Goal: Task Accomplishment & Management: Manage account settings

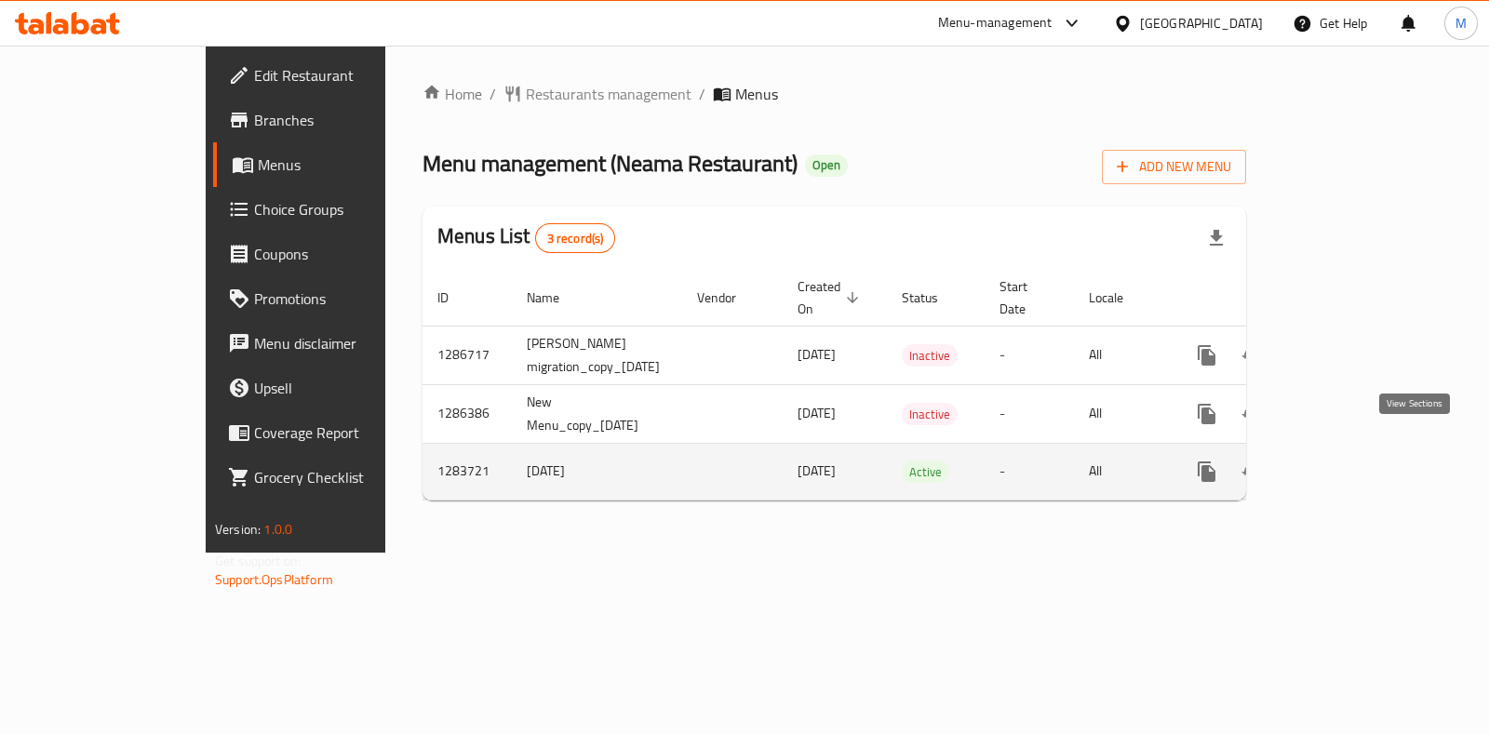
click at [1353, 461] on icon "enhanced table" at bounding box center [1341, 472] width 22 height 22
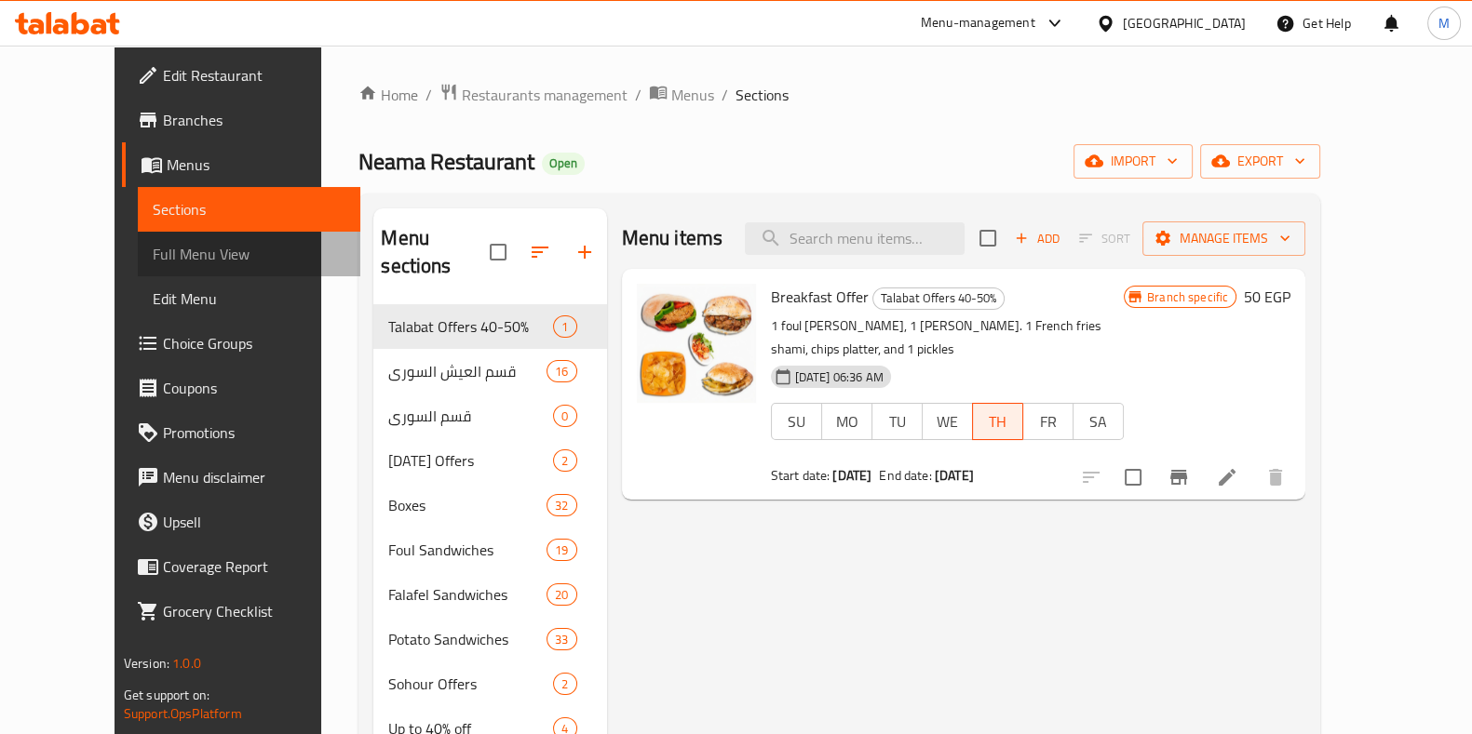
click at [153, 262] on span "Full Menu View" at bounding box center [249, 254] width 193 height 22
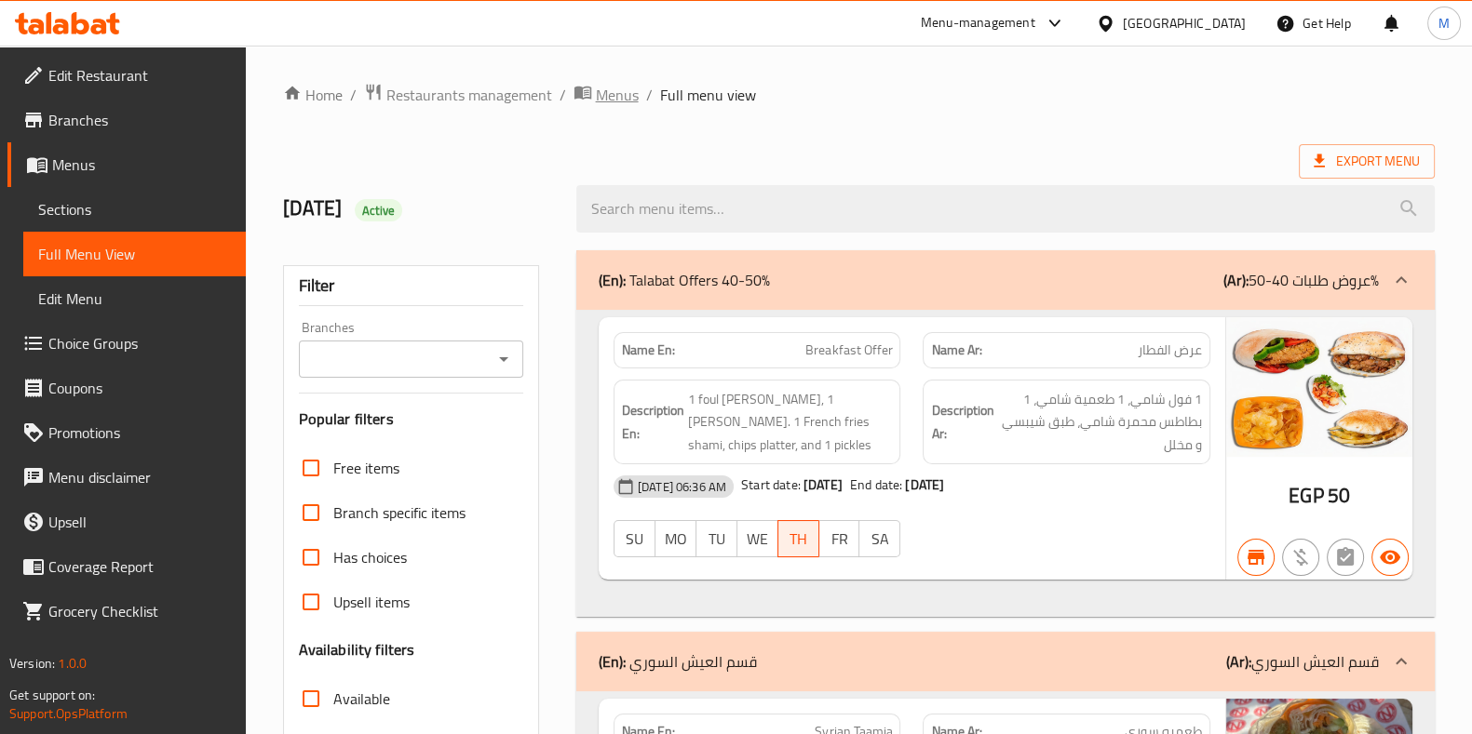
click at [627, 95] on span "Menus" at bounding box center [617, 95] width 43 height 22
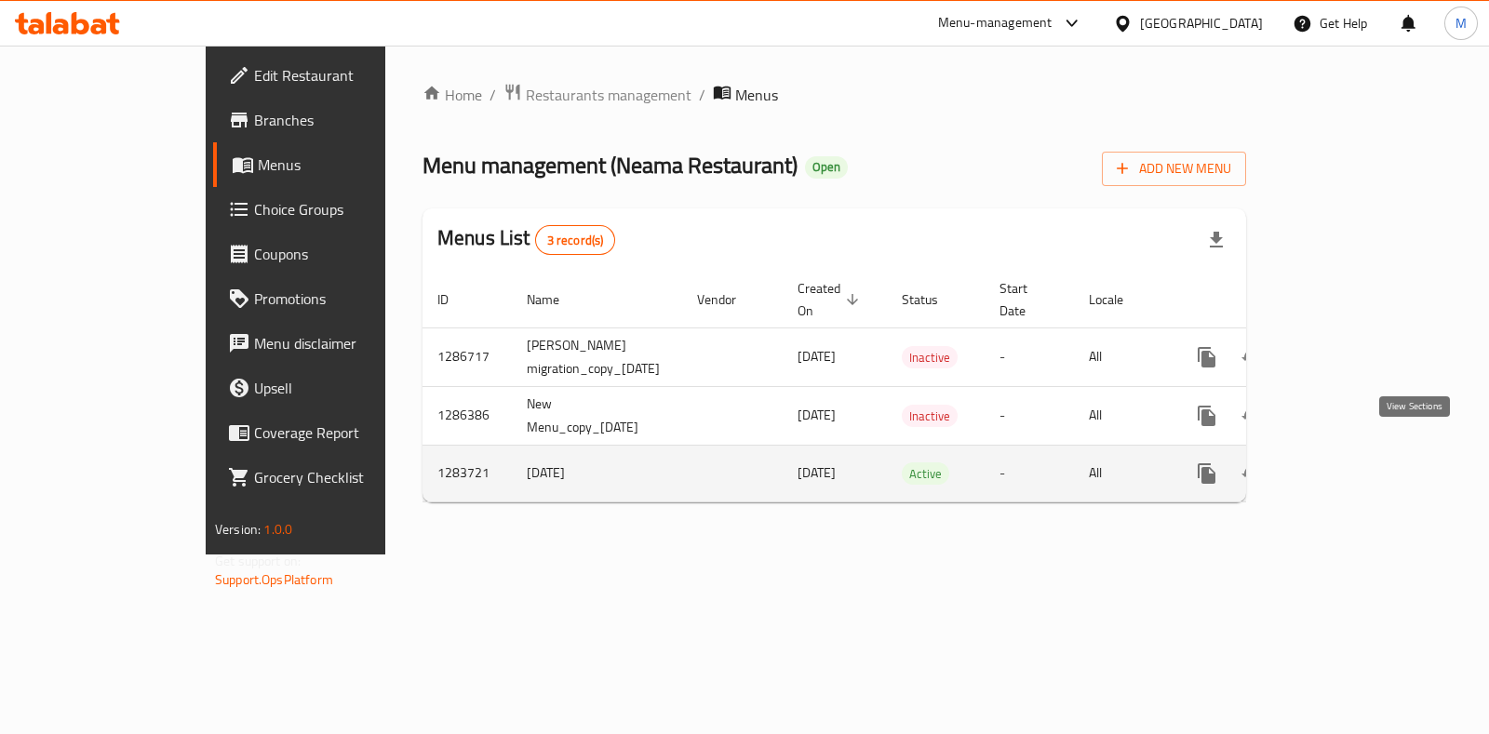
click at [1364, 451] on link "enhanced table" at bounding box center [1341, 473] width 45 height 45
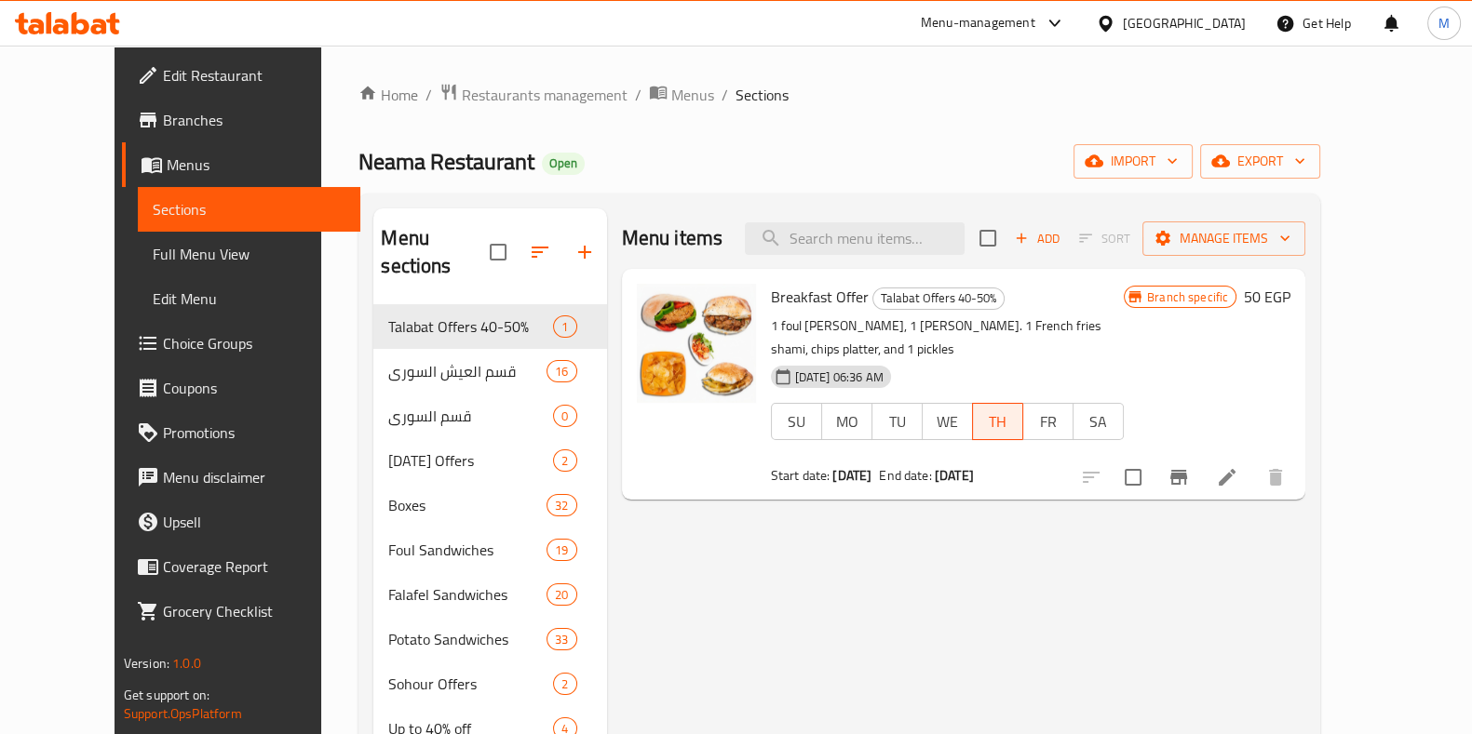
click at [153, 258] on span "Full Menu View" at bounding box center [249, 254] width 193 height 22
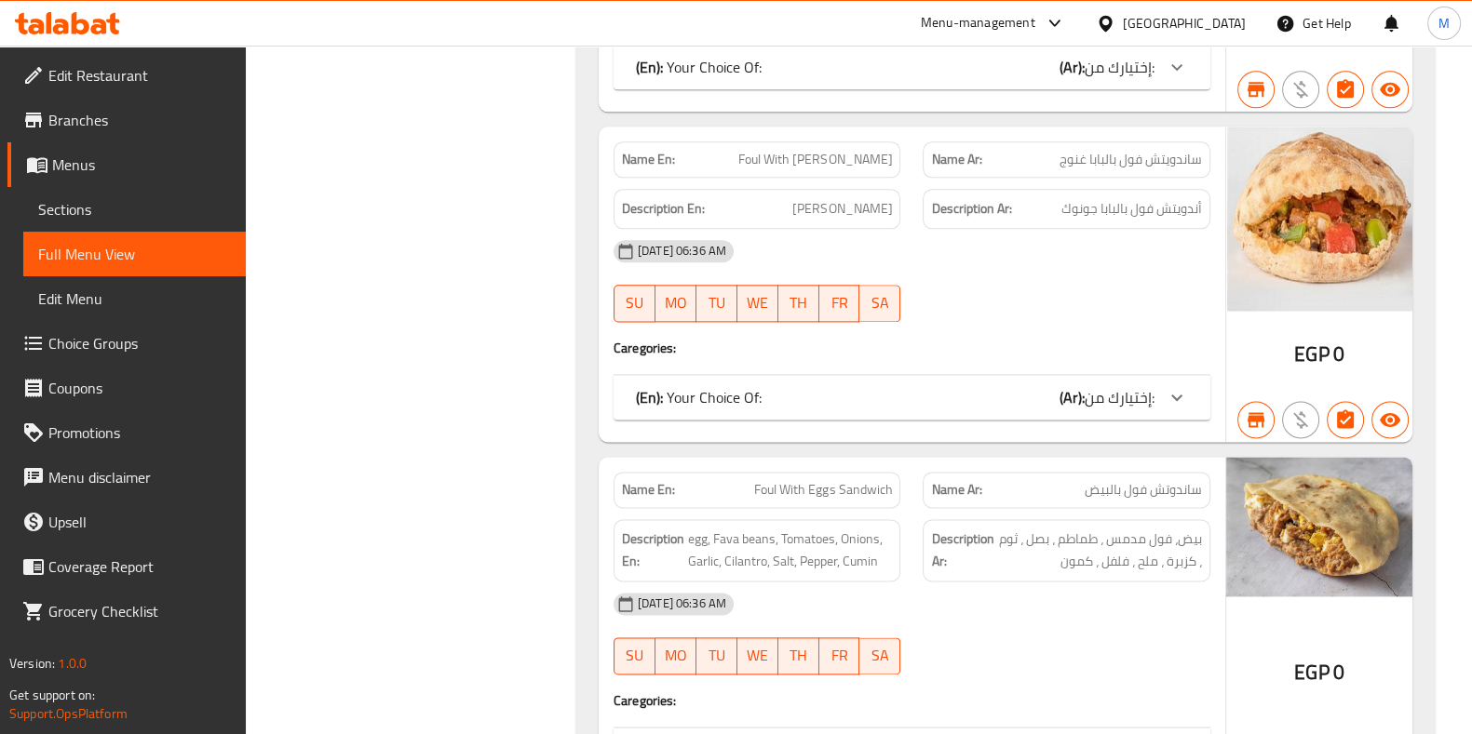
scroll to position [20626, 0]
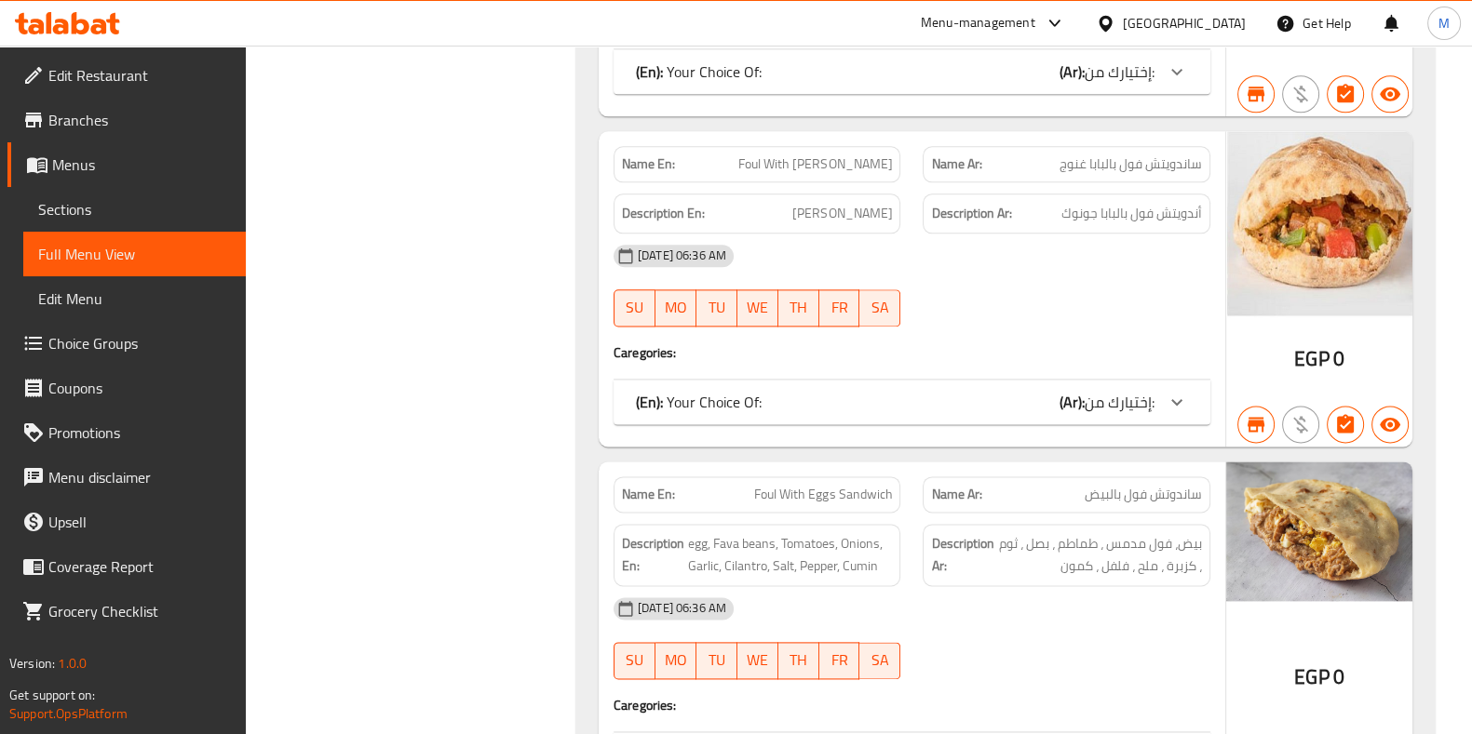
click at [871, 485] on span "Foul With Eggs Sandwich" at bounding box center [823, 495] width 138 height 20
copy span "Foul With Eggs Sandwich"
click at [871, 485] on span "Foul With Eggs Sandwich" at bounding box center [823, 495] width 138 height 20
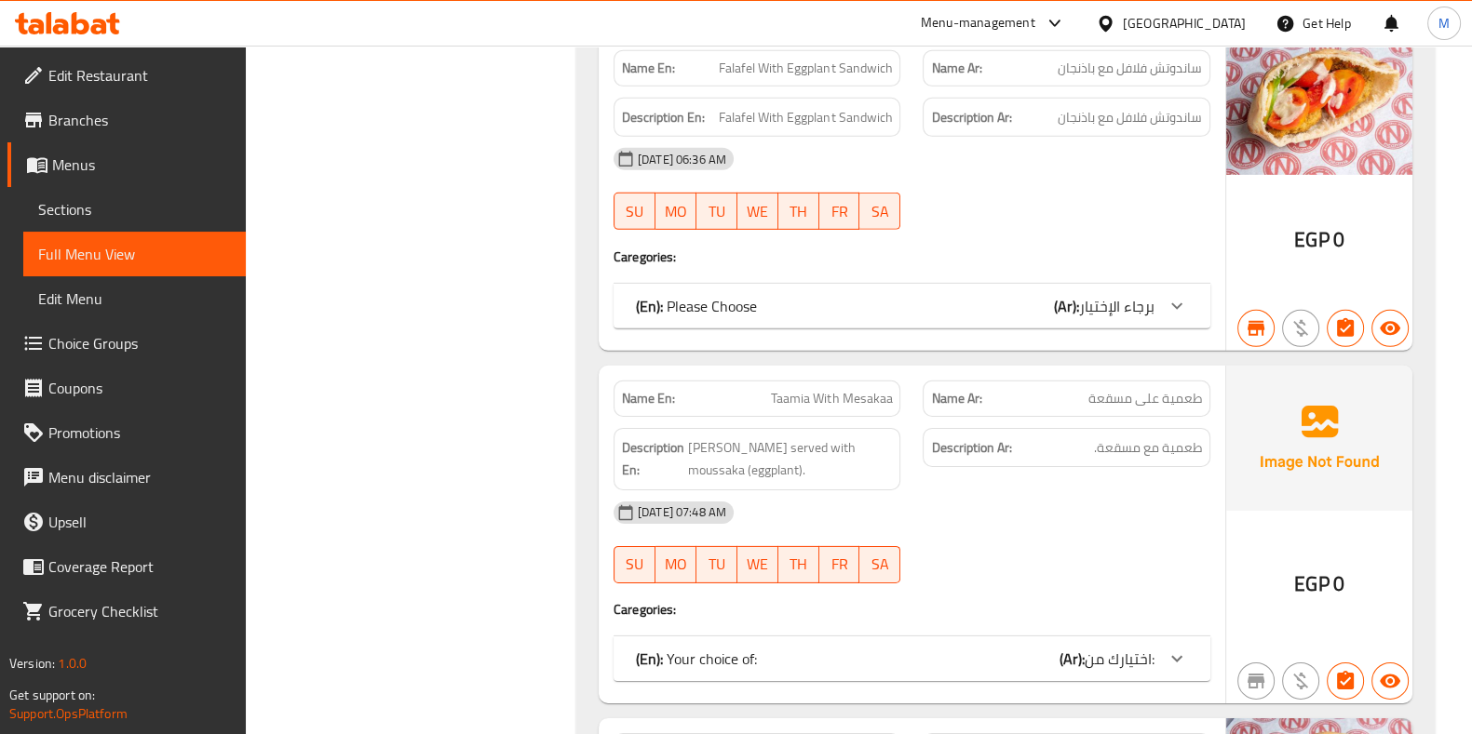
scroll to position [24970, 0]
click at [810, 391] on span "Taamia With Mesakaa" at bounding box center [831, 401] width 121 height 20
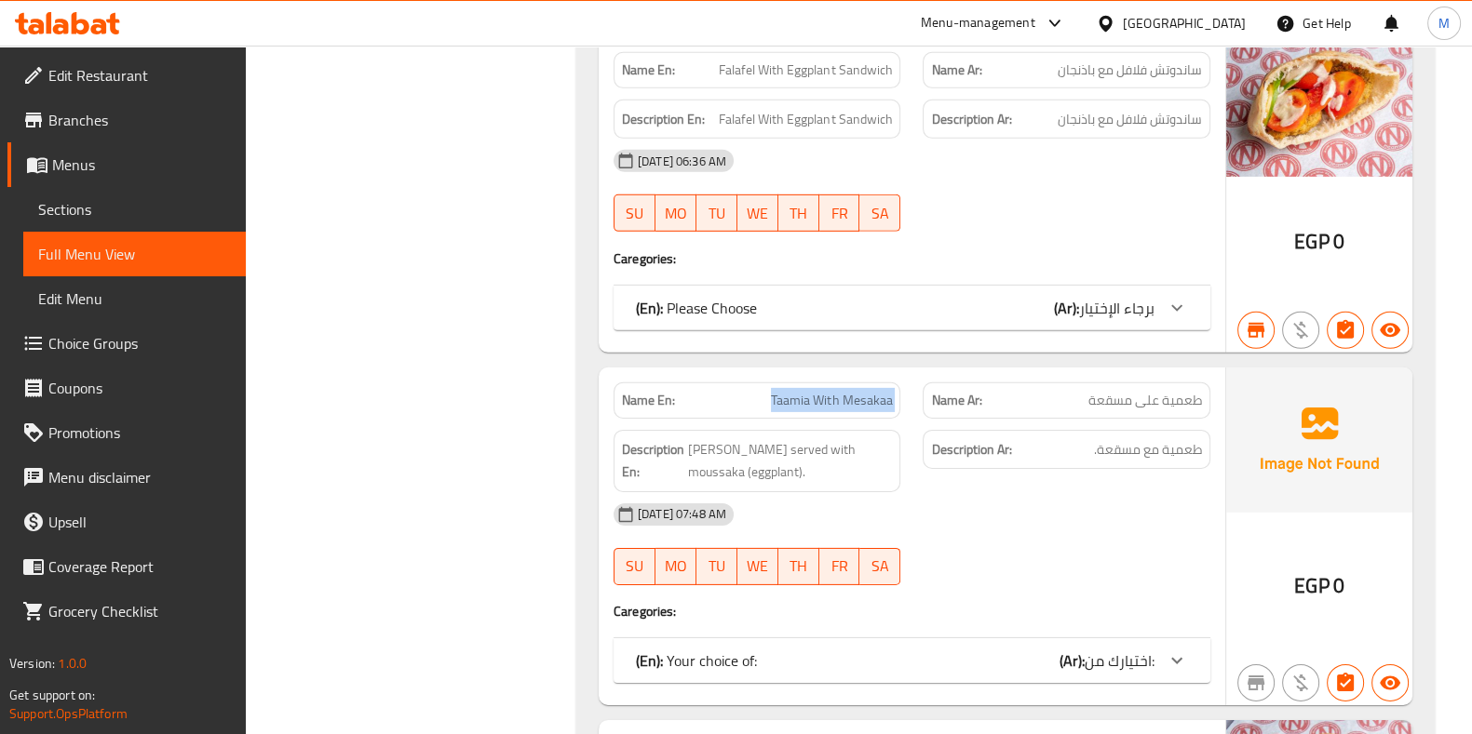
copy span "Taamia With Mesakaa"
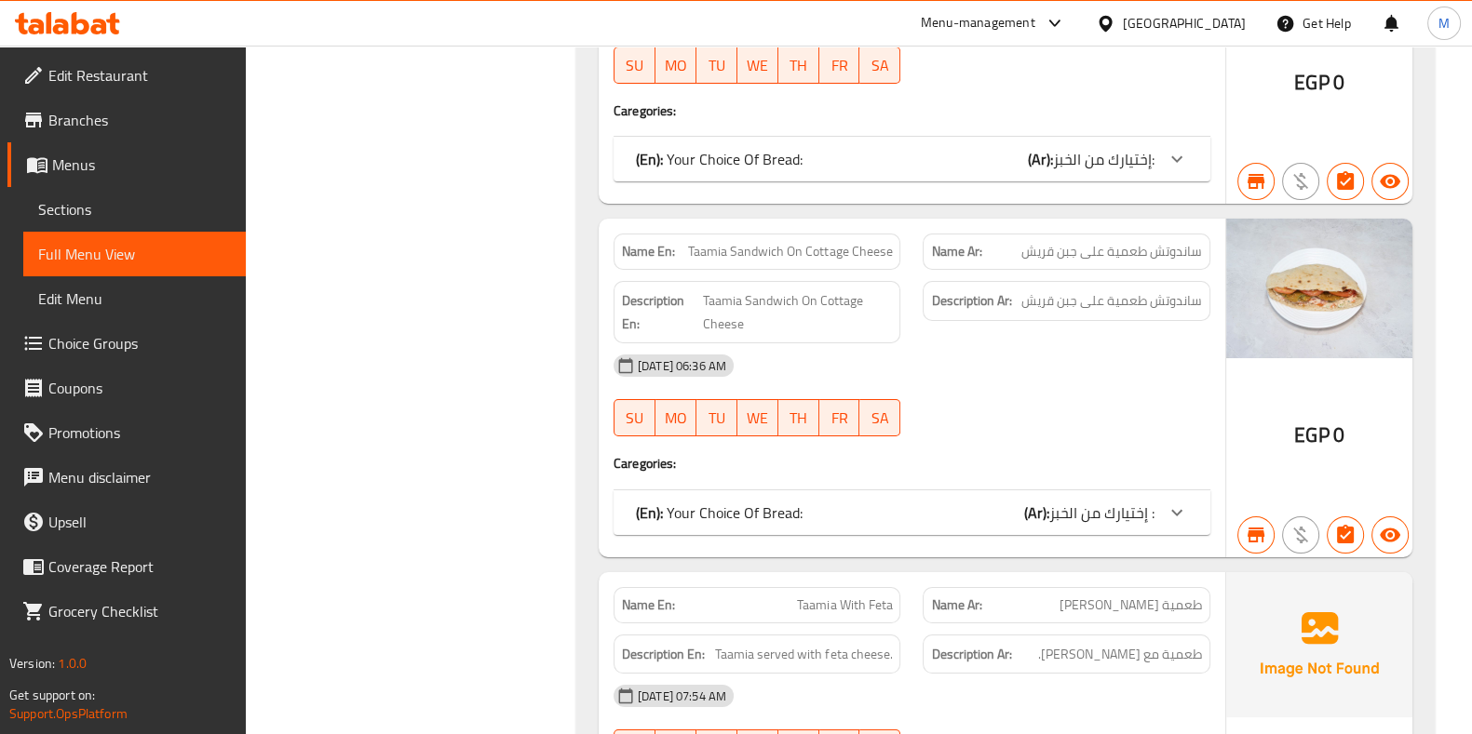
scroll to position [26435, 0]
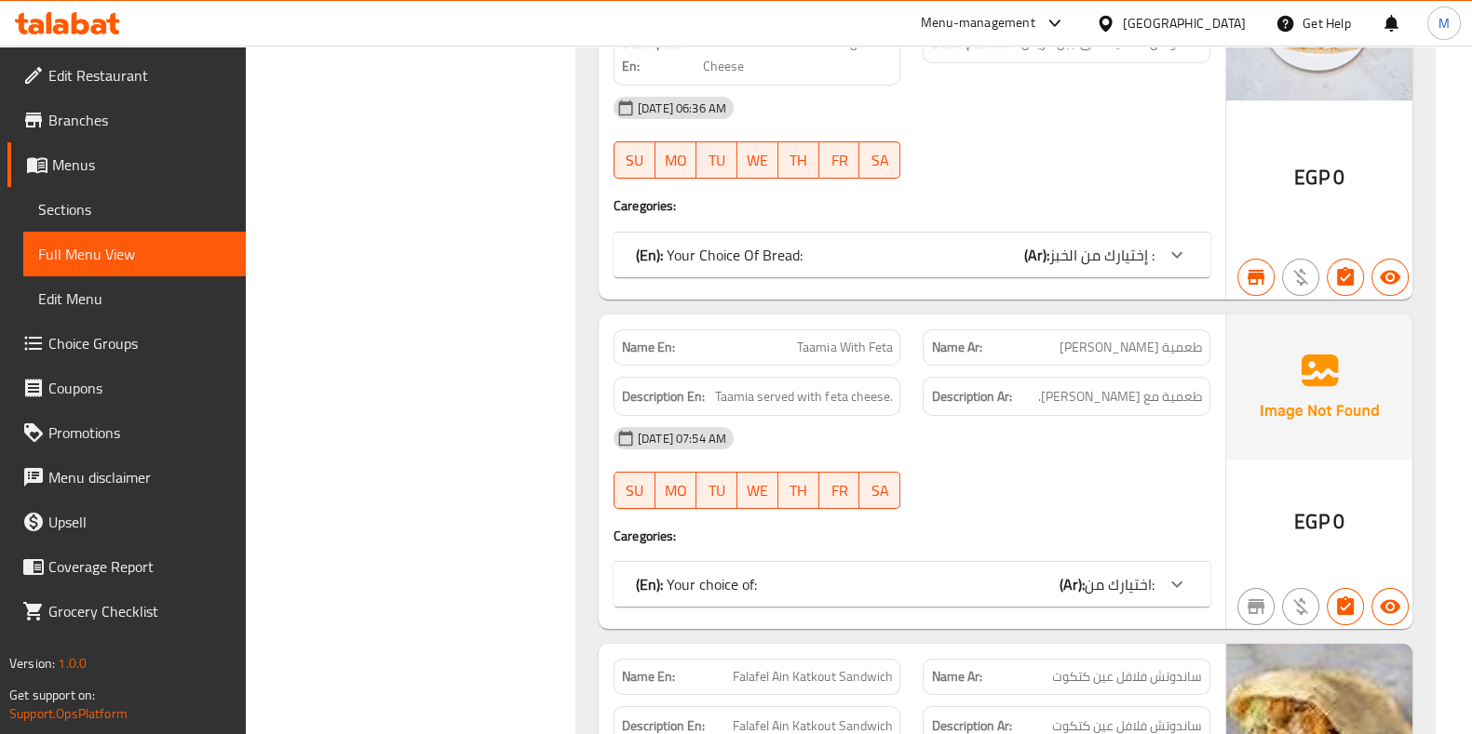
click at [861, 338] on span "Taamia With Feta" at bounding box center [844, 348] width 95 height 20
copy span "Taamia With Feta"
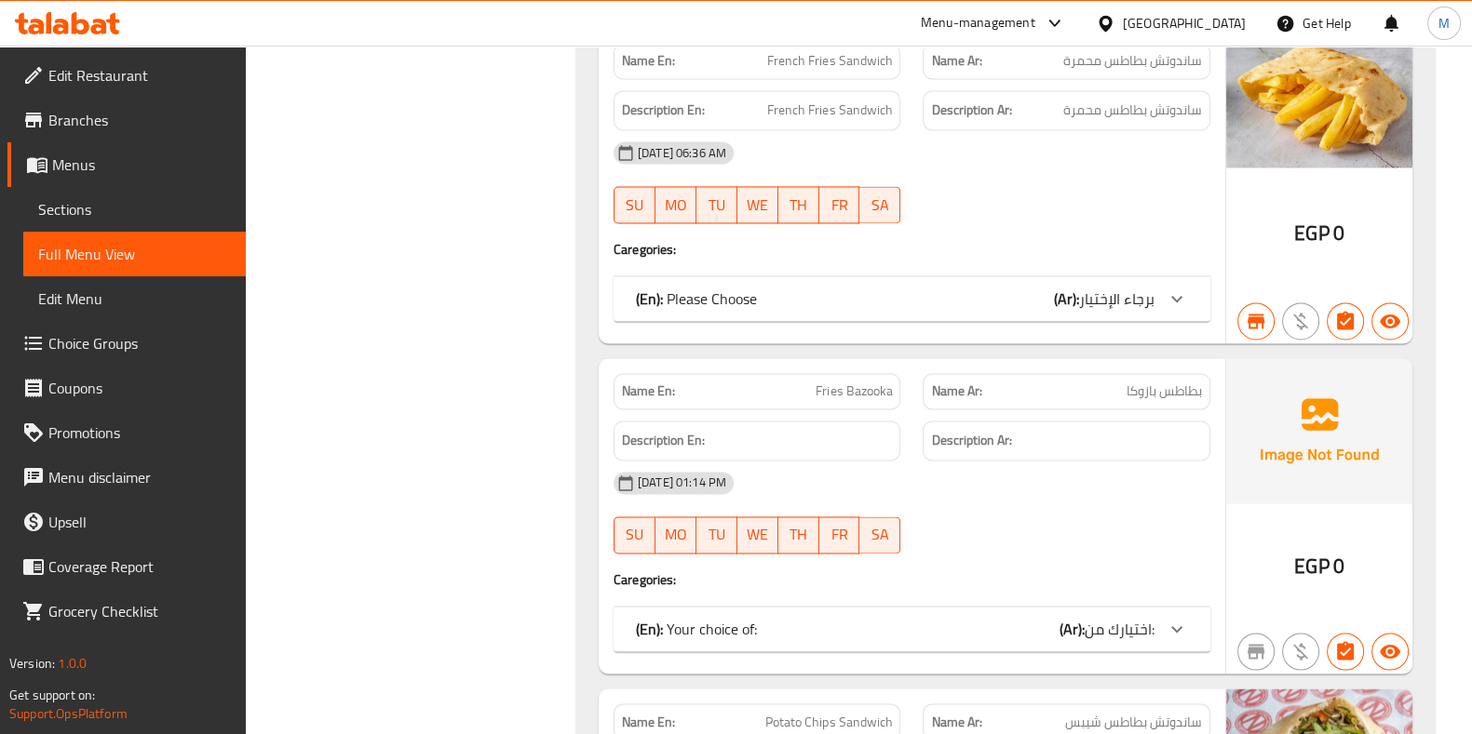
scroll to position [30229, 0]
click at [842, 381] on span "Fries Bazooka" at bounding box center [853, 391] width 76 height 20
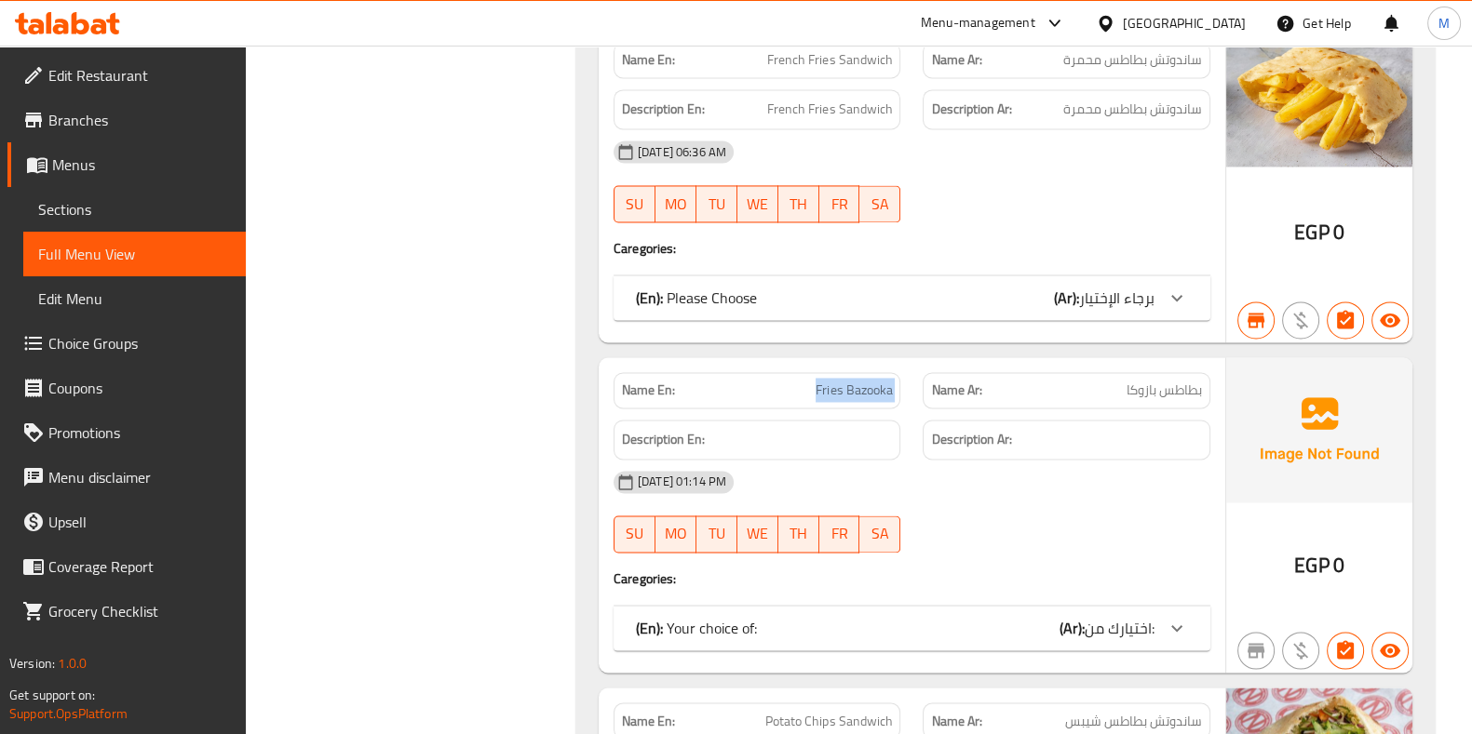
copy span "Fries Bazooka"
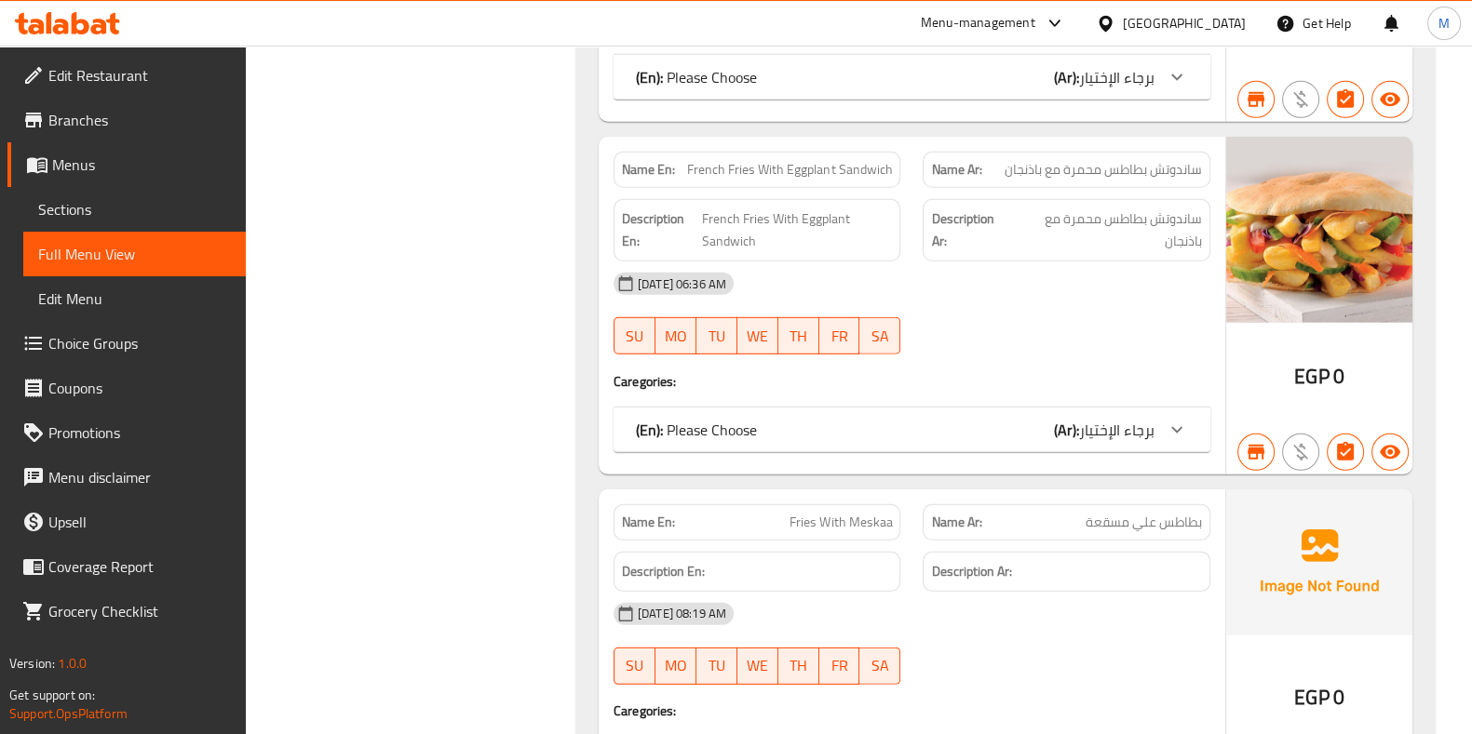
scroll to position [33361, 0]
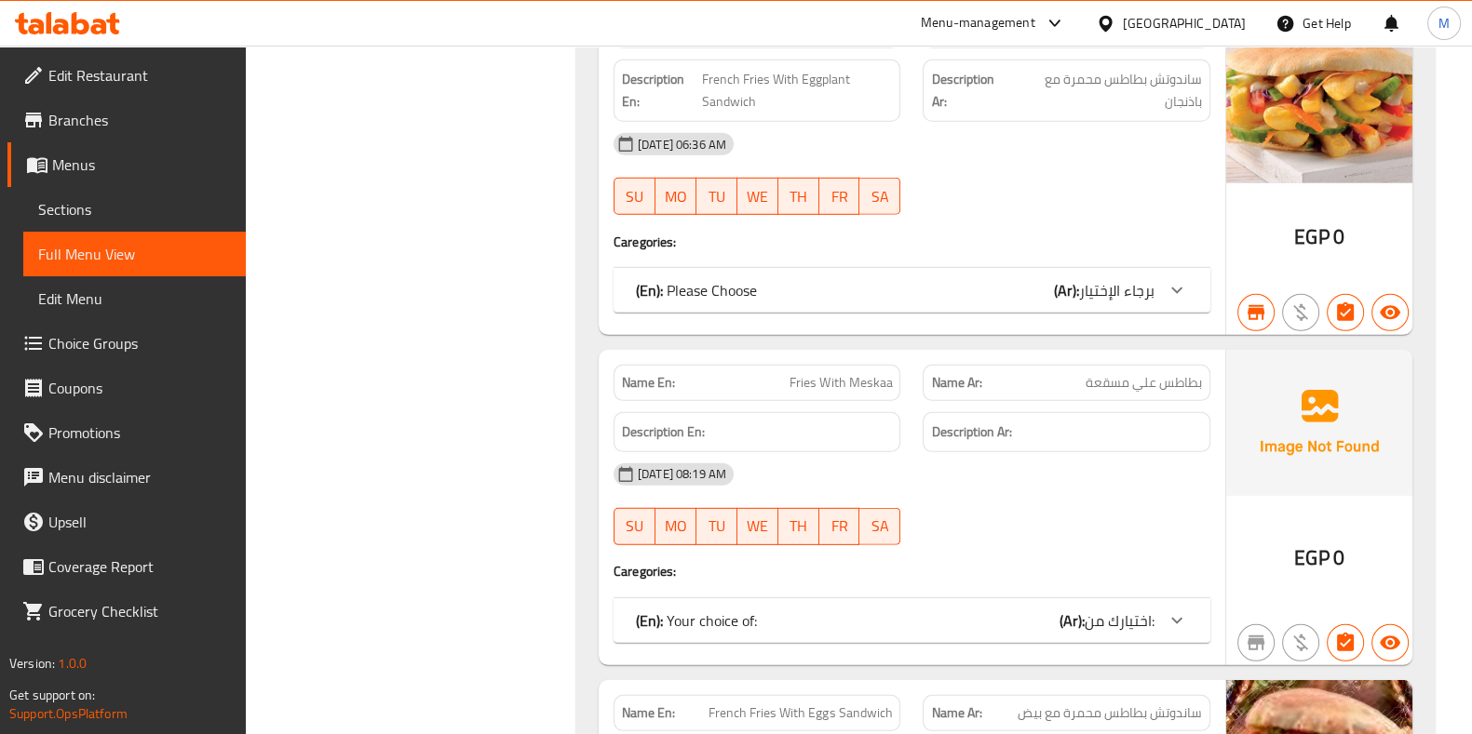
click at [838, 373] on span "Fries With Meskaa" at bounding box center [840, 383] width 102 height 20
copy span "Fries With Meskaa"
click at [838, 373] on span "Fries With Meskaa" at bounding box center [840, 383] width 102 height 20
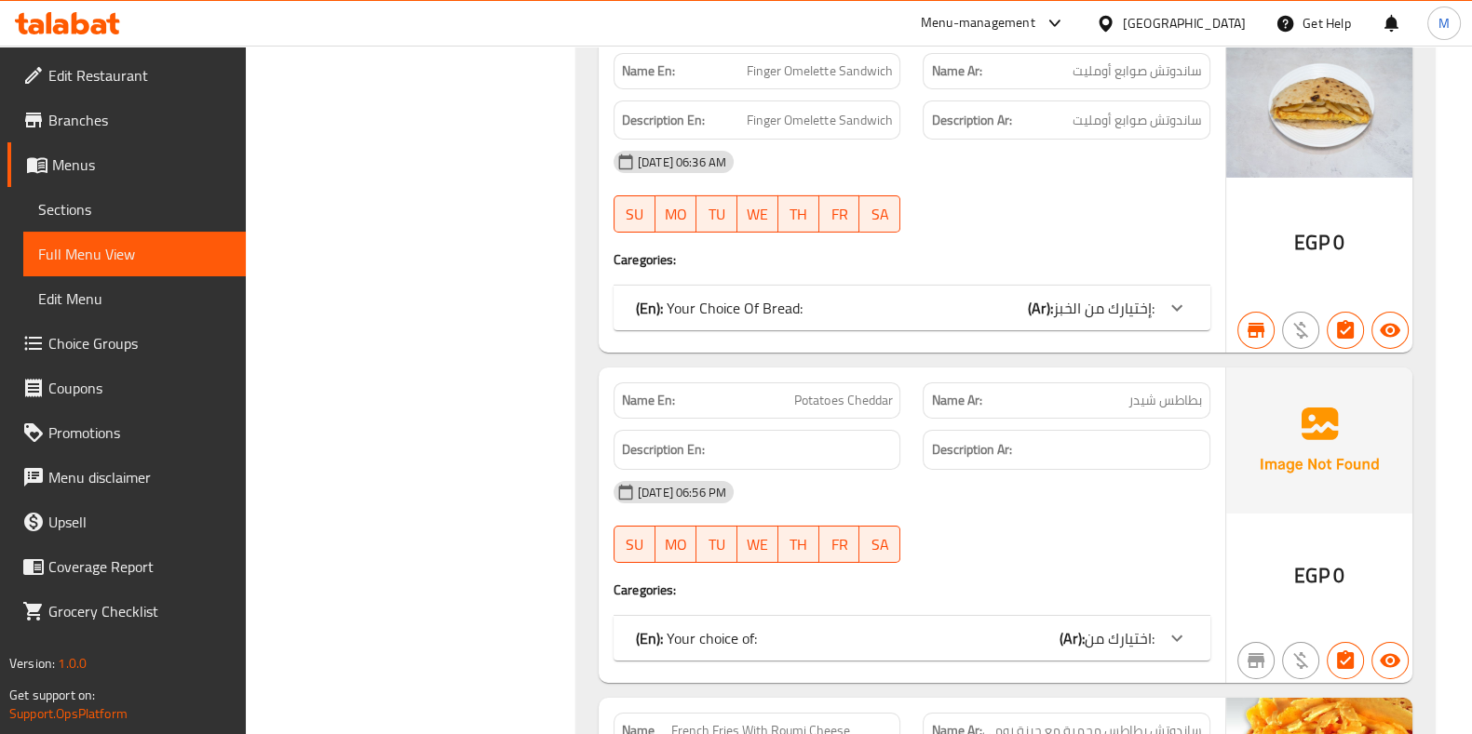
scroll to position [34343, 0]
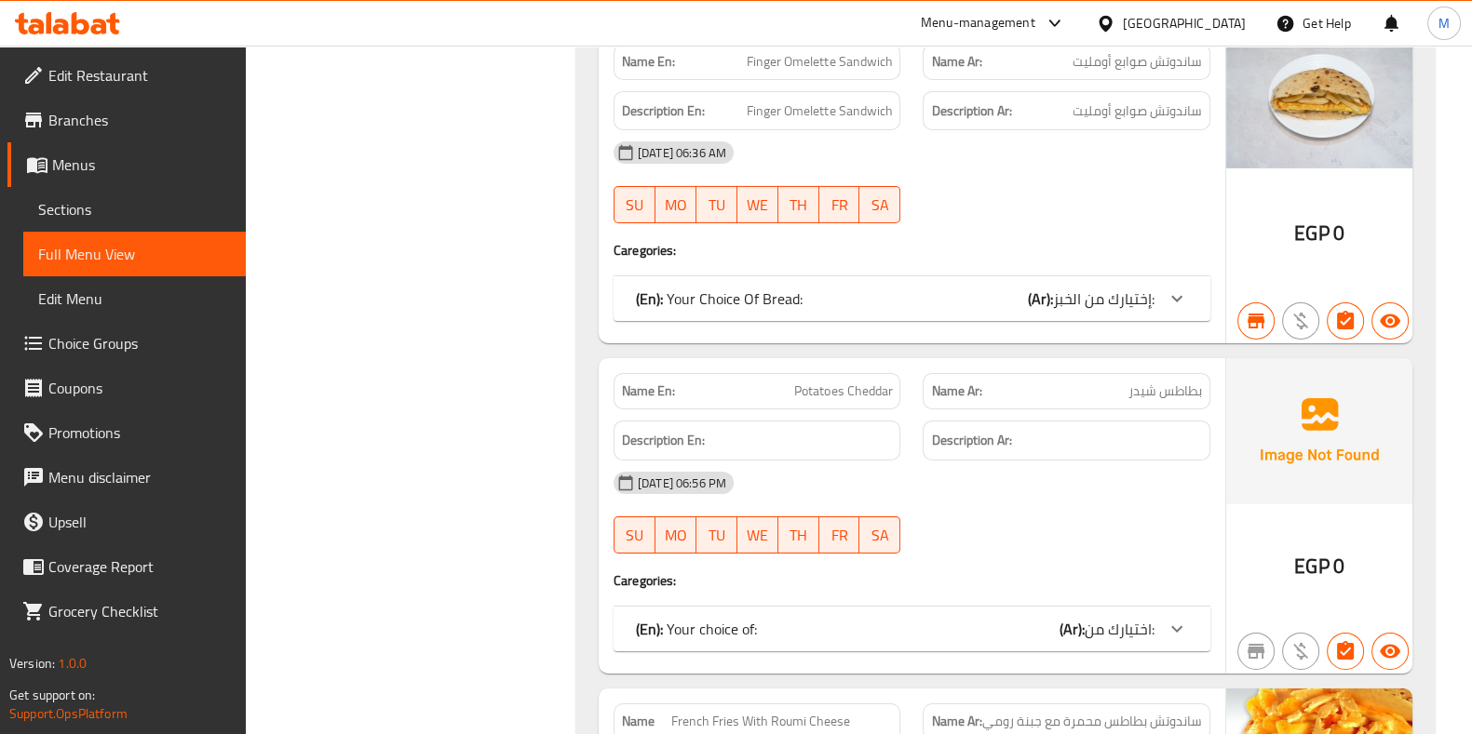
click at [842, 382] on span "Potatoes Cheddar" at bounding box center [843, 392] width 98 height 20
copy span "Potatoes Cheddar"
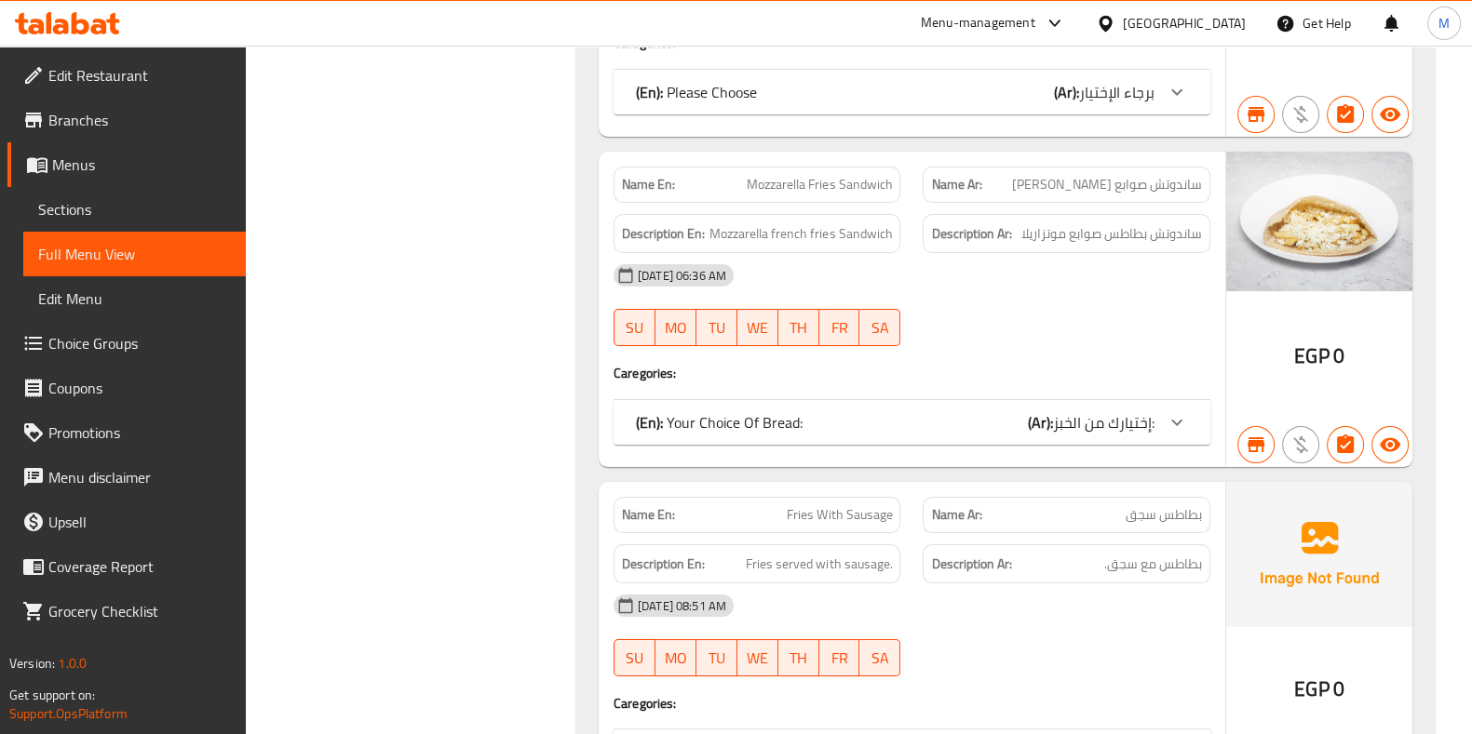
scroll to position [35397, 0]
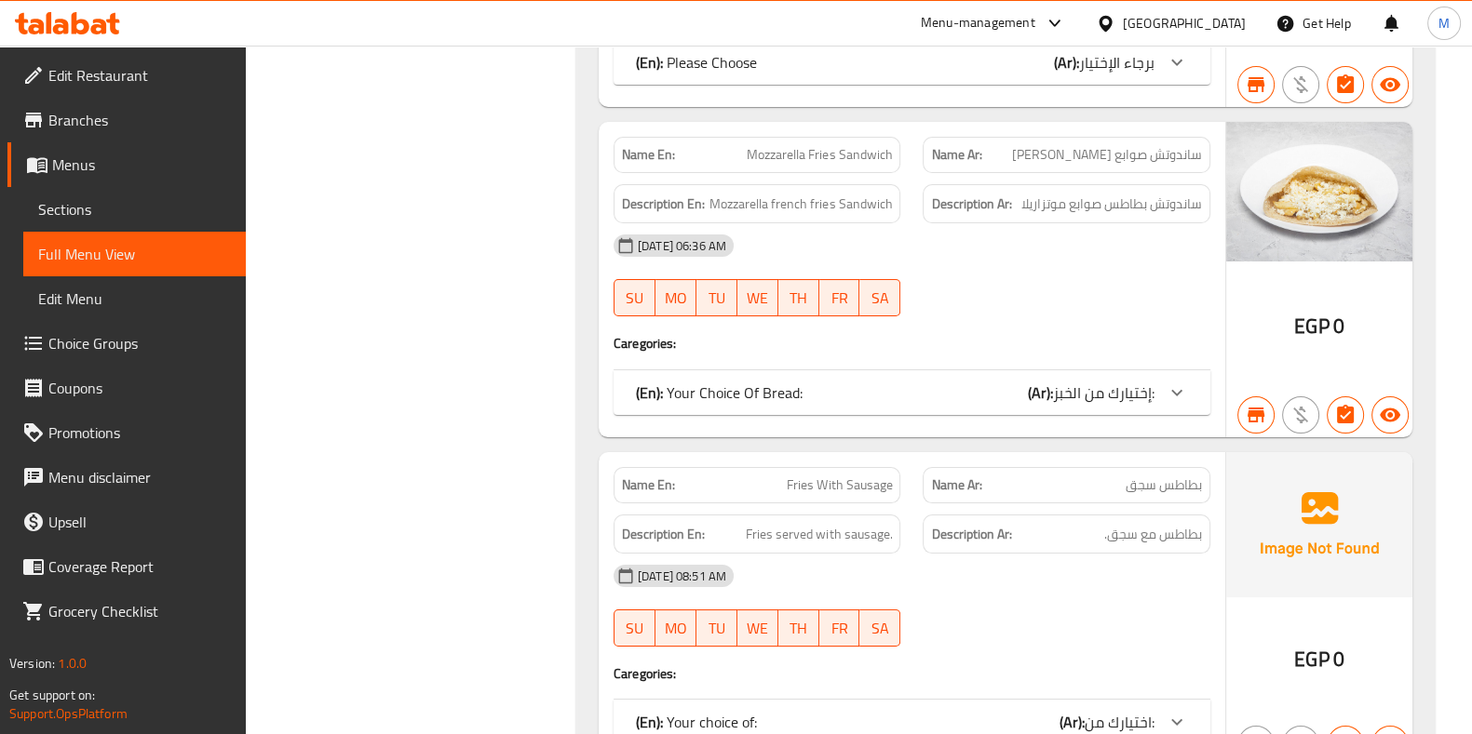
click at [863, 476] on span "Fries With Sausage" at bounding box center [839, 486] width 105 height 20
copy span "Fries With Sausage"
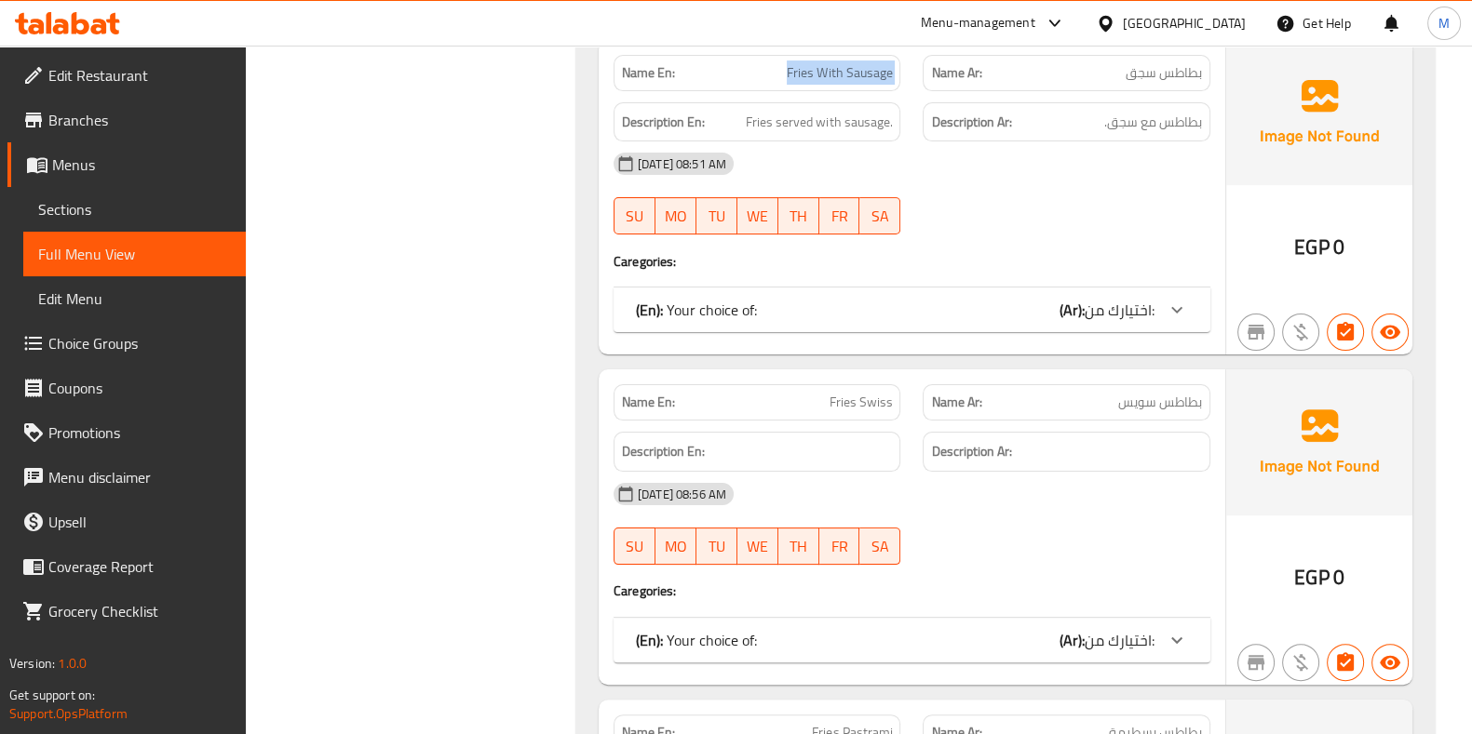
scroll to position [35811, 0]
click at [852, 391] on span "Fries Swiss" at bounding box center [859, 401] width 63 height 20
copy span "Fries Swiss"
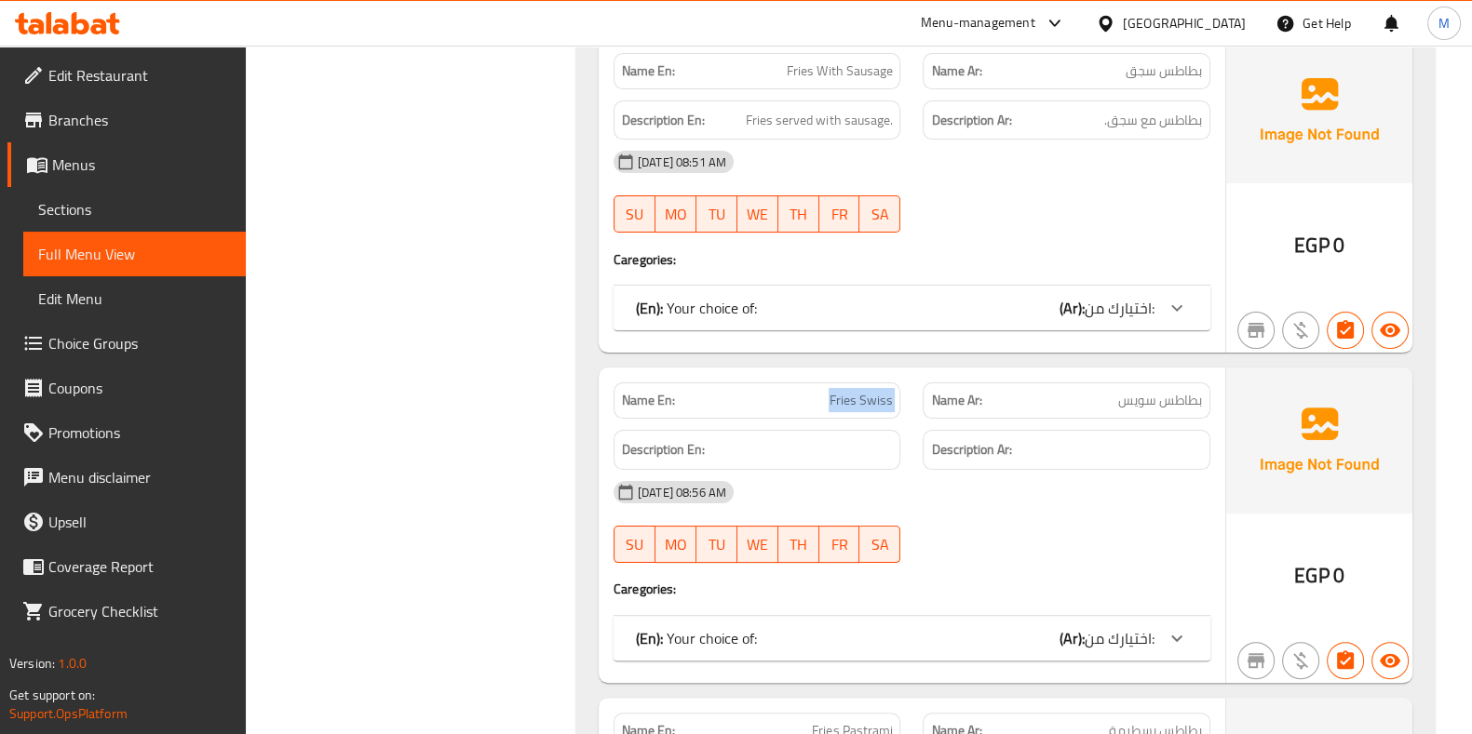
click at [852, 391] on span "Fries Swiss" at bounding box center [859, 401] width 63 height 20
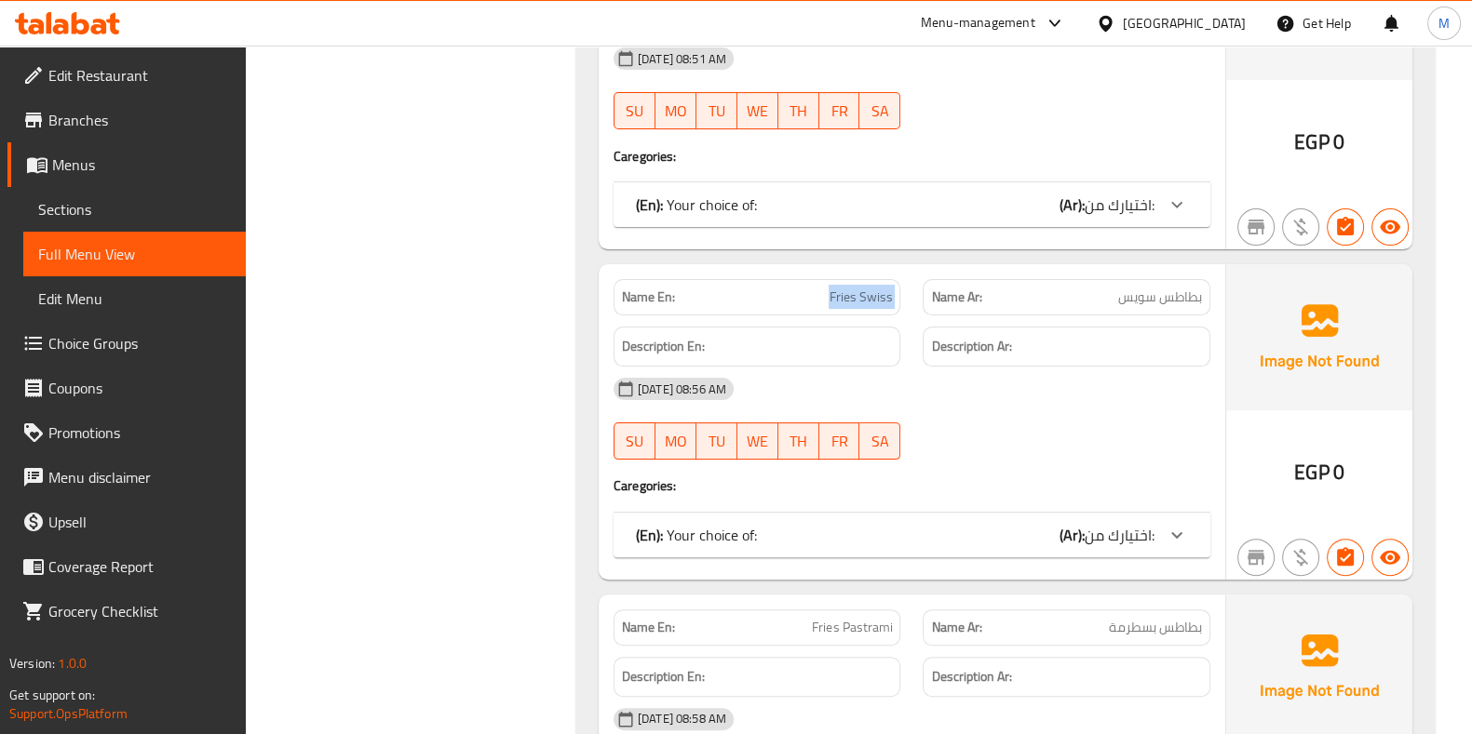
scroll to position [35916, 0]
click at [851, 616] on span "Fries Pastrami" at bounding box center [852, 626] width 80 height 20
copy span "Fries Pastrami"
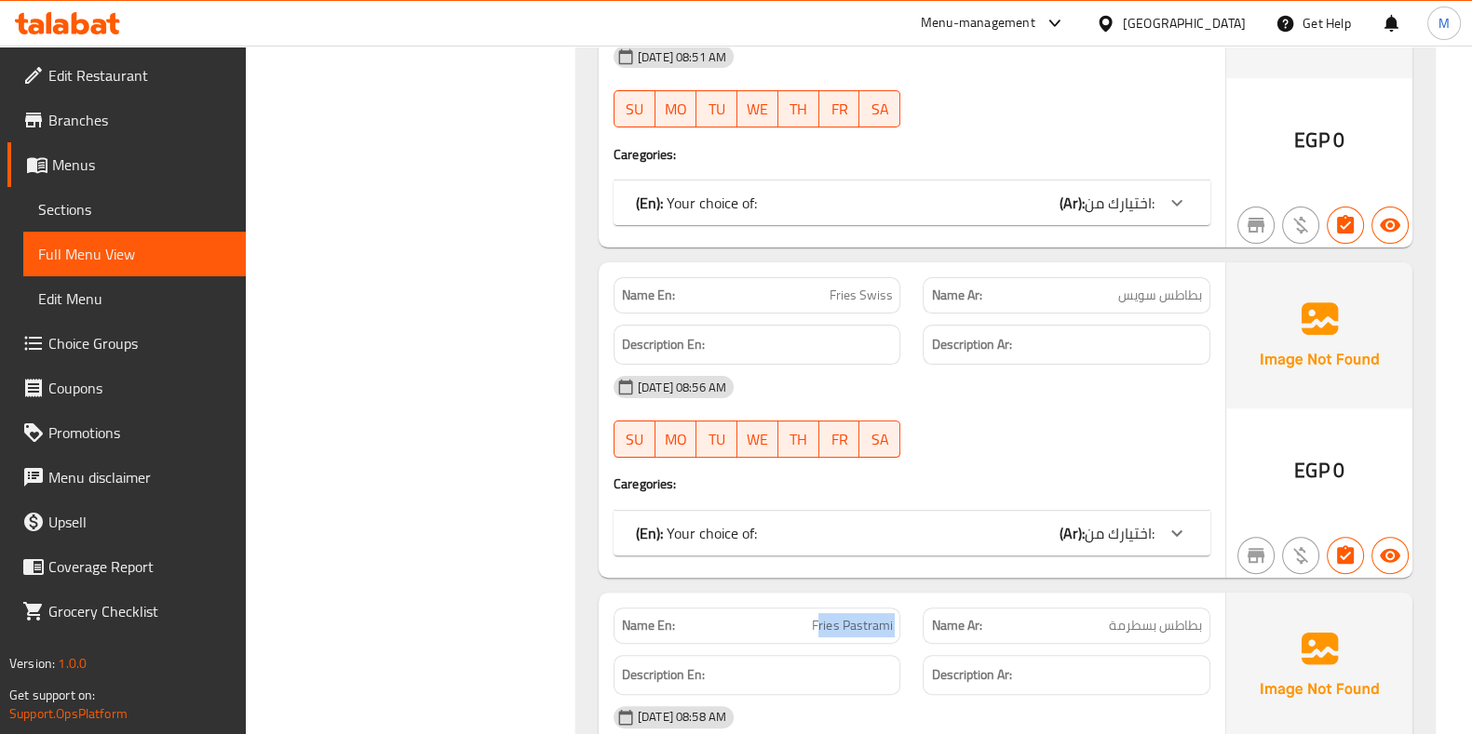
click at [851, 616] on span "Fries Pastrami" at bounding box center [852, 626] width 80 height 20
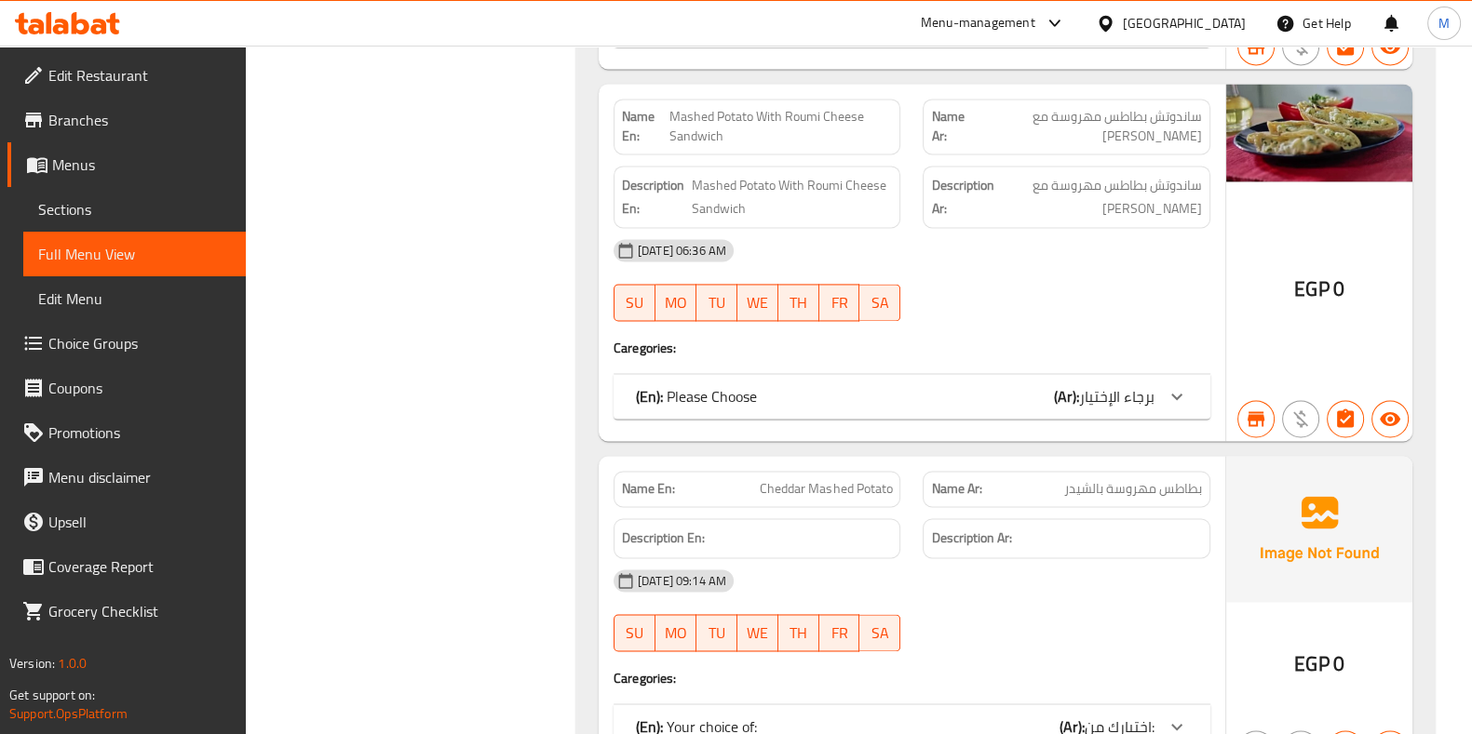
scroll to position [38867, 0]
click at [861, 479] on span "Cheddar Mashed Potato" at bounding box center [826, 489] width 132 height 20
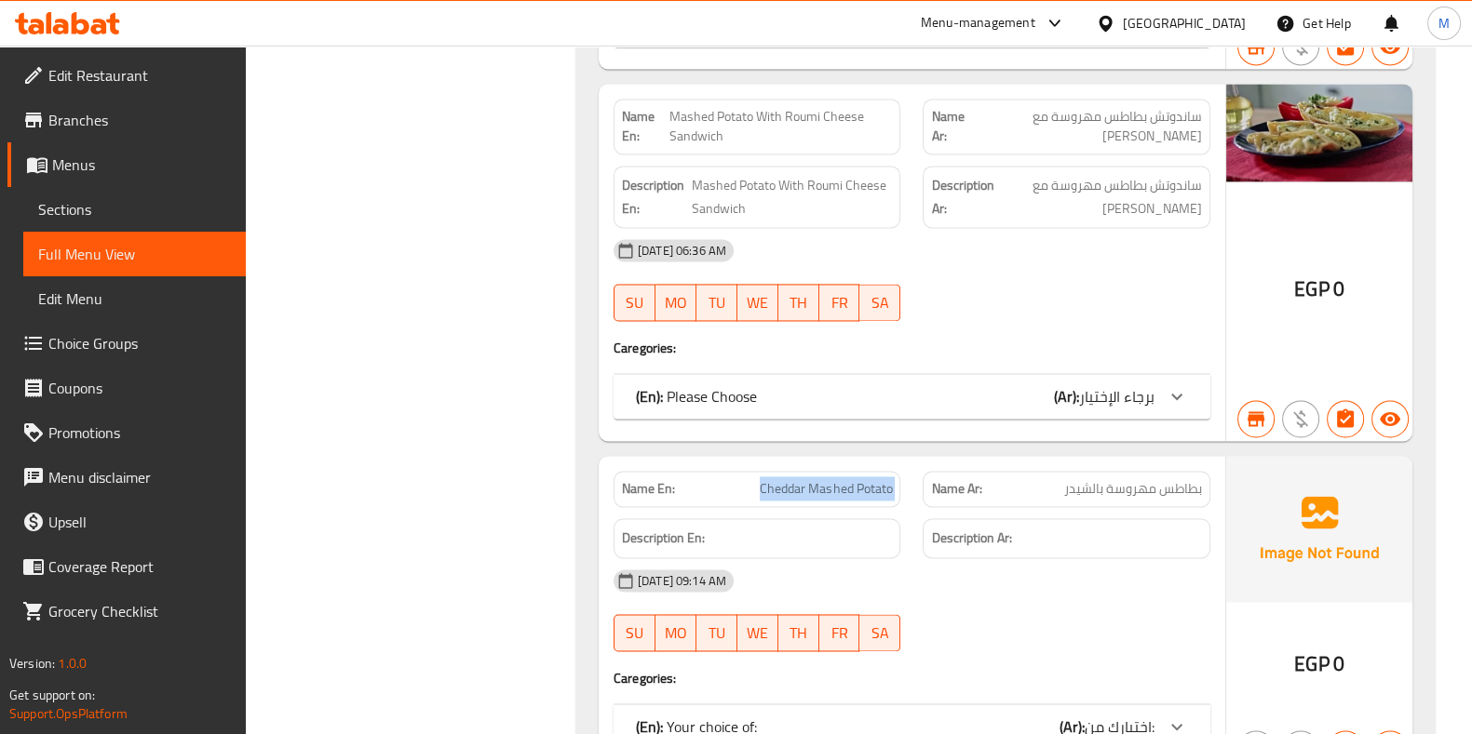
copy span "Cheddar Mashed Potato"
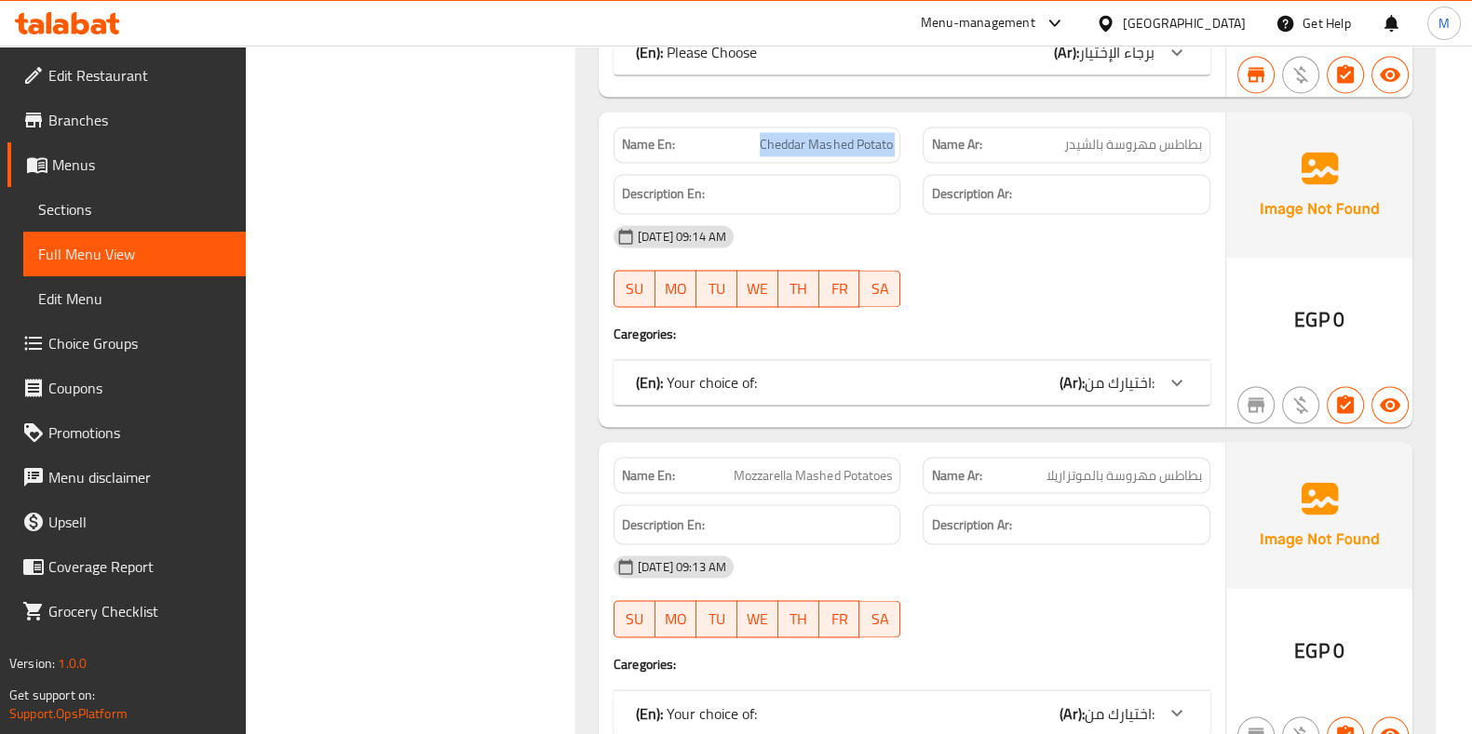
scroll to position [39214, 0]
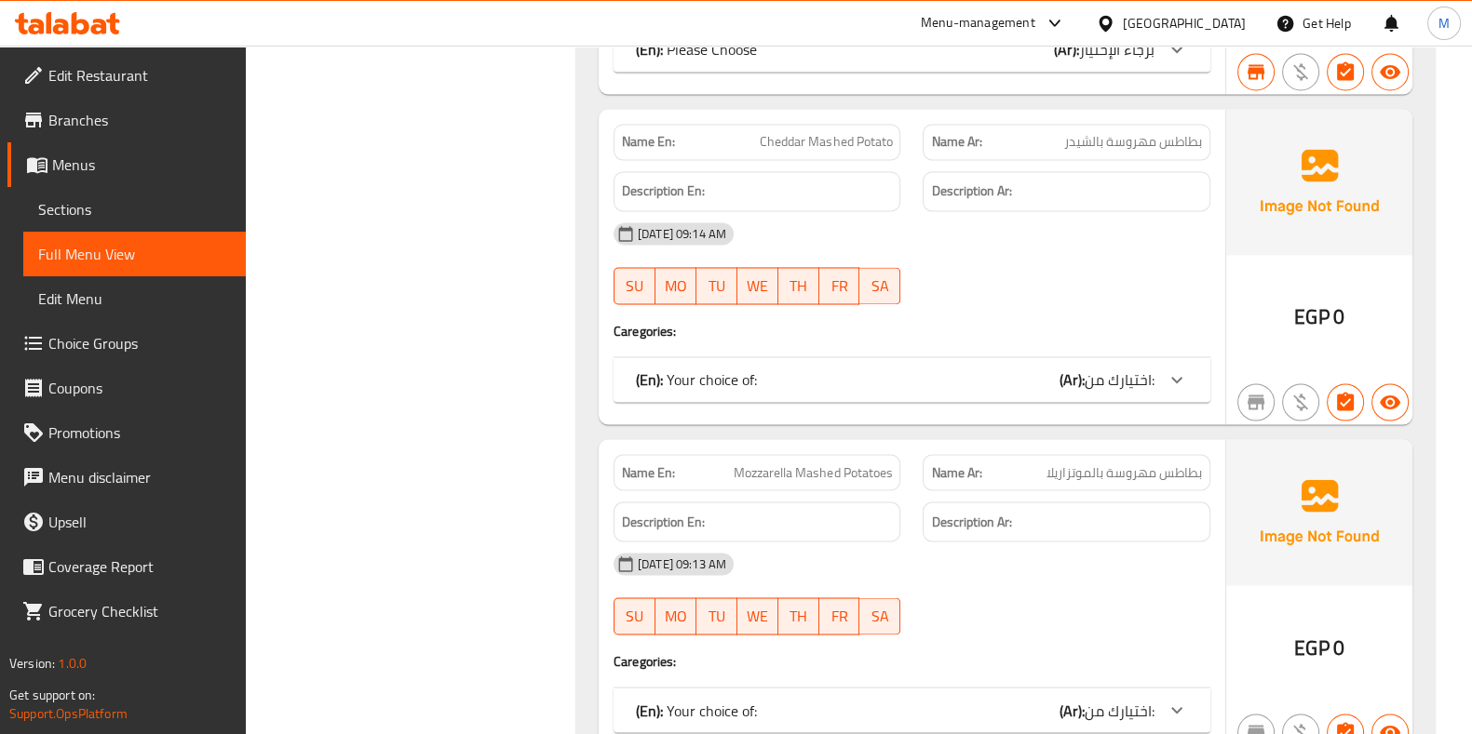
click at [848, 463] on span "Mozzarella Mashed Potatoes" at bounding box center [813, 473] width 158 height 20
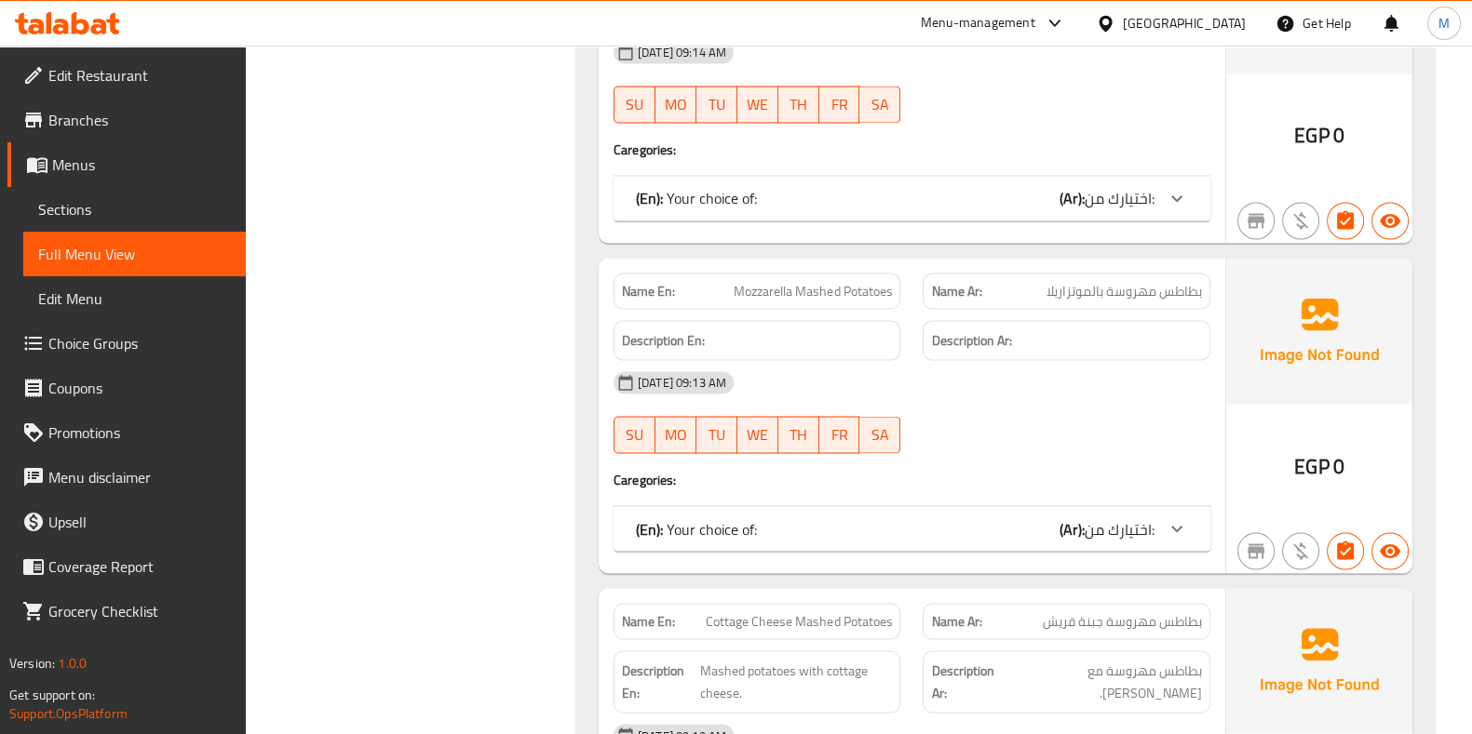
click at [848, 612] on span "Cottage Cheese Mashed Potatoes" at bounding box center [799, 622] width 186 height 20
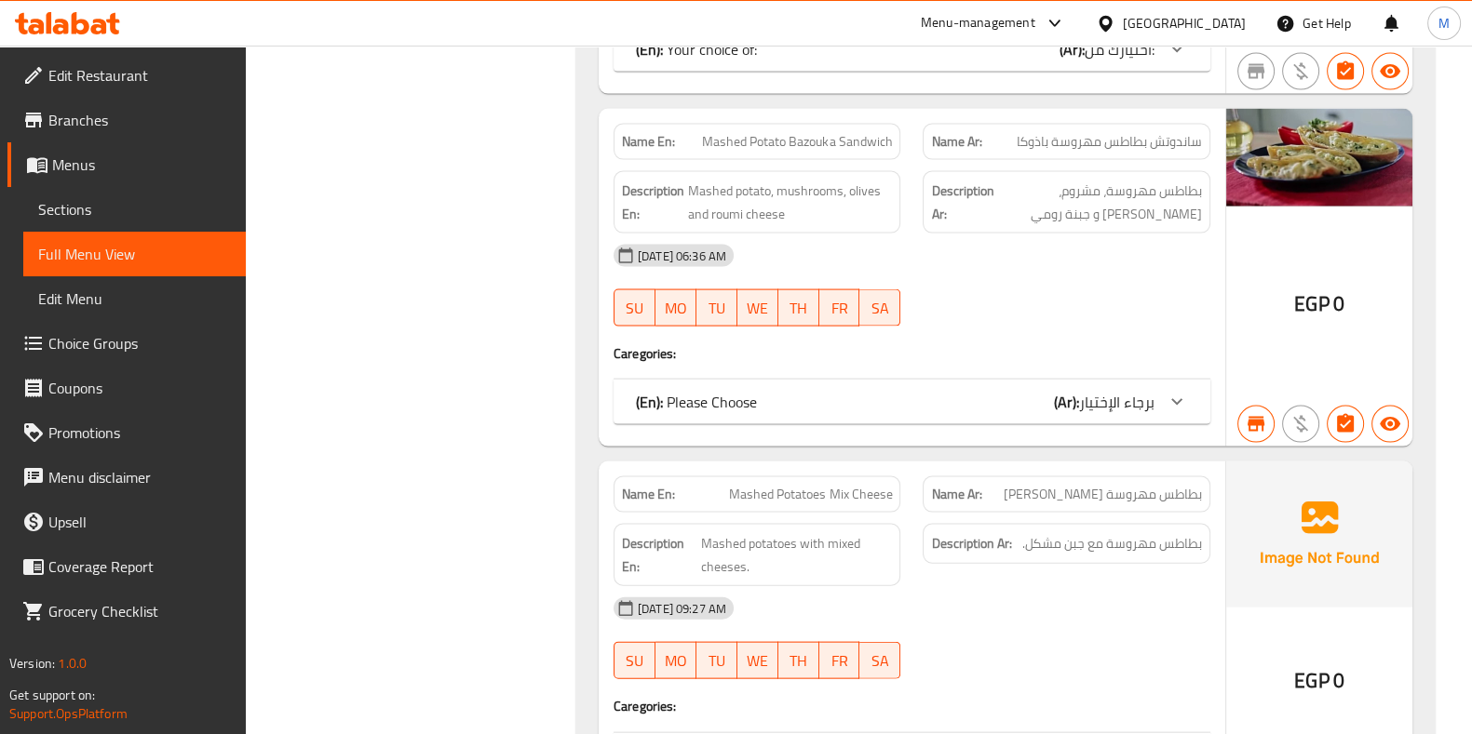
scroll to position [40233, 0]
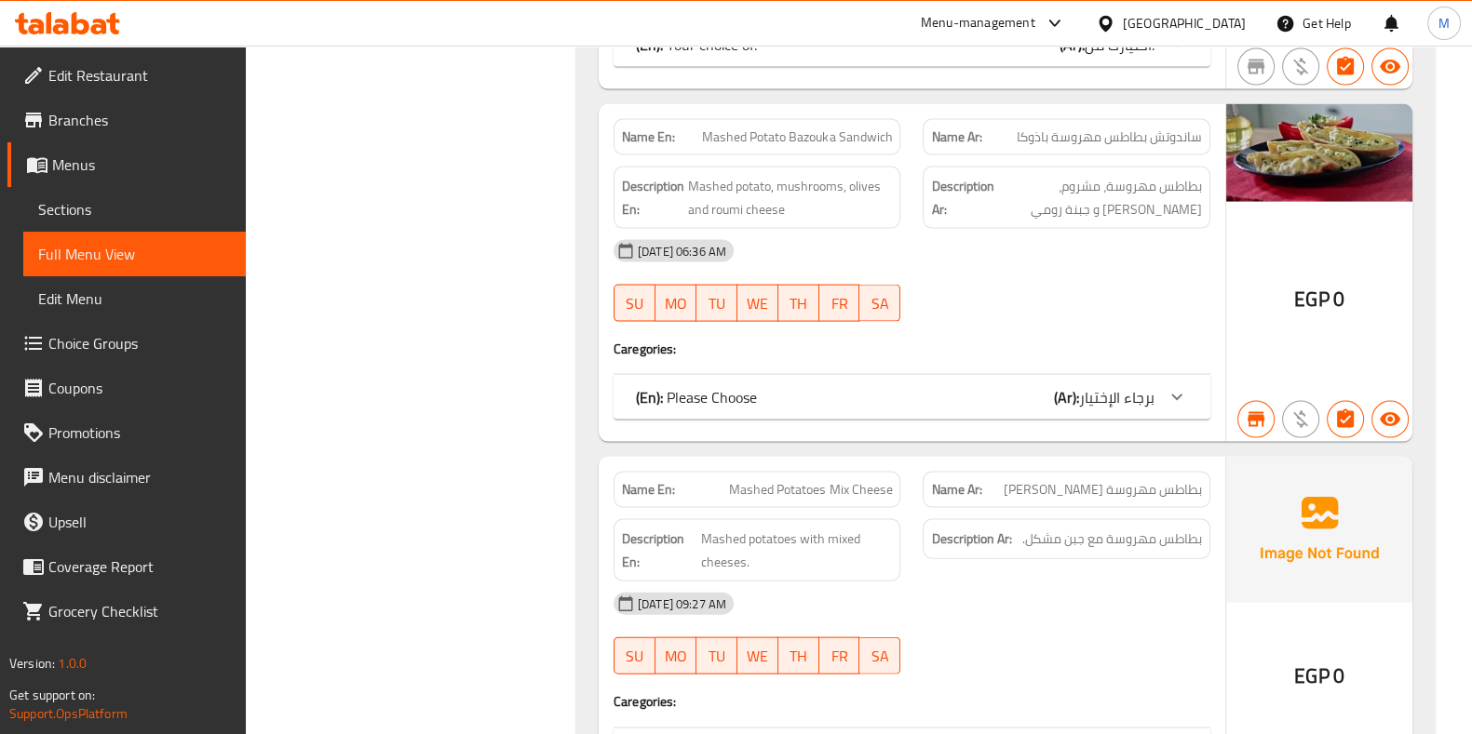
click at [843, 480] on span "Mashed Potatoes Mix Cheese" at bounding box center [810, 490] width 163 height 20
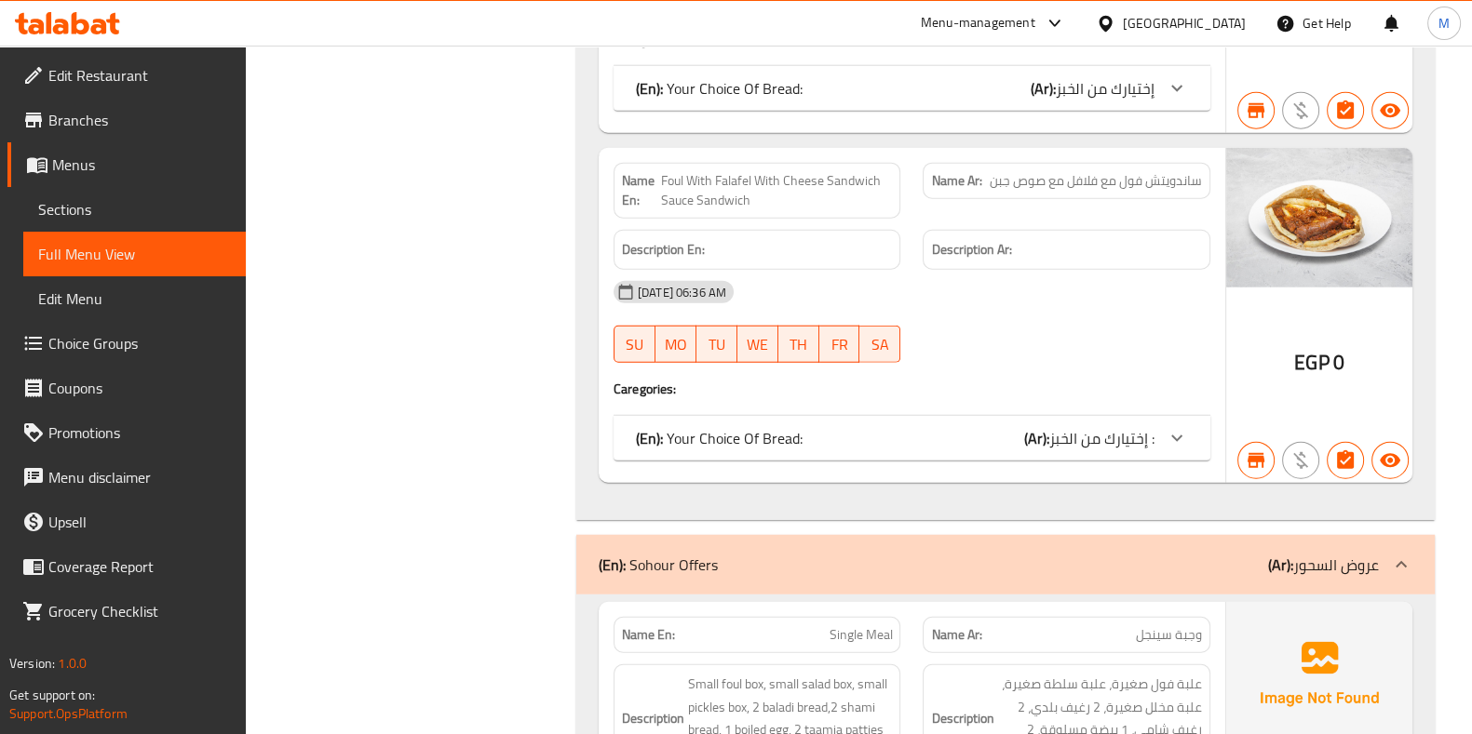
scroll to position [41227, 0]
click at [861, 624] on span "Single Meal" at bounding box center [859, 634] width 63 height 20
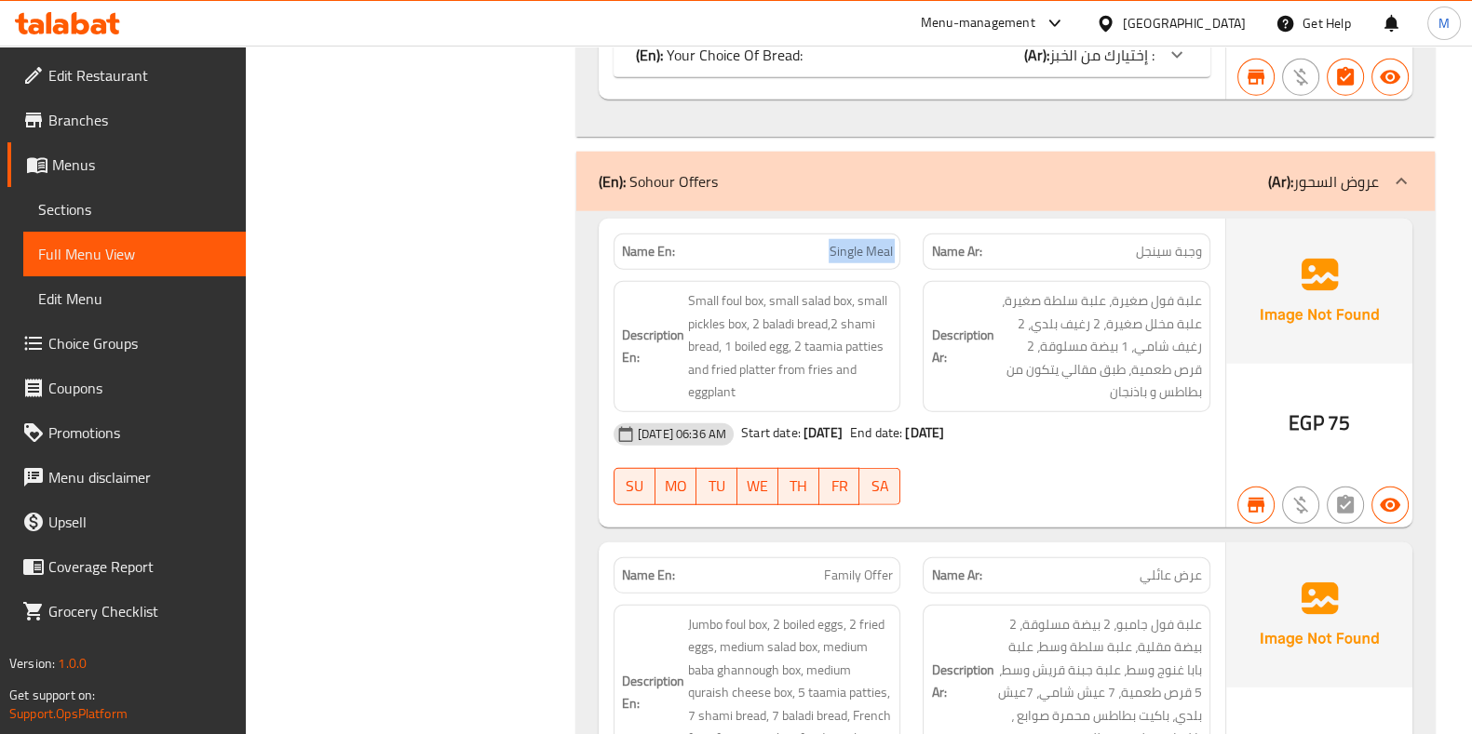
scroll to position [41609, 0]
click at [853, 566] on span "Family Offer" at bounding box center [858, 576] width 68 height 20
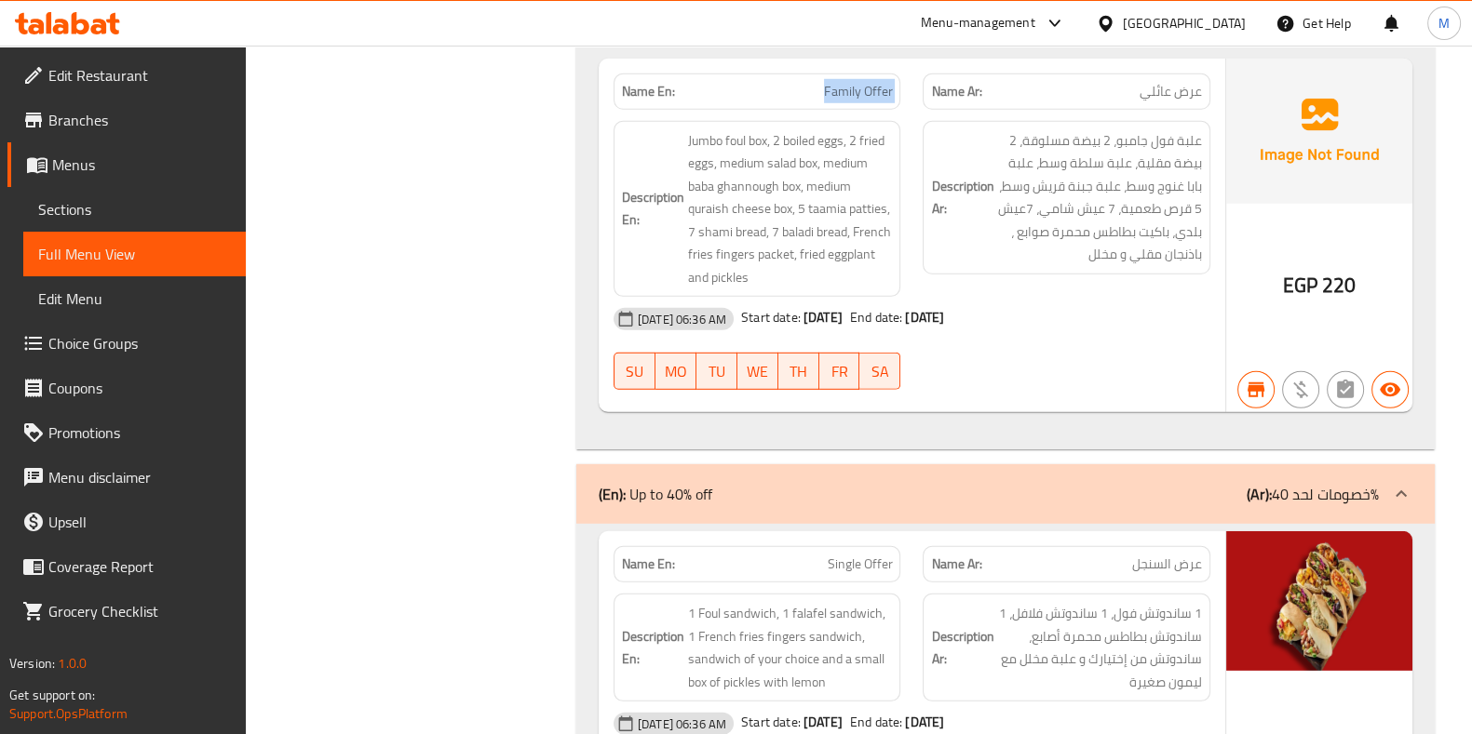
scroll to position [42093, 0]
click at [827, 555] on p "Name En: Single Offer" at bounding box center [757, 565] width 271 height 20
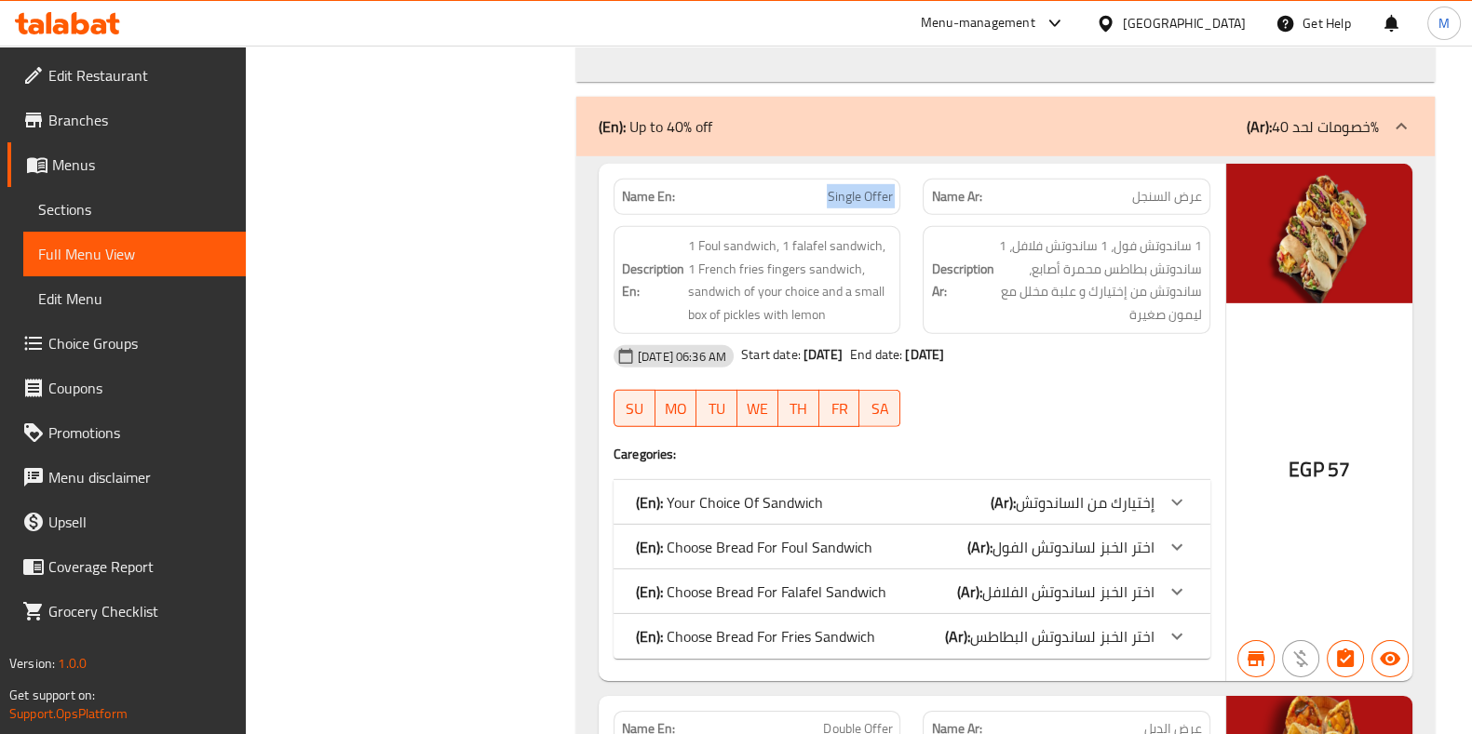
scroll to position [42465, 0]
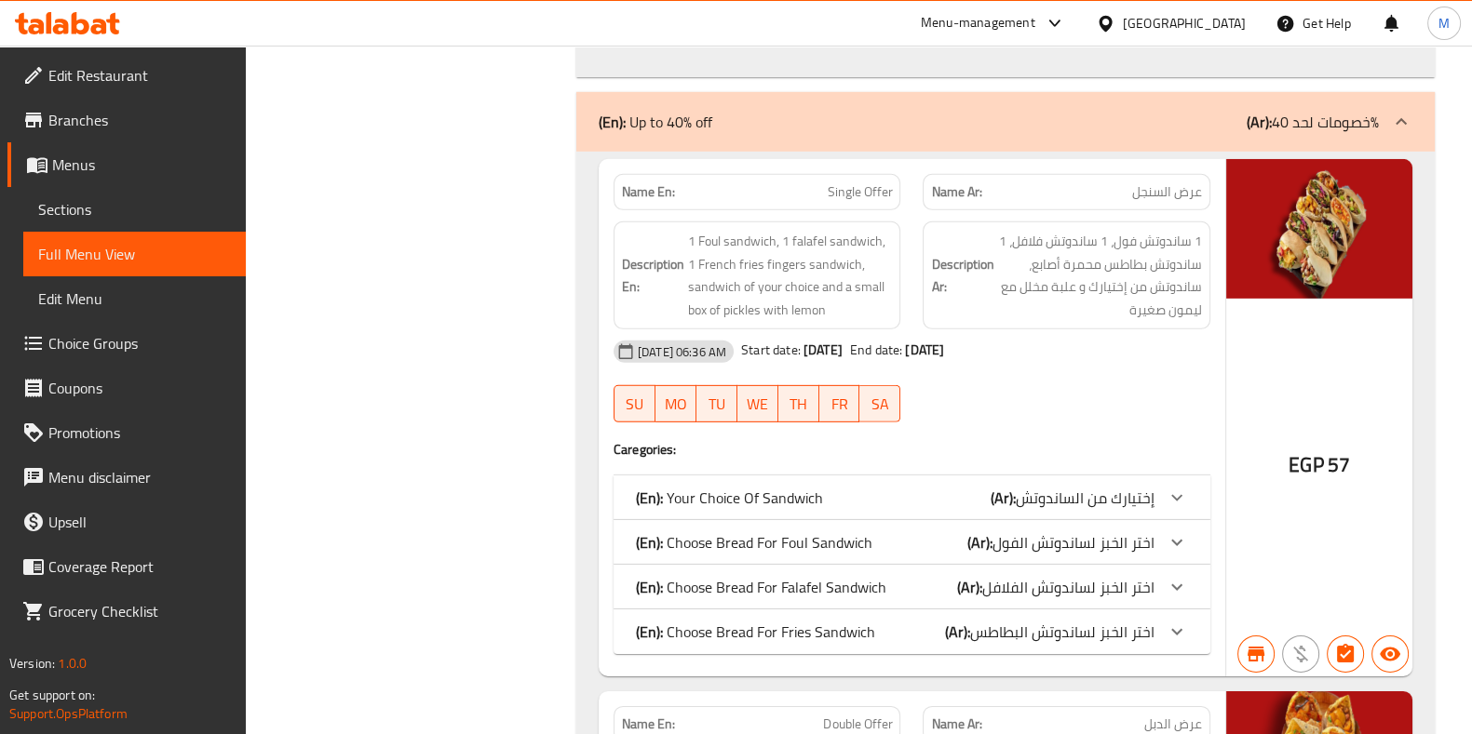
click at [841, 715] on span "Double Offer" at bounding box center [857, 725] width 69 height 20
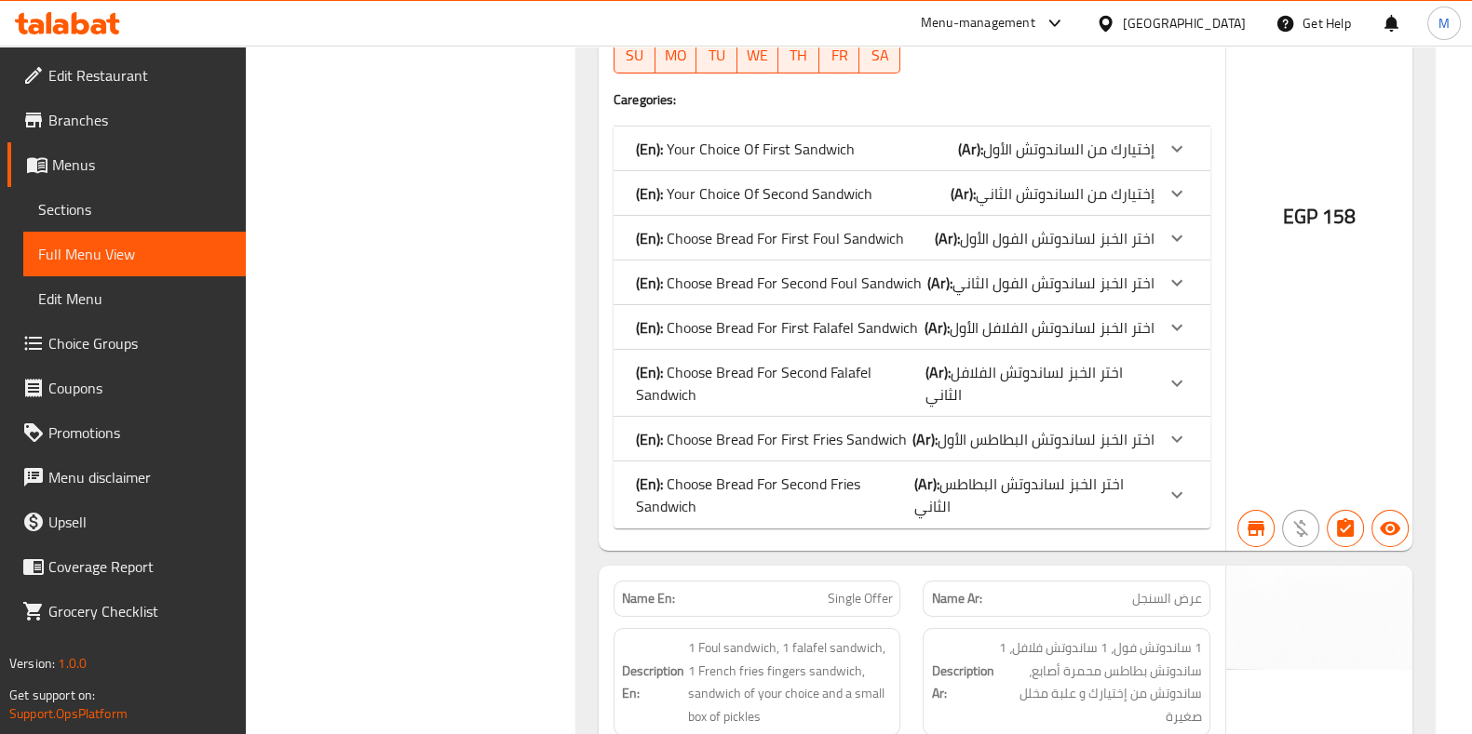
scroll to position [43371, 0]
click at [838, 588] on span "Single Offer" at bounding box center [859, 598] width 65 height 20
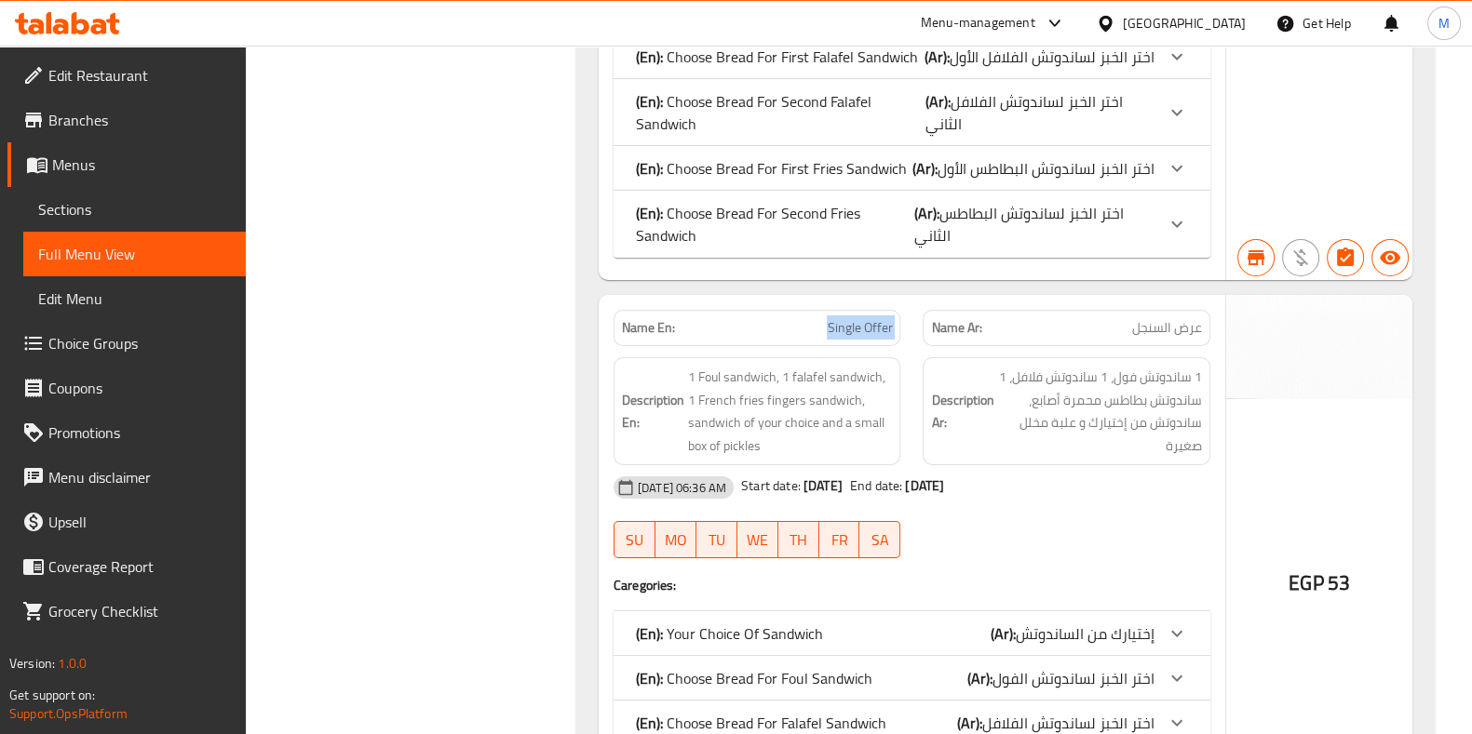
scroll to position [43678, 0]
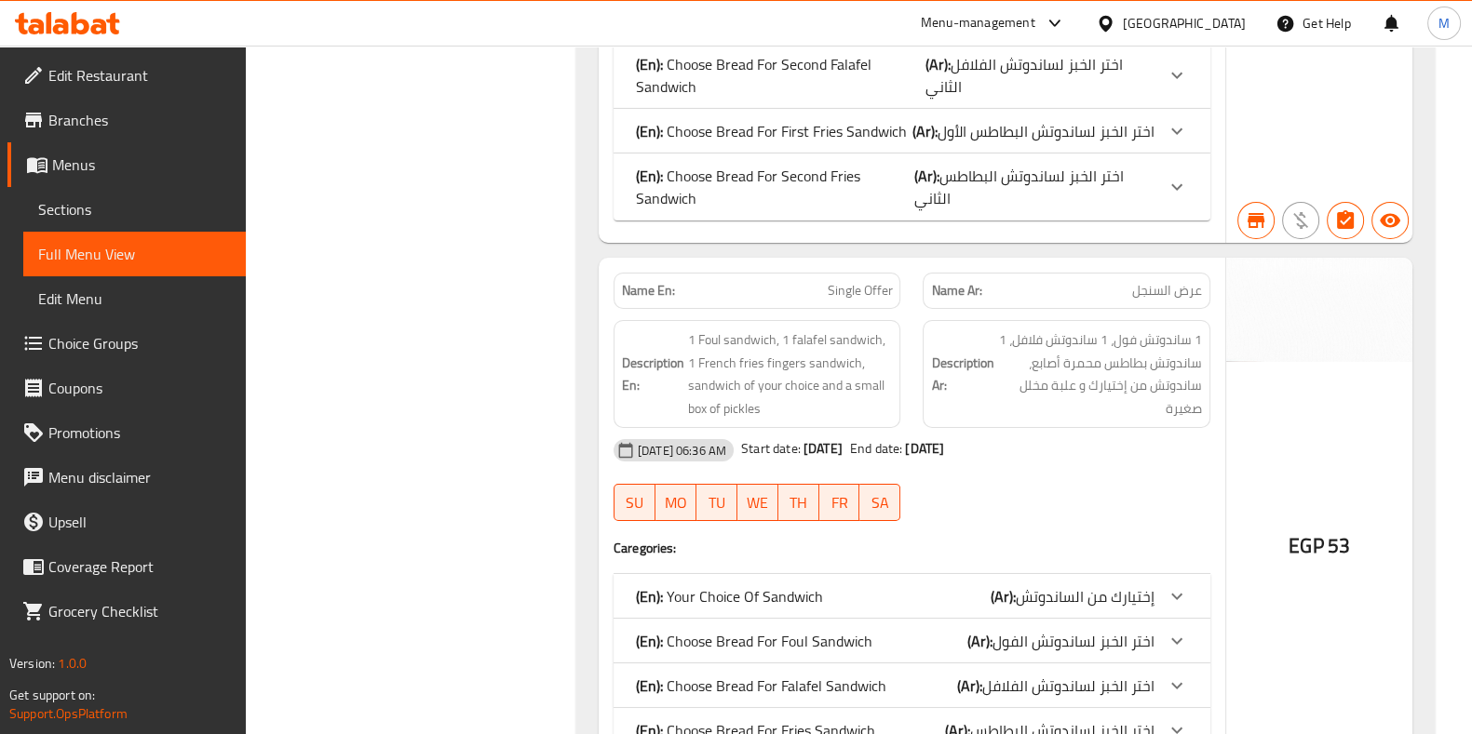
drag, startPoint x: 1291, startPoint y: 174, endPoint x: 1182, endPoint y: 185, distance: 109.5
click at [1182, 329] on span "1 ساندوتش فول، 1 ساندوتش فلافل، 1 ساندوتش بطاطس محمرة أصابع، ساندوتش من إختيارك…" at bounding box center [1099, 374] width 205 height 91
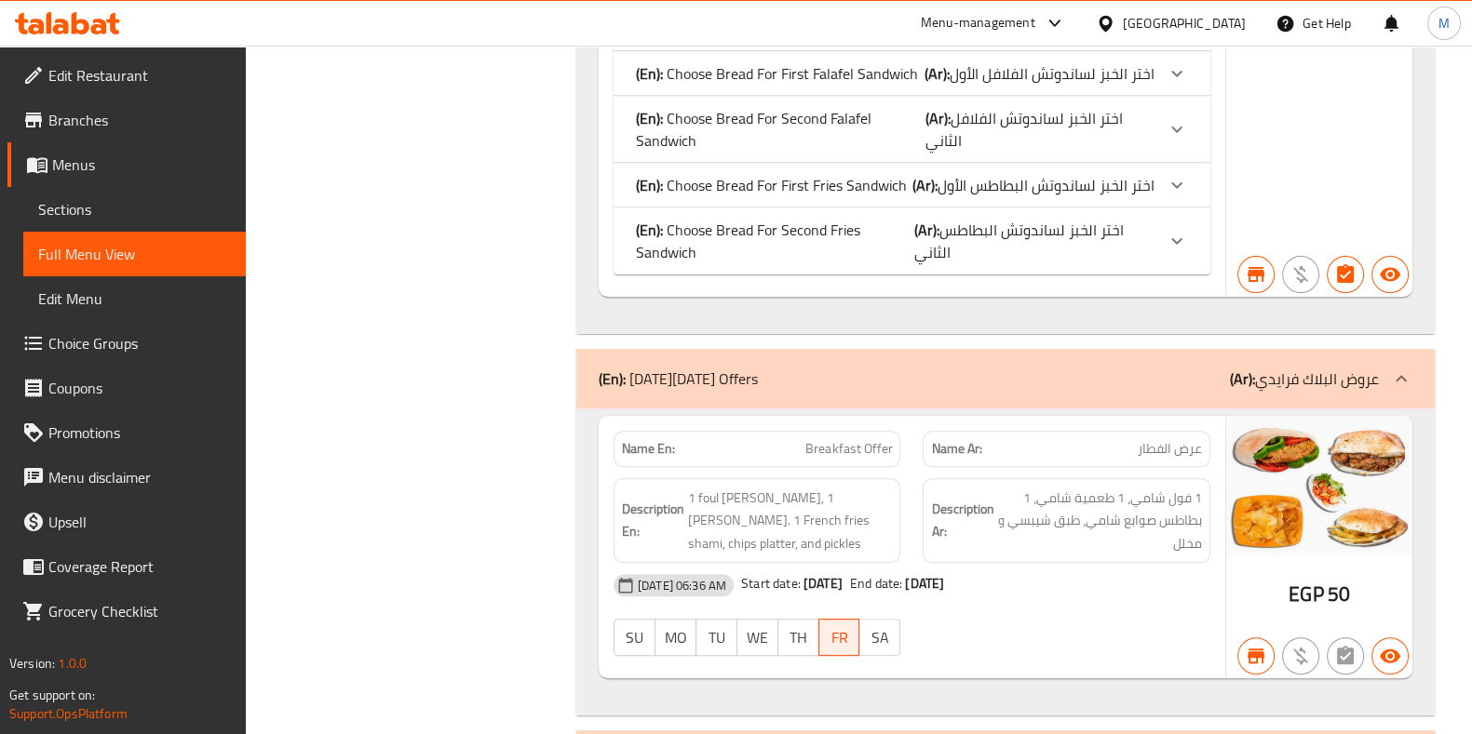
scroll to position [44920, 0]
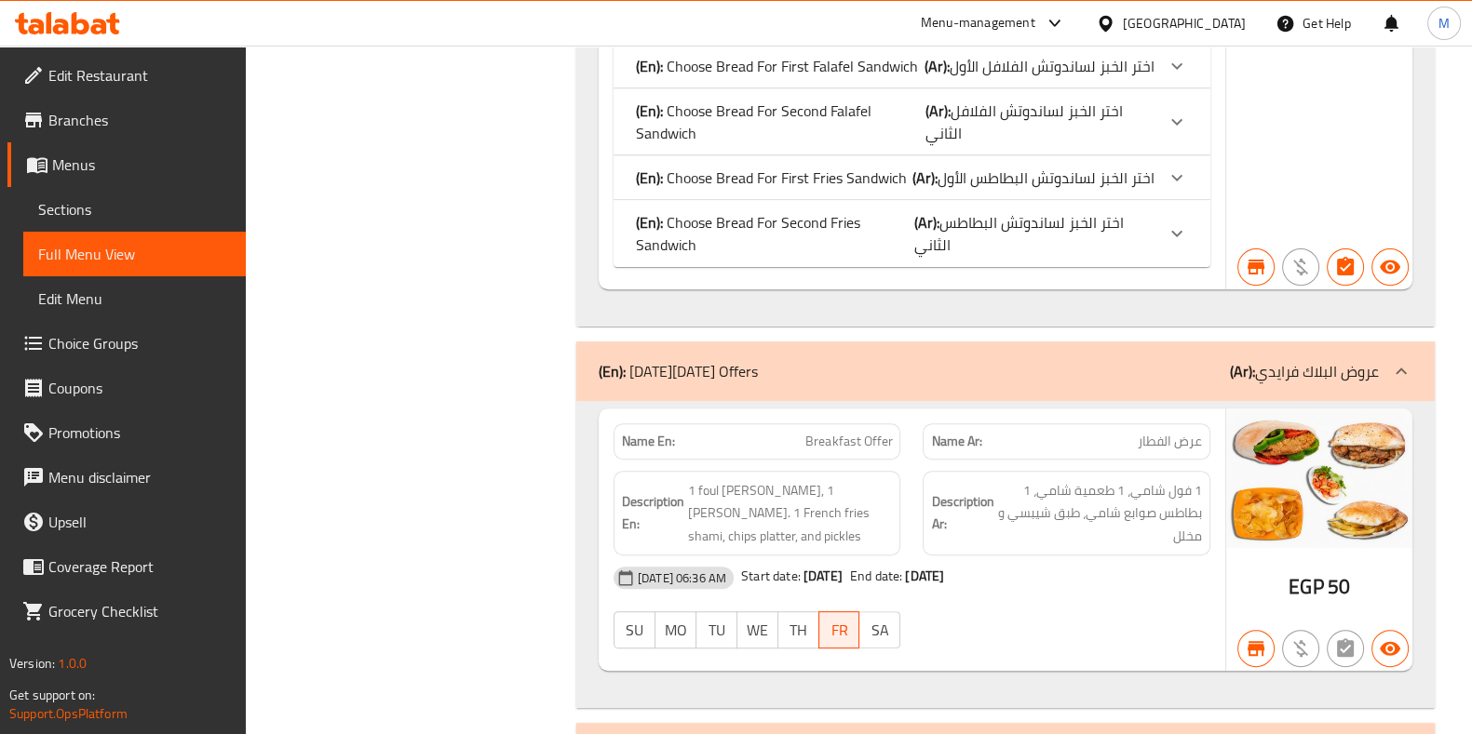
click at [840, 432] on span "Breakfast Offer" at bounding box center [848, 442] width 87 height 20
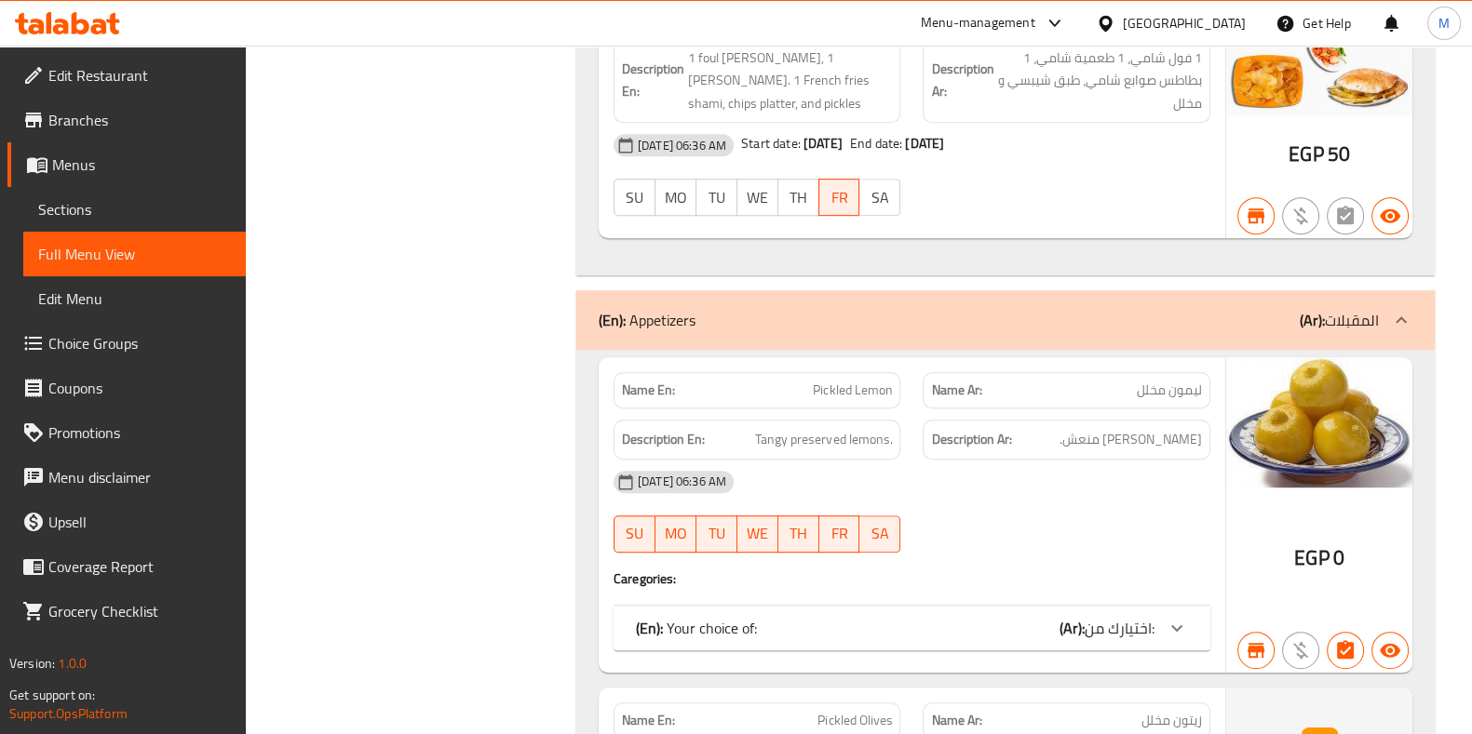
scroll to position [45355, 0]
click at [838, 709] on span "Pickled Olives" at bounding box center [854, 719] width 74 height 20
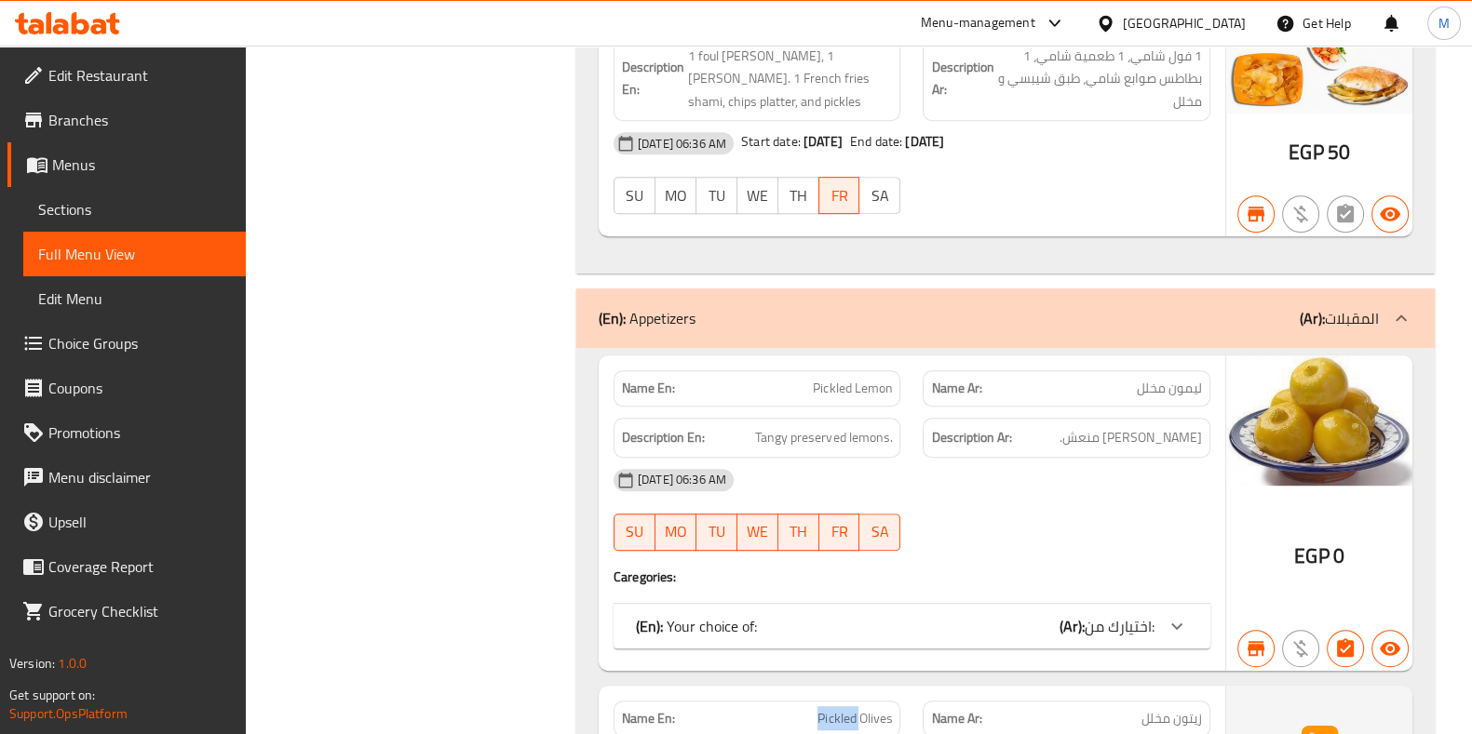
click at [838, 709] on span "Pickled Olives" at bounding box center [854, 719] width 74 height 20
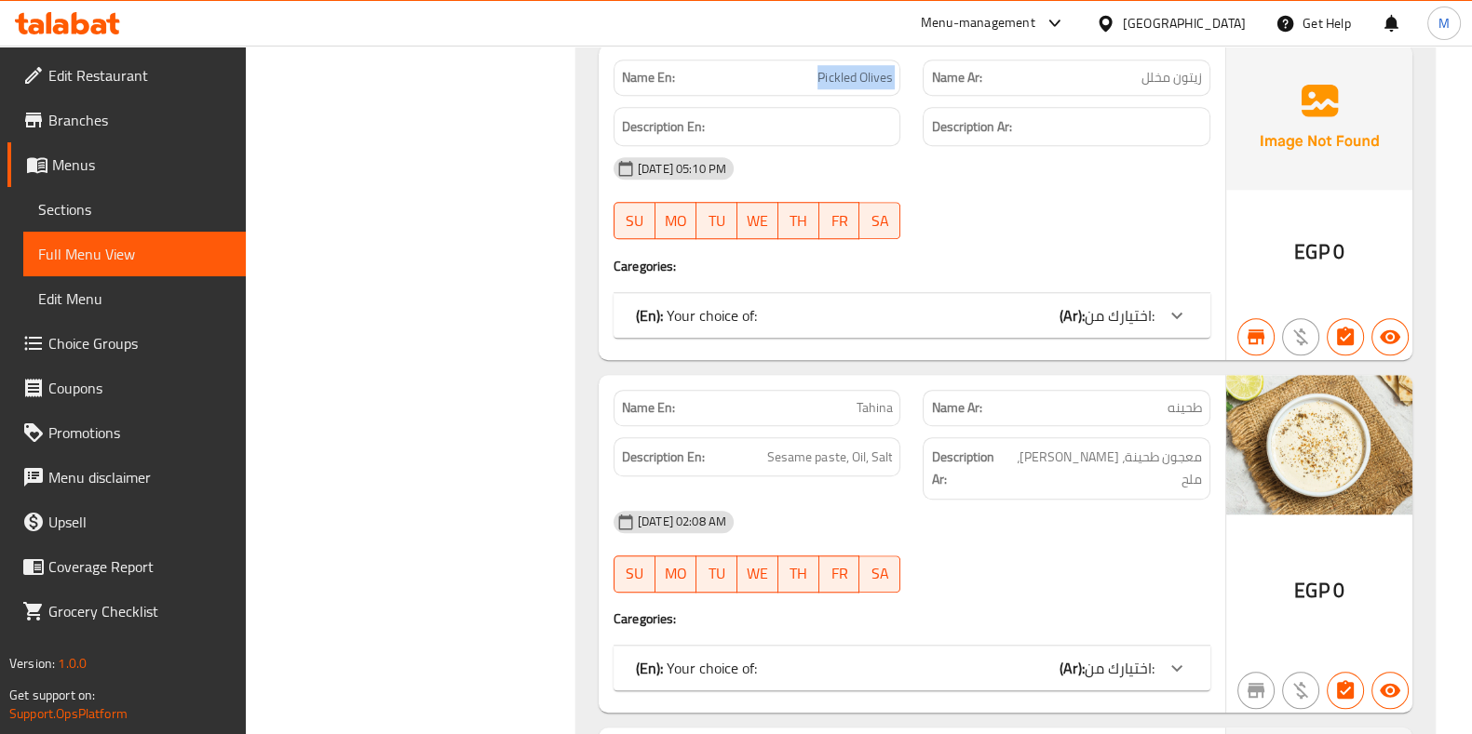
scroll to position [45996, 0]
click at [860, 399] on span "Tahina" at bounding box center [873, 409] width 36 height 20
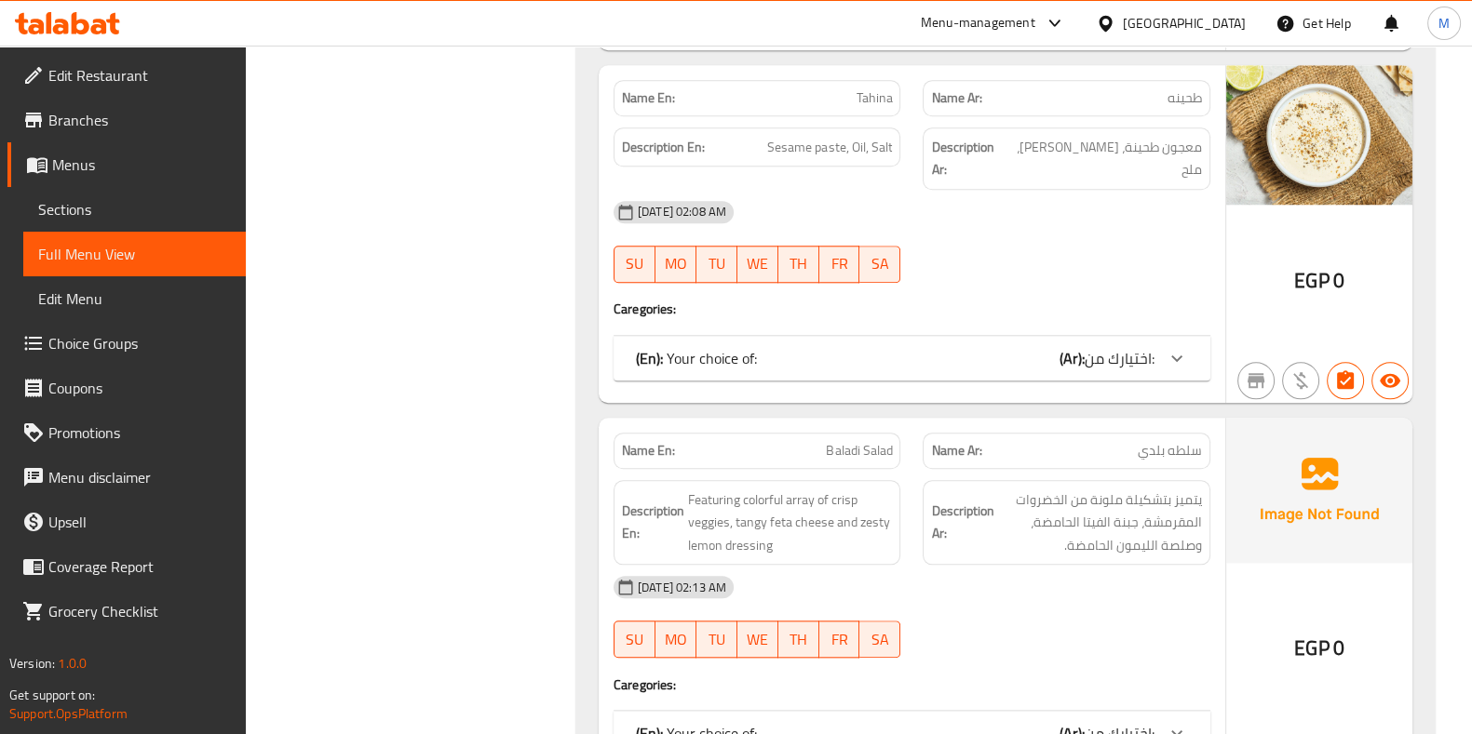
click at [837, 441] on span "Baladi Salad" at bounding box center [859, 451] width 66 height 20
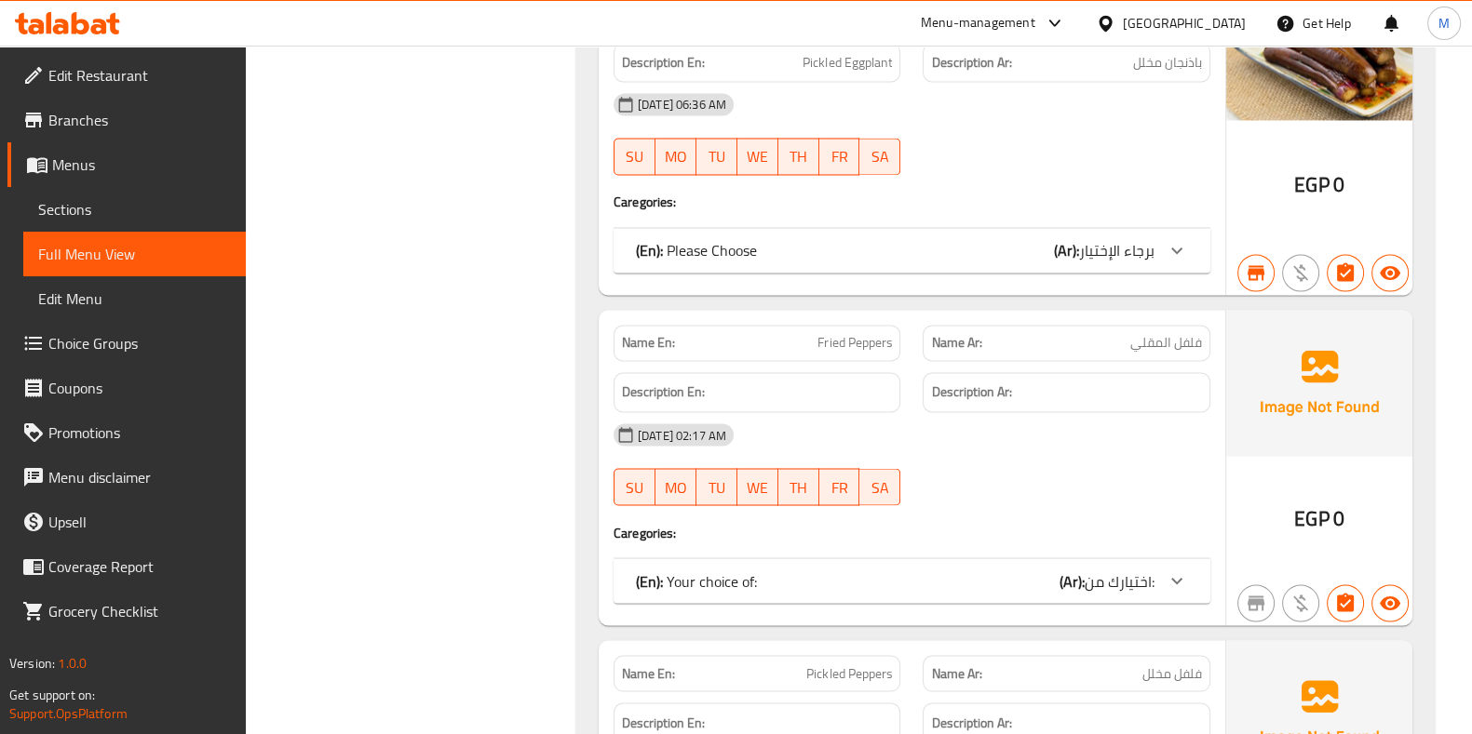
scroll to position [48108, 0]
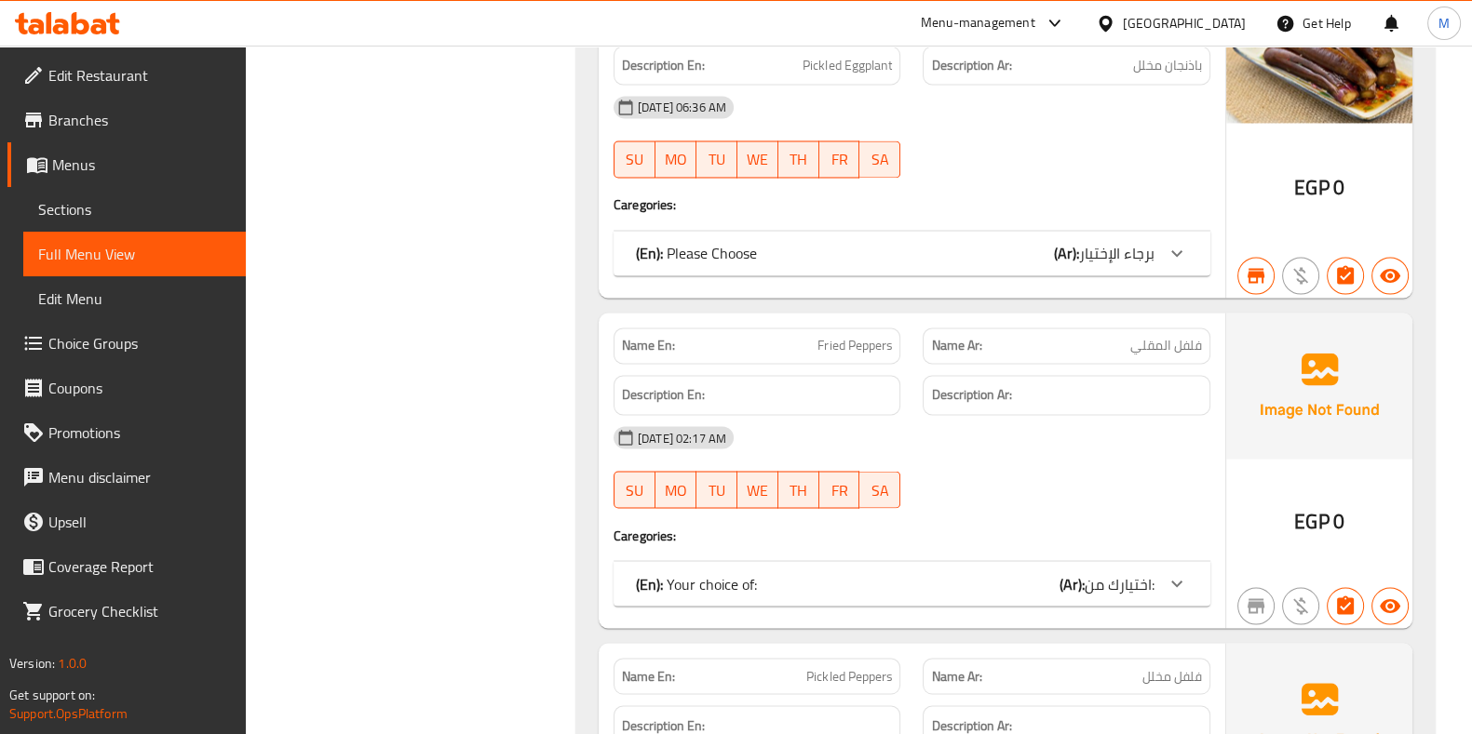
click at [842, 336] on span "Fried Peppers" at bounding box center [854, 346] width 74 height 20
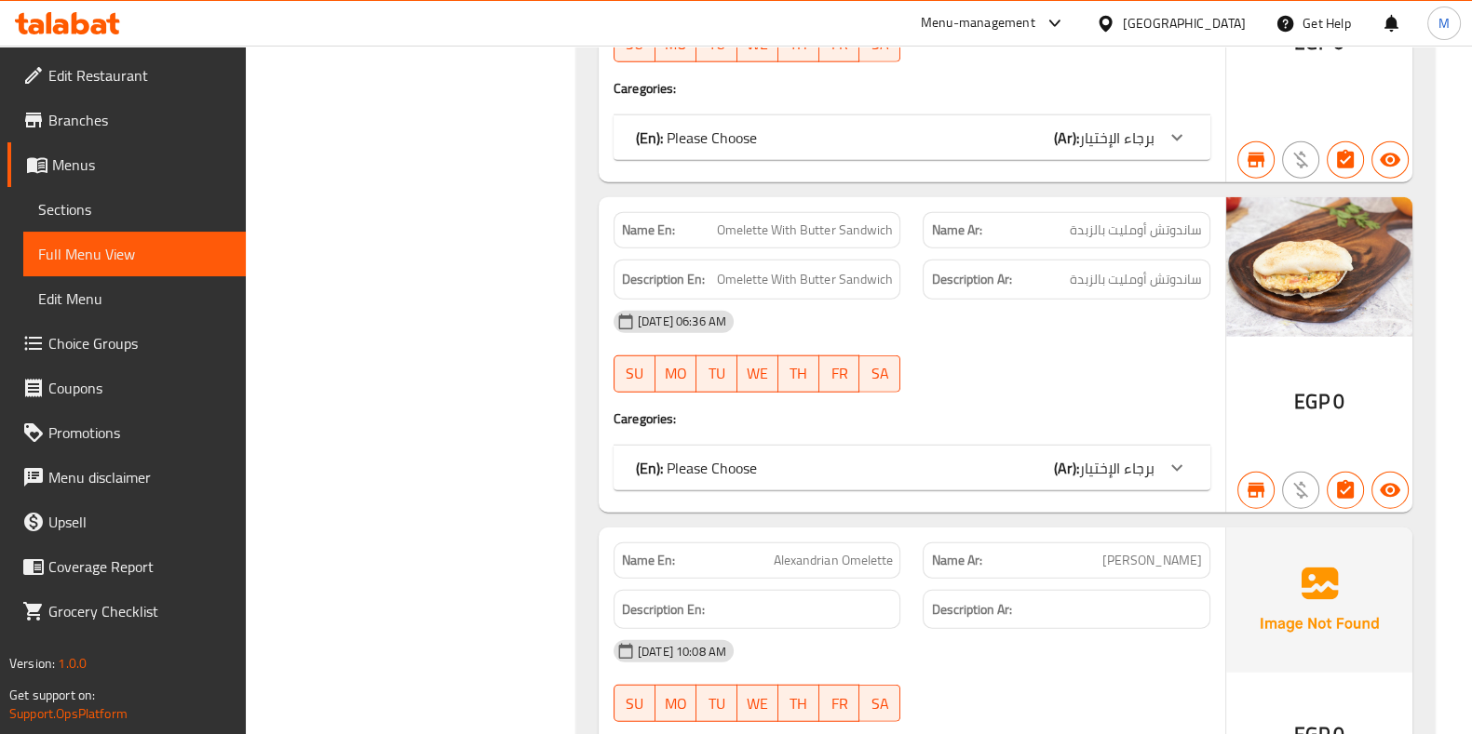
scroll to position [49980, 0]
click at [813, 550] on span "Alexandrian Omelette" at bounding box center [833, 560] width 118 height 20
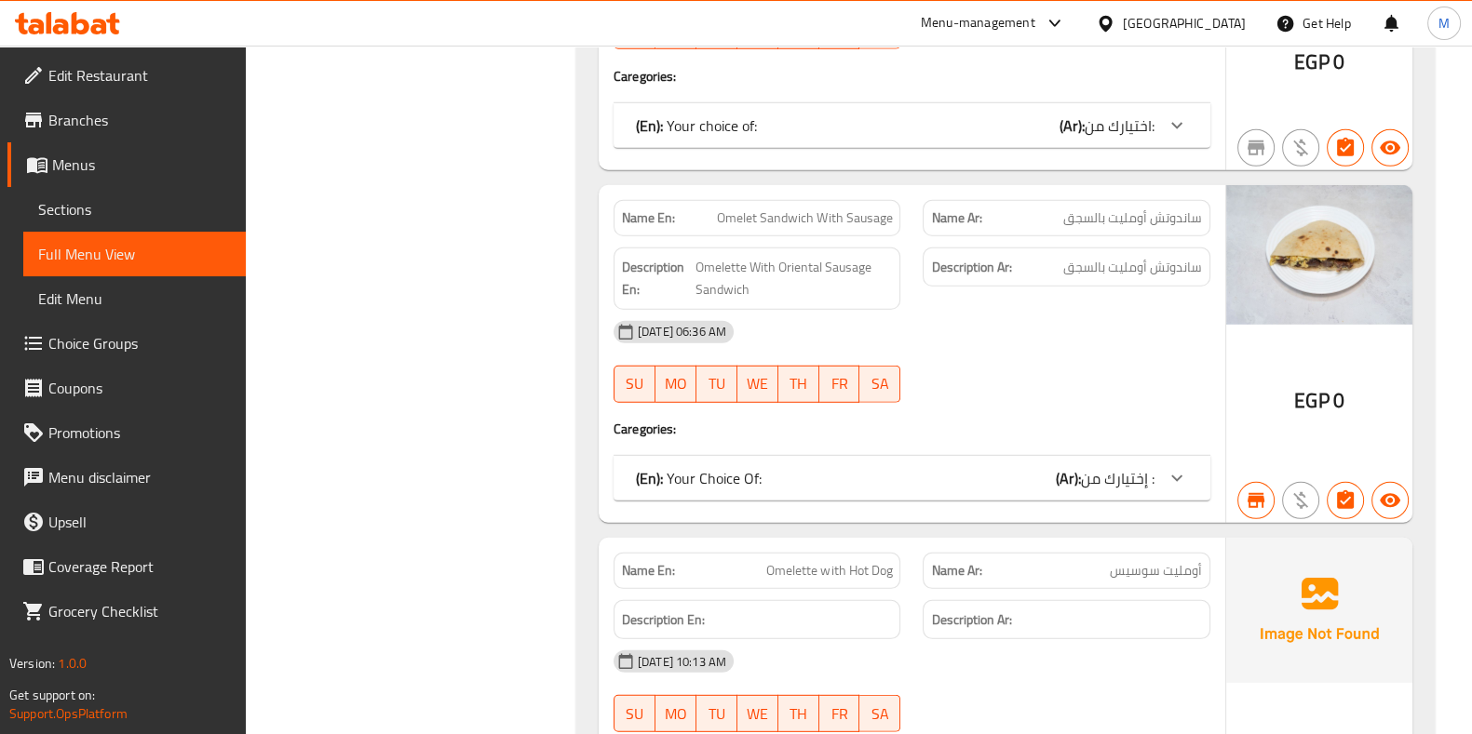
scroll to position [50678, 0]
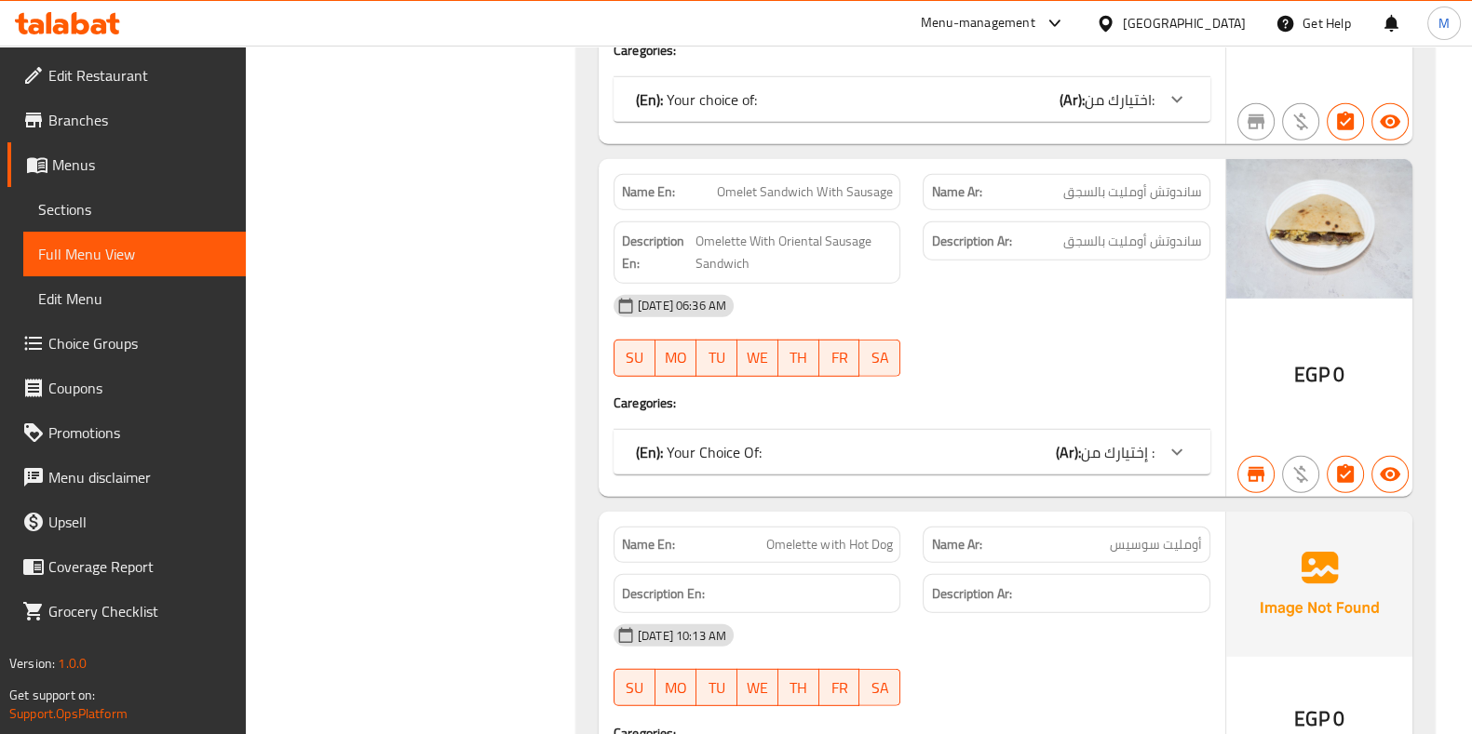
click at [857, 535] on span "Omelette with Hot Dog" at bounding box center [829, 545] width 126 height 20
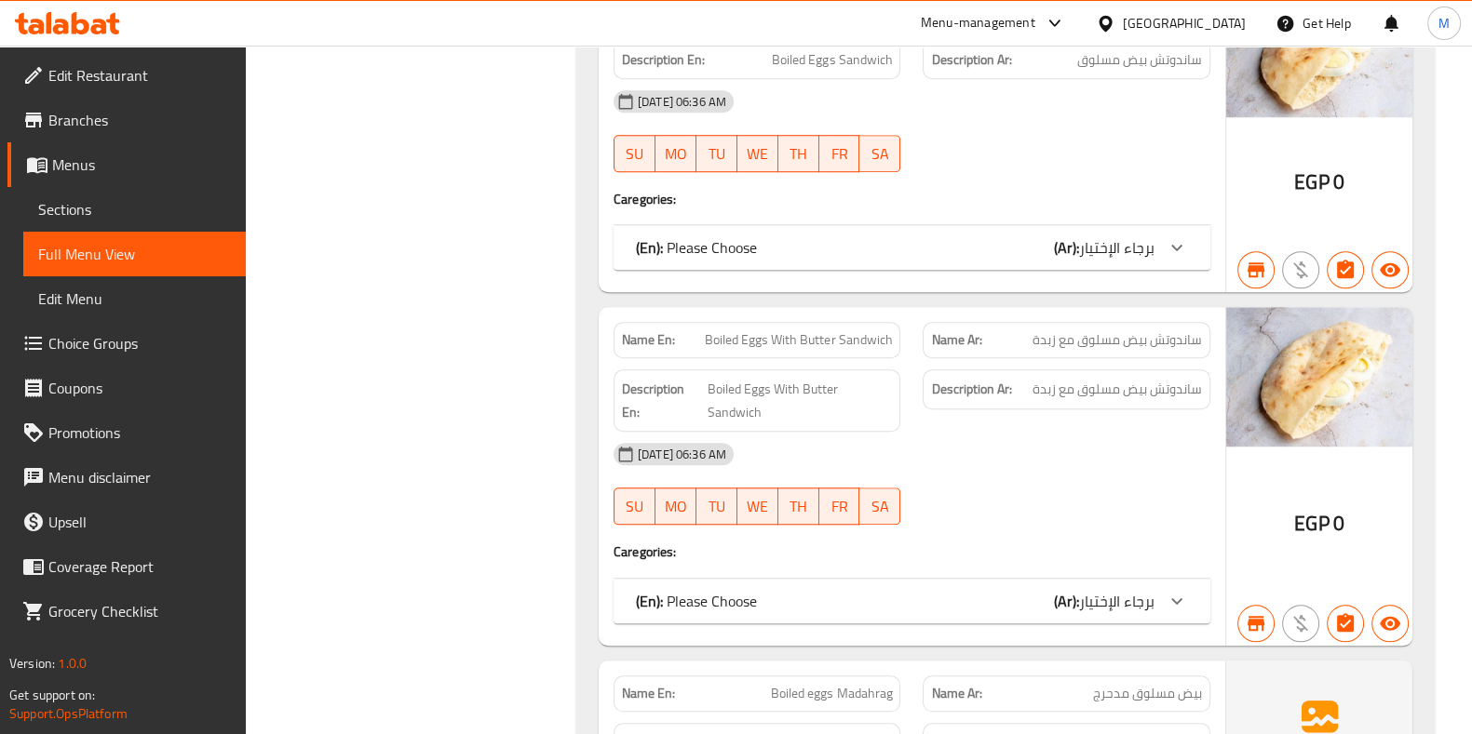
scroll to position [55075, 0]
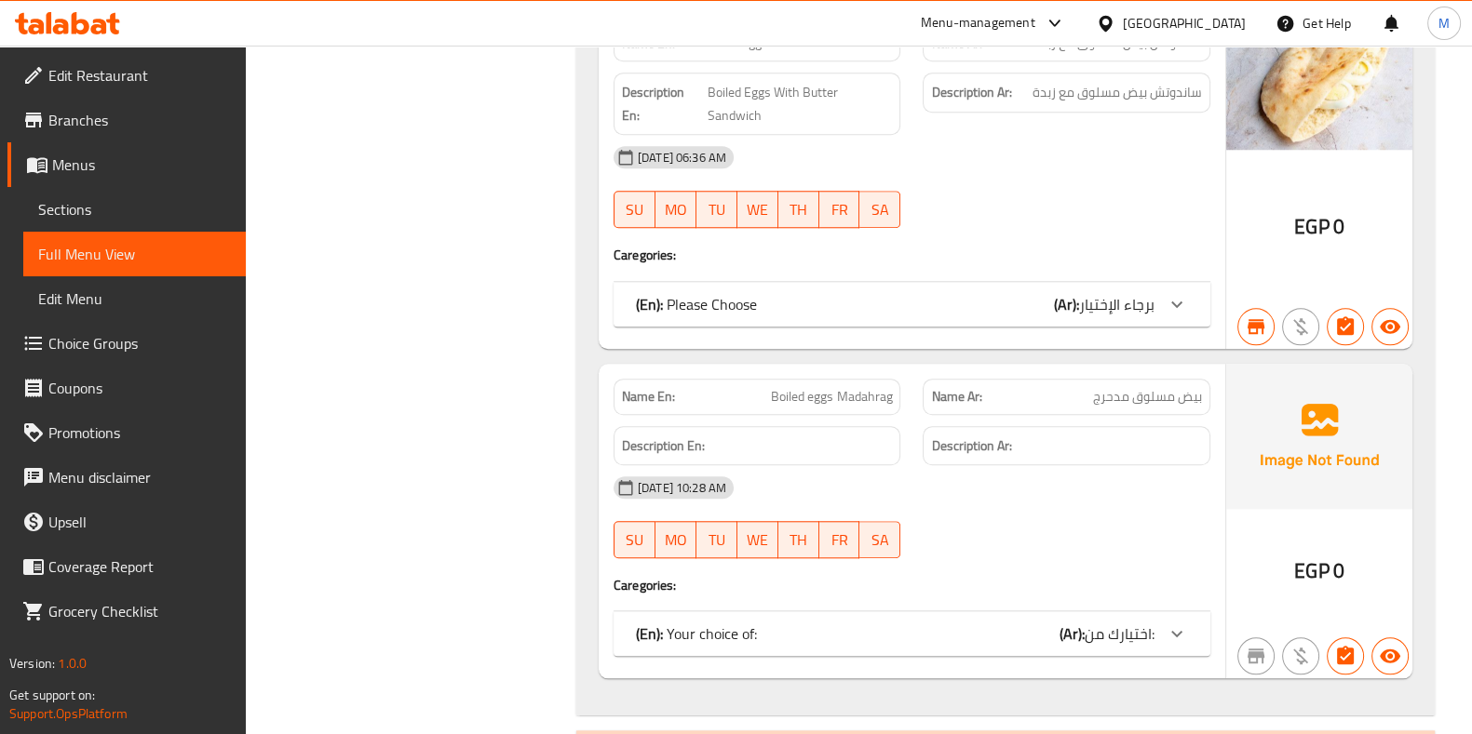
click at [805, 387] on span "Boiled eggs Madahrag" at bounding box center [831, 397] width 121 height 20
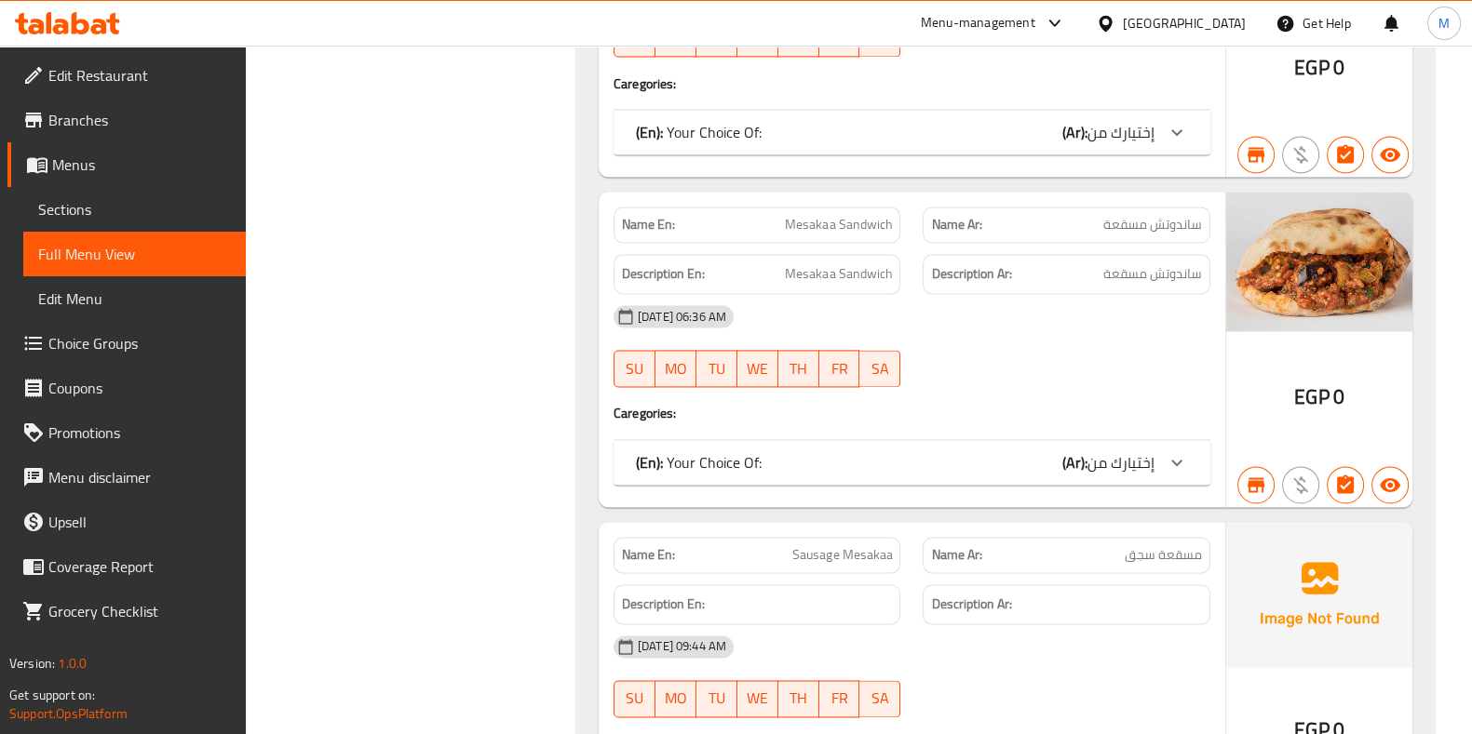
scroll to position [56371, 0]
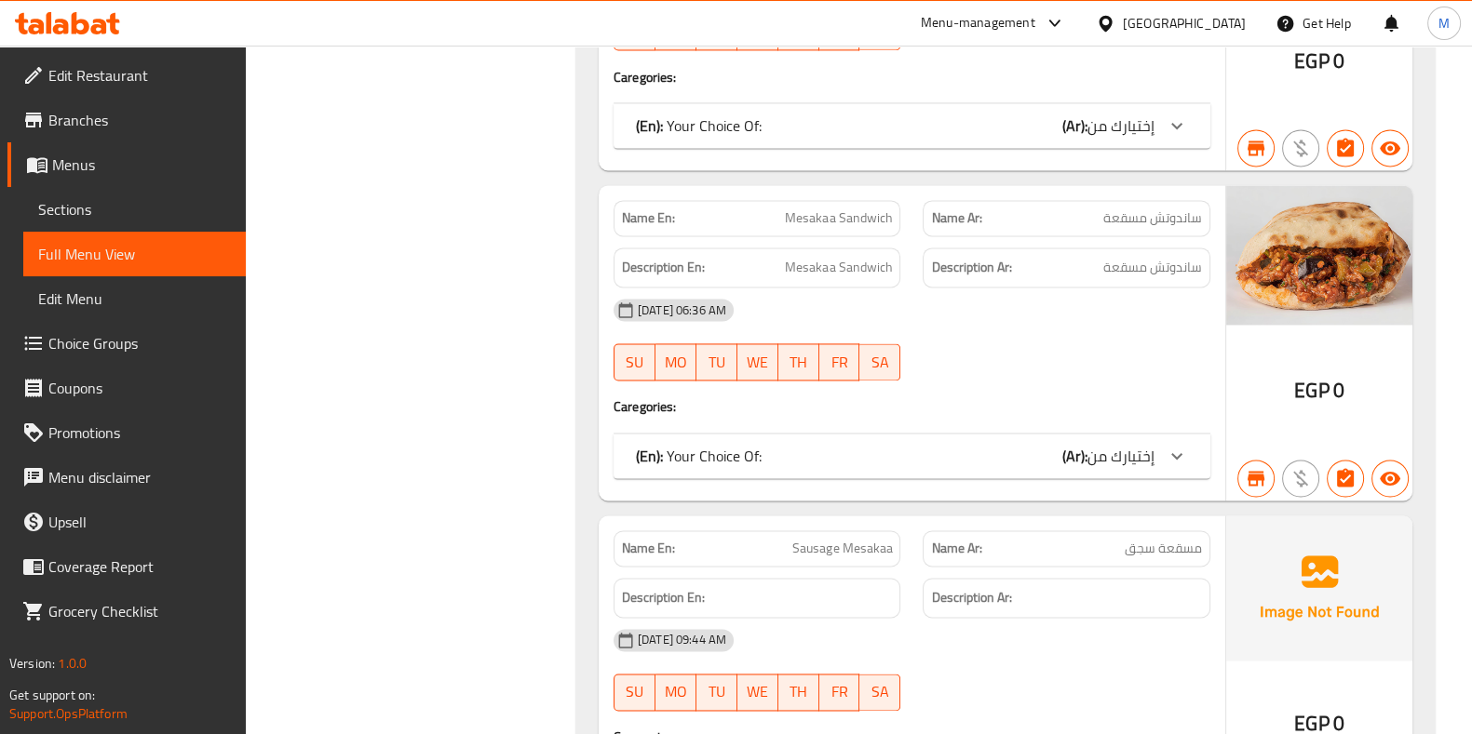
click at [842, 539] on span "Sausage Mesakaa" at bounding box center [842, 549] width 100 height 20
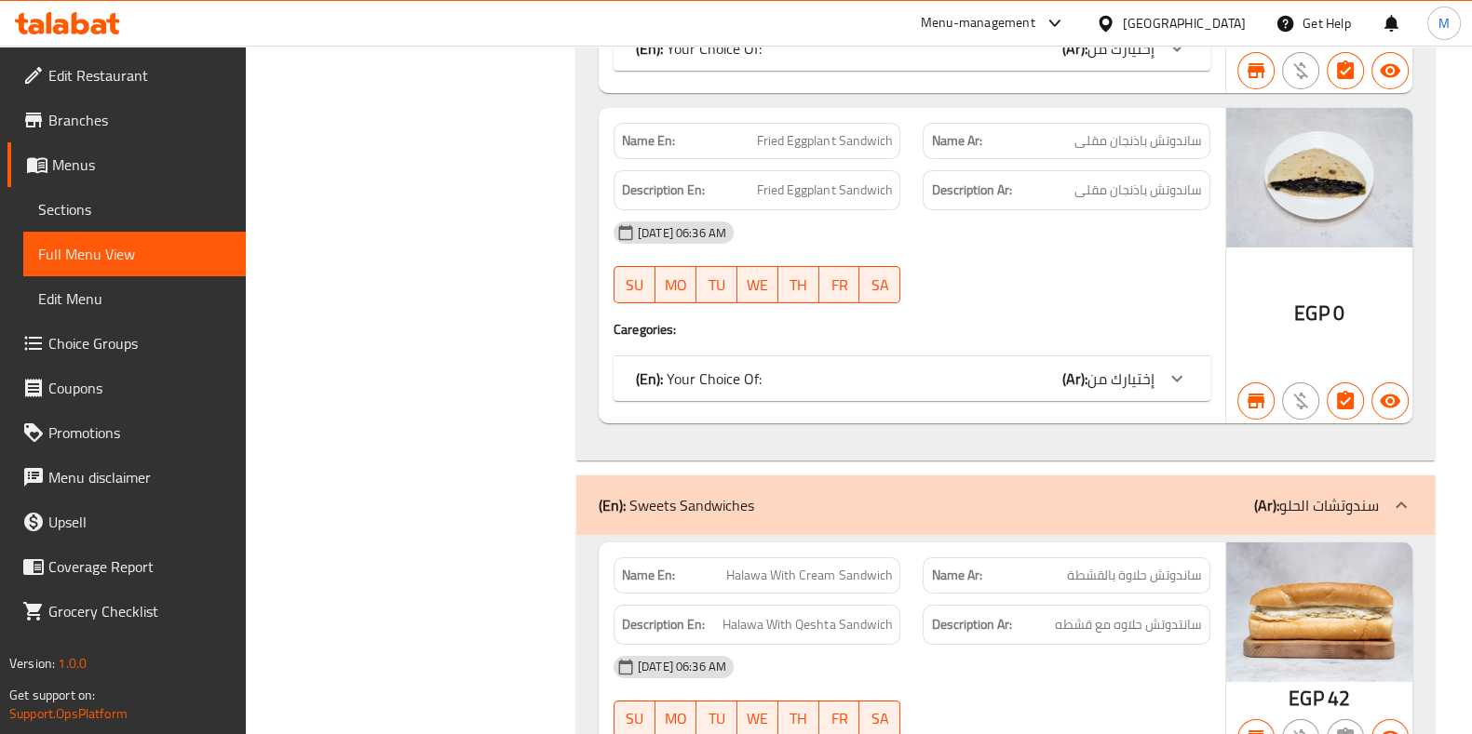
scroll to position [61512, 0]
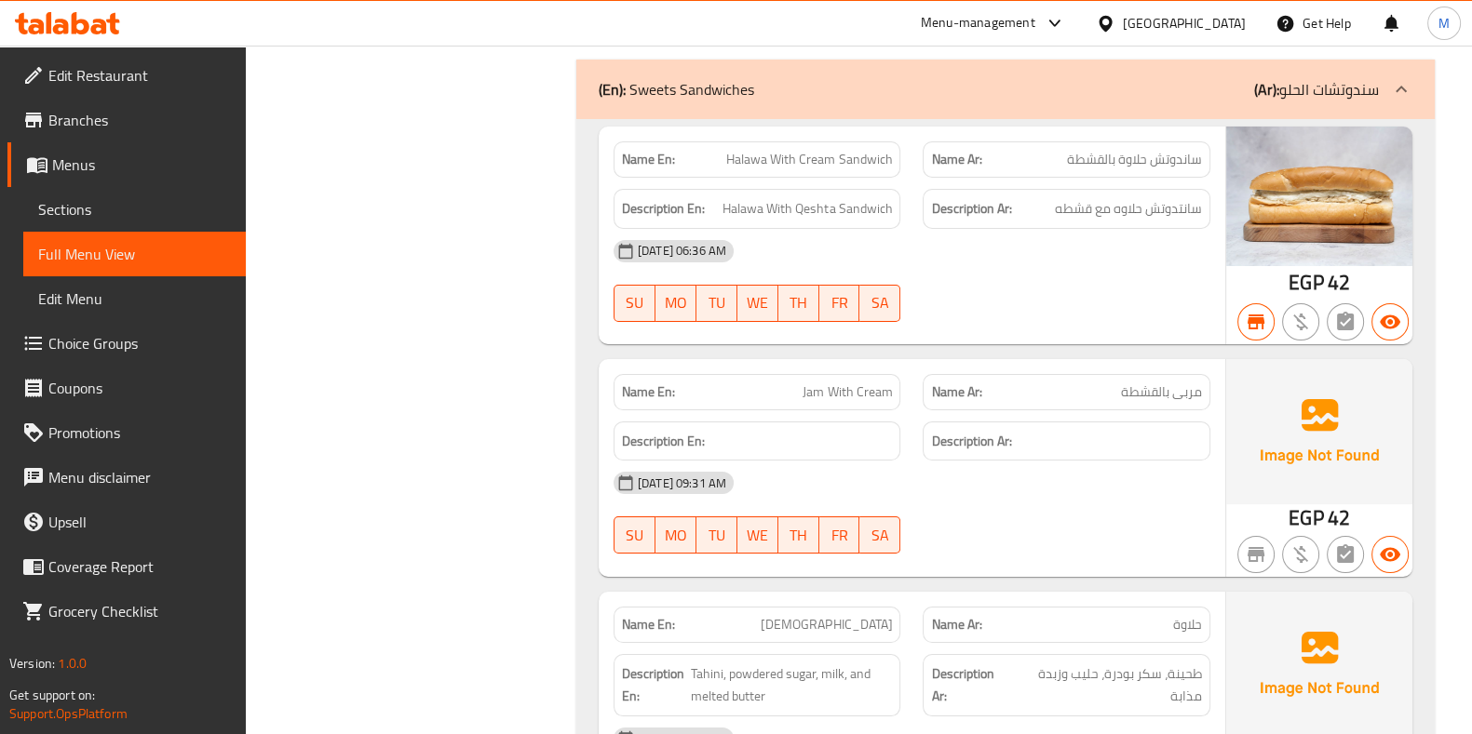
click at [853, 383] on span "Jam With Cream" at bounding box center [846, 393] width 89 height 20
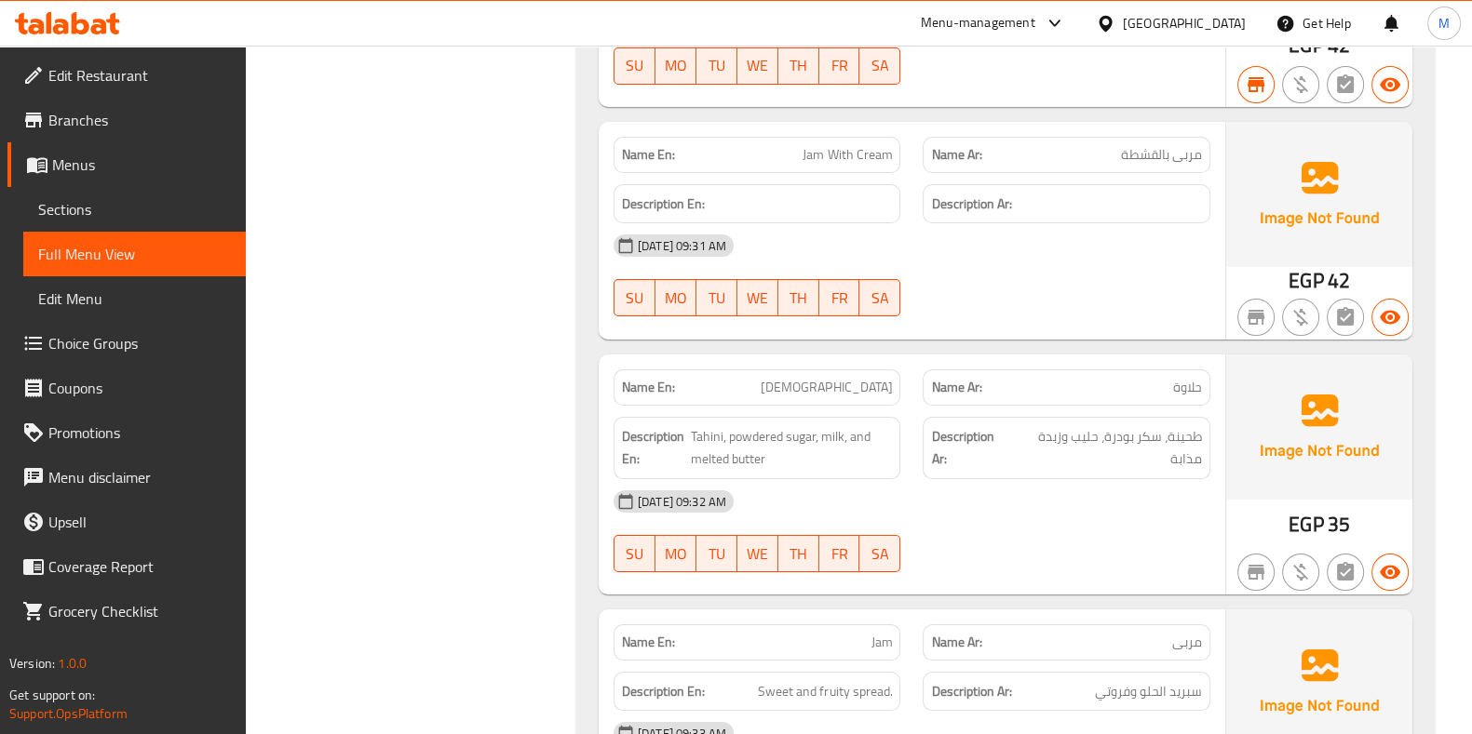
click at [872, 378] on span "[DEMOGRAPHIC_DATA]" at bounding box center [825, 388] width 131 height 20
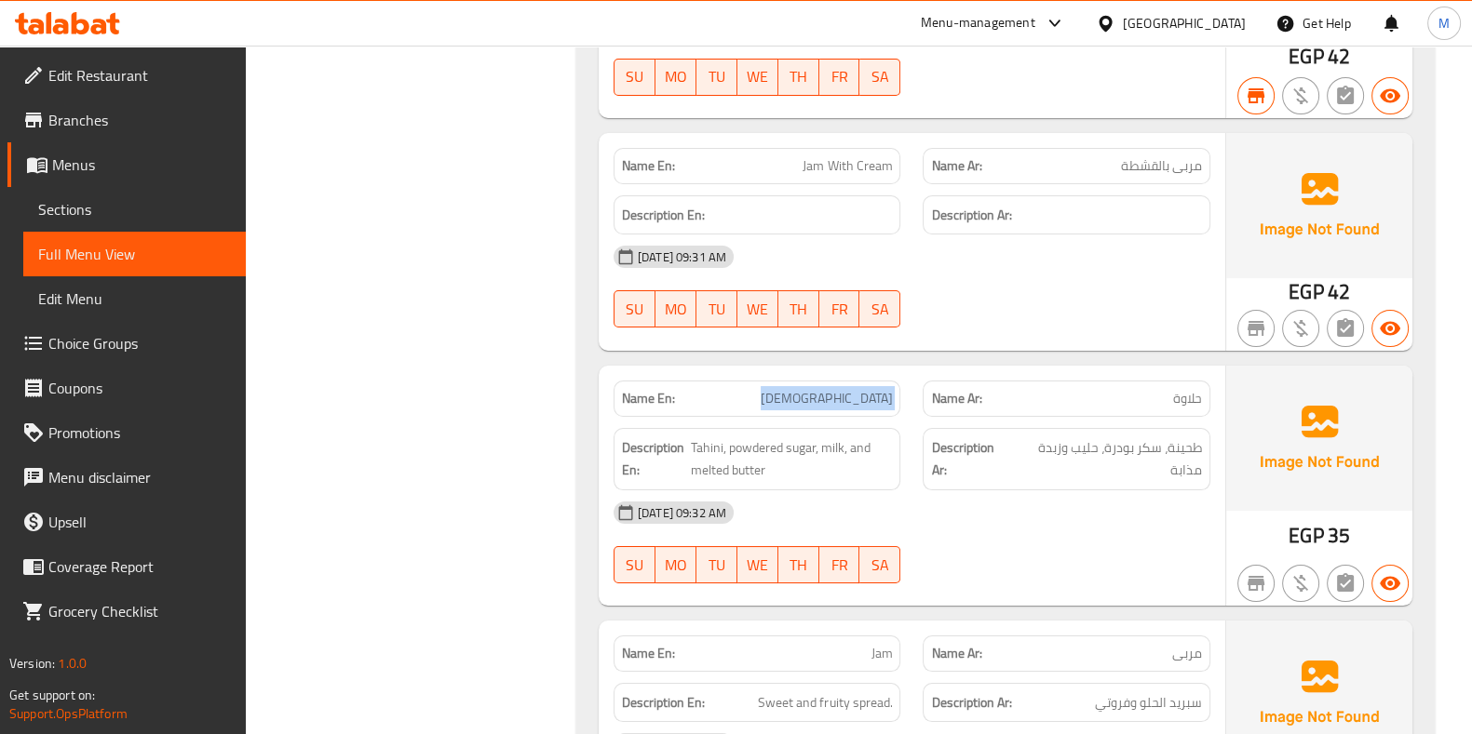
scroll to position [61738, 0]
click at [878, 644] on span "Jam" at bounding box center [880, 654] width 21 height 20
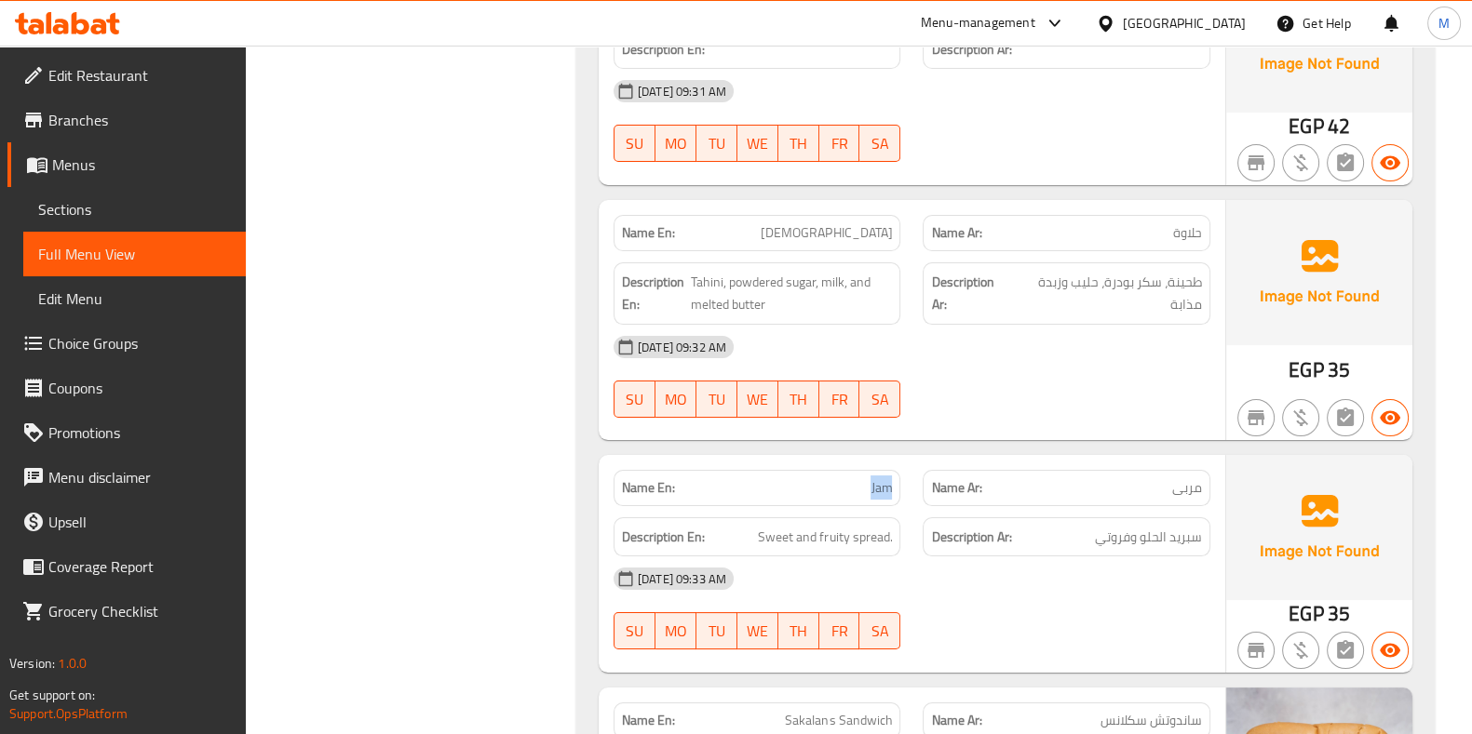
scroll to position [61910, 0]
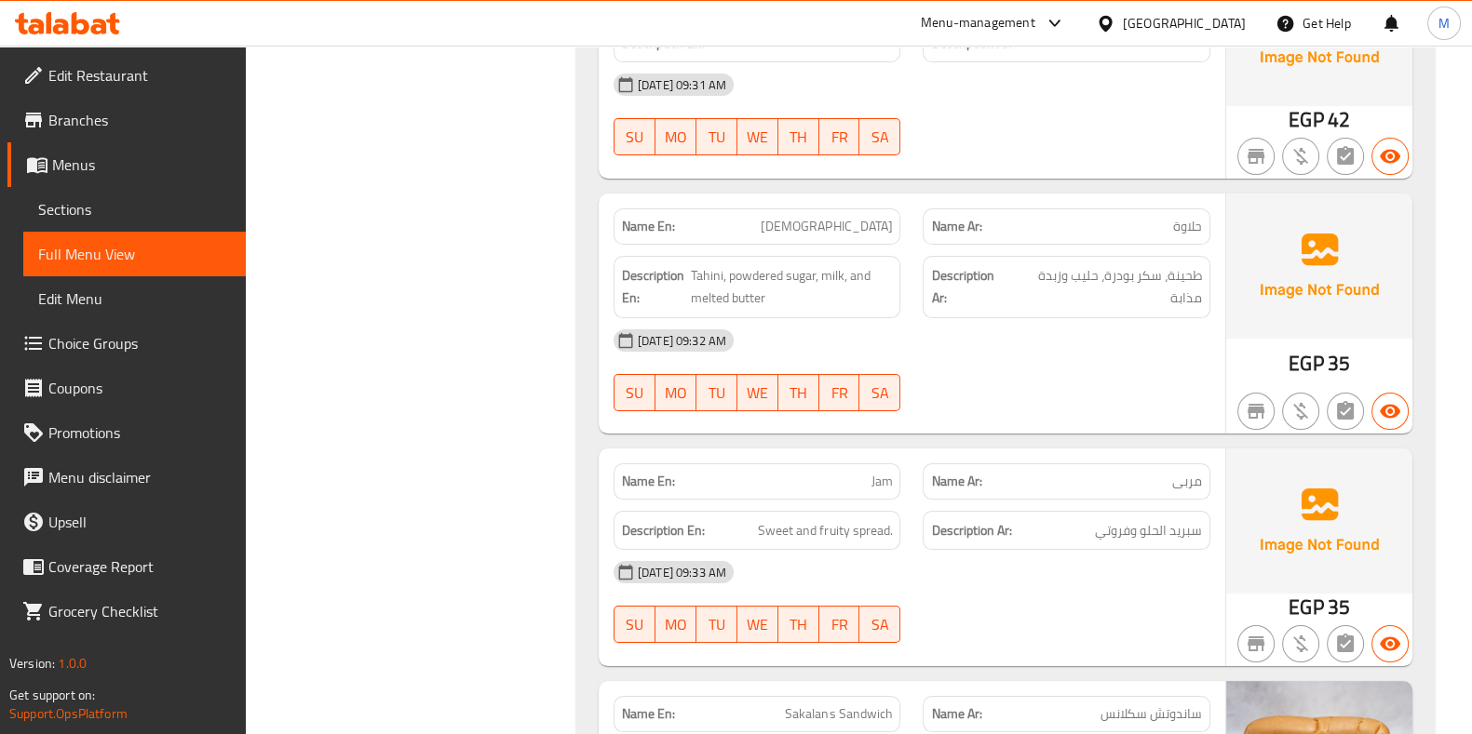
click at [841, 705] on span "Sakalans Sandwich" at bounding box center [838, 715] width 107 height 20
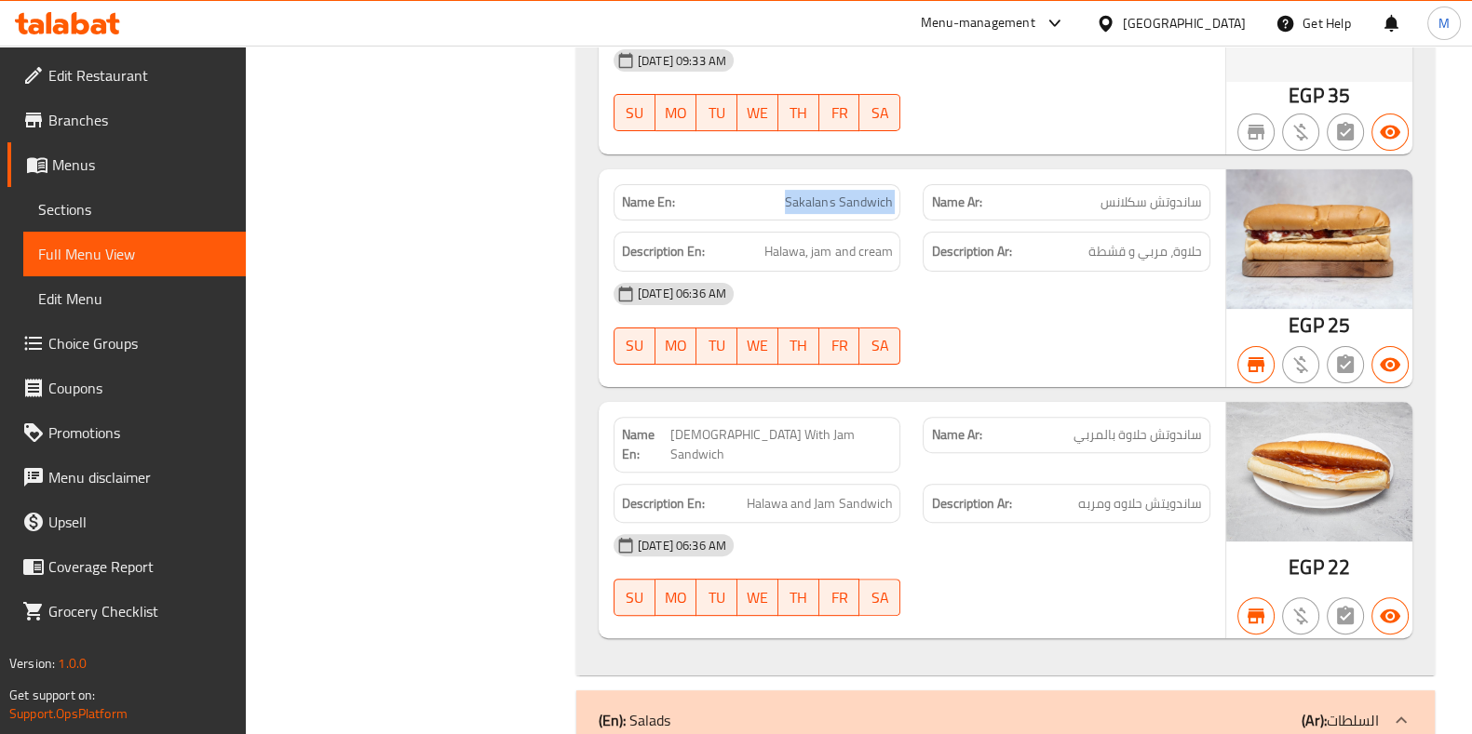
scroll to position [62417, 0]
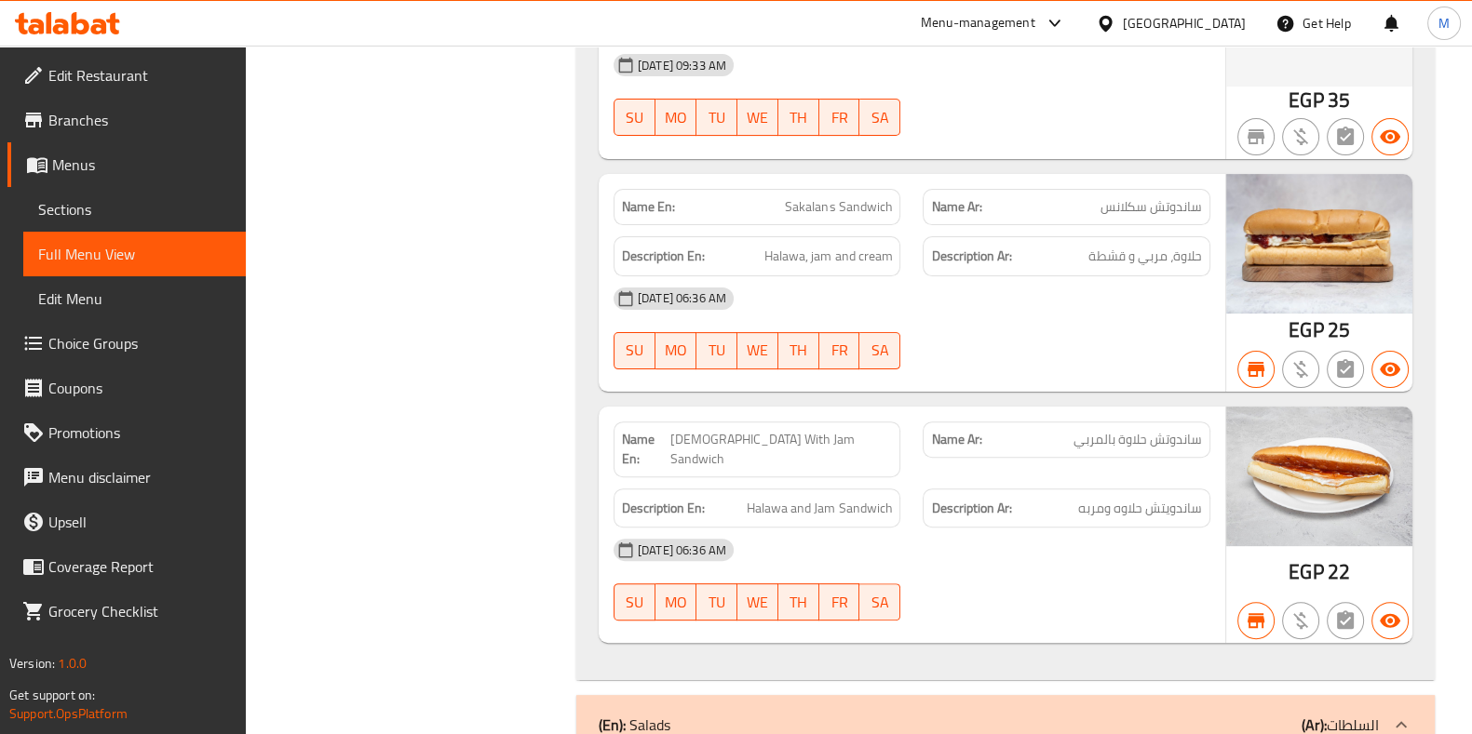
click at [847, 430] on span "[DEMOGRAPHIC_DATA] With Jam Sandwich" at bounding box center [781, 449] width 222 height 39
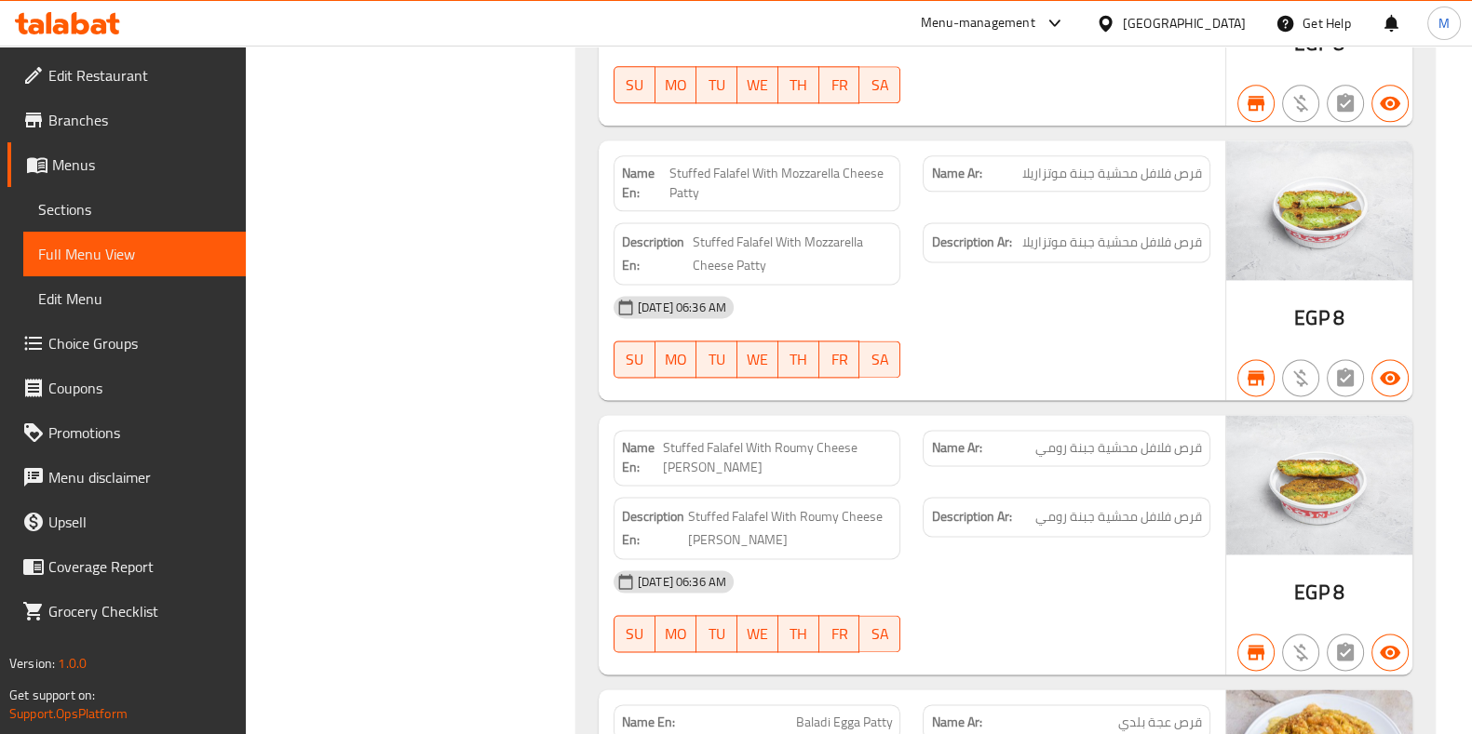
scroll to position [65238, 0]
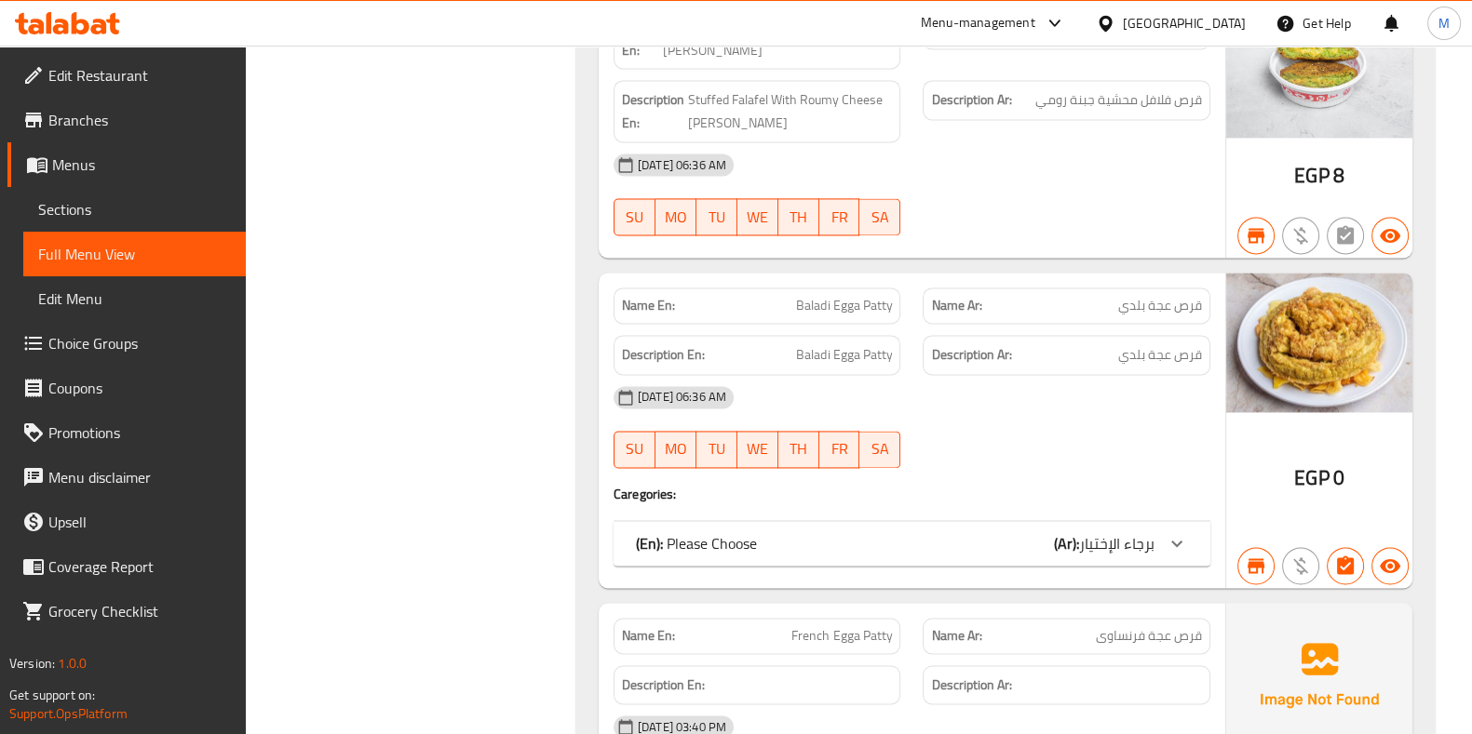
click at [834, 626] on span "French Egga Patty" at bounding box center [841, 636] width 101 height 20
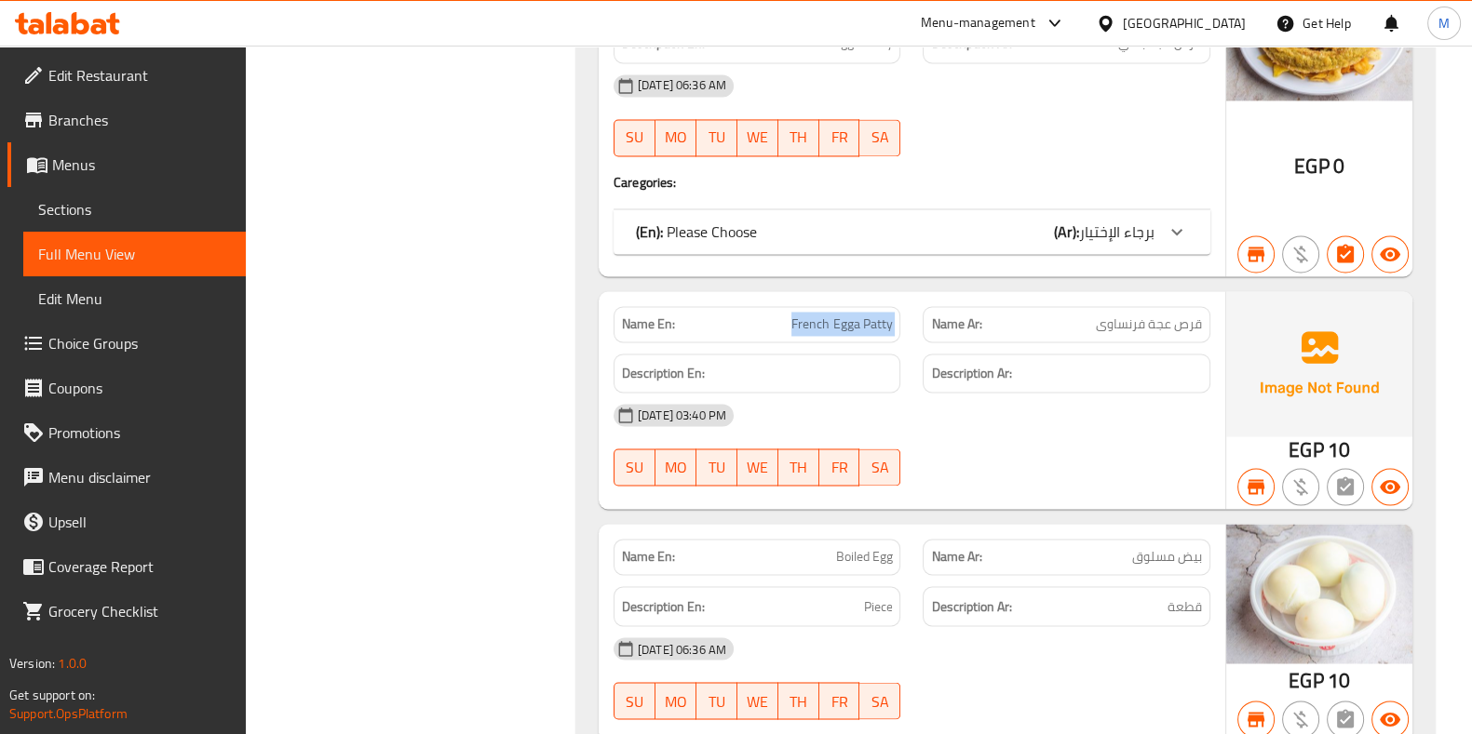
scroll to position [65550, 0]
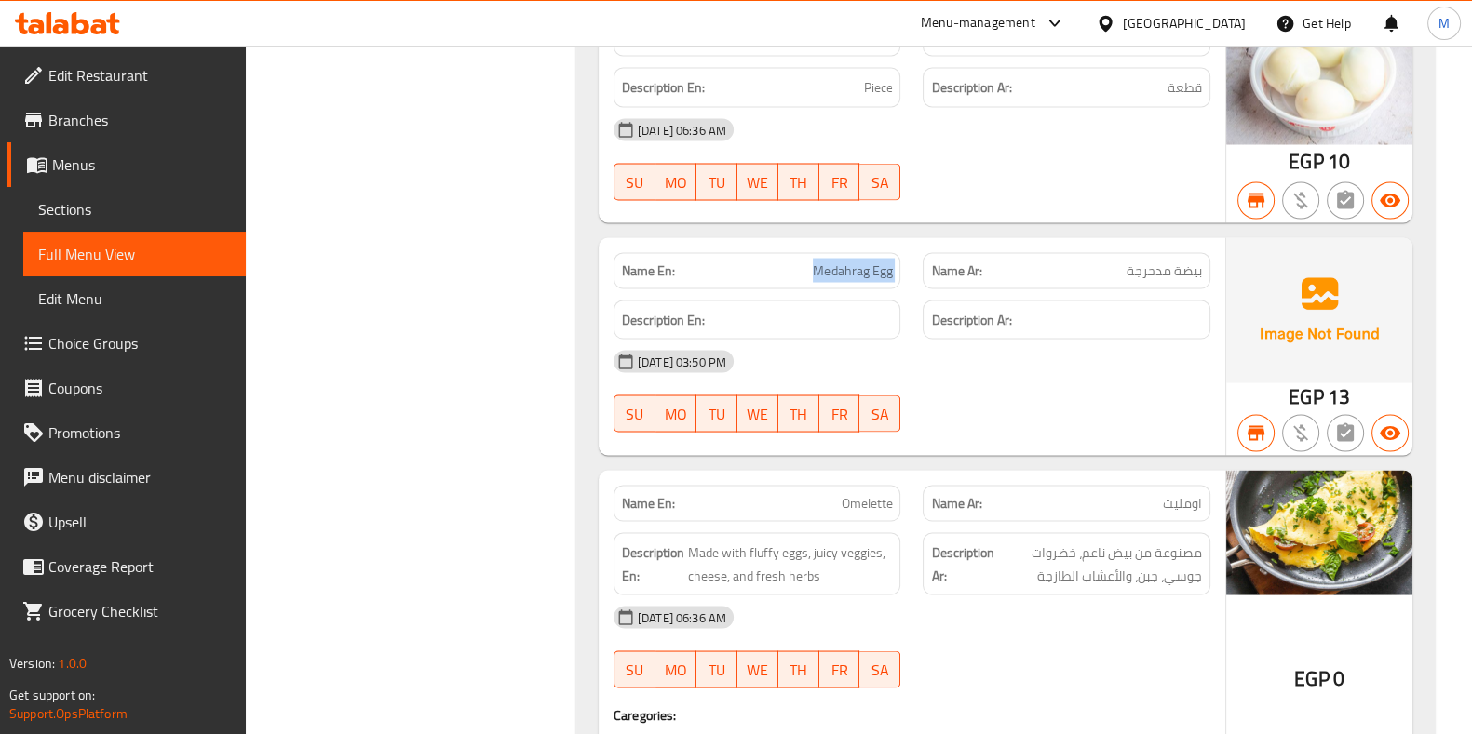
scroll to position [66206, 0]
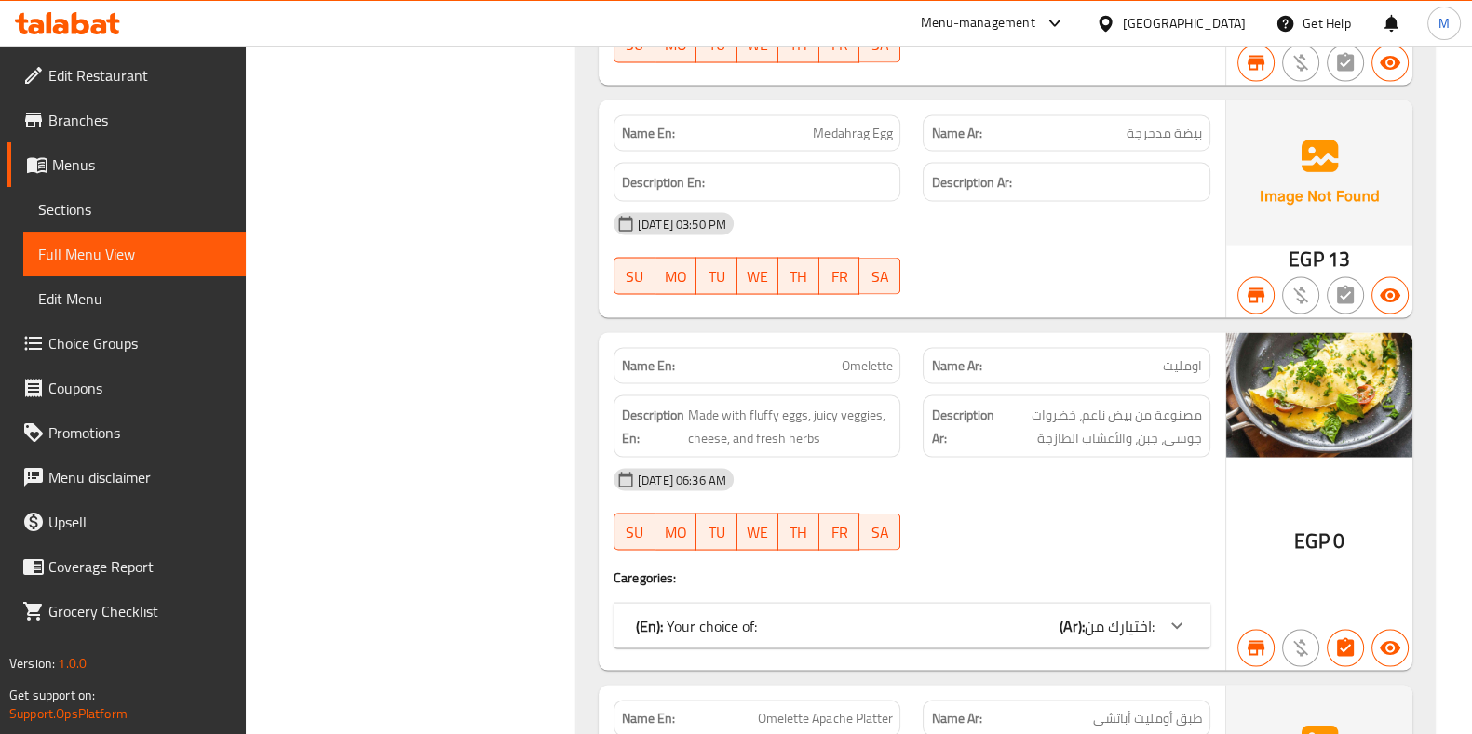
click at [838, 709] on span "Omelette Apache Platter" at bounding box center [825, 719] width 134 height 20
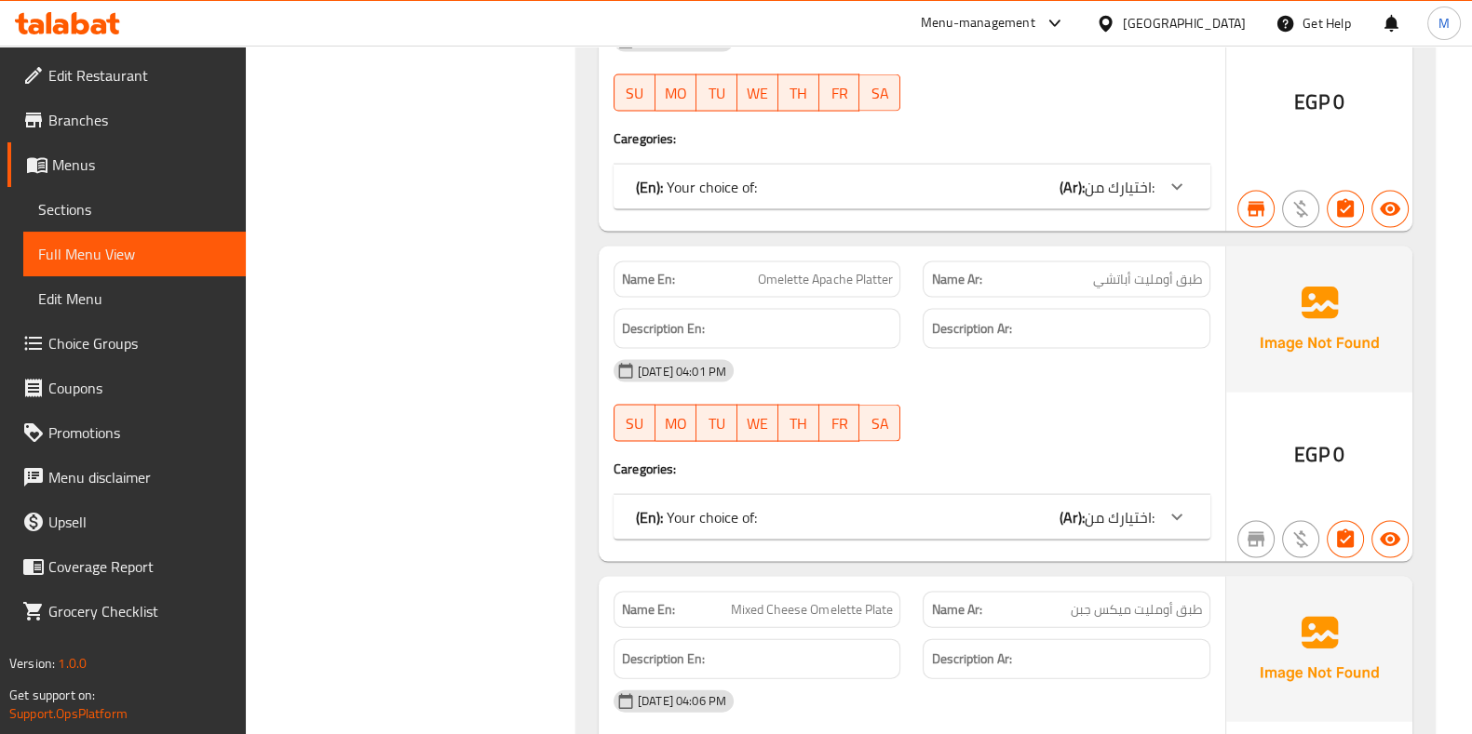
click at [852, 600] on span "Mixed Cheese Omelette Plate" at bounding box center [811, 610] width 161 height 20
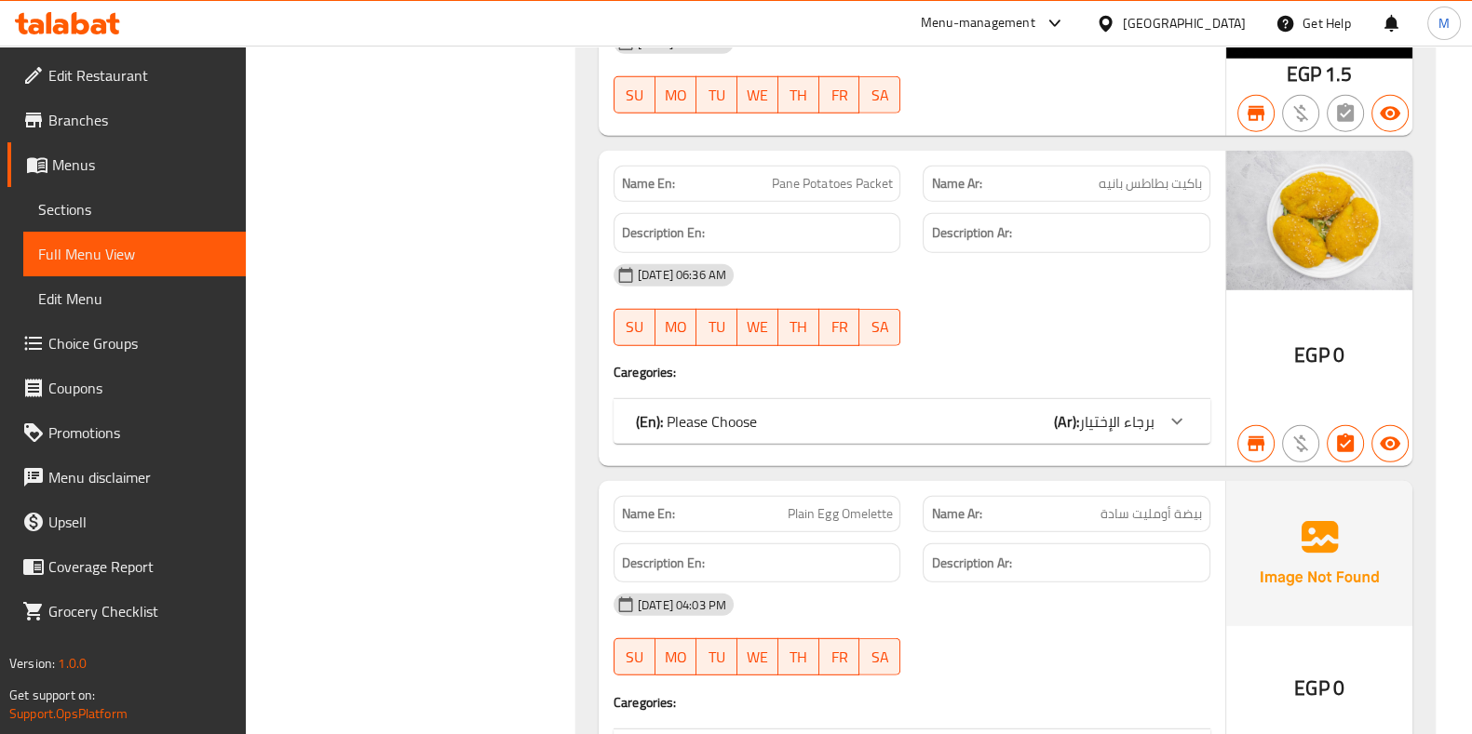
scroll to position [68431, 0]
click at [847, 503] on span "Plain Egg Omelette" at bounding box center [839, 513] width 104 height 20
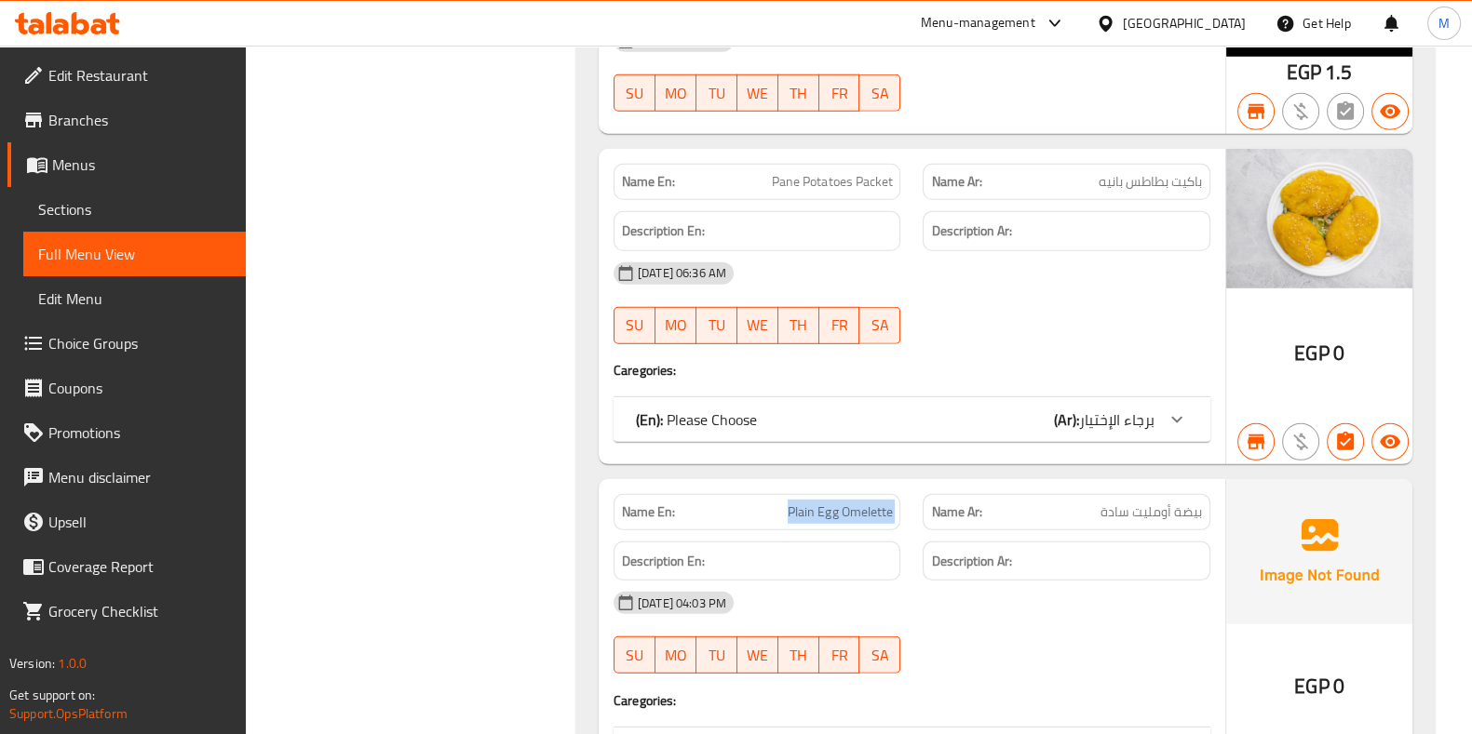
click at [847, 503] on span "Plain Egg Omelette" at bounding box center [839, 513] width 104 height 20
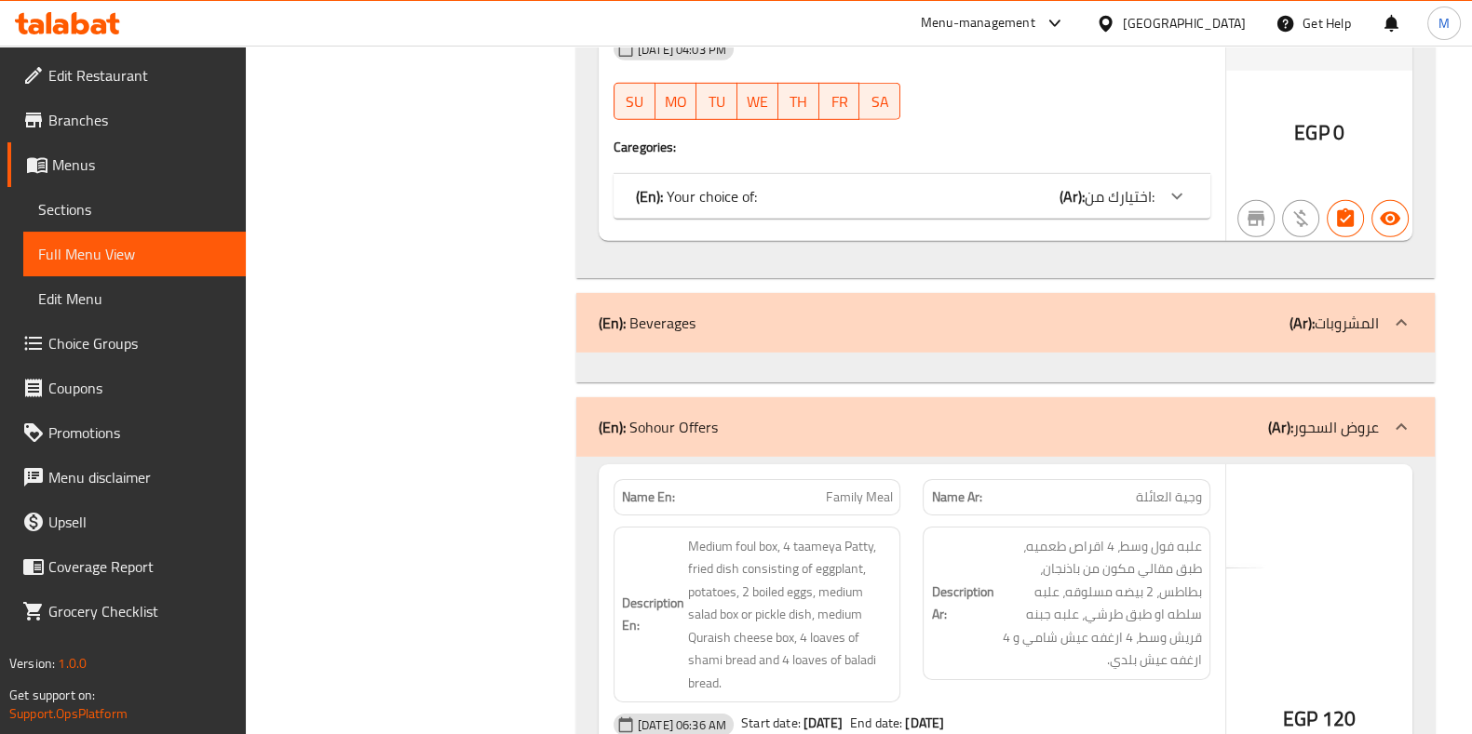
scroll to position [68984, 0]
click at [858, 489] on span "Family Meal" at bounding box center [859, 499] width 66 height 20
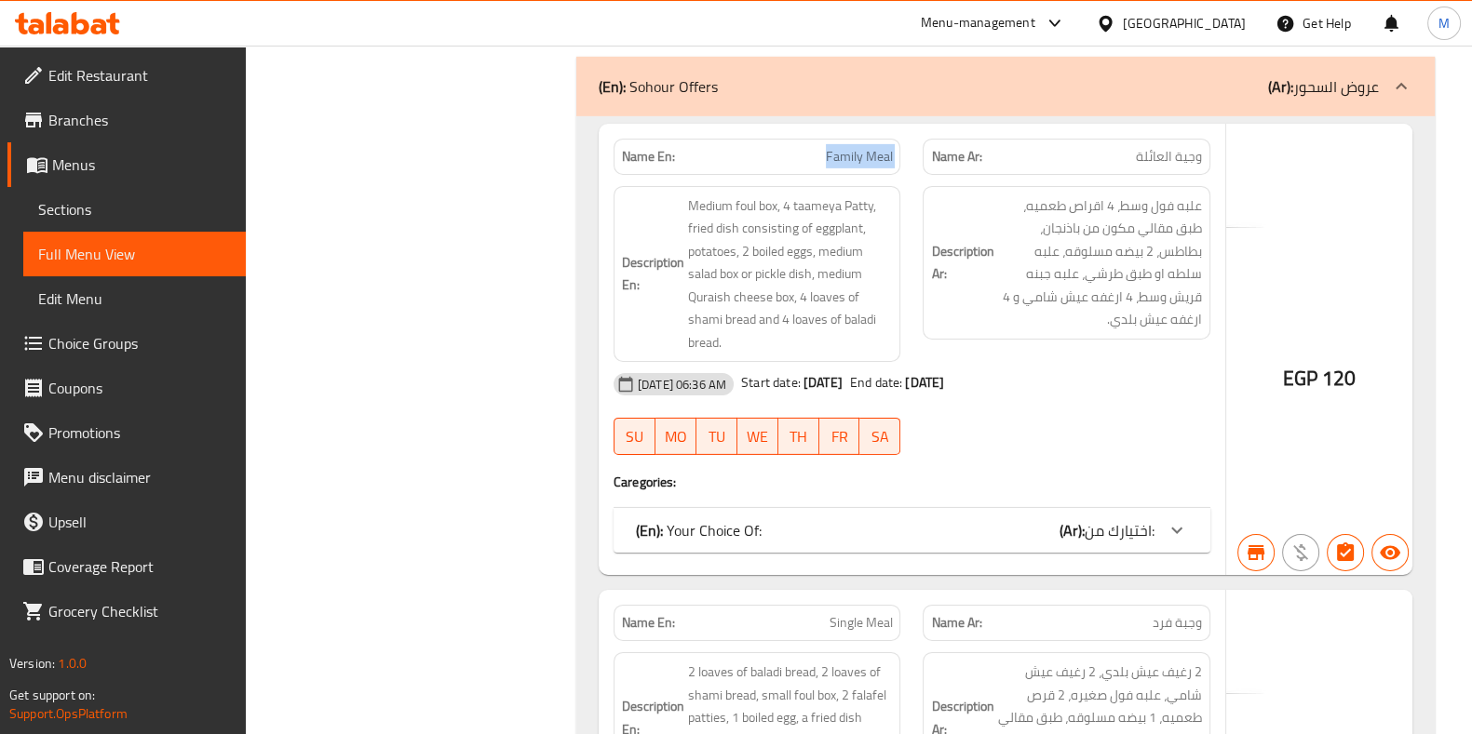
scroll to position [69381, 0]
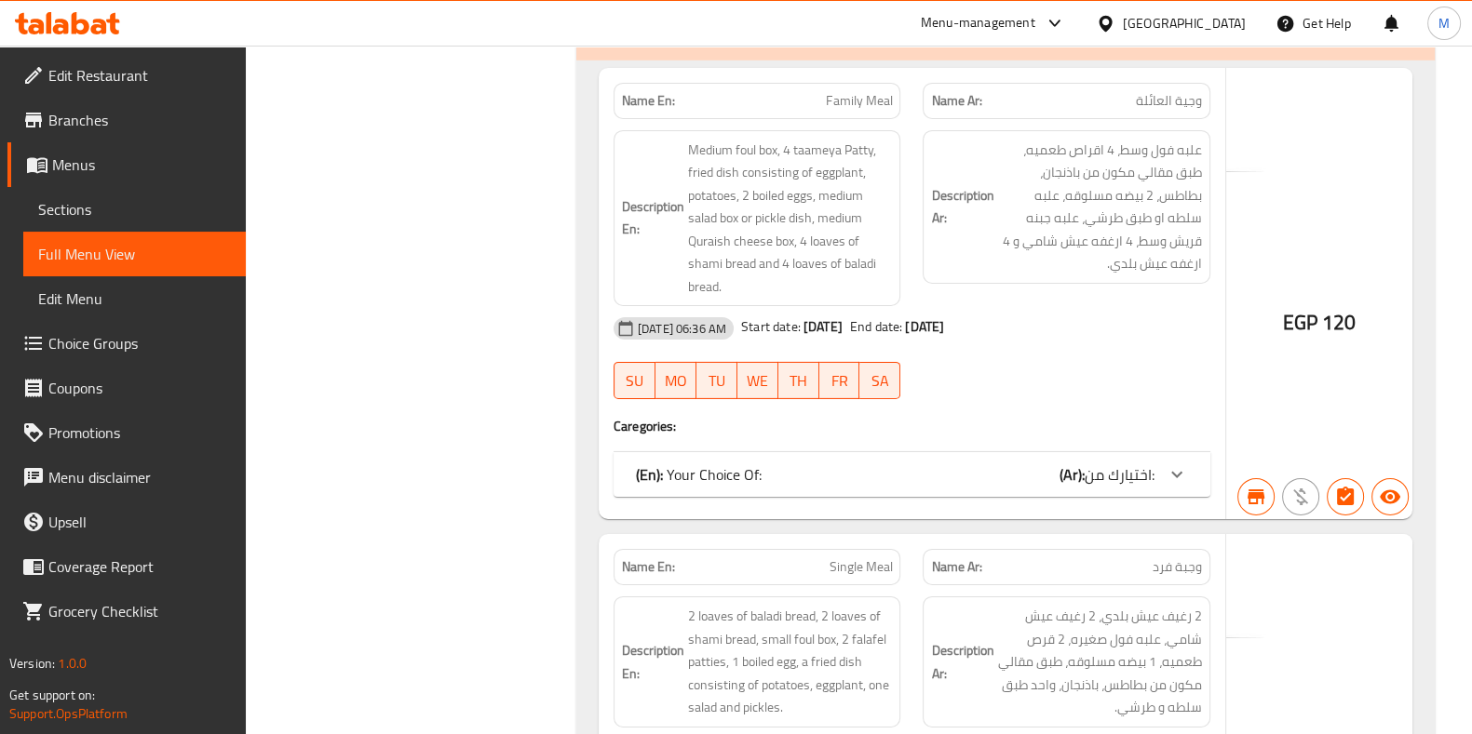
click at [867, 558] on span "Single Meal" at bounding box center [859, 568] width 63 height 20
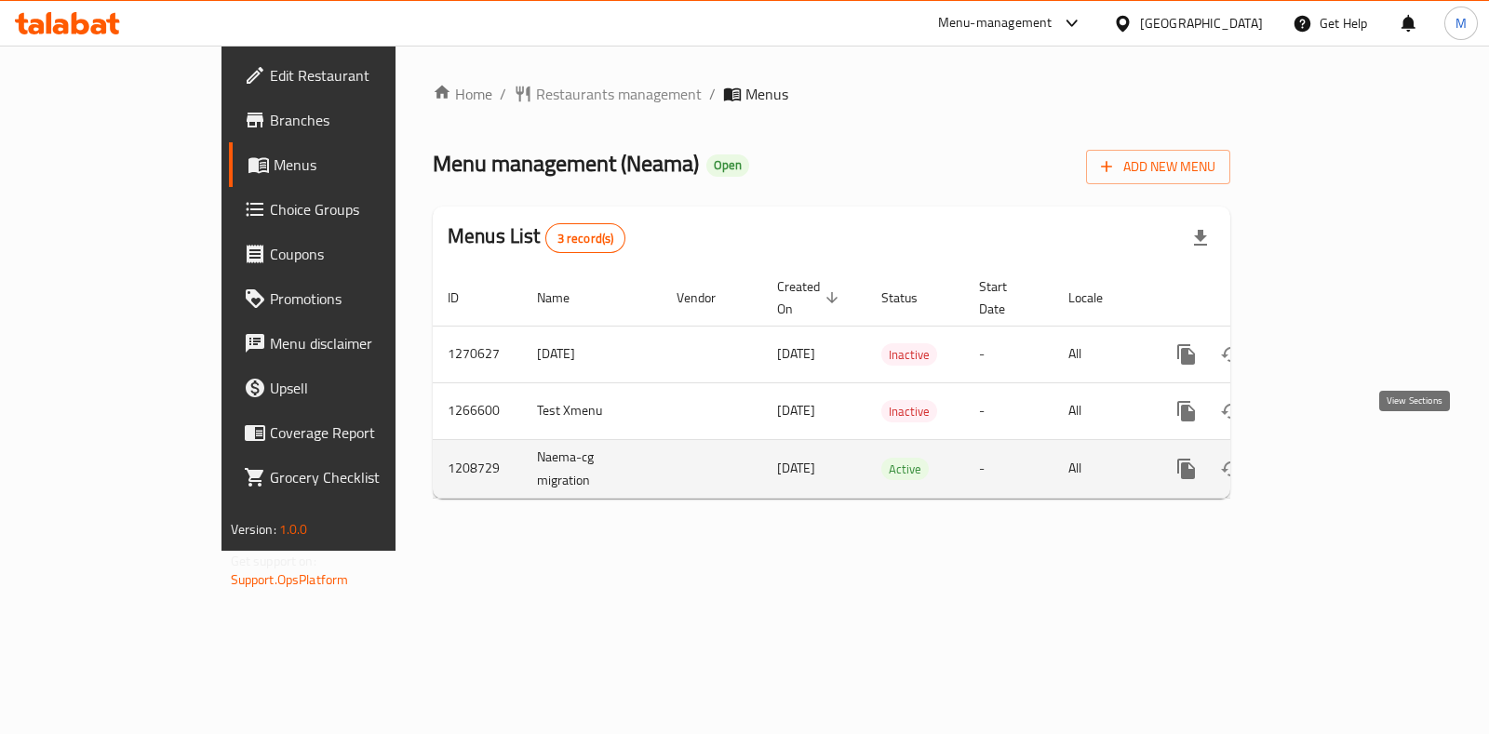
click at [1332, 458] on icon "enhanced table" at bounding box center [1321, 469] width 22 height 22
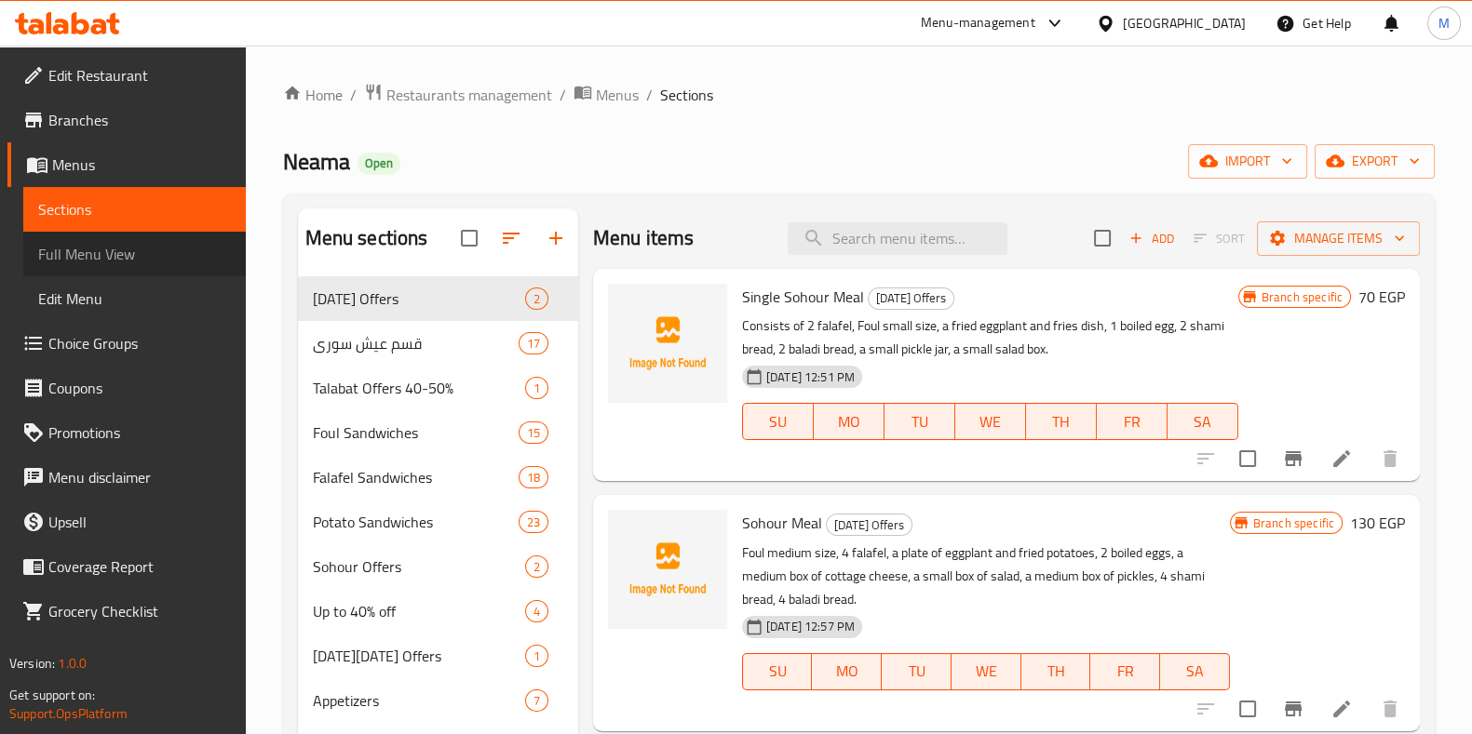
click at [67, 259] on span "Full Menu View" at bounding box center [134, 254] width 193 height 22
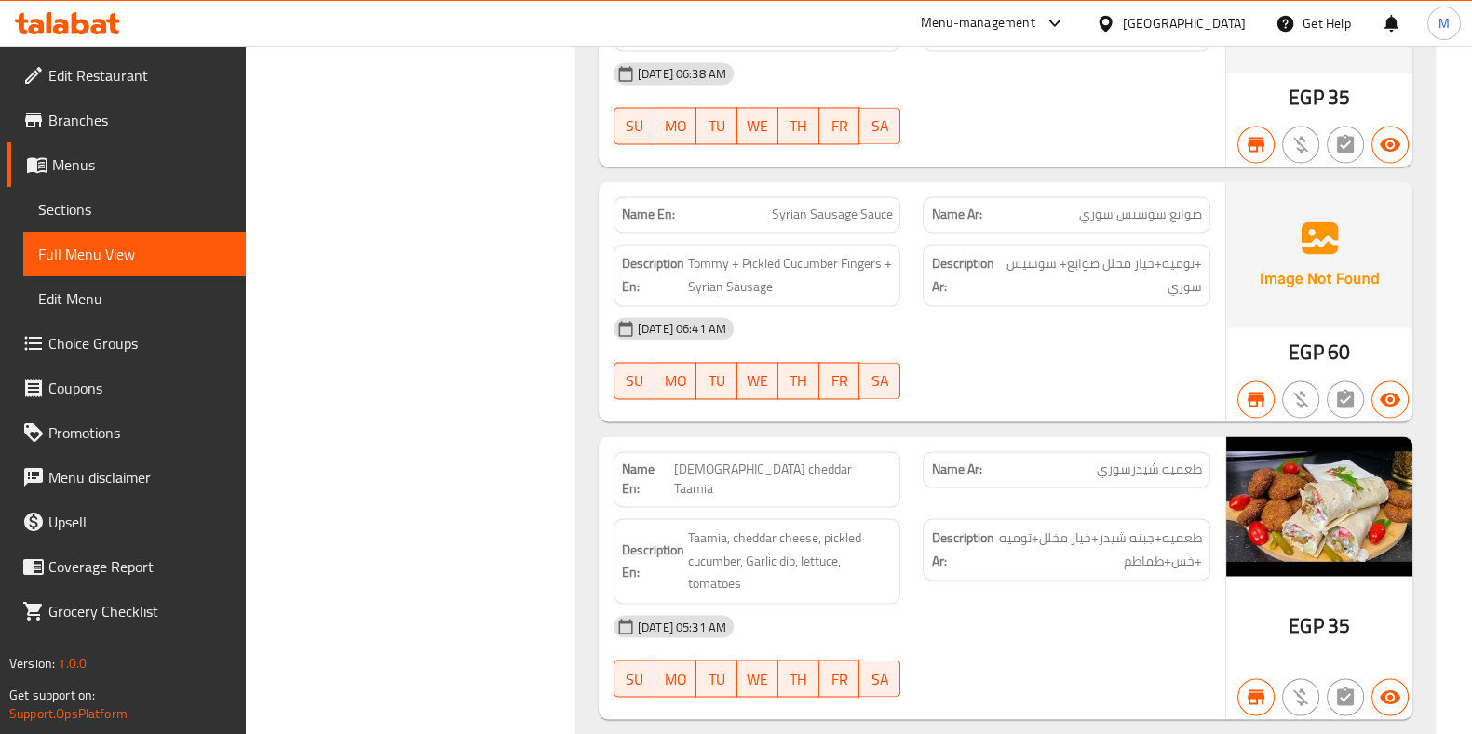
scroll to position [3806, 0]
drag, startPoint x: 766, startPoint y: 388, endPoint x: 931, endPoint y: 407, distance: 165.8
click at [931, 440] on div "Name En: Syrian cheddar Taamia Name Ar: طعميه شيدرسوري" at bounding box center [911, 479] width 619 height 78
copy span "Syrian cheddar Taamia"
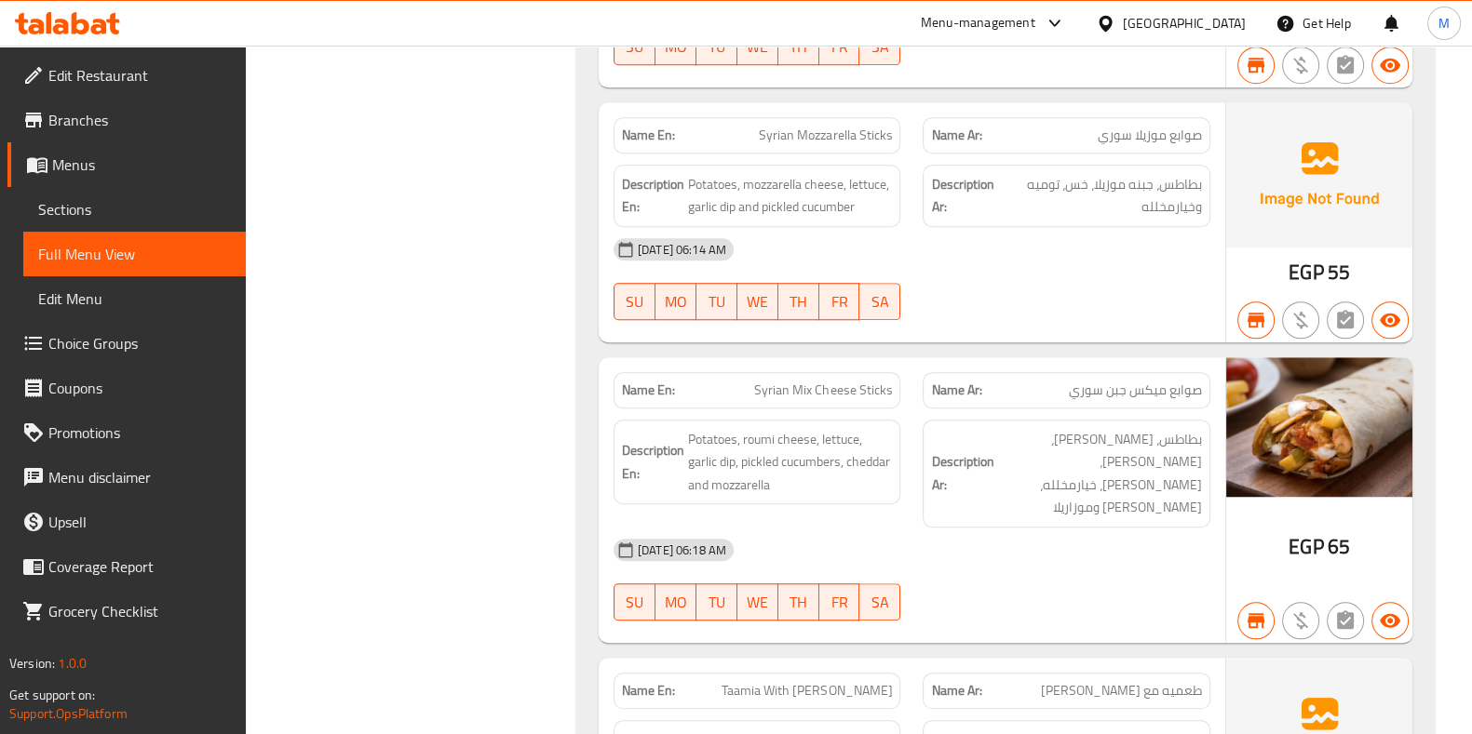
scroll to position [1770, 0]
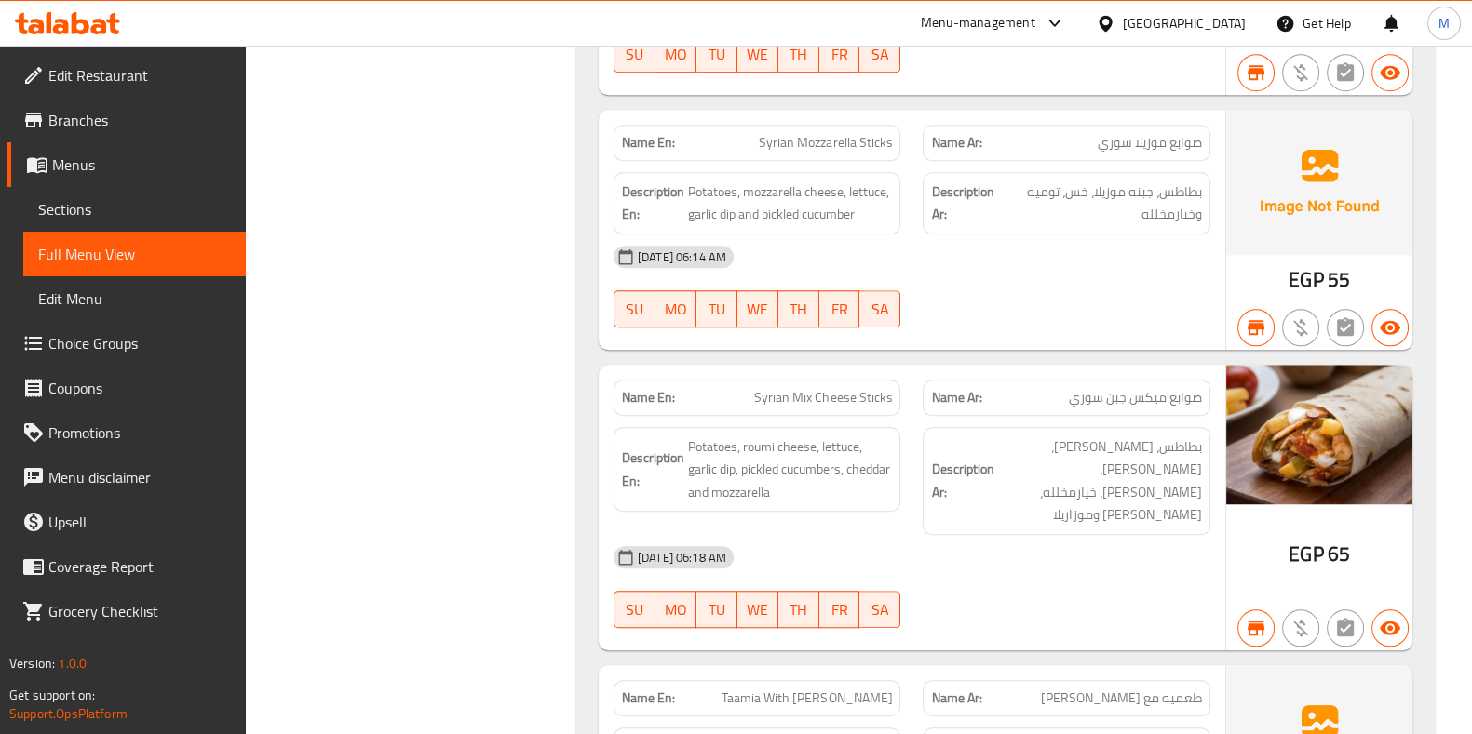
click at [804, 388] on span "Syrian Mix Cheese Sticks" at bounding box center [823, 398] width 138 height 20
copy span "Syrian Mix Cheese Sticks"
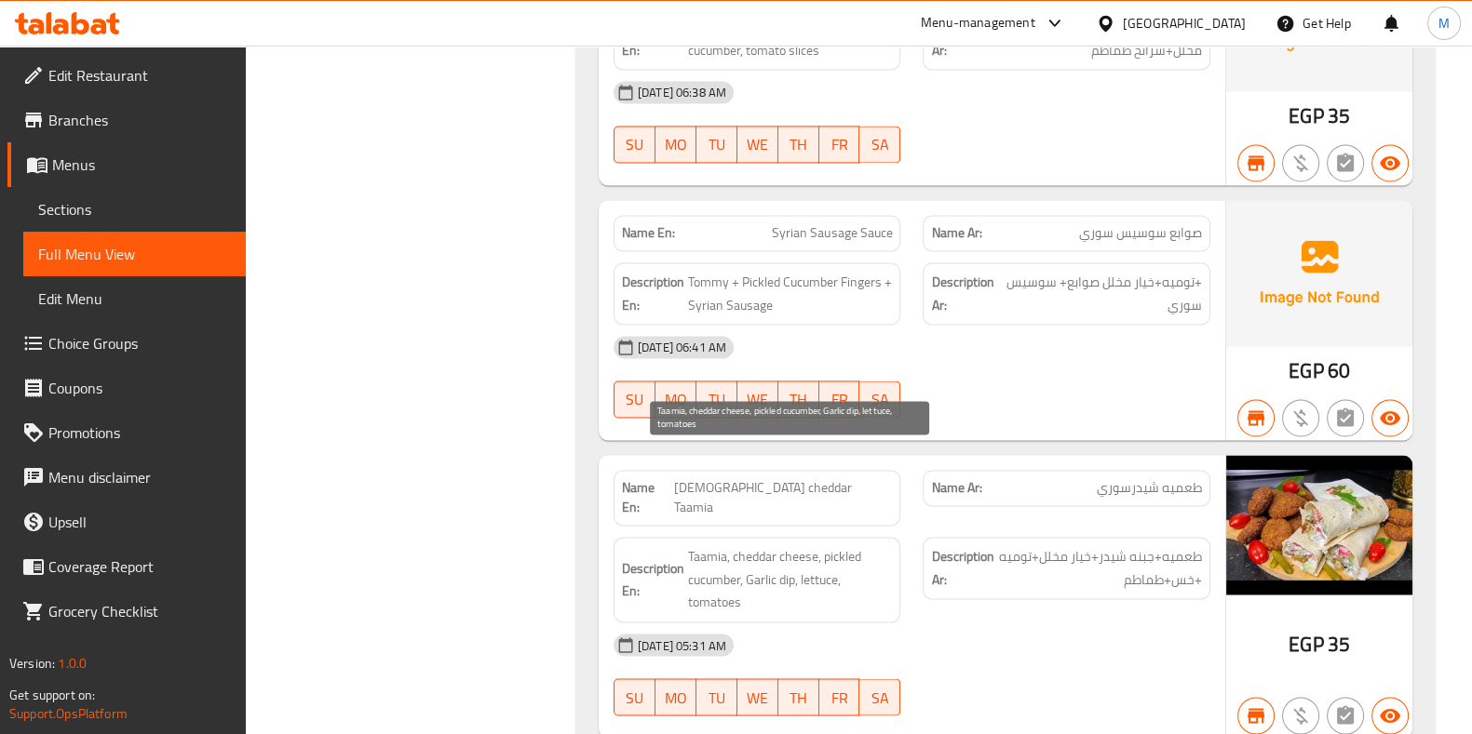
scroll to position [3932, 0]
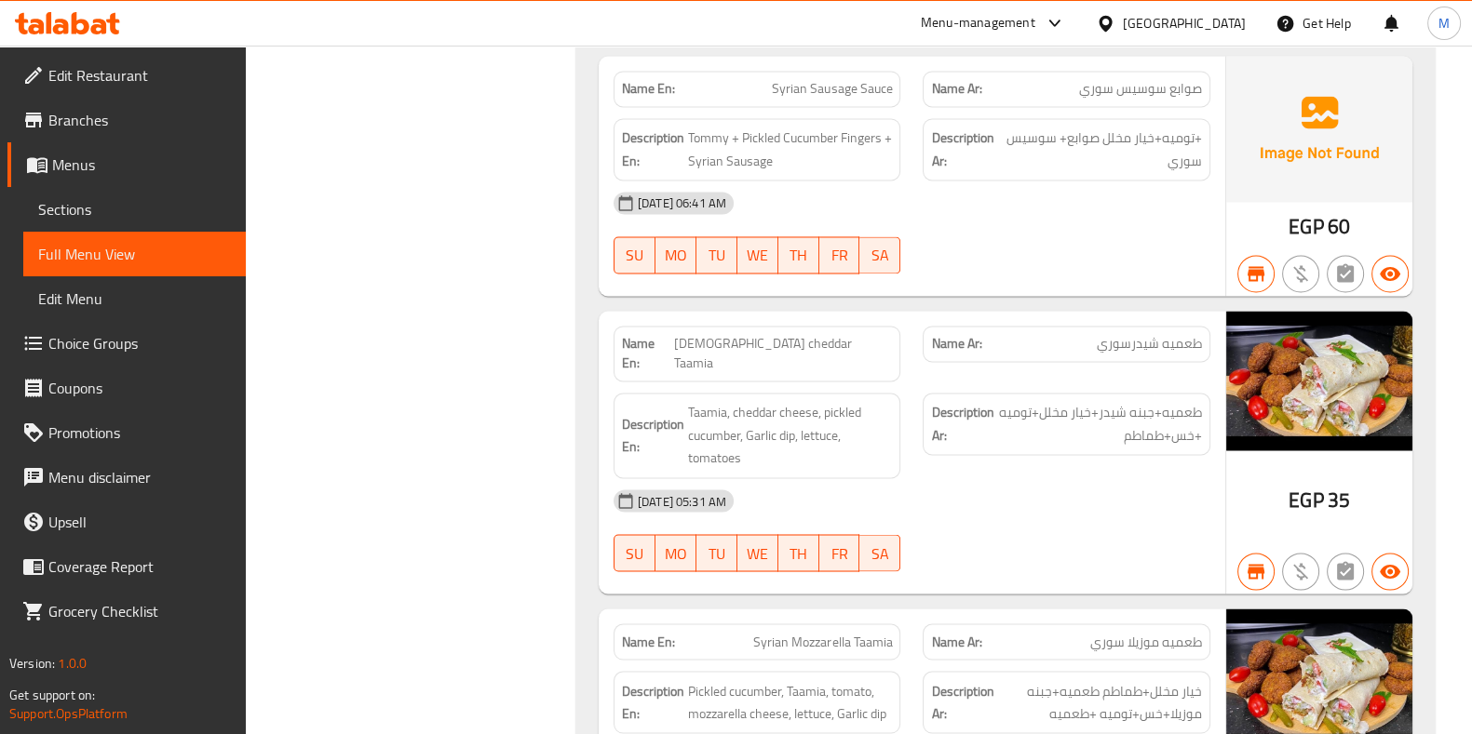
click at [799, 632] on span "Syrian Mozzarella Taamia" at bounding box center [822, 642] width 139 height 20
copy span "Syrian Mozzarella Taamia"
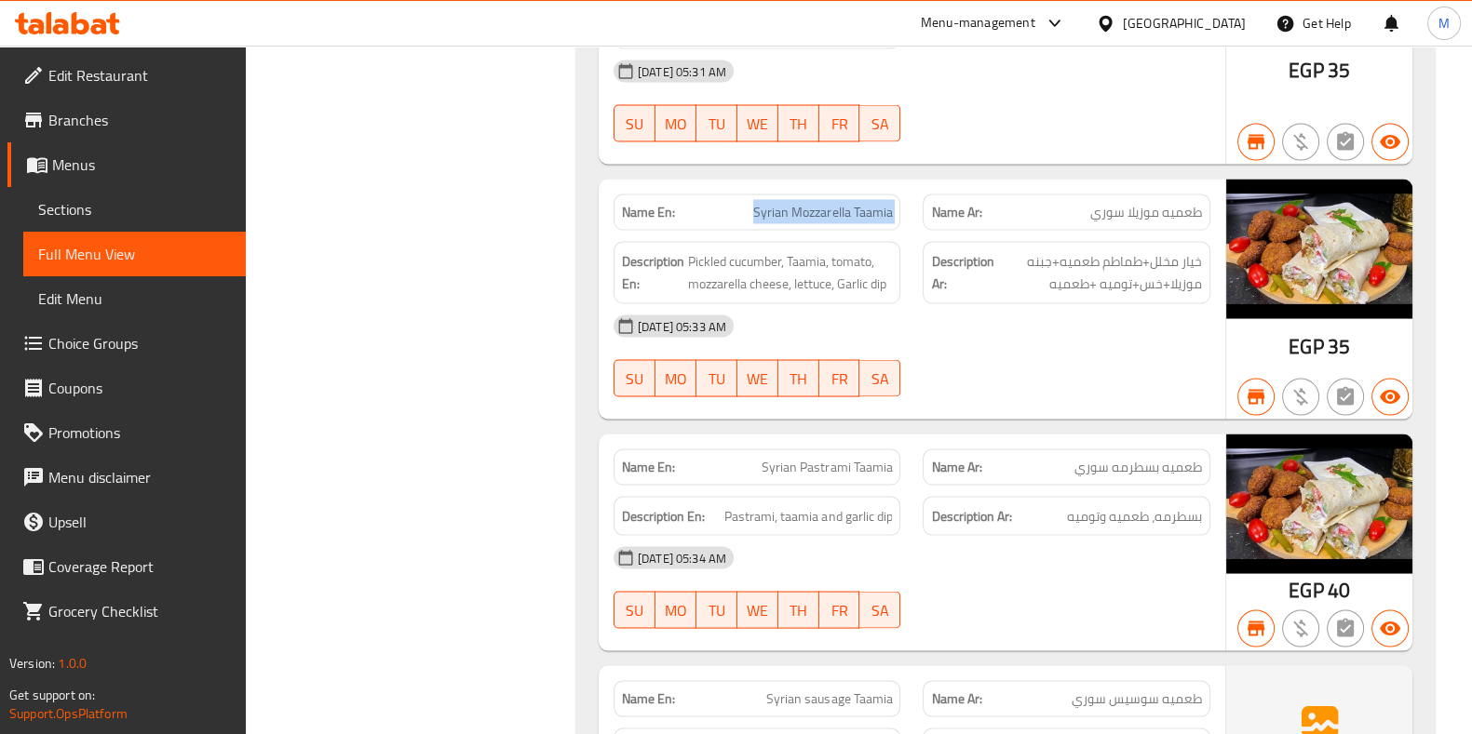
scroll to position [4365, 0]
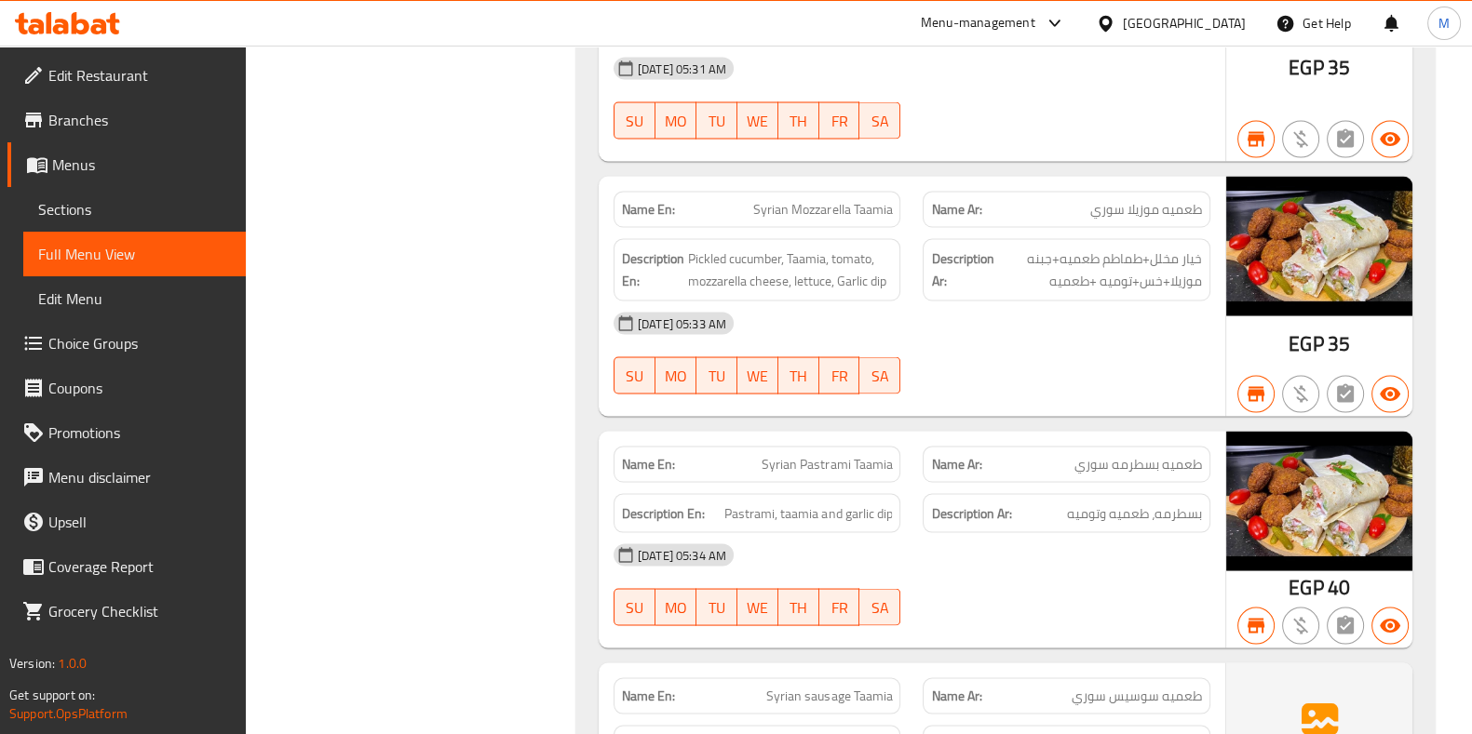
click at [779, 454] on span "Syrian Pastrami Taamia" at bounding box center [826, 464] width 130 height 20
copy span "Syrian Pastrami Taamia"
click at [779, 454] on span "Syrian Pastrami Taamia" at bounding box center [826, 464] width 130 height 20
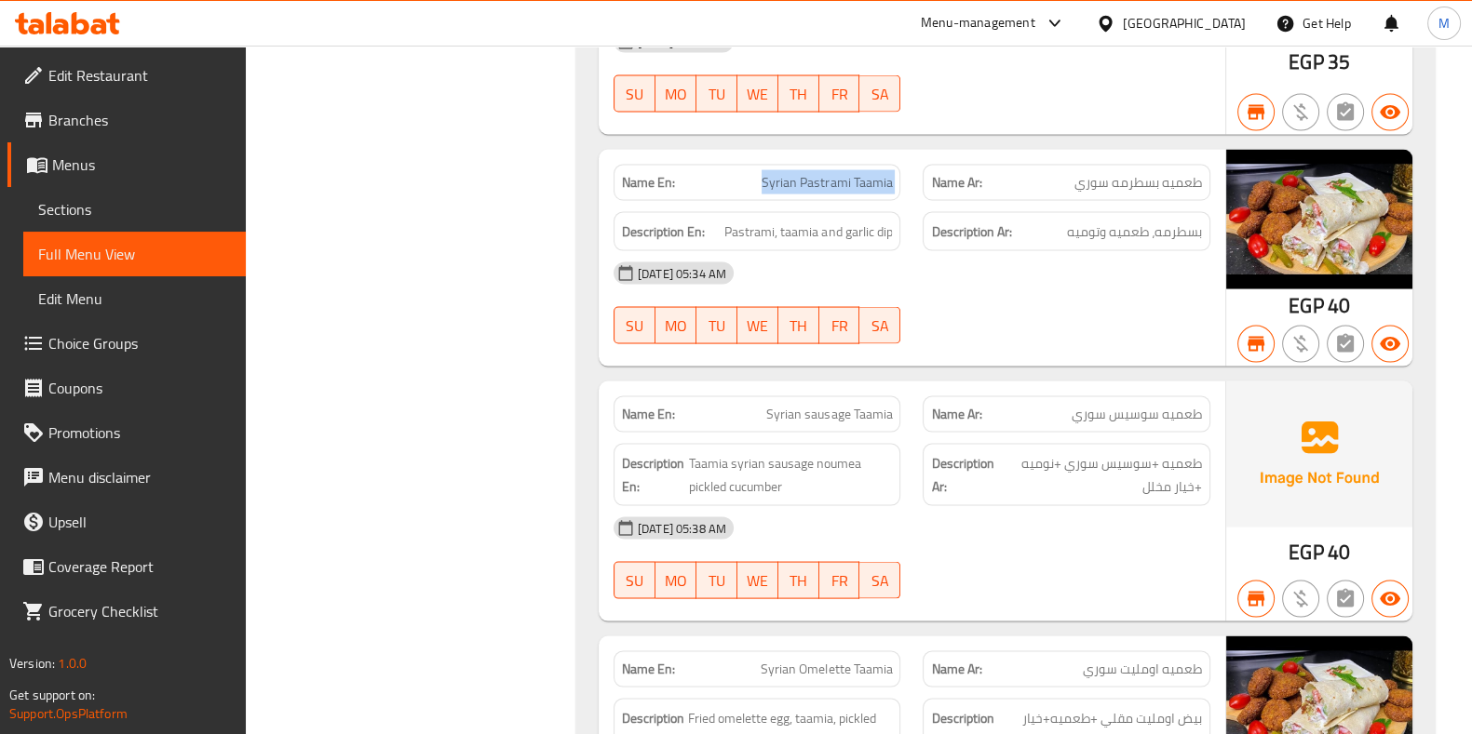
scroll to position [4651, 0]
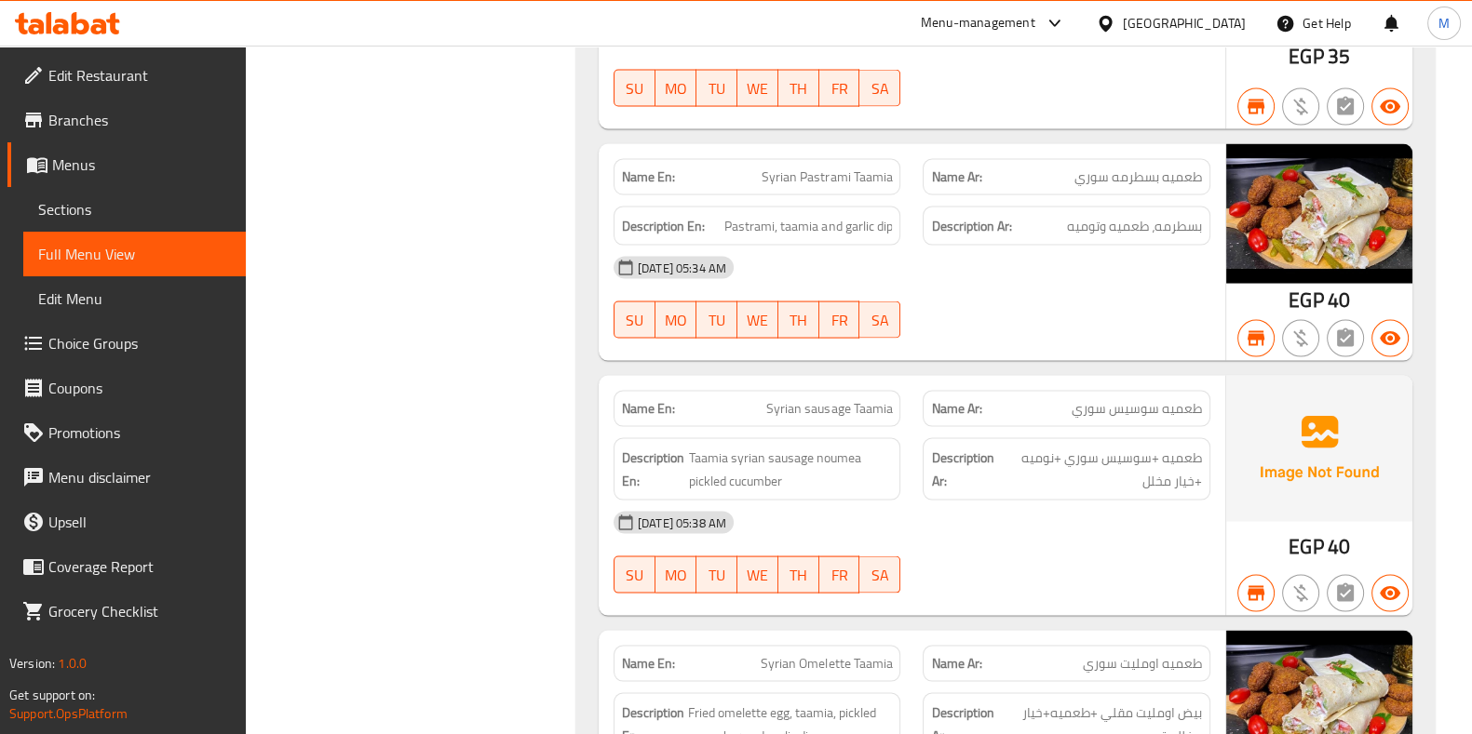
click at [805, 654] on span "Syrian Omelette Taamia" at bounding box center [825, 664] width 131 height 20
copy span "Syrian Omelette Taamia"
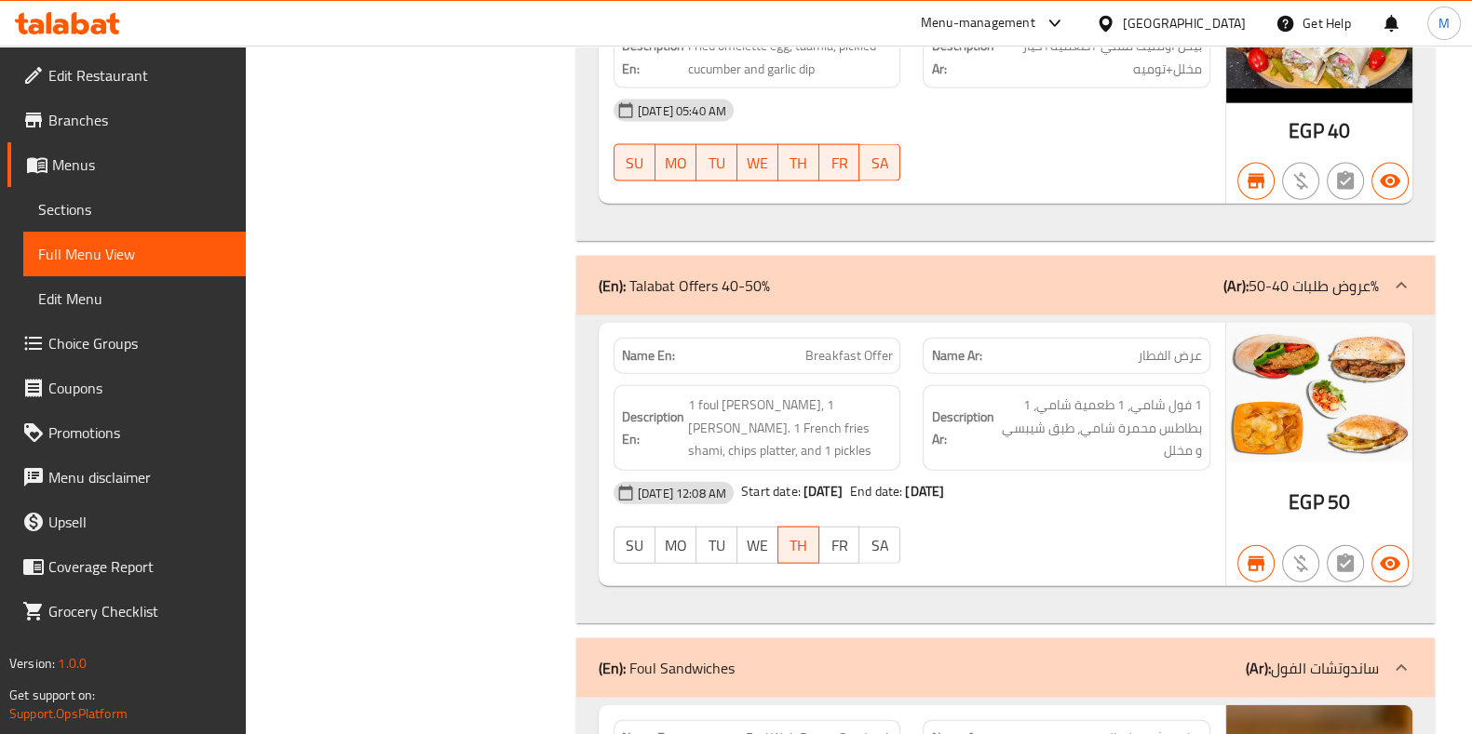
scroll to position [5321, 0]
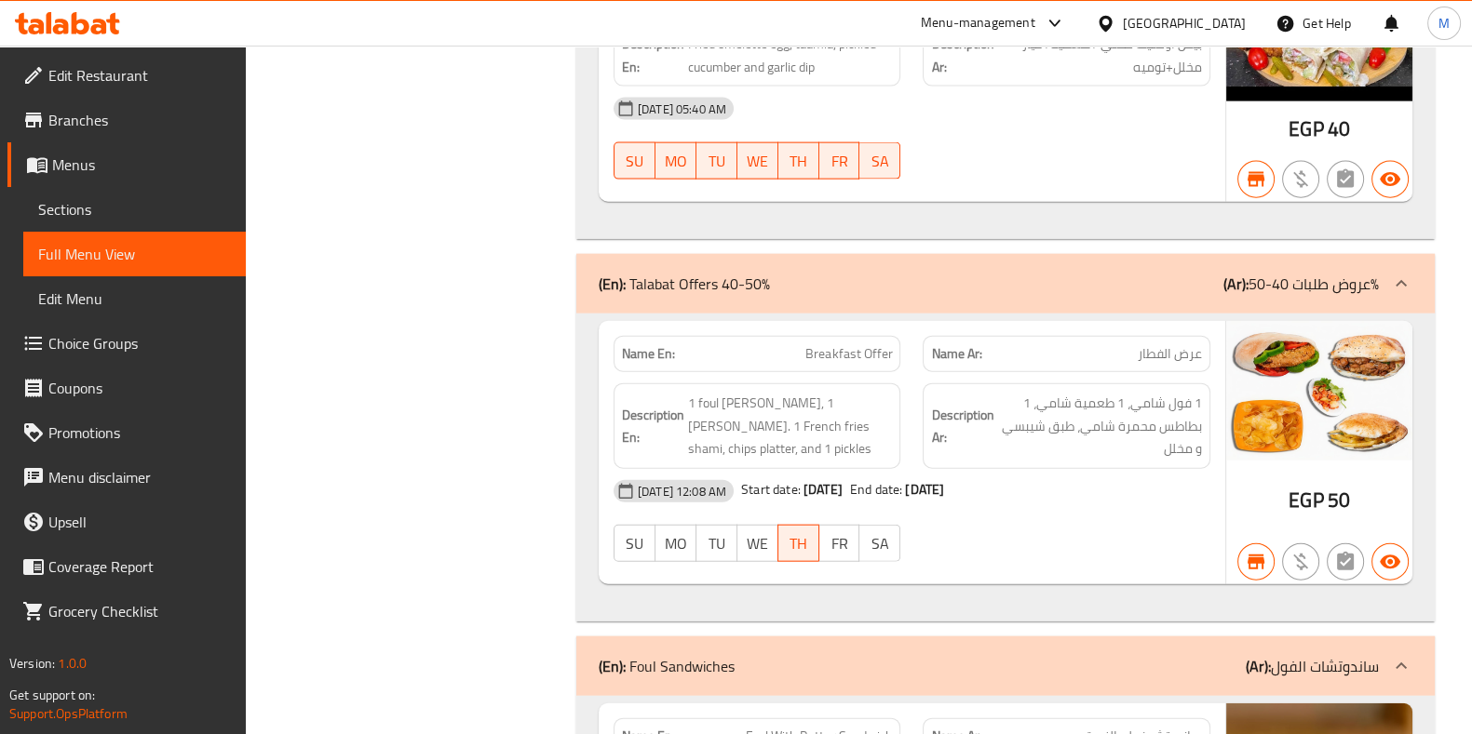
click at [855, 344] on span "Breakfast Offer" at bounding box center [848, 354] width 87 height 20
copy span "Breakfast Offer"
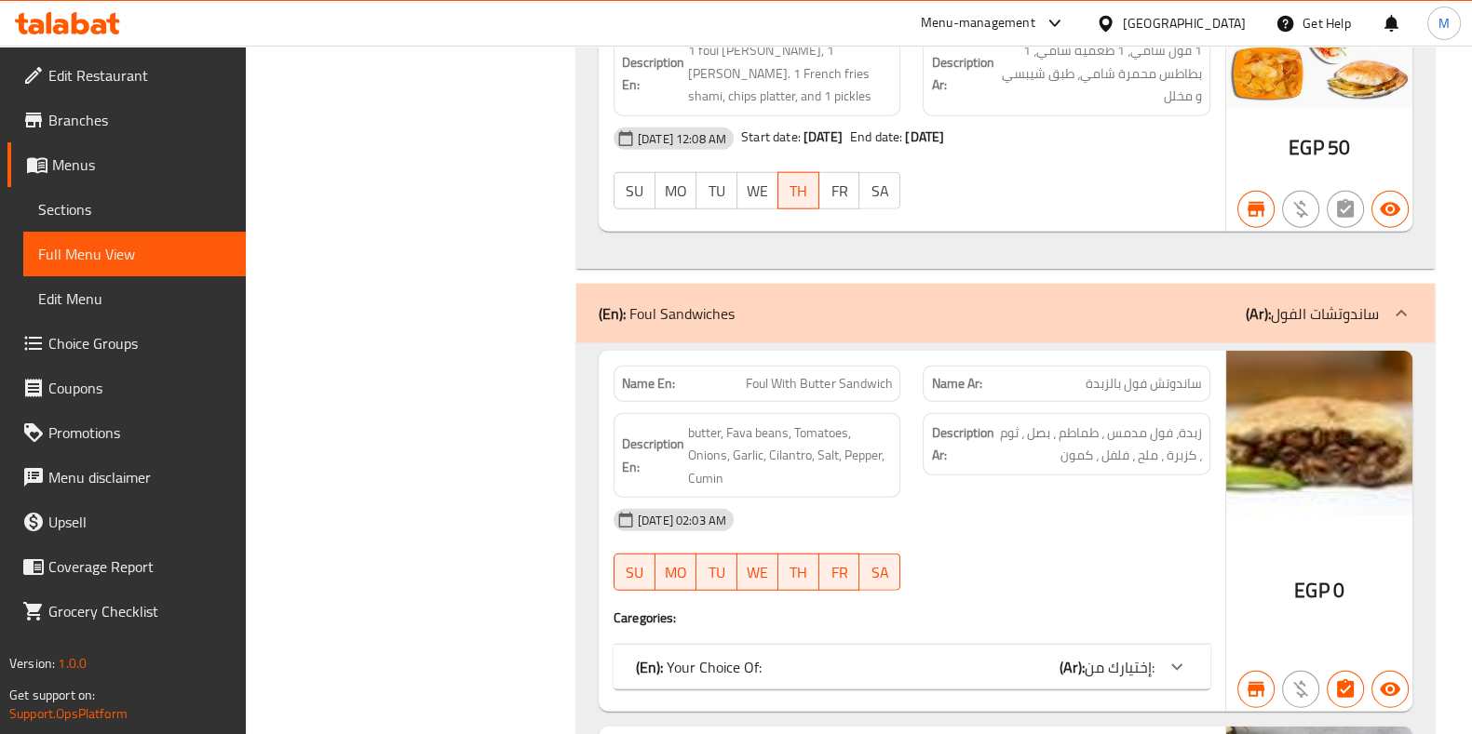
click at [830, 374] on span "Foul With Butter Sandwich" at bounding box center [819, 384] width 146 height 20
copy span "Foul With Butter Sandwich"
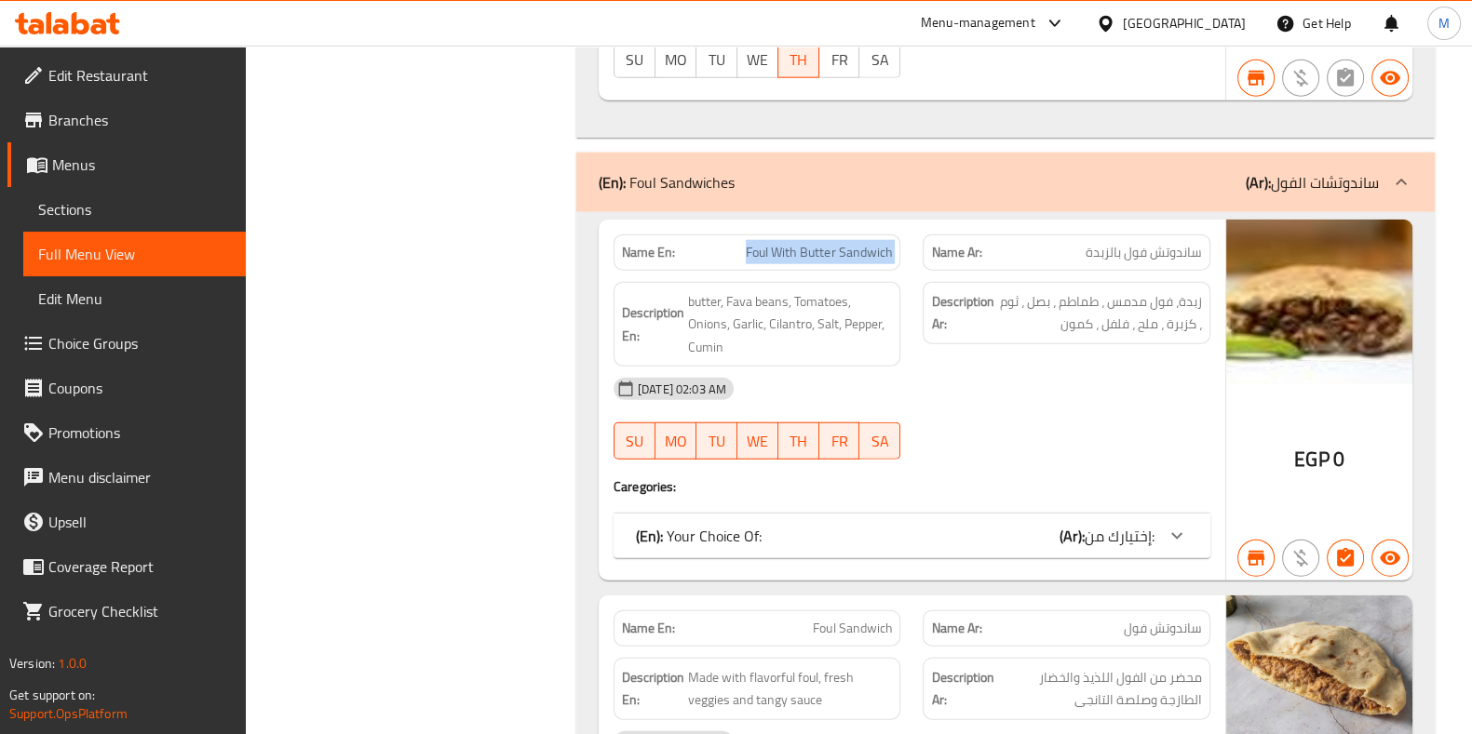
scroll to position [5806, 0]
click at [828, 618] on span "Foul Sandwich" at bounding box center [852, 628] width 79 height 20
copy span "Foul Sandwich"
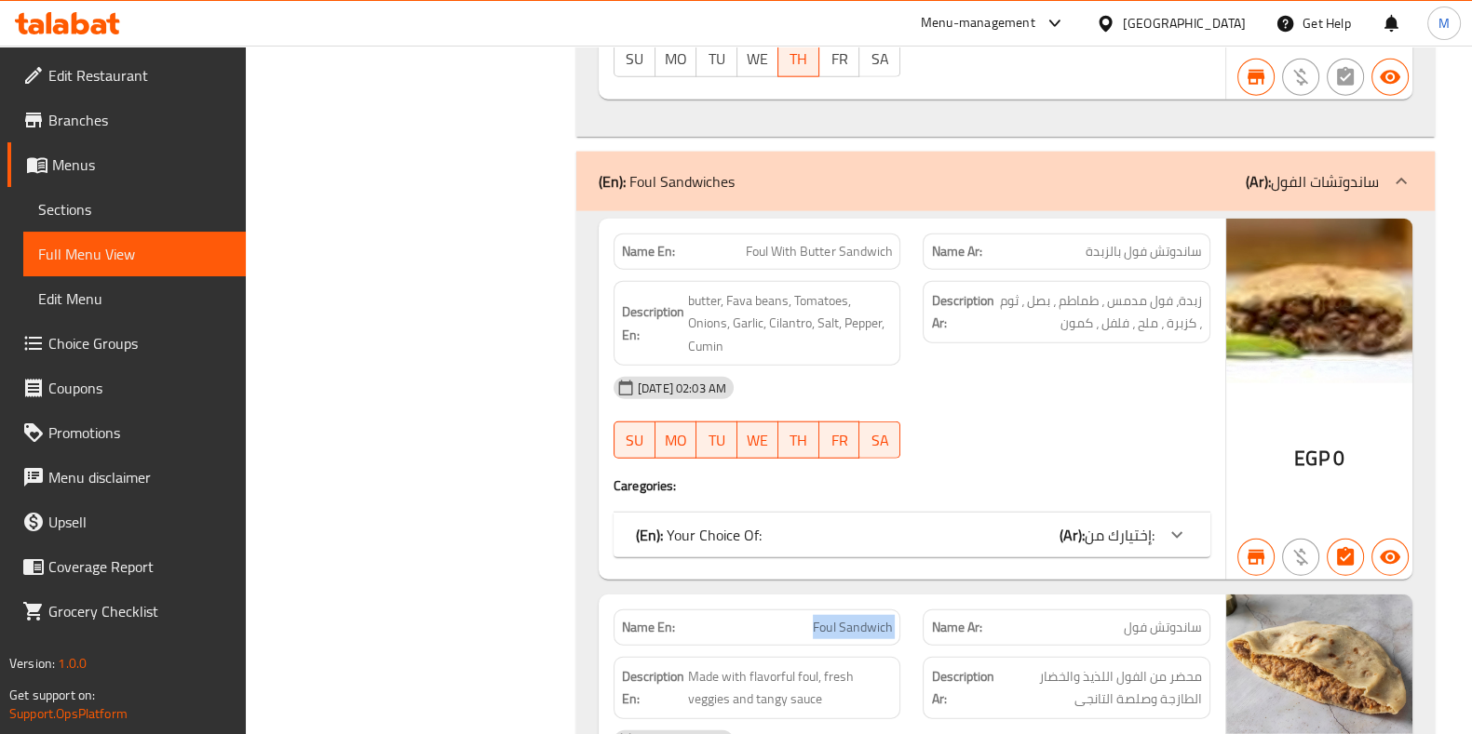
click at [828, 618] on span "Foul Sandwich" at bounding box center [852, 628] width 79 height 20
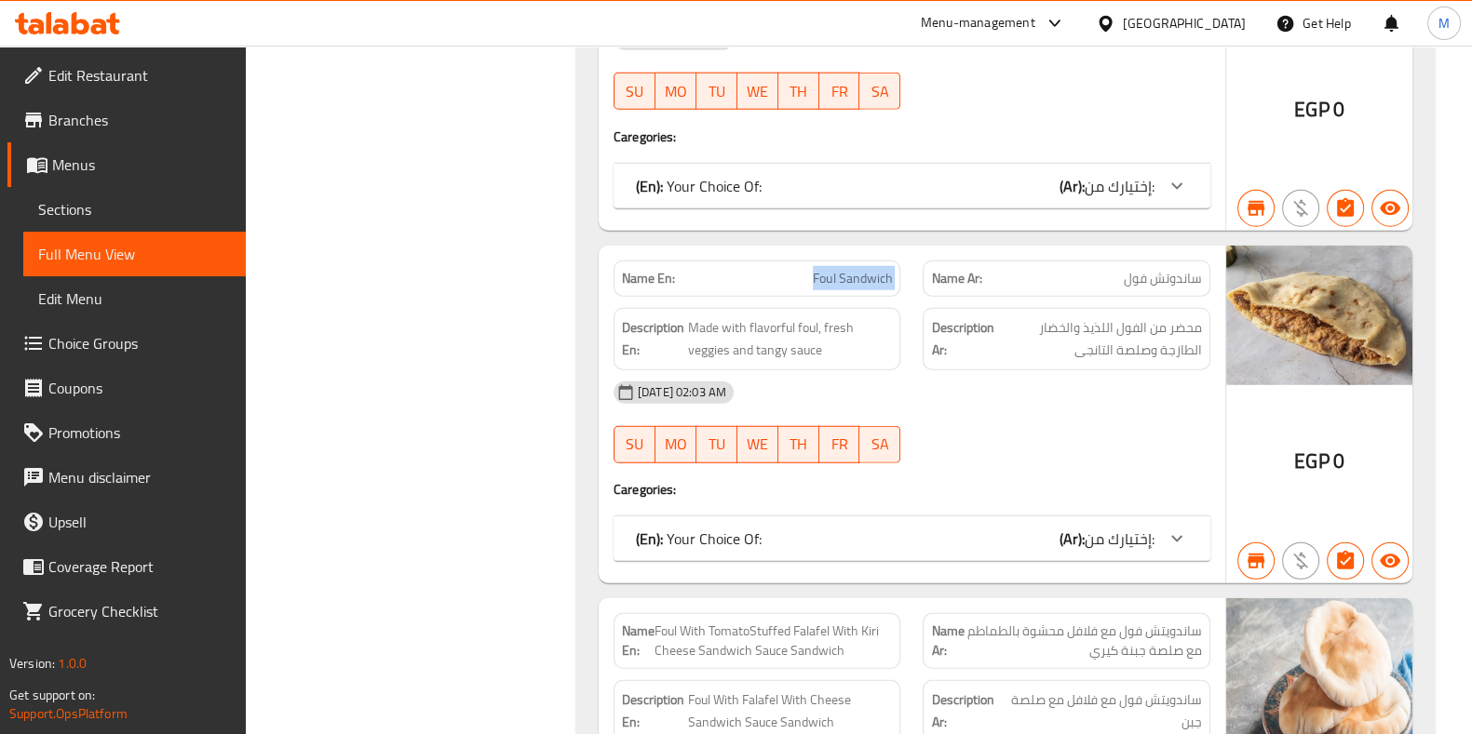
scroll to position [6157, 0]
click at [801, 620] on span "Foul With TomatoStuffed Falafel With Kiri Cheese Sandwich Sauce Sandwich" at bounding box center [773, 639] width 238 height 39
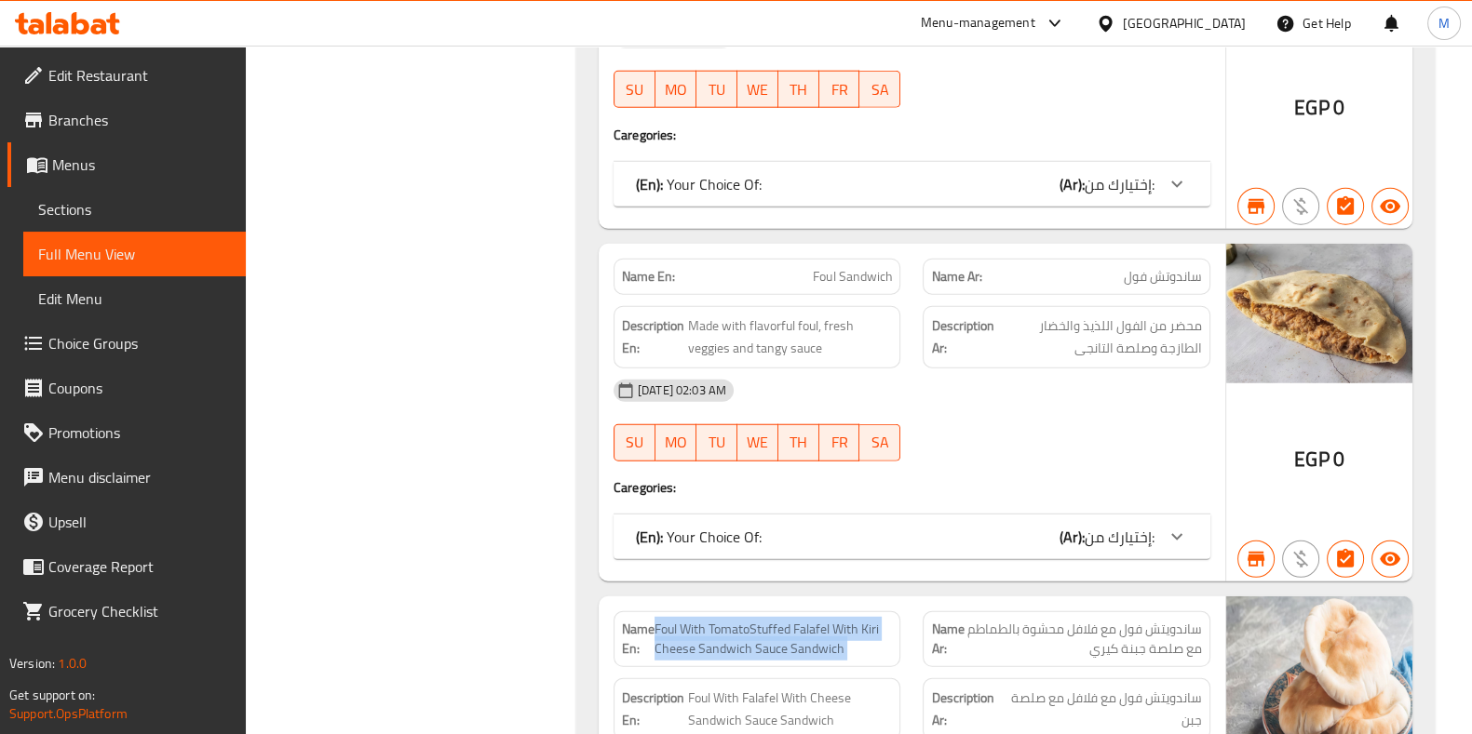
click at [801, 620] on span "Foul With TomatoStuffed Falafel With Kiri Cheese Sandwich Sauce Sandwich" at bounding box center [773, 639] width 238 height 39
copy span "Foul With TomatoStuffed Falafel With Kiri Cheese Sandwich Sauce Sandwich"
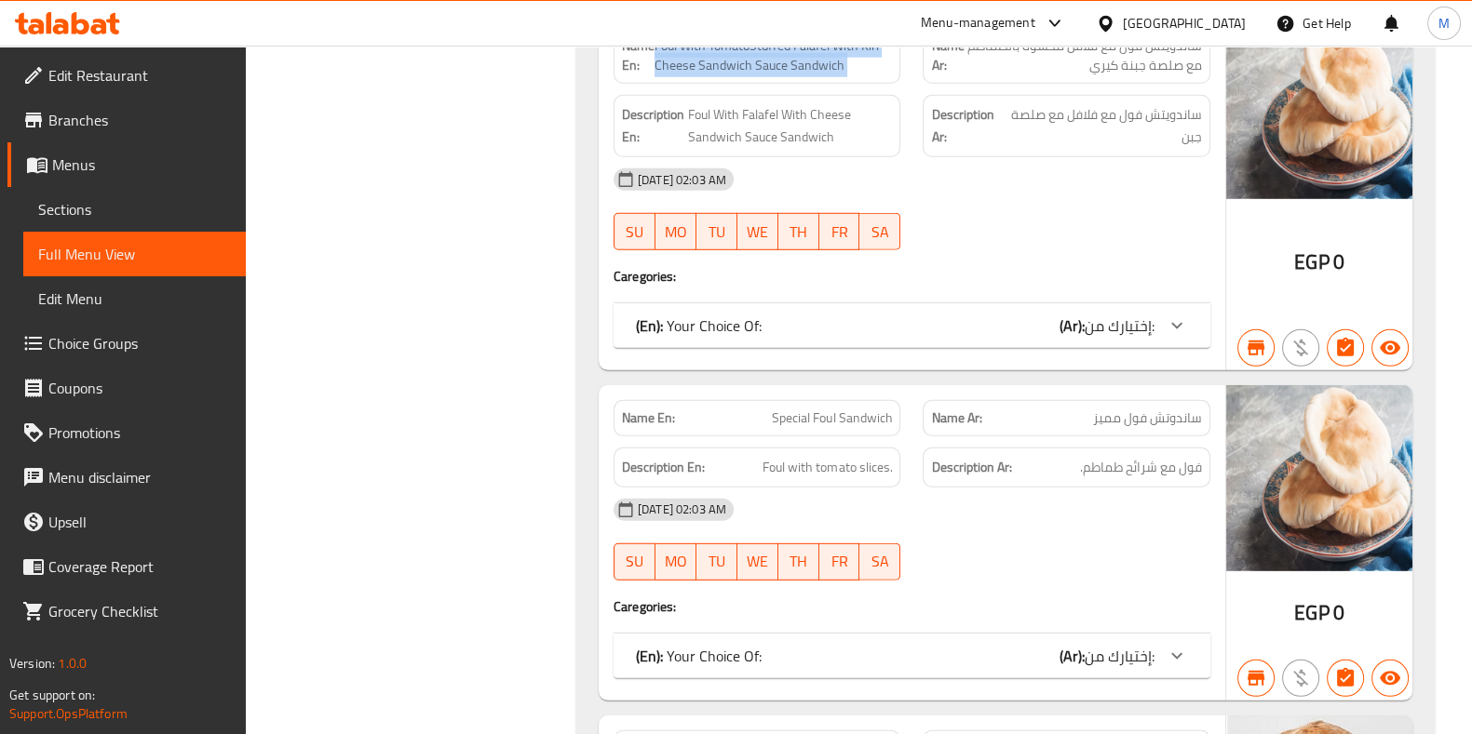
scroll to position [6738, 0]
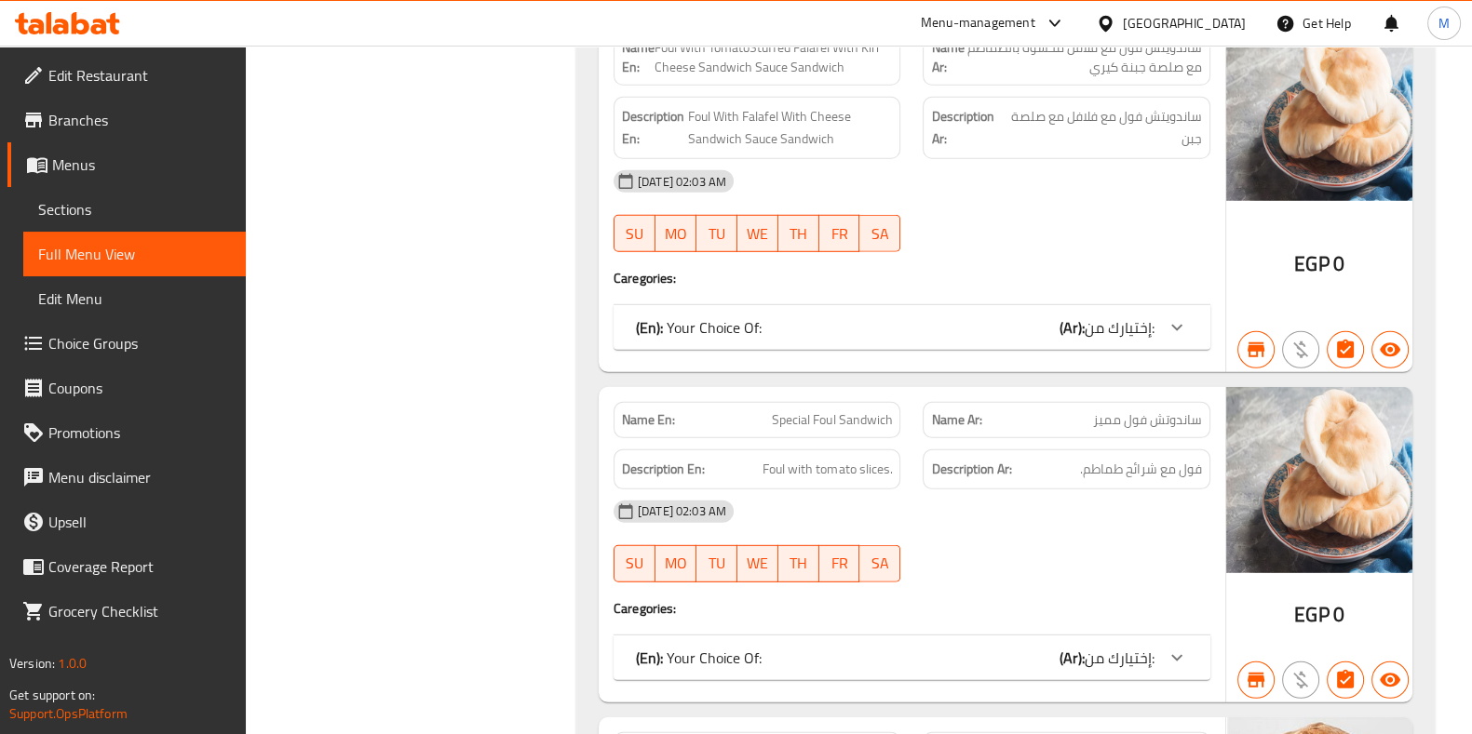
click at [829, 411] on span "Special Foul Sandwich" at bounding box center [832, 421] width 120 height 20
copy span "Special Foul Sandwich"
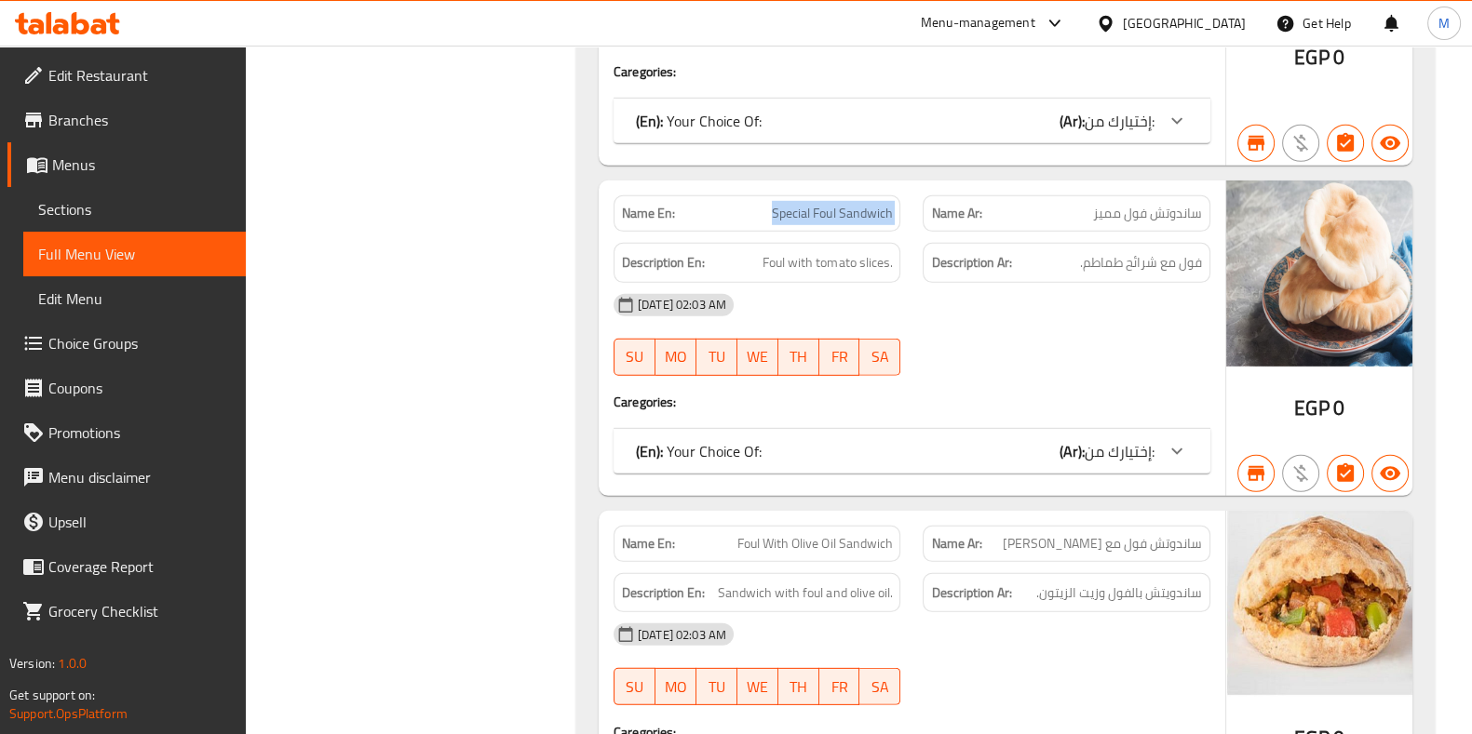
scroll to position [6948, 0]
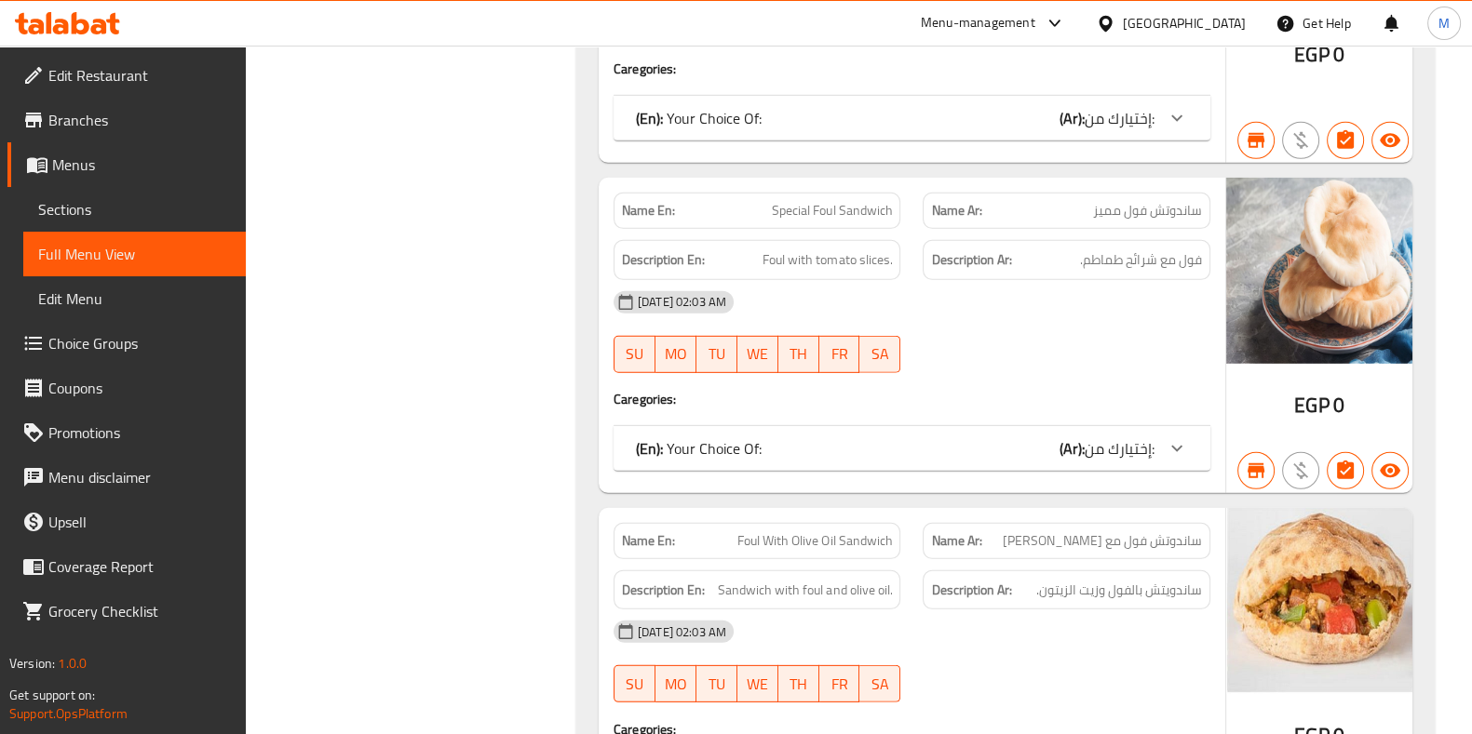
click at [834, 532] on span "Foul With Olive Oil Sandwich" at bounding box center [814, 542] width 155 height 20
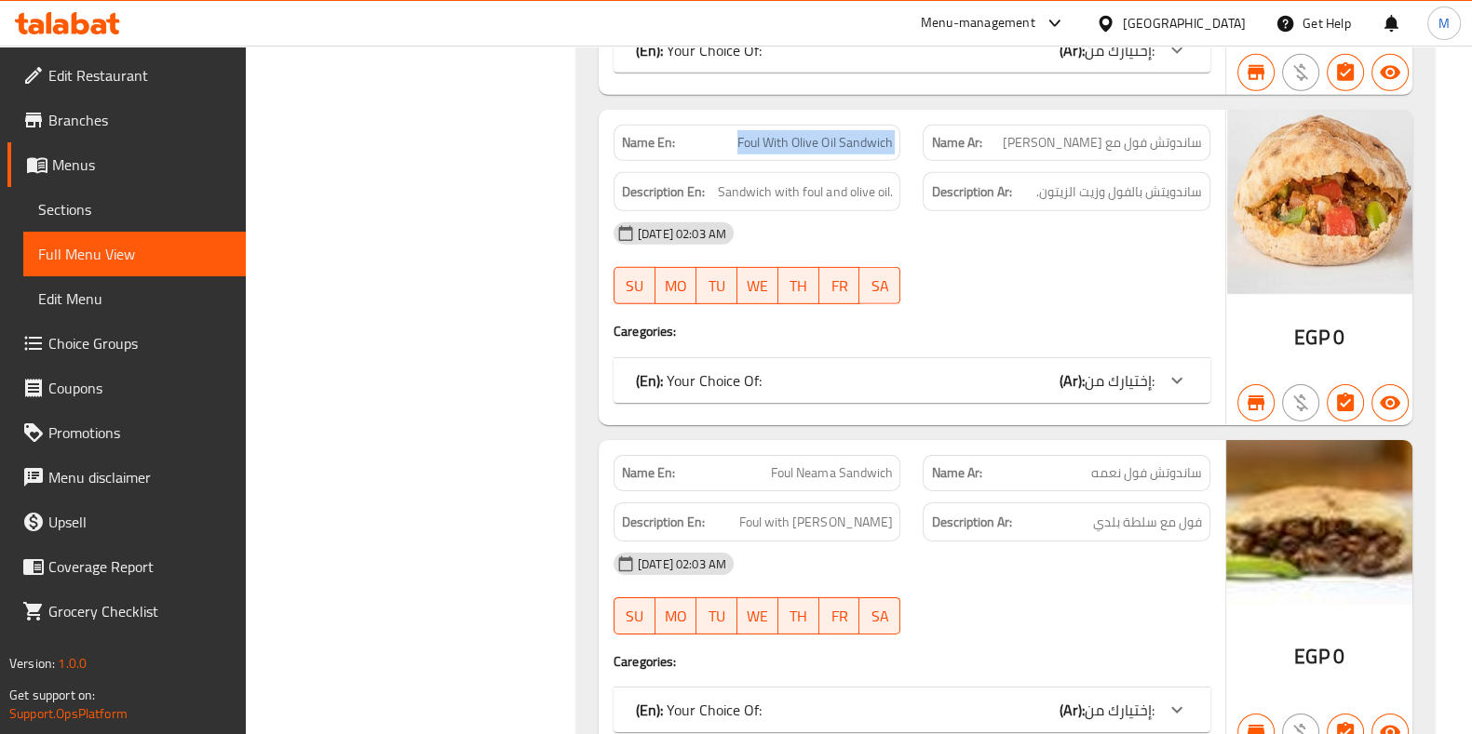
scroll to position [7353, 0]
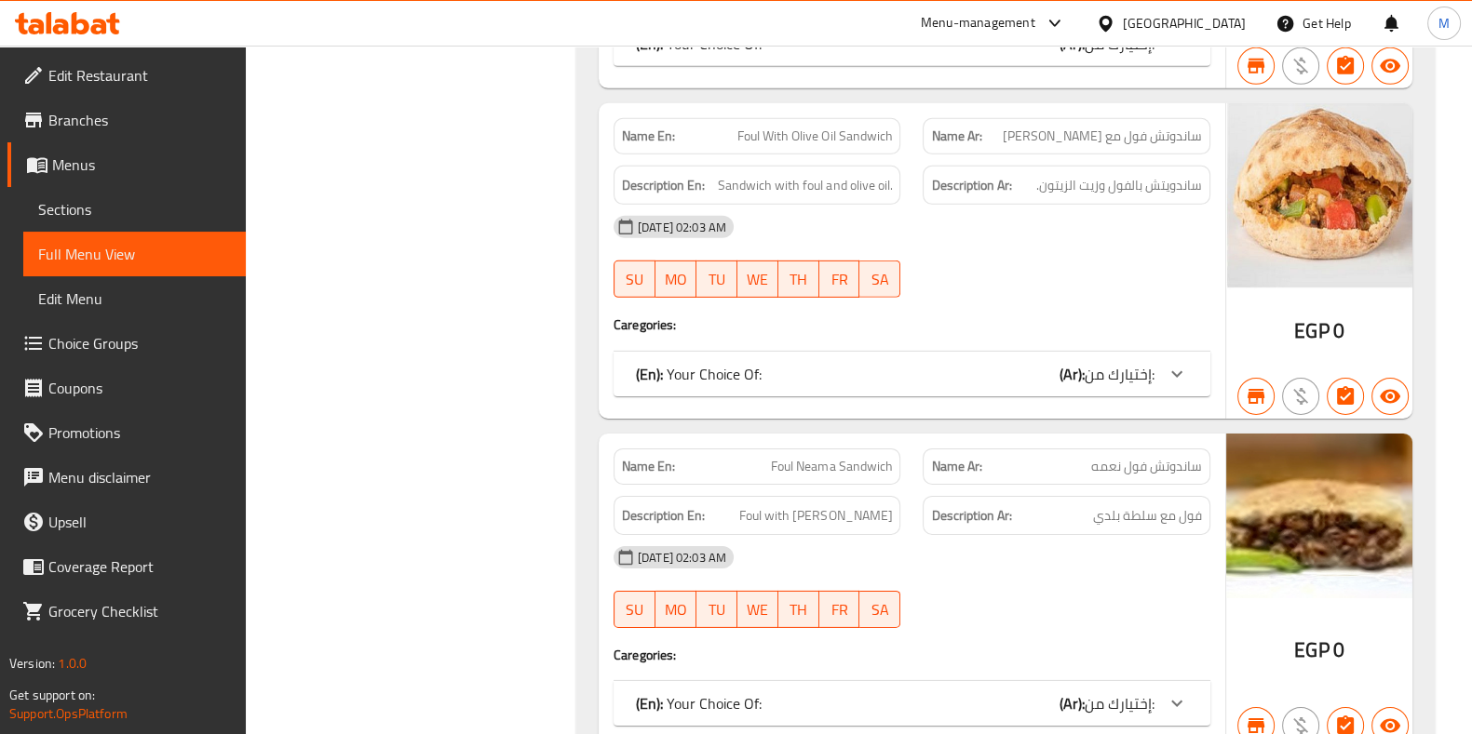
click at [838, 457] on span "Foul Neama Sandwich" at bounding box center [831, 467] width 121 height 20
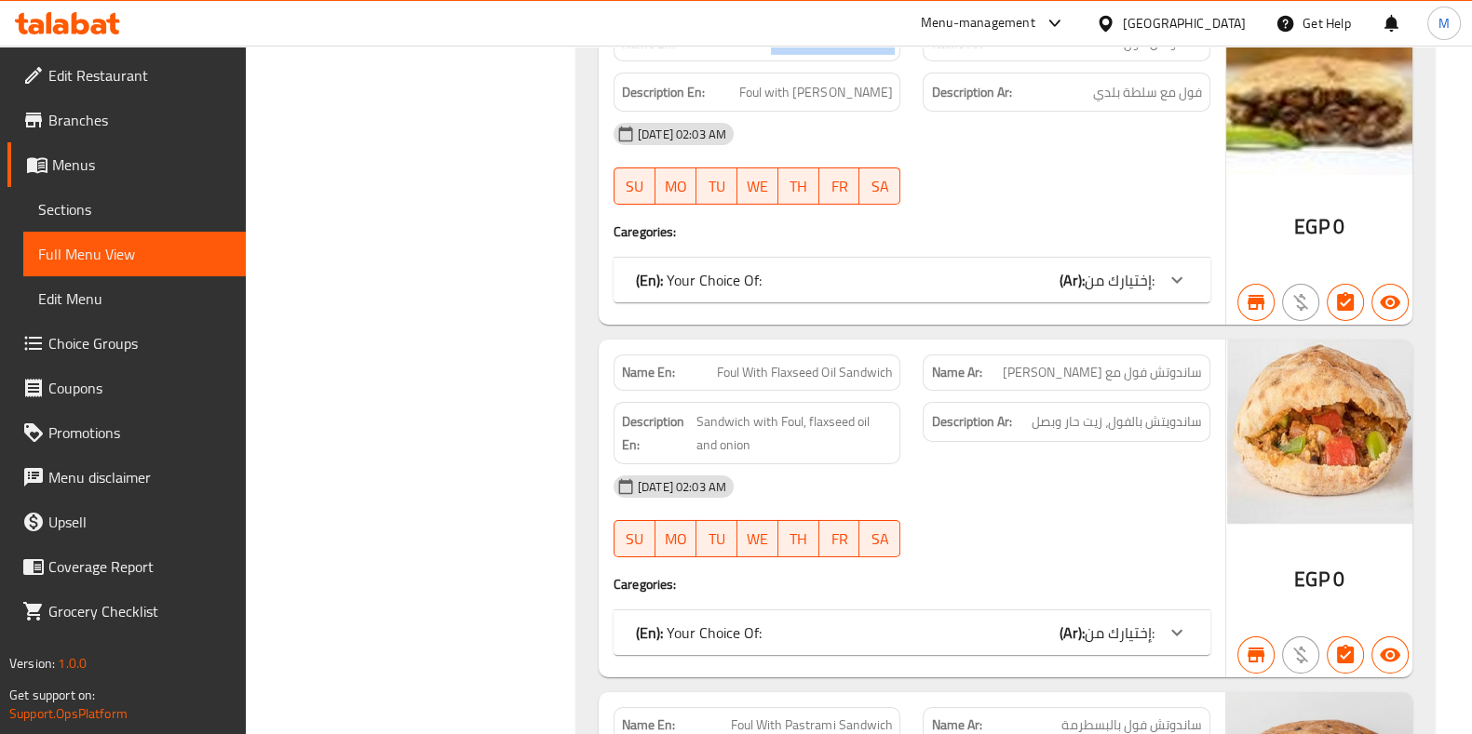
scroll to position [7778, 0]
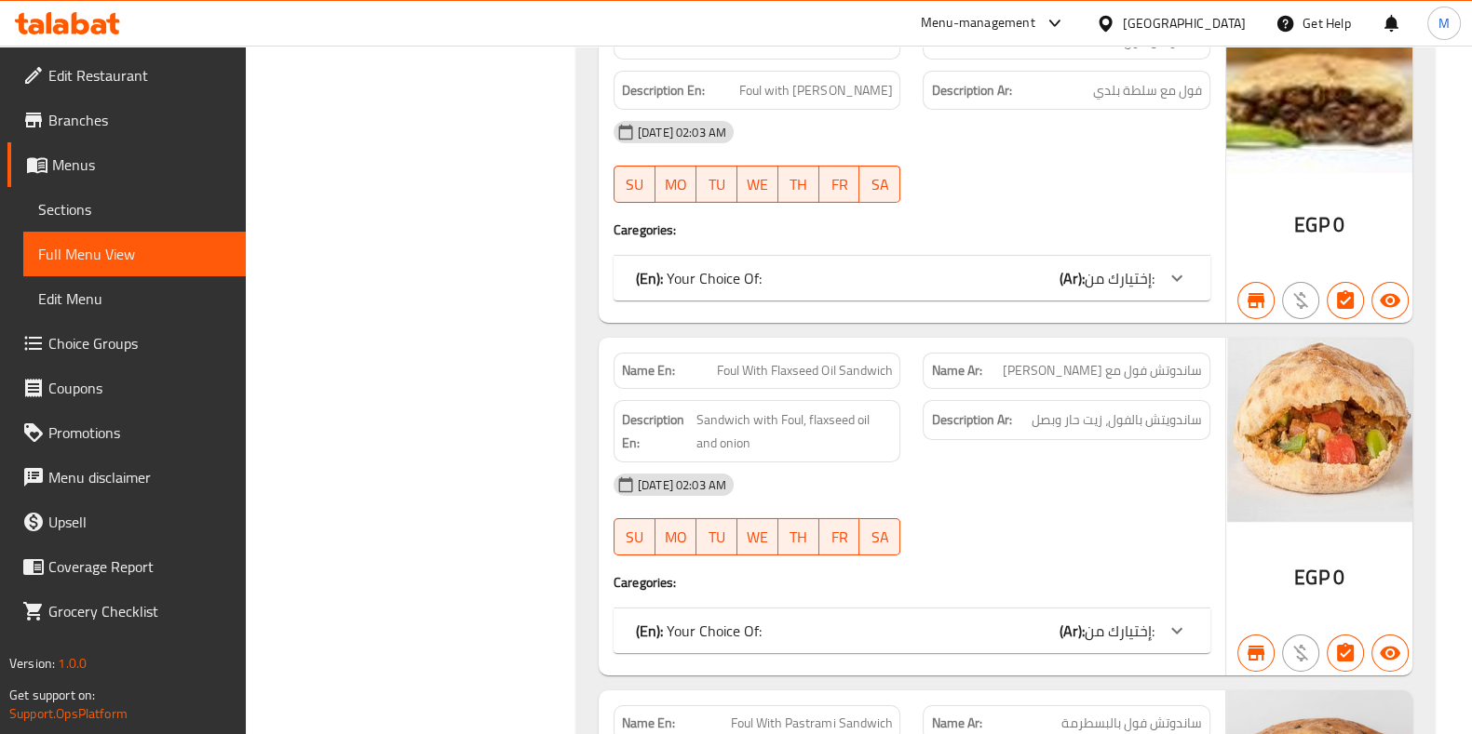
click at [824, 361] on span "Foul With Flaxseed Oil Sandwich" at bounding box center [804, 371] width 175 height 20
click at [806, 714] on span "Foul With Pastrami Sandwich" at bounding box center [811, 724] width 161 height 20
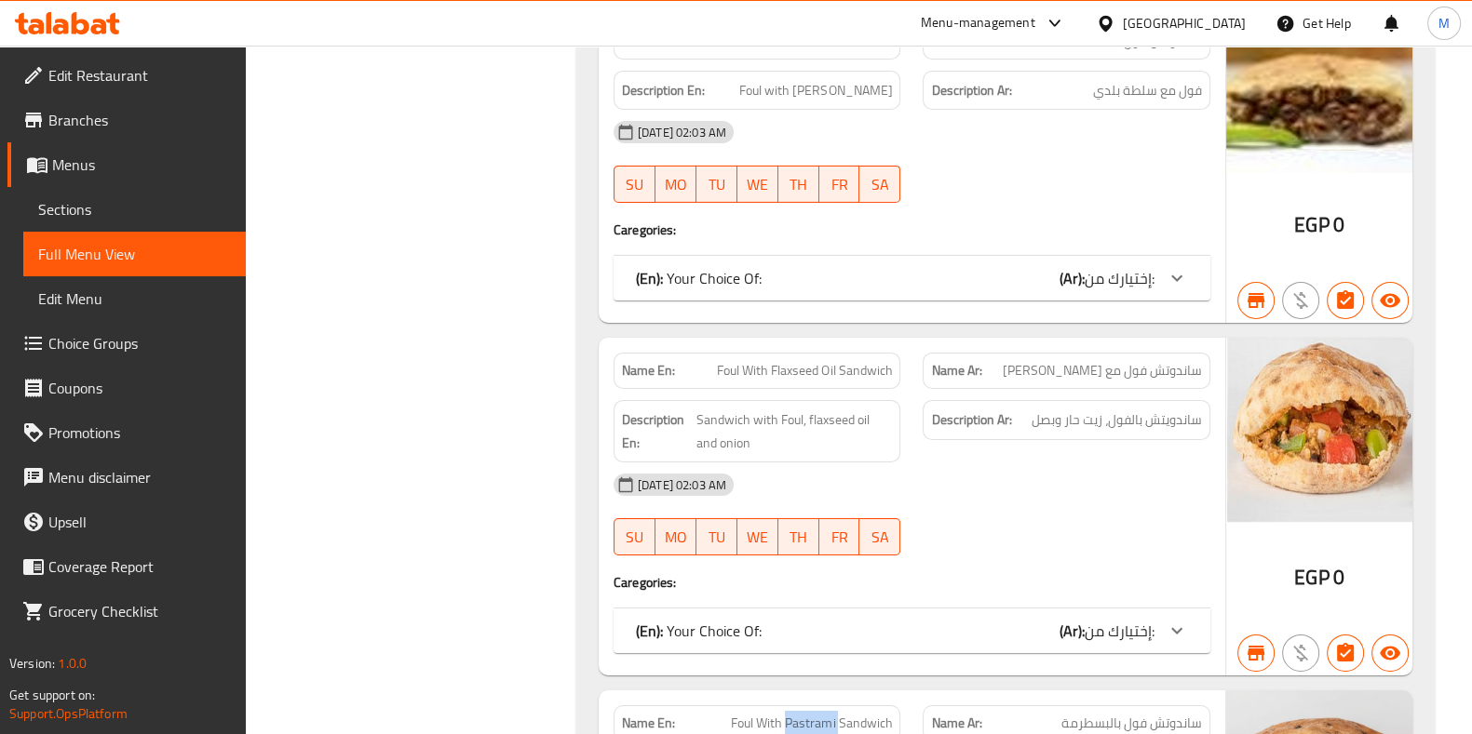
click at [806, 714] on span "Foul With Pastrami Sandwich" at bounding box center [811, 724] width 161 height 20
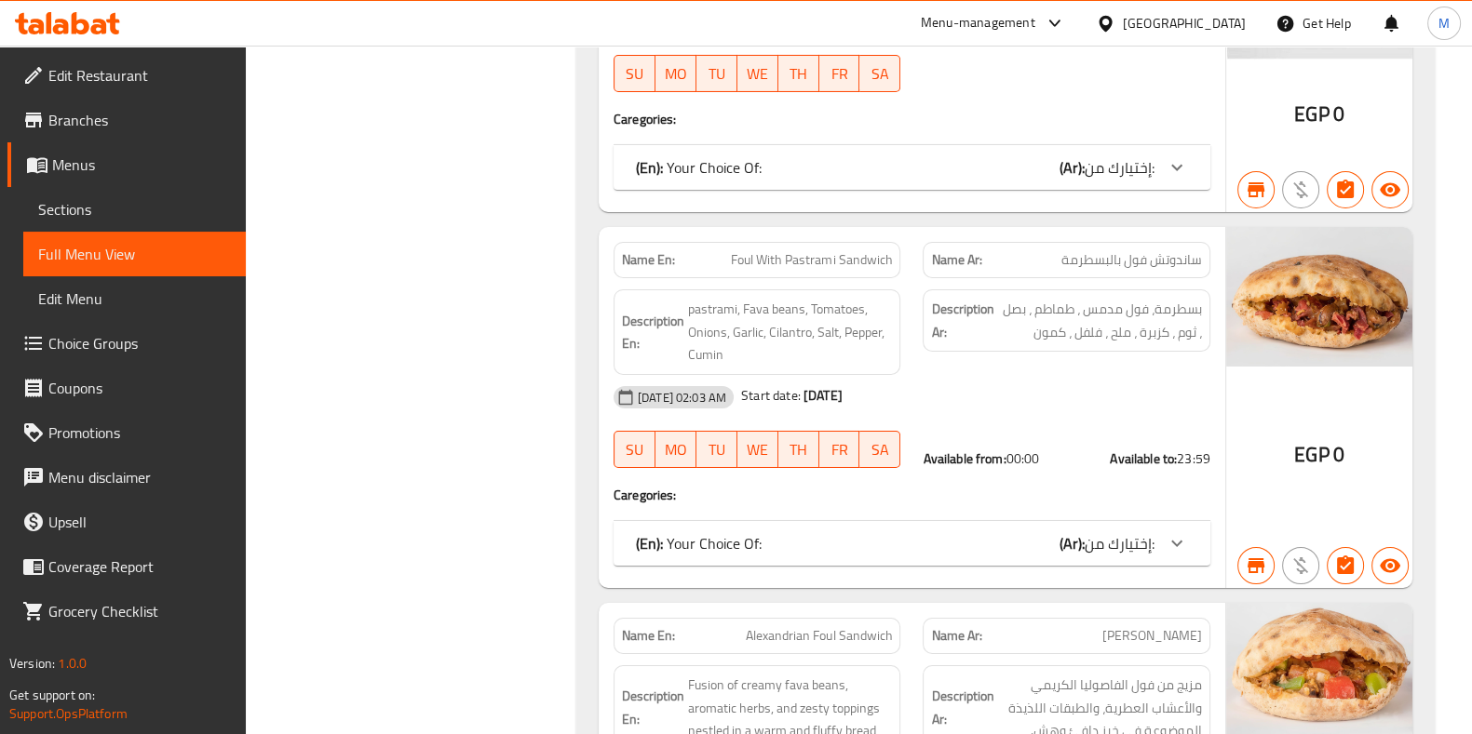
click at [794, 626] on span "Alexandrian Foul Sandwich" at bounding box center [819, 636] width 146 height 20
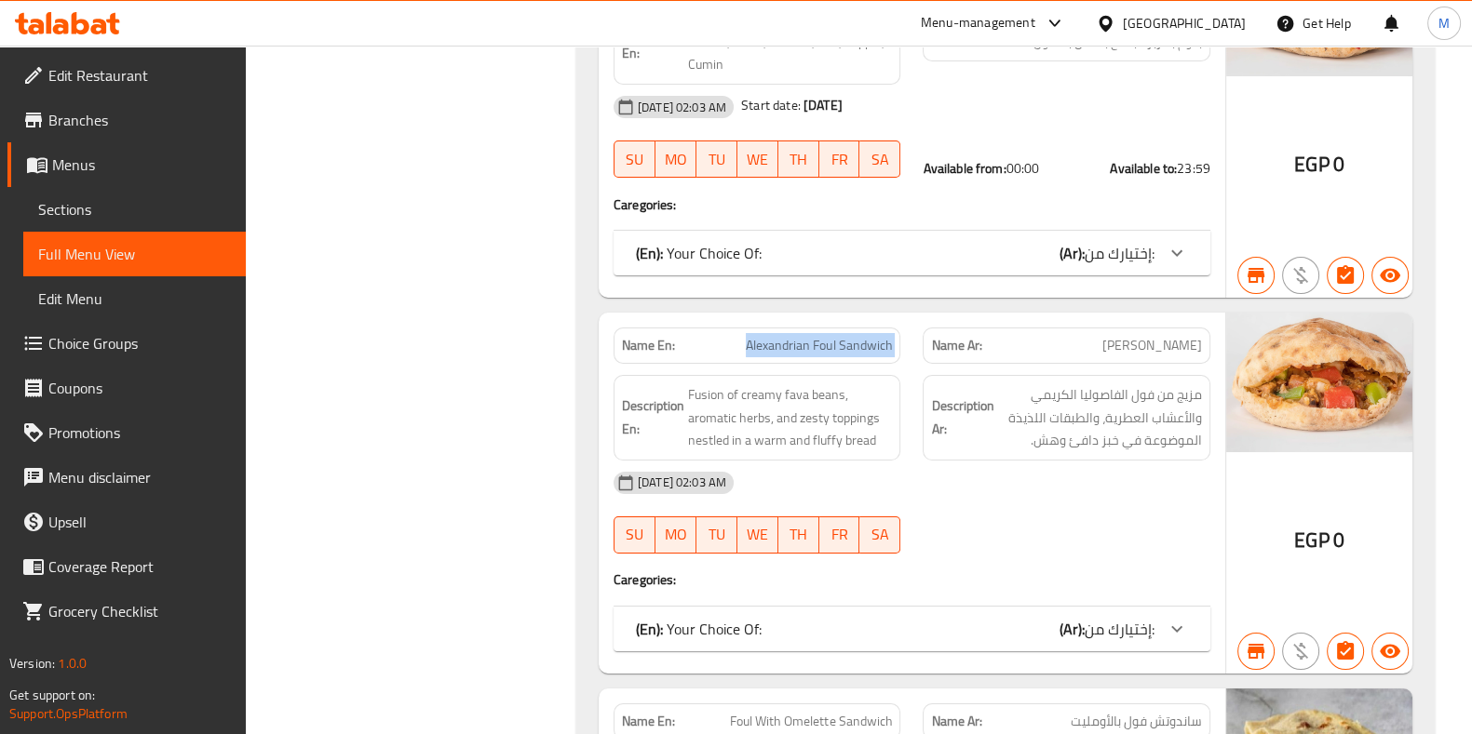
scroll to position [8867, 0]
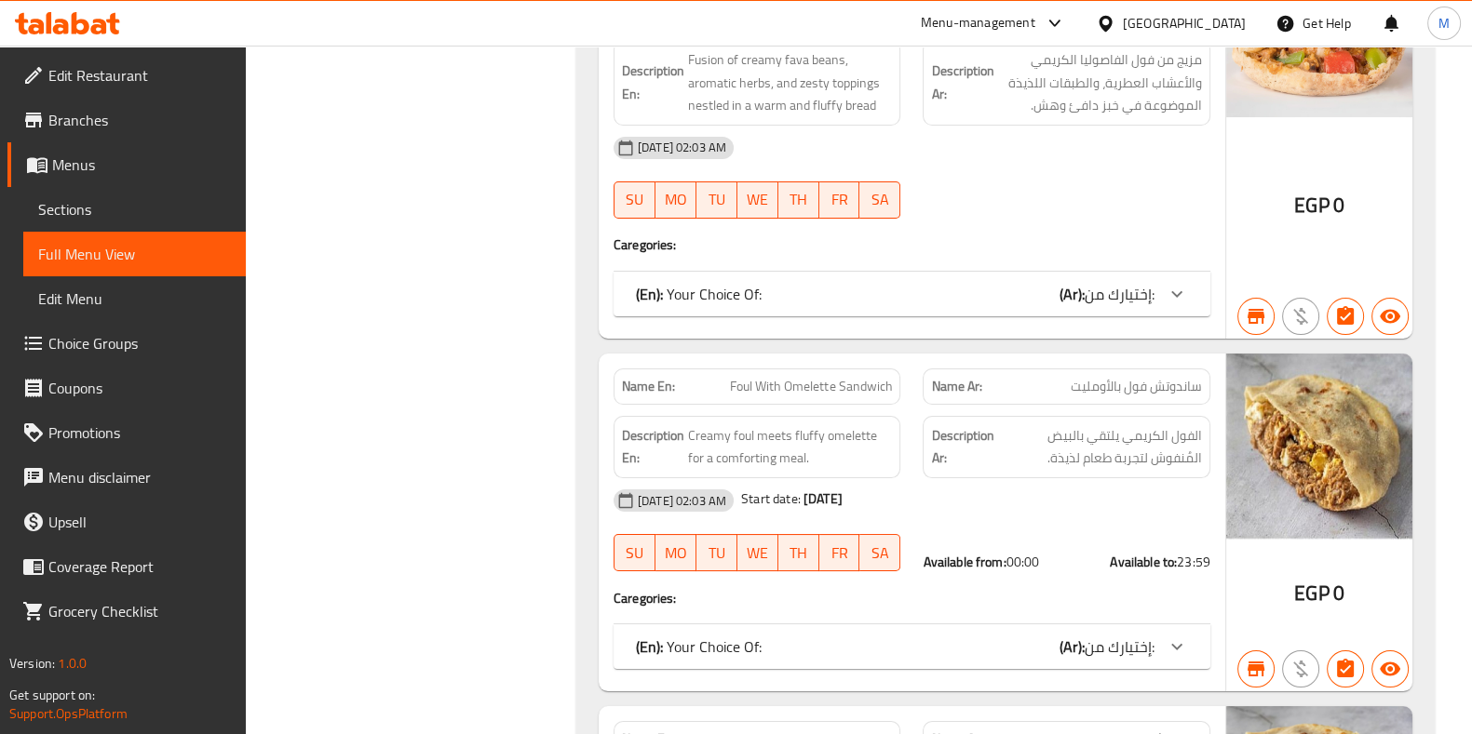
click at [851, 377] on span "Foul With Omelette Sandwich" at bounding box center [811, 387] width 162 height 20
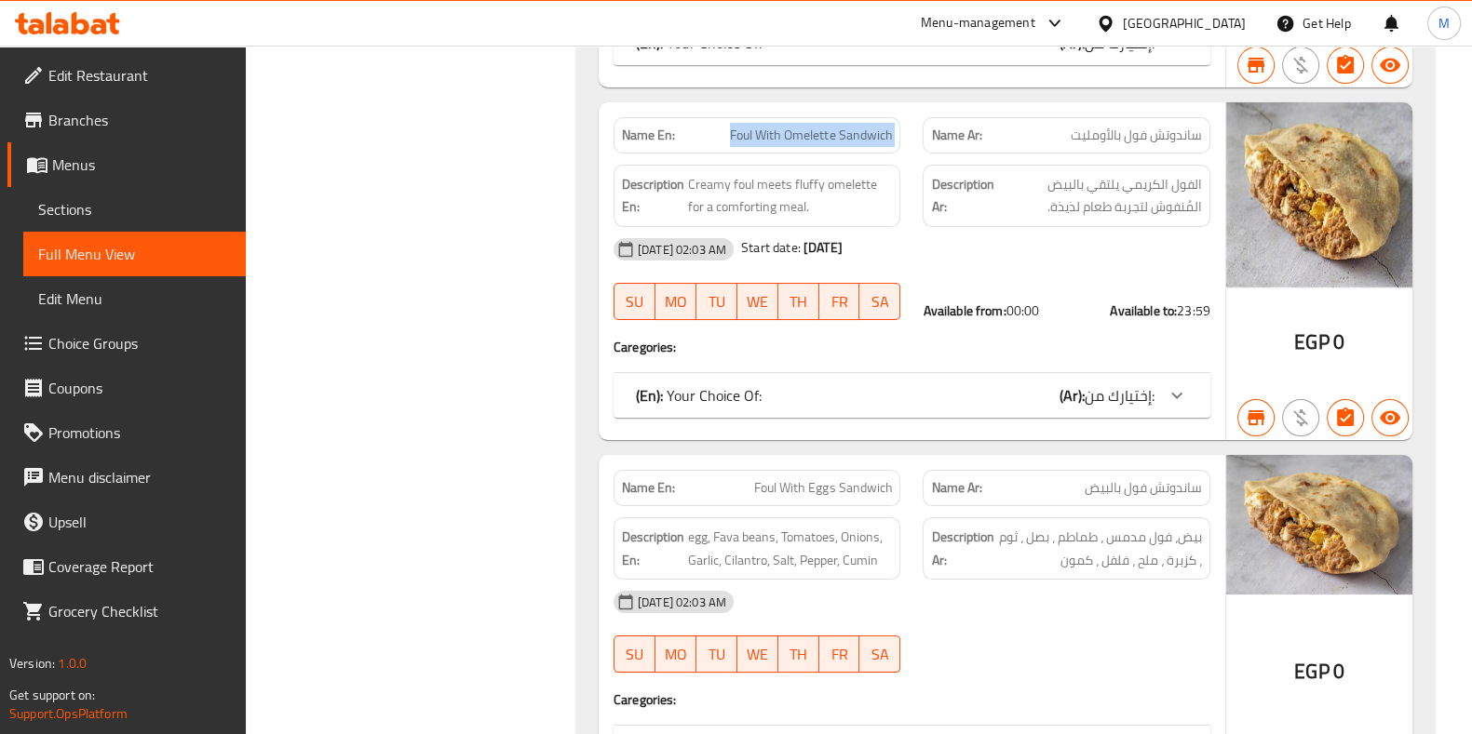
scroll to position [9121, 0]
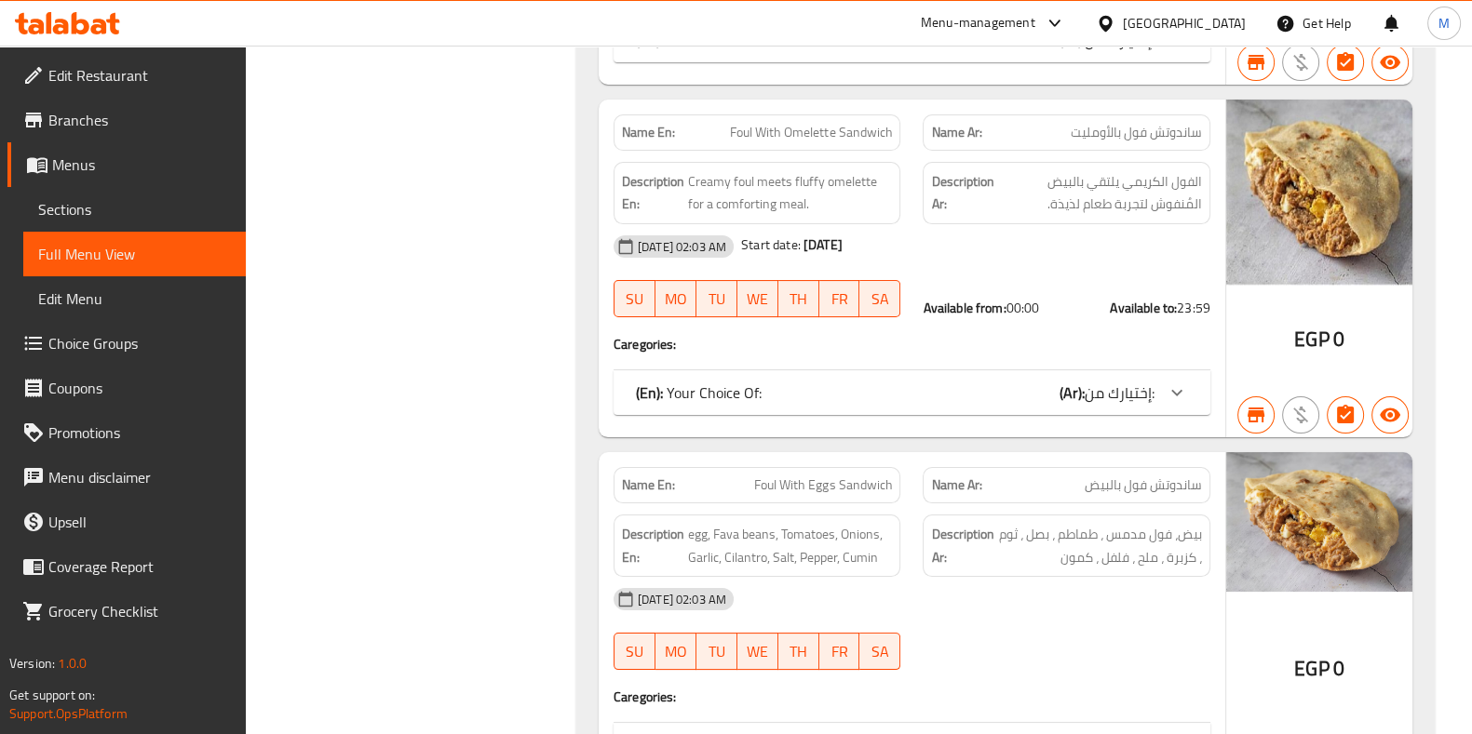
click at [842, 476] on span "Foul With Eggs Sandwich" at bounding box center [823, 486] width 138 height 20
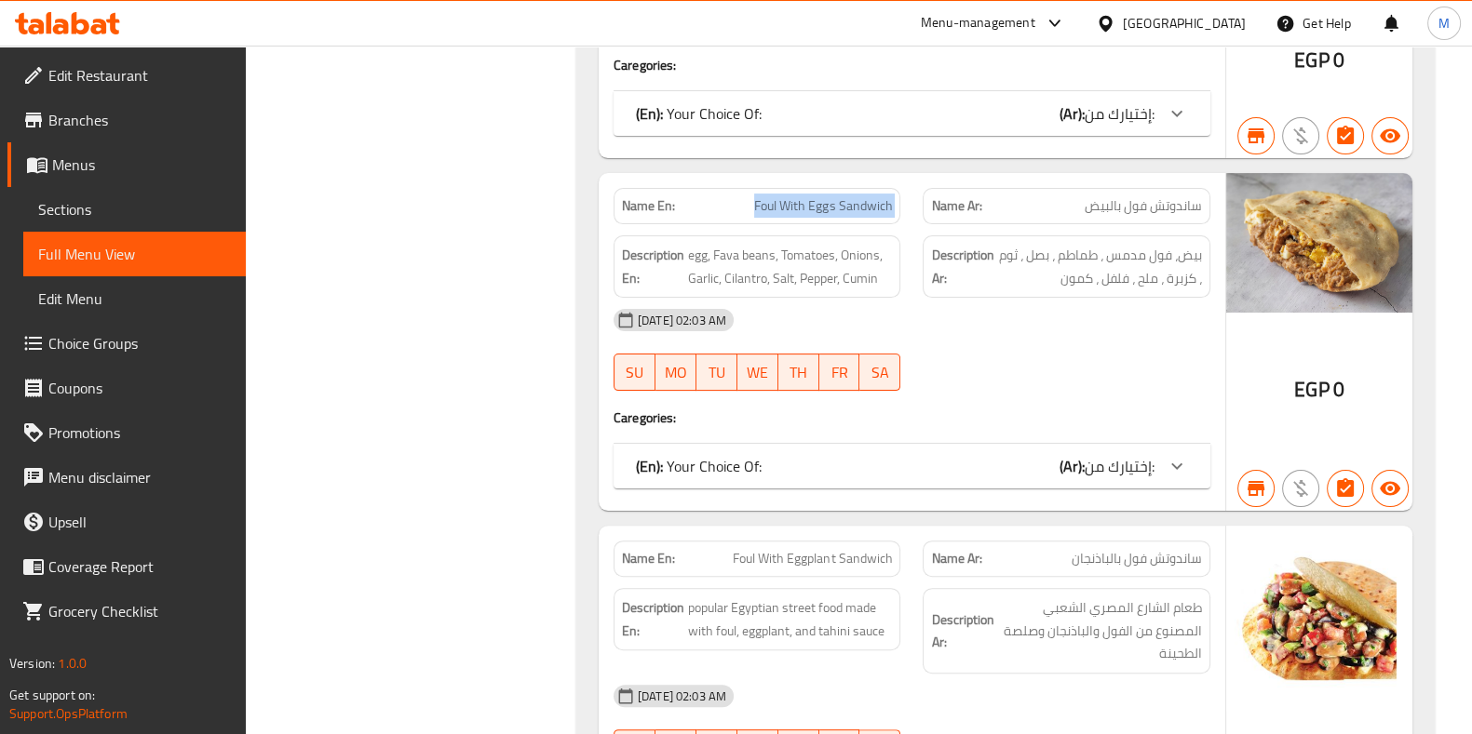
scroll to position [9401, 0]
click at [781, 548] on span "Foul With Eggplant Sandwich" at bounding box center [812, 558] width 159 height 20
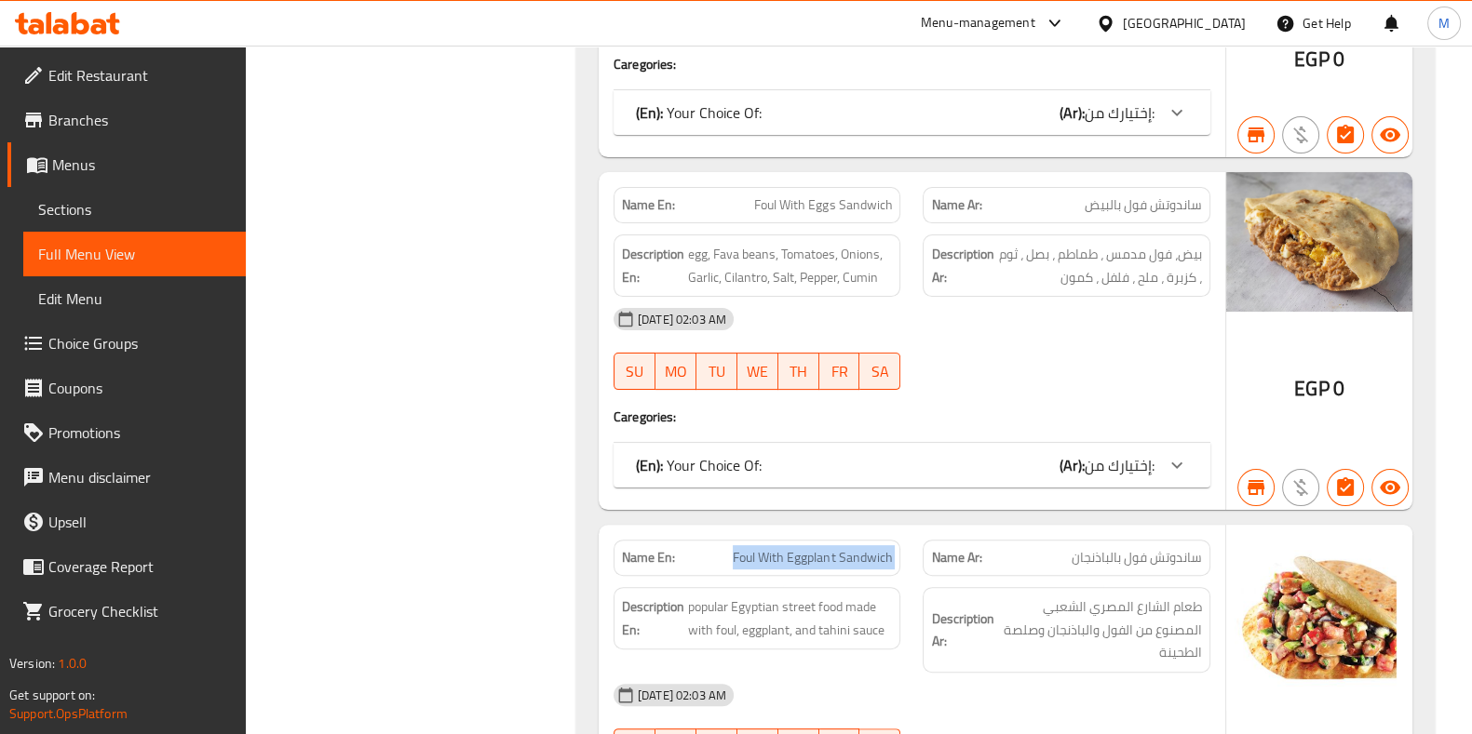
scroll to position [9855, 0]
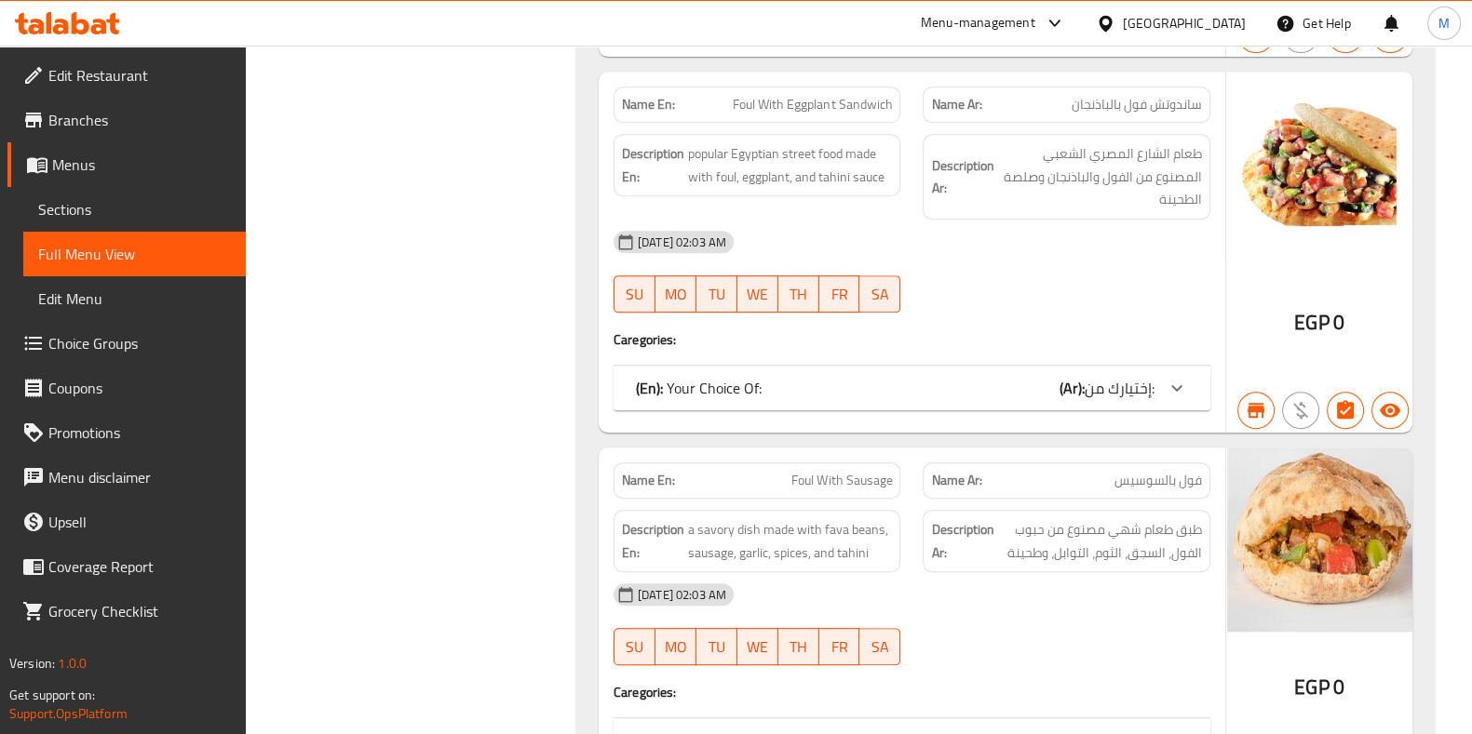
click at [833, 471] on span "Foul With Sausage" at bounding box center [841, 481] width 101 height 20
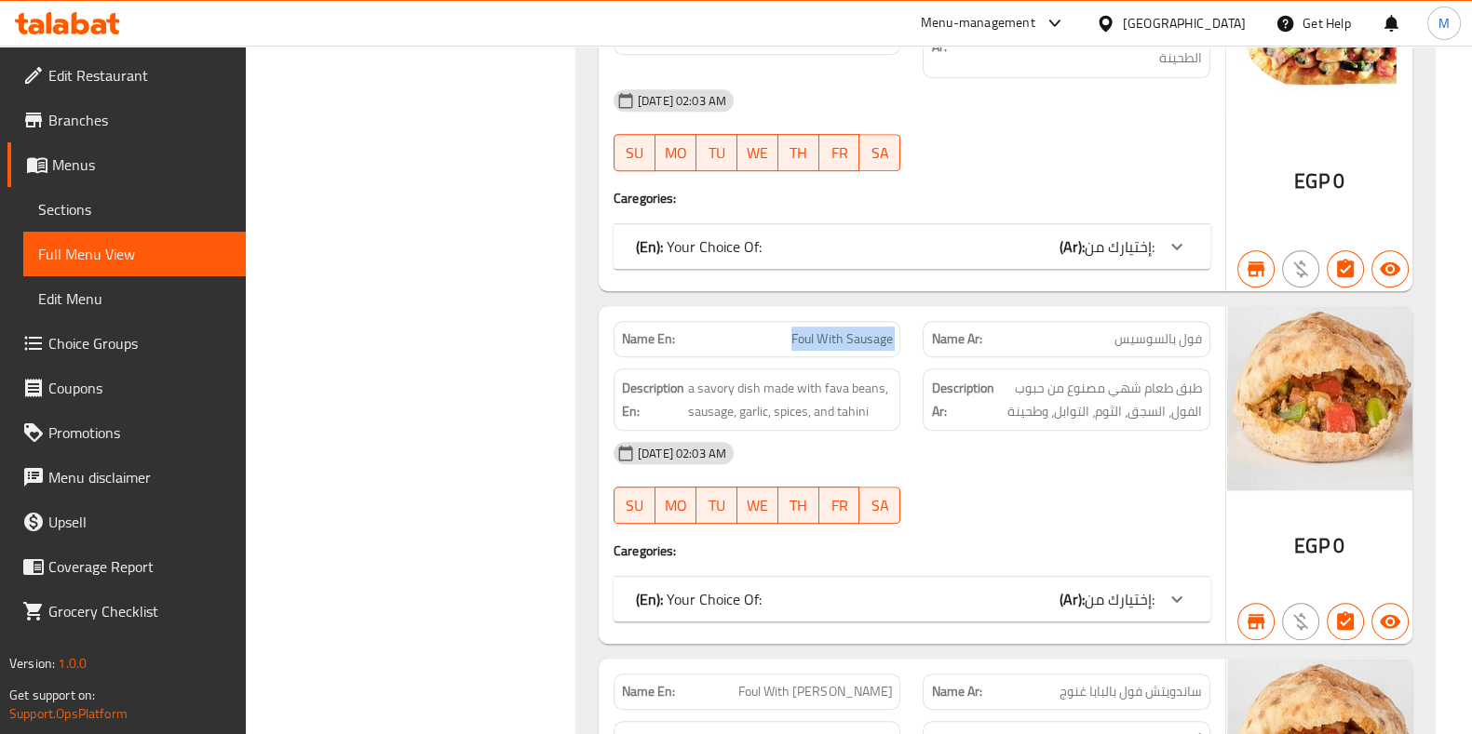
scroll to position [10083, 0]
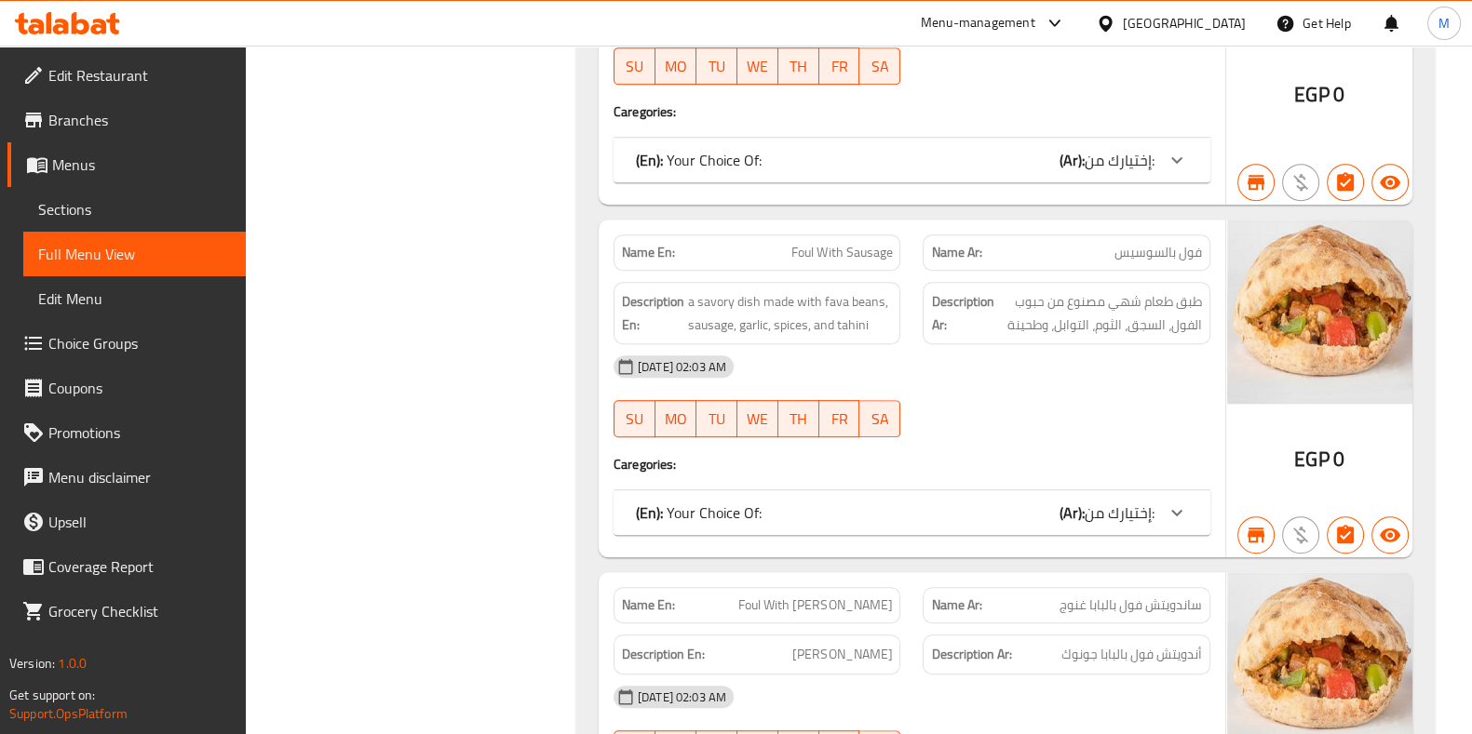
click at [819, 596] on span "Foul With [PERSON_NAME]" at bounding box center [815, 606] width 154 height 20
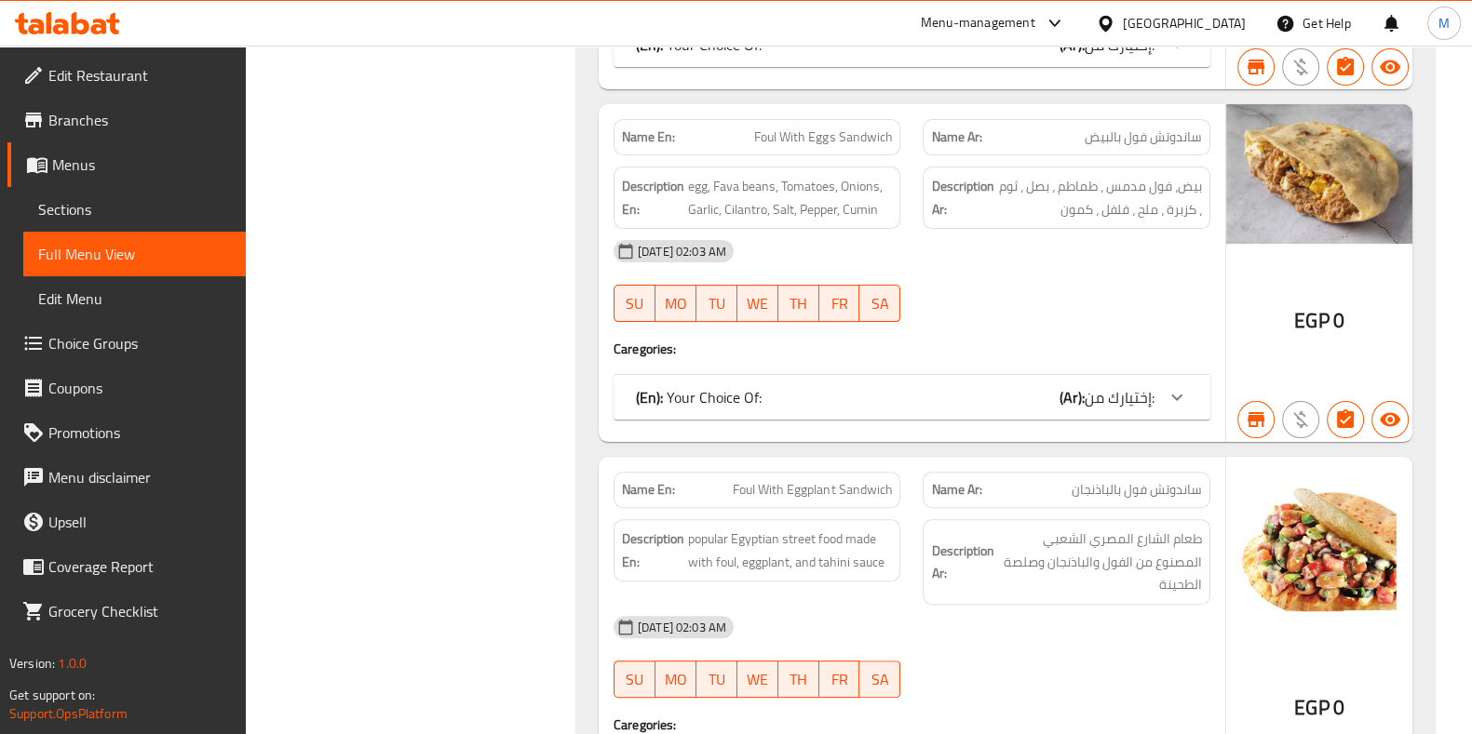
scroll to position [9495, 0]
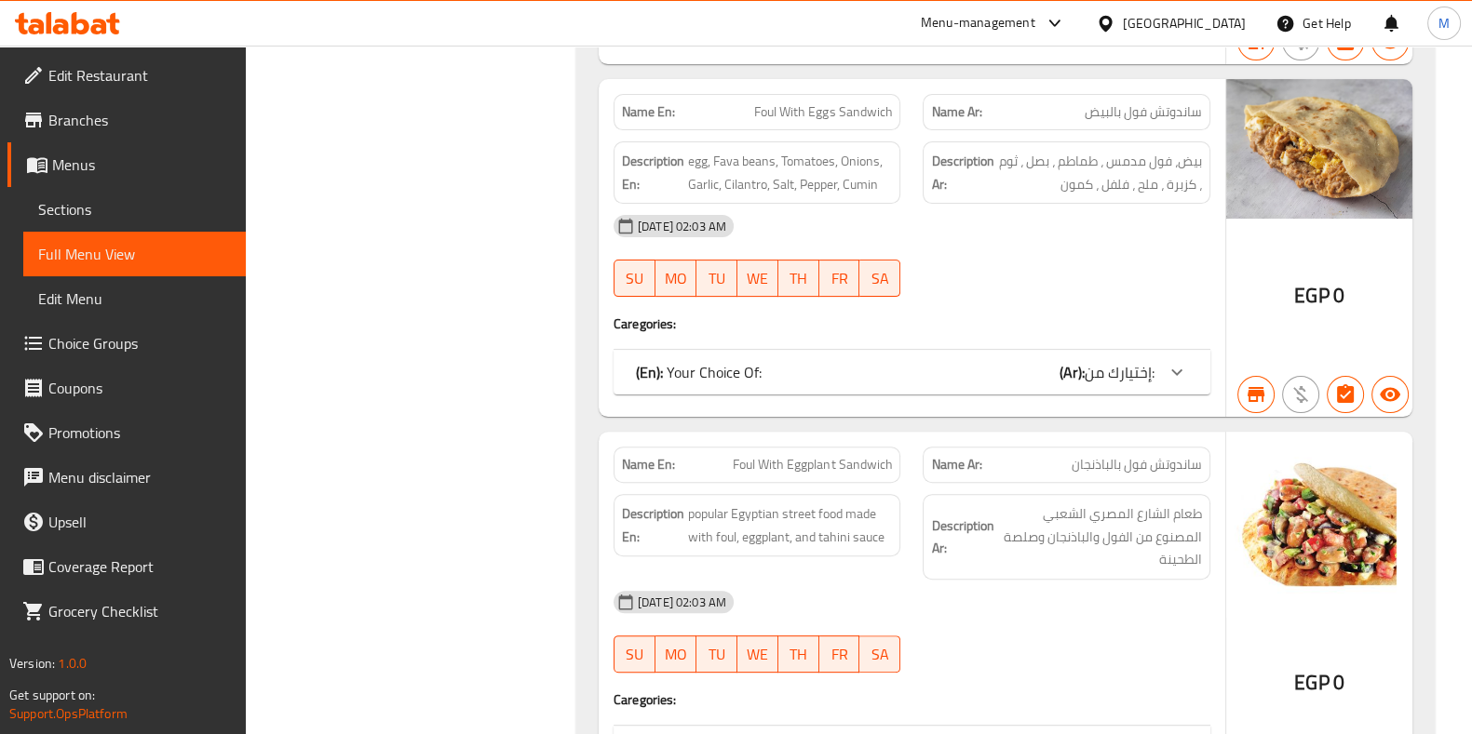
click at [824, 455] on span "Foul With Eggplant Sandwich" at bounding box center [812, 465] width 159 height 20
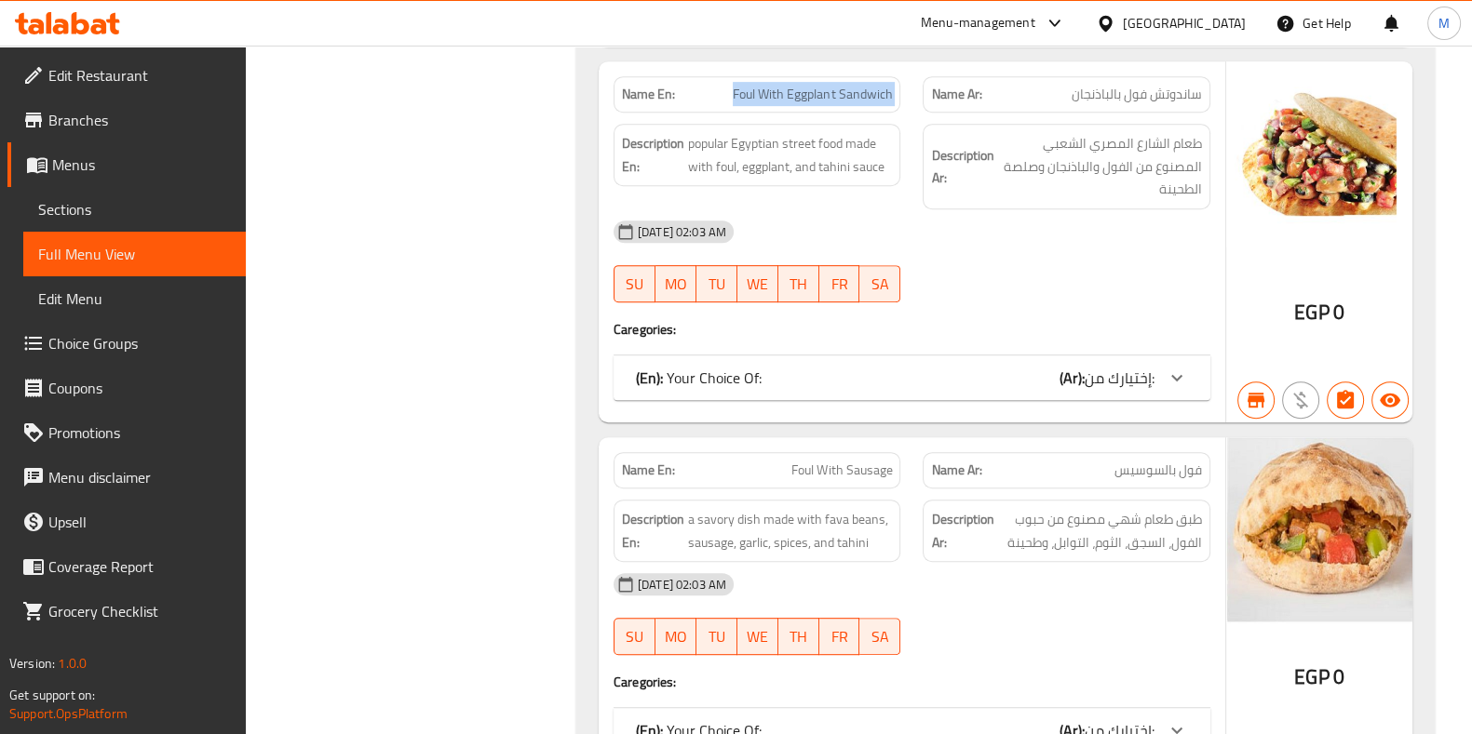
scroll to position [9869, 0]
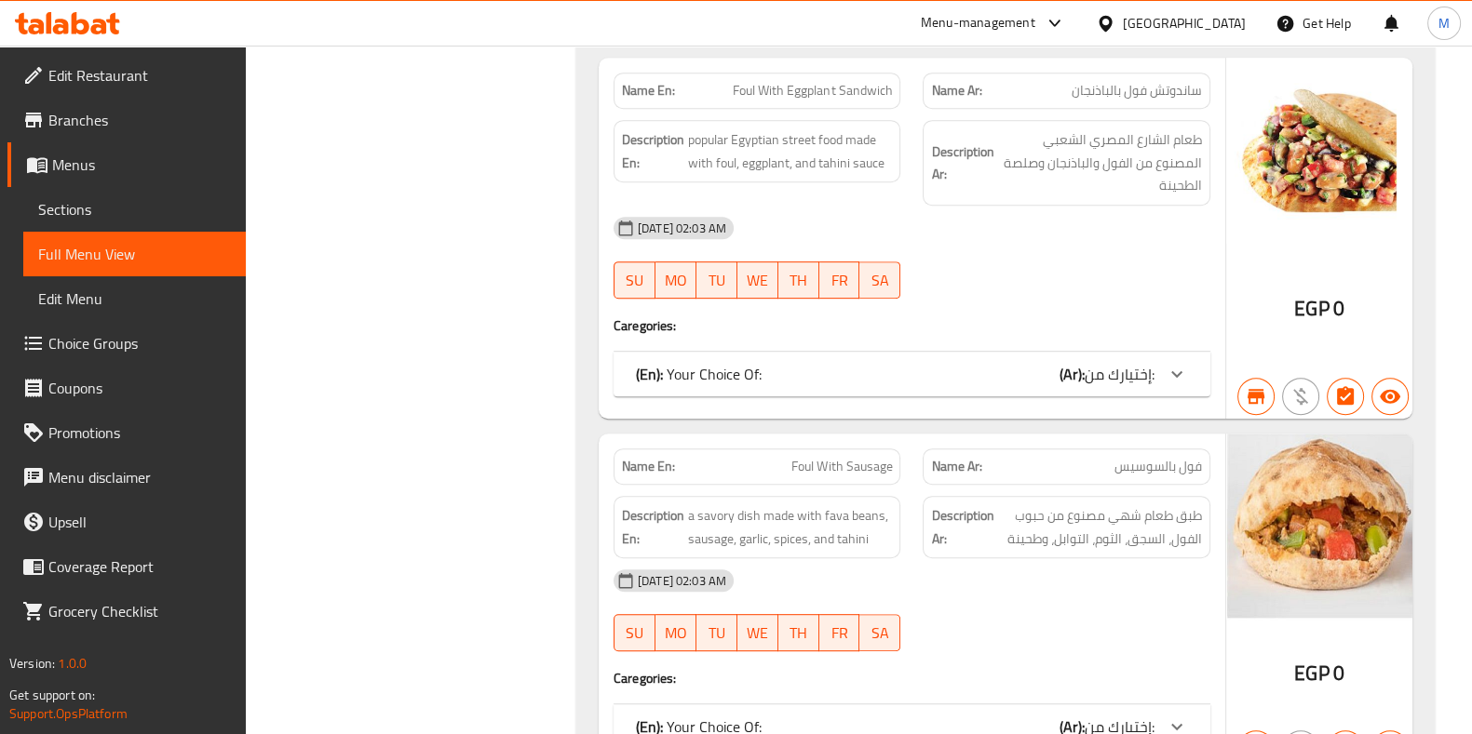
click at [841, 457] on span "Foul With Sausage" at bounding box center [841, 467] width 101 height 20
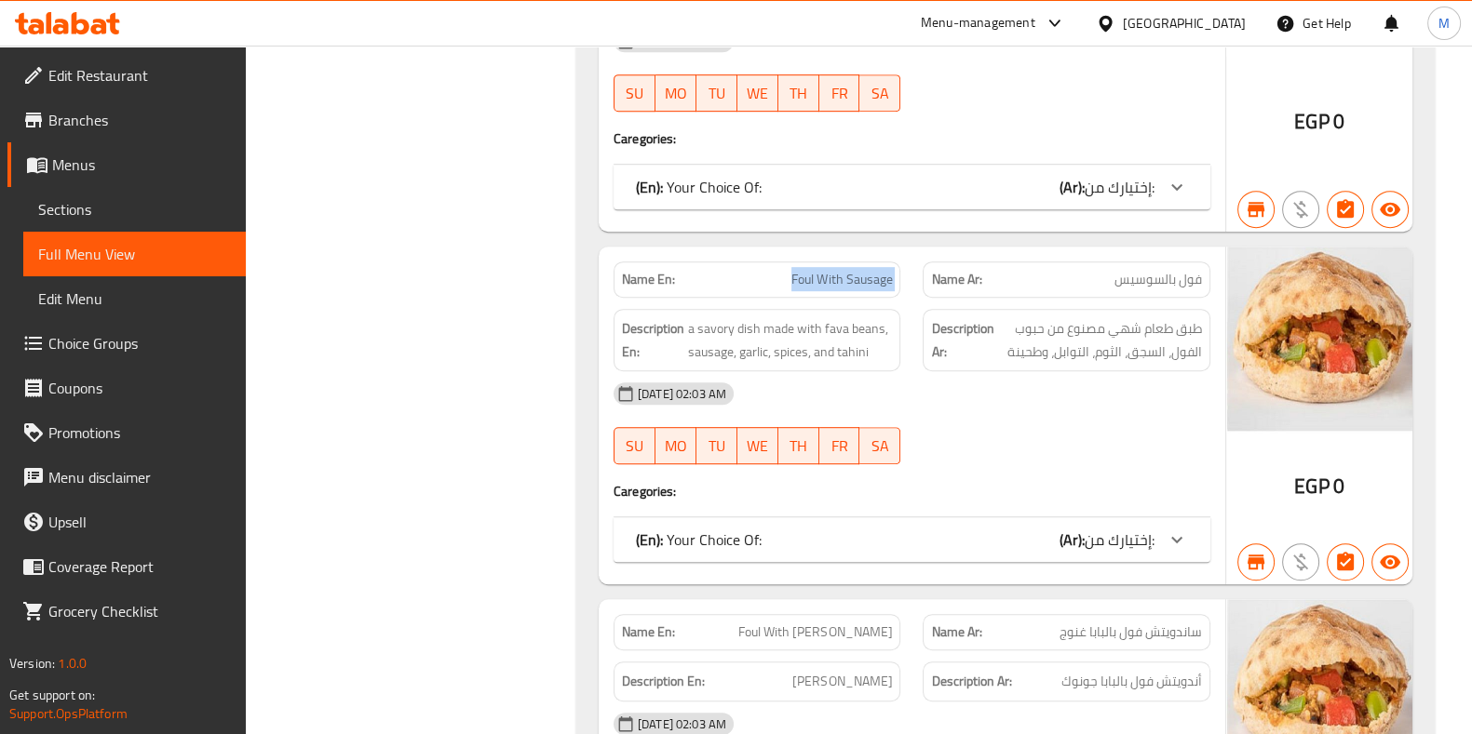
scroll to position [10125, 0]
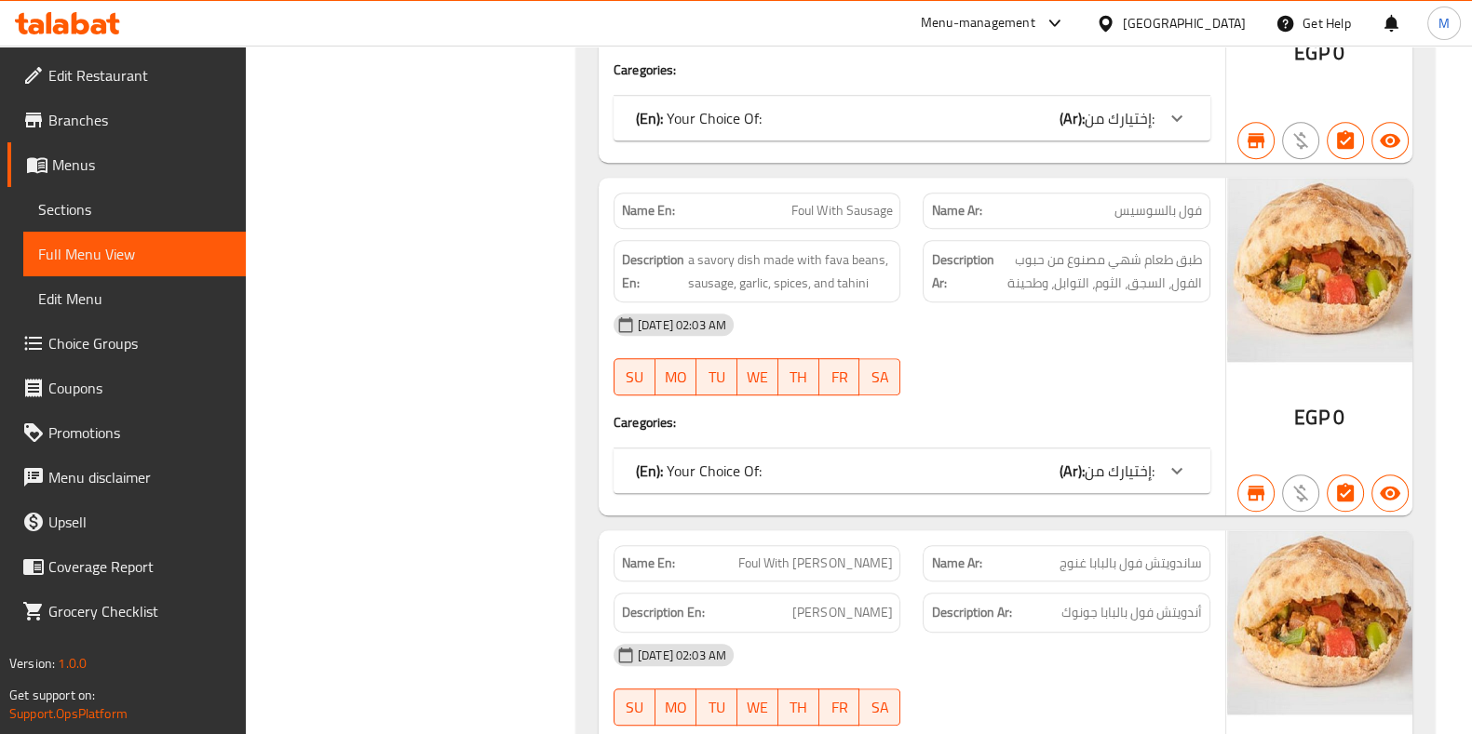
click at [833, 554] on span "Foul With [PERSON_NAME]" at bounding box center [815, 564] width 154 height 20
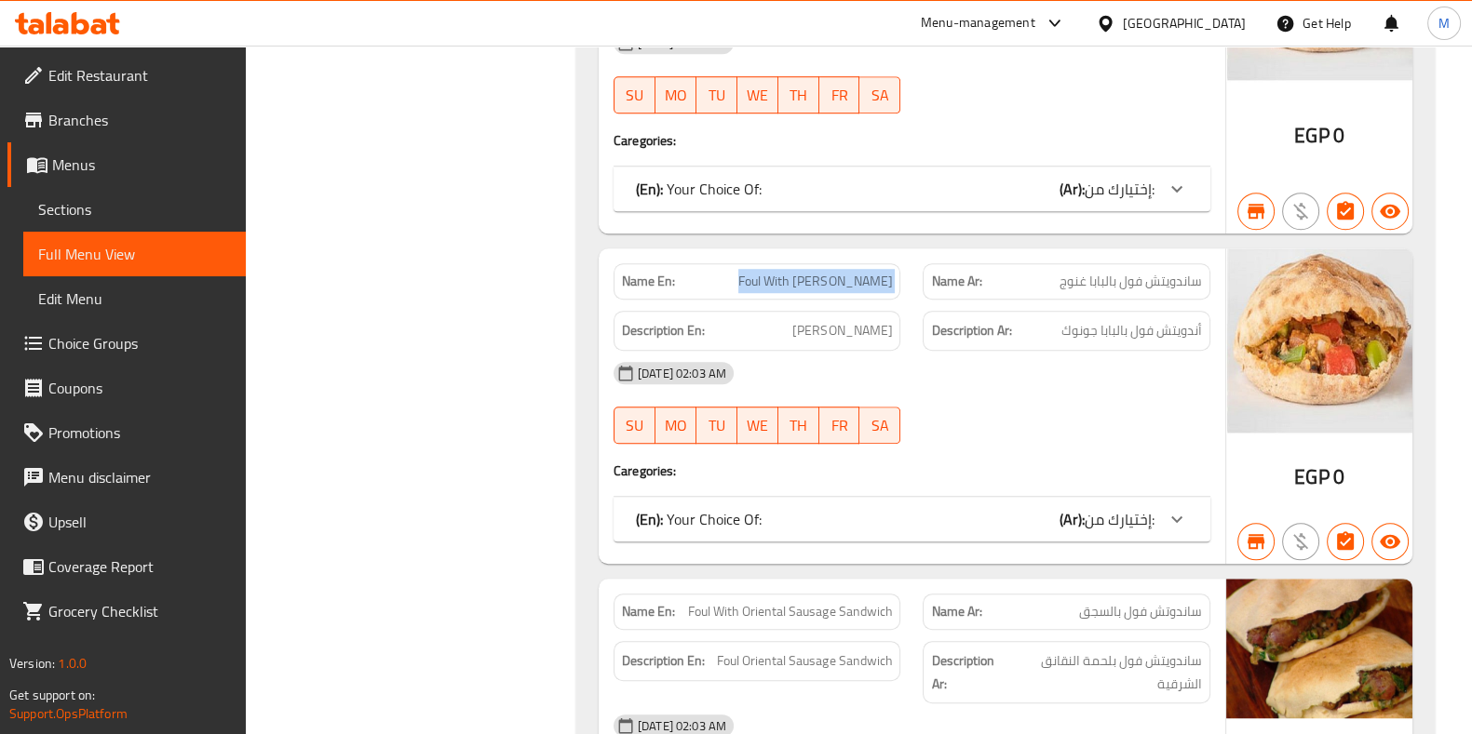
scroll to position [10409, 0]
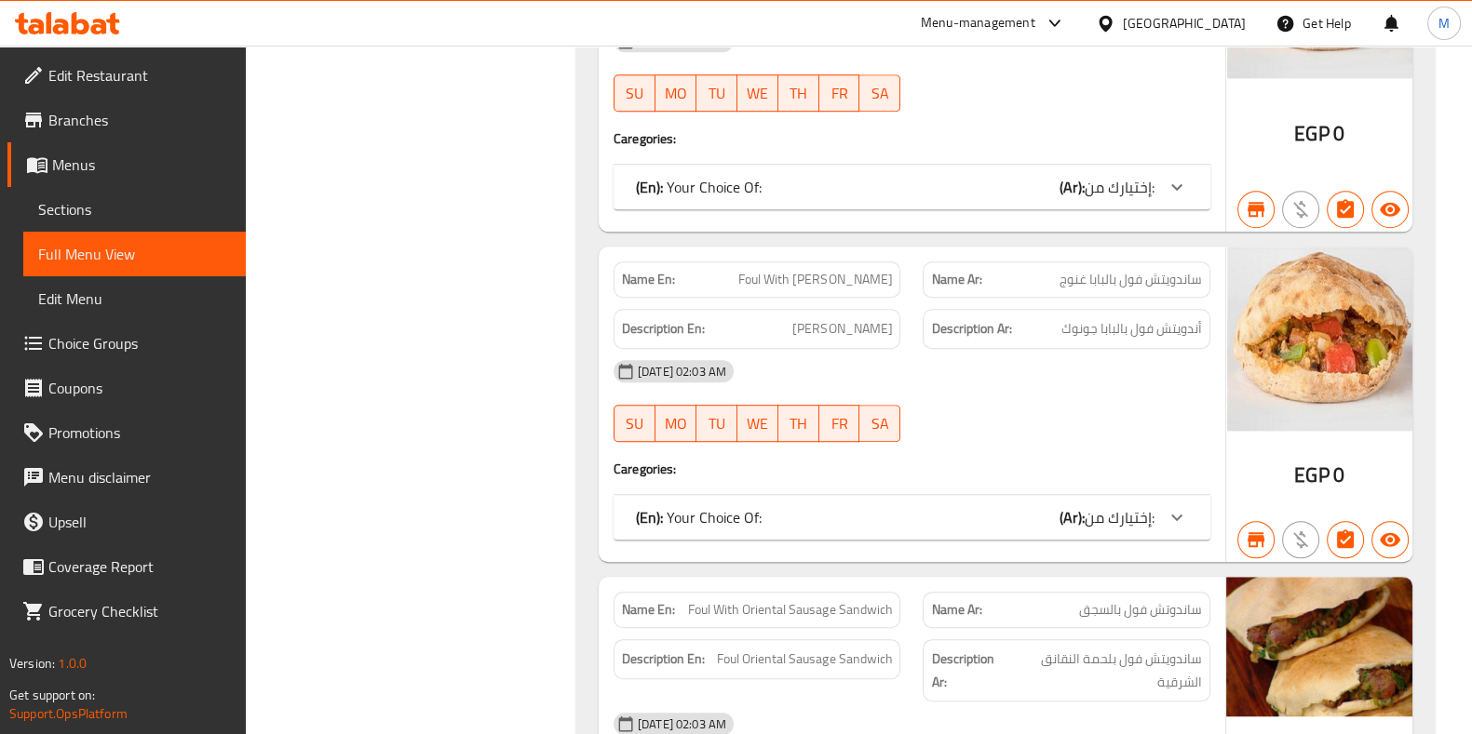
click at [828, 600] on span "Foul With Oriental Sausage Sandwich" at bounding box center [790, 610] width 204 height 20
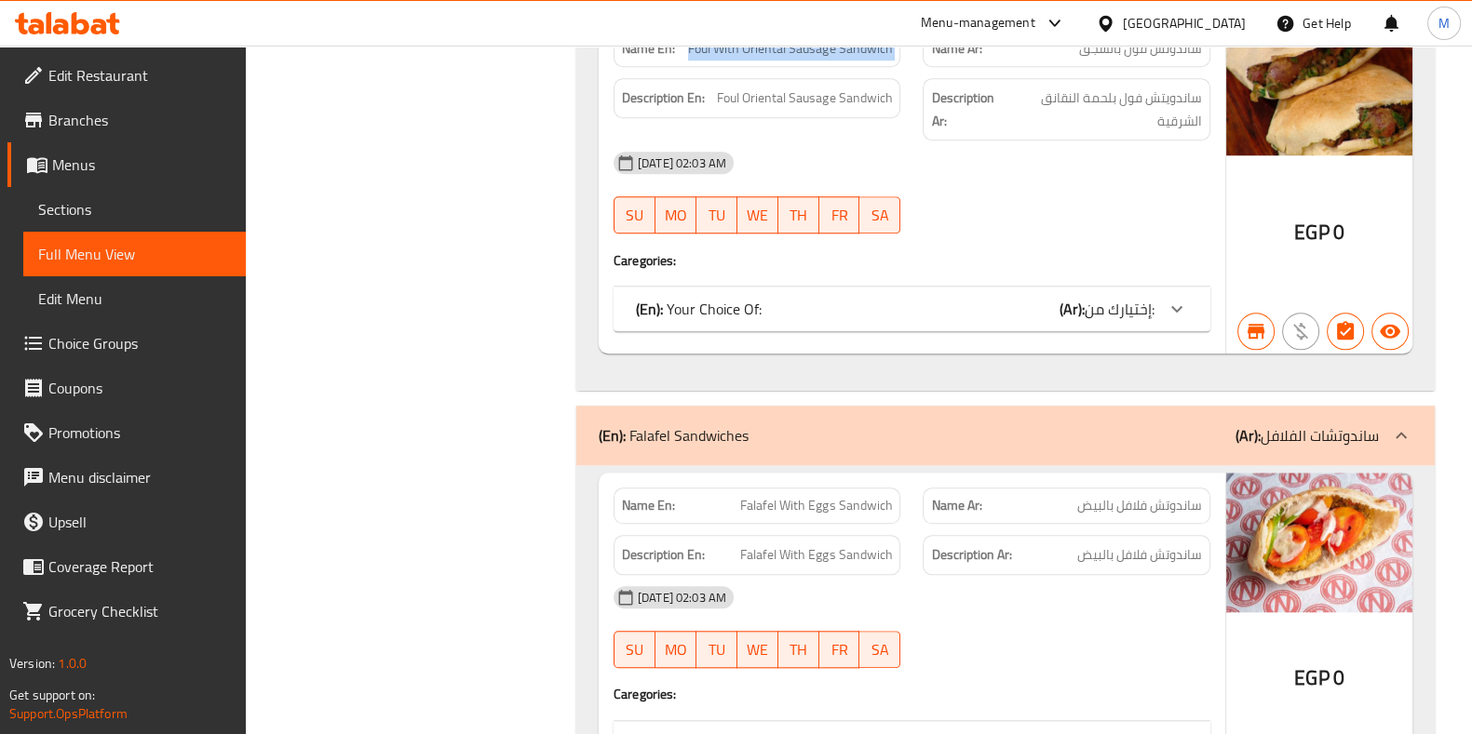
scroll to position [10972, 0]
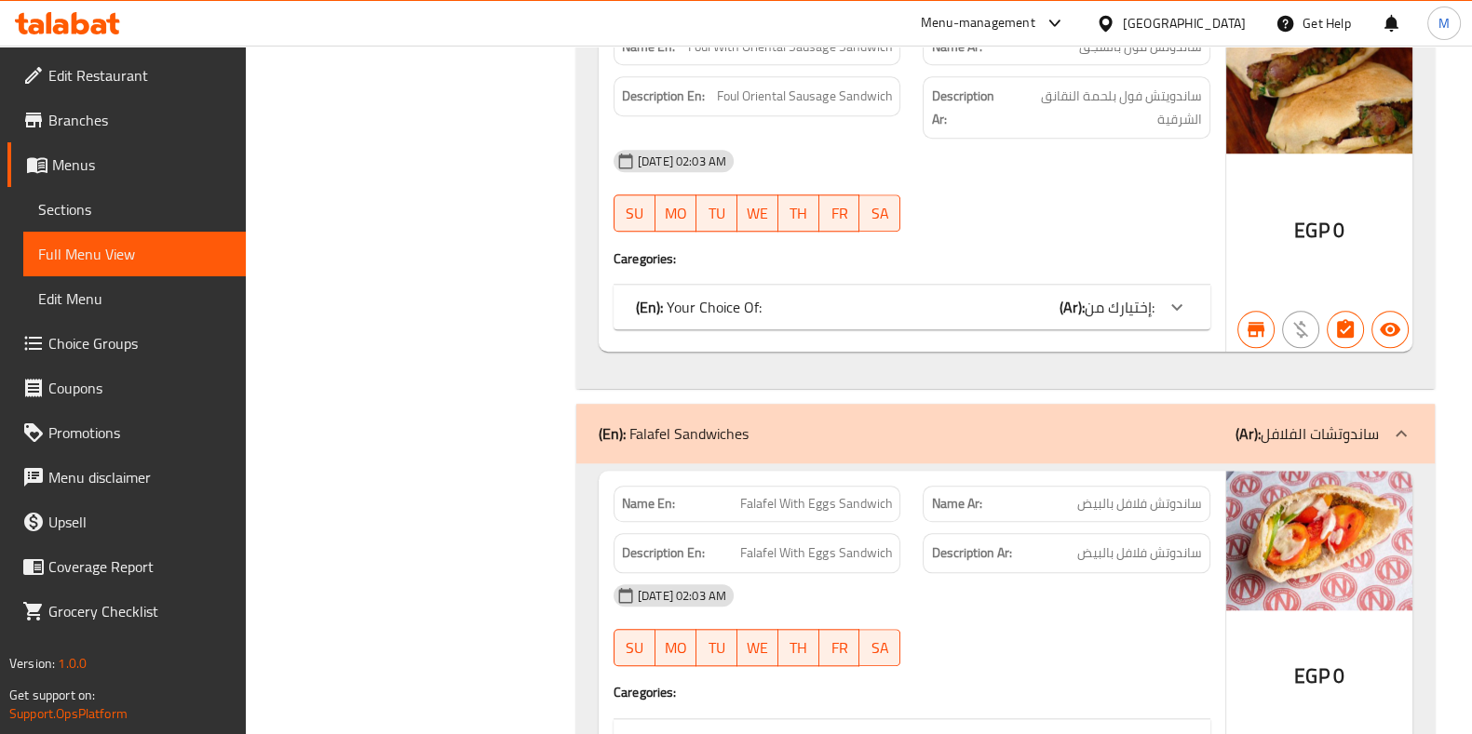
click at [824, 494] on span "Falafel With Eggs Sandwich" at bounding box center [816, 504] width 152 height 20
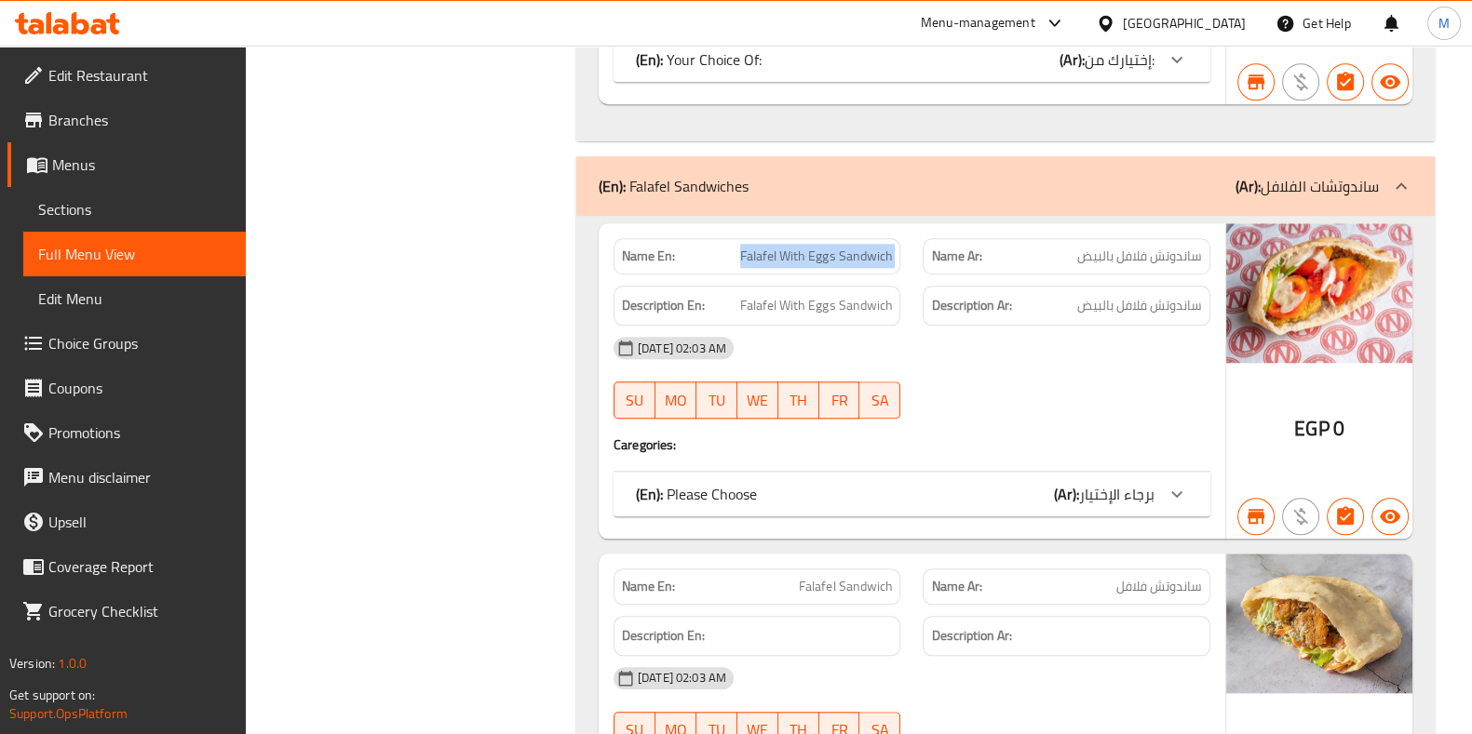
scroll to position [11221, 0]
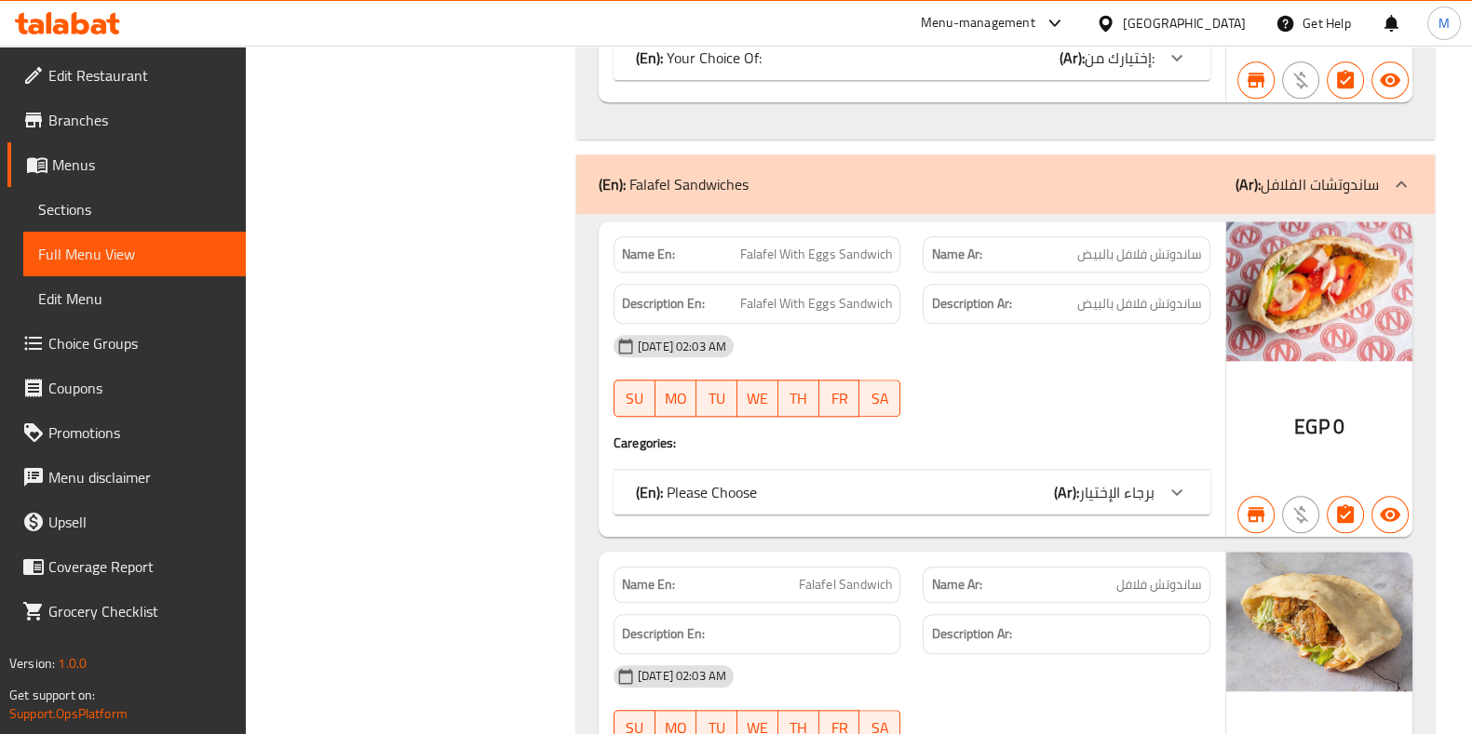
click at [838, 575] on span "Falafel Sandwich" at bounding box center [845, 585] width 93 height 20
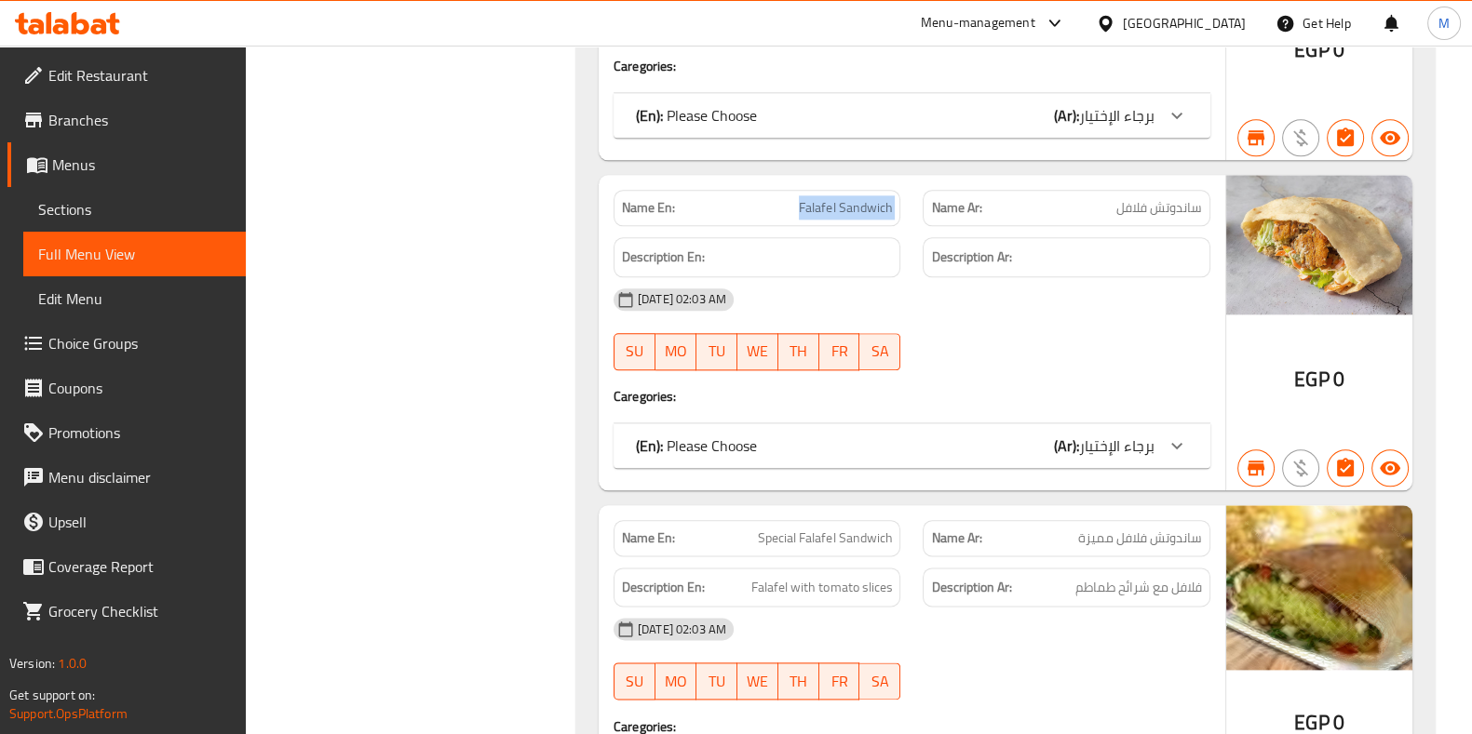
scroll to position [11600, 0]
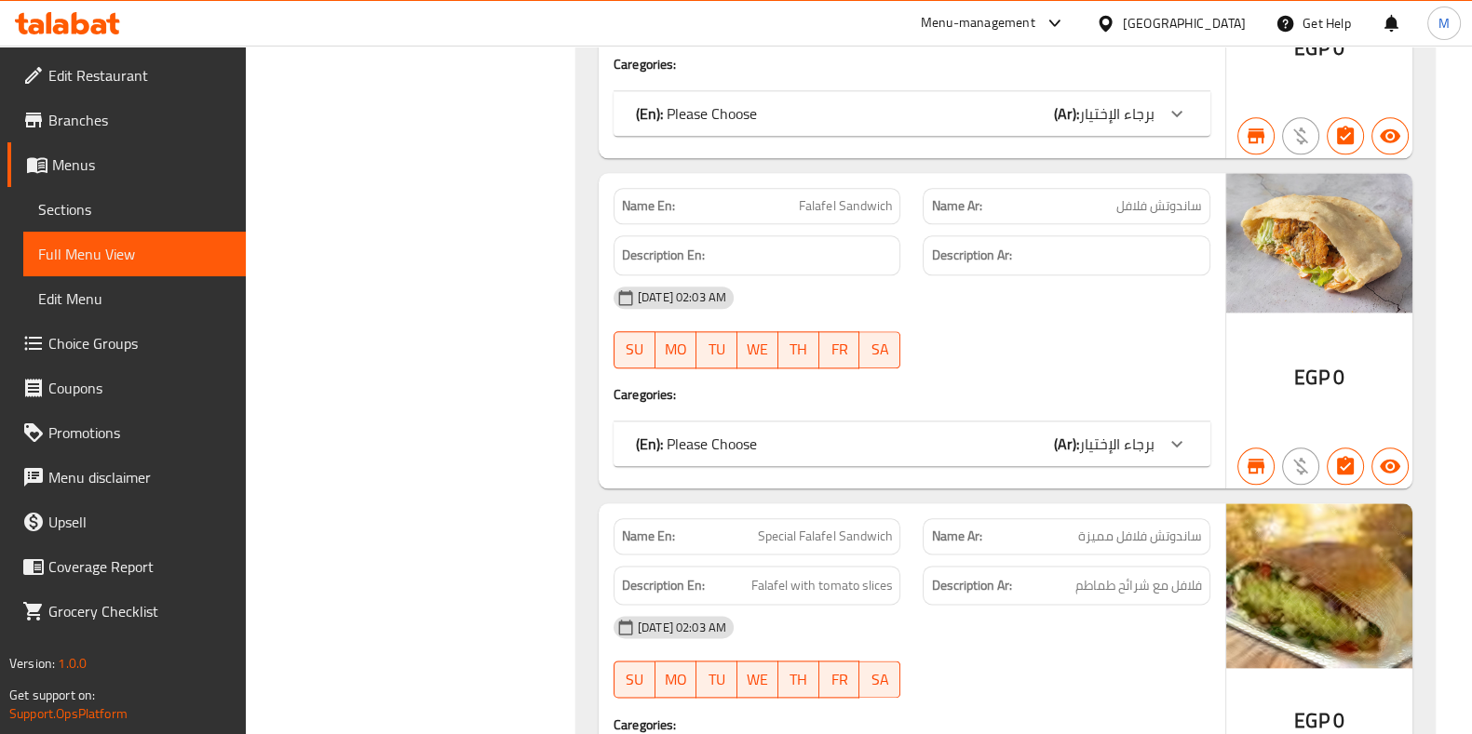
click at [827, 527] on span "Special Falafel Sandwich" at bounding box center [825, 537] width 134 height 20
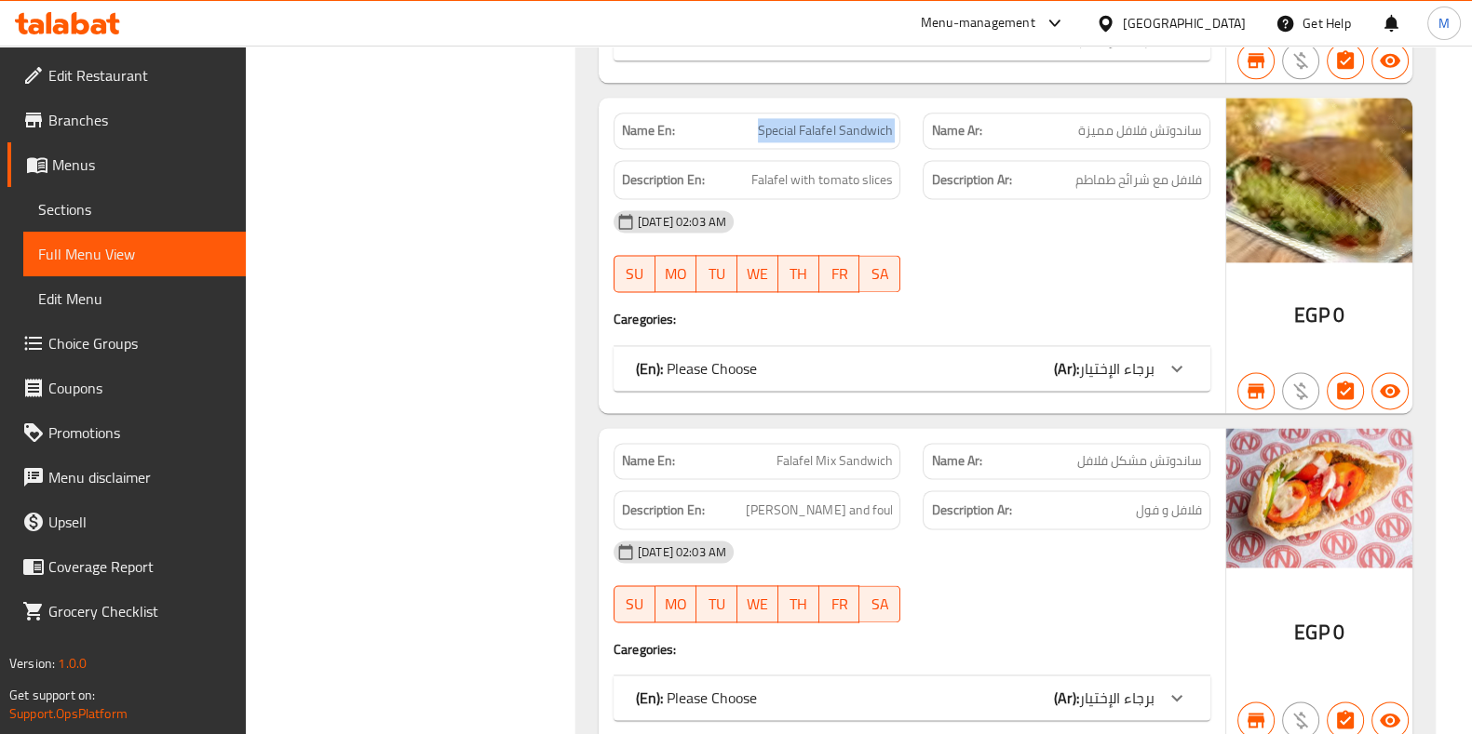
scroll to position [12007, 0]
click at [850, 451] on span "Falafel Mix Sandwich" at bounding box center [833, 461] width 115 height 20
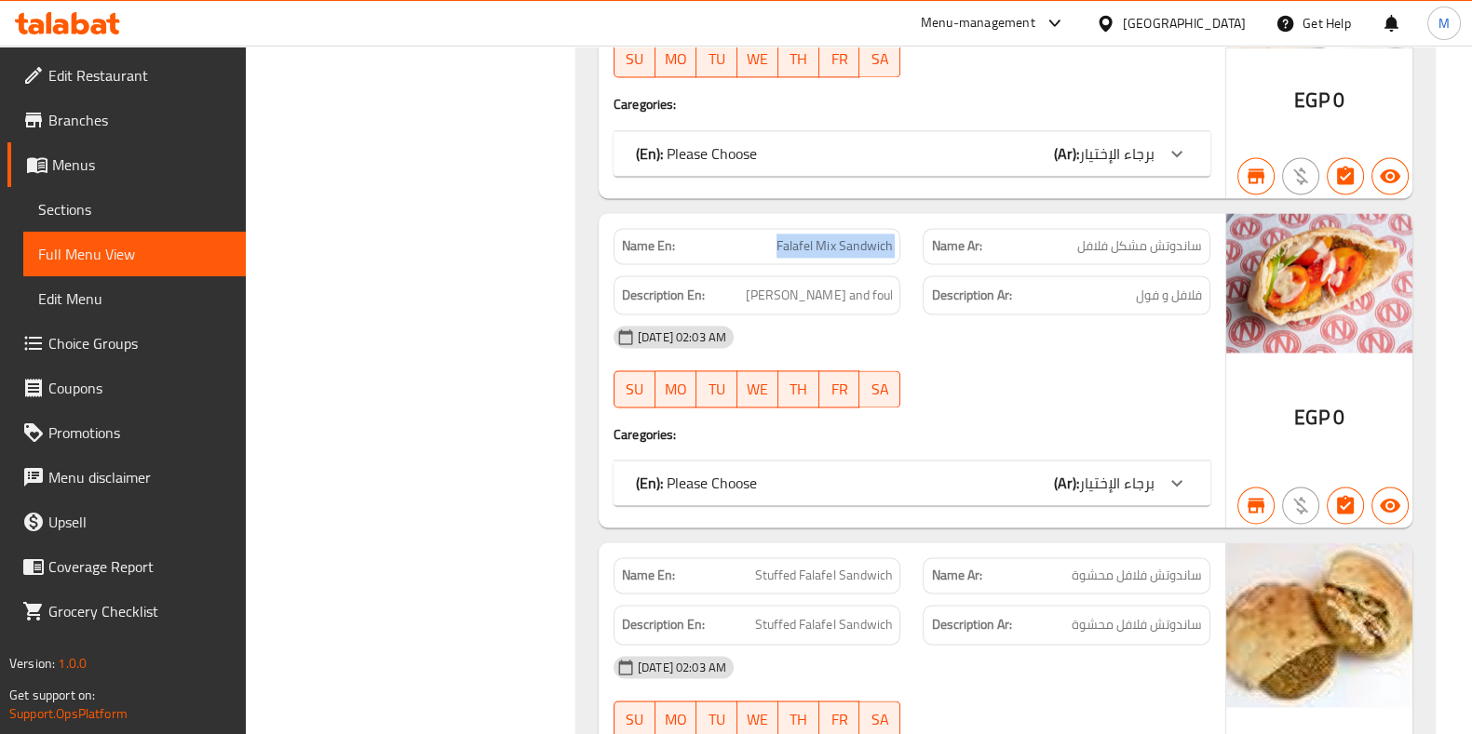
scroll to position [12224, 0]
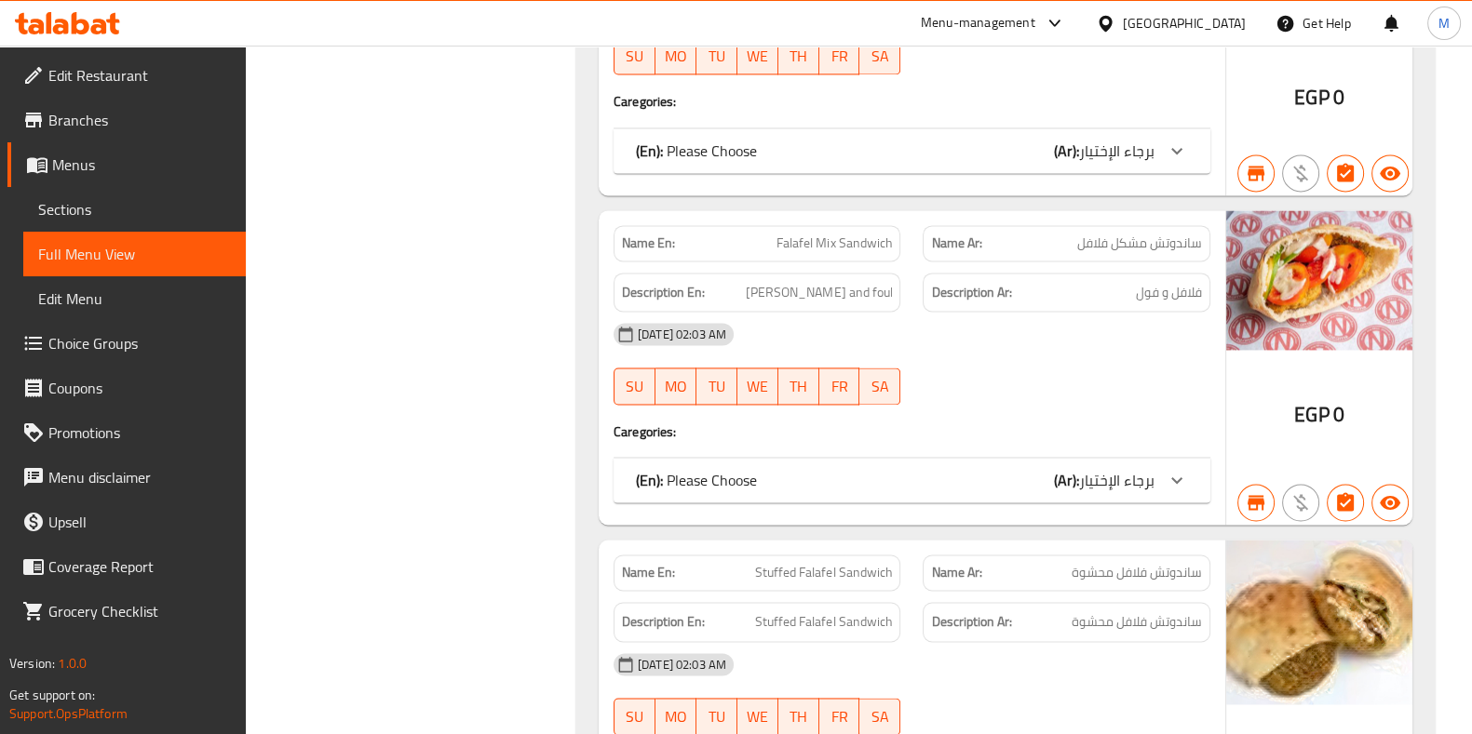
click at [835, 563] on span "Stuffed Falafel Sandwich" at bounding box center [823, 573] width 137 height 20
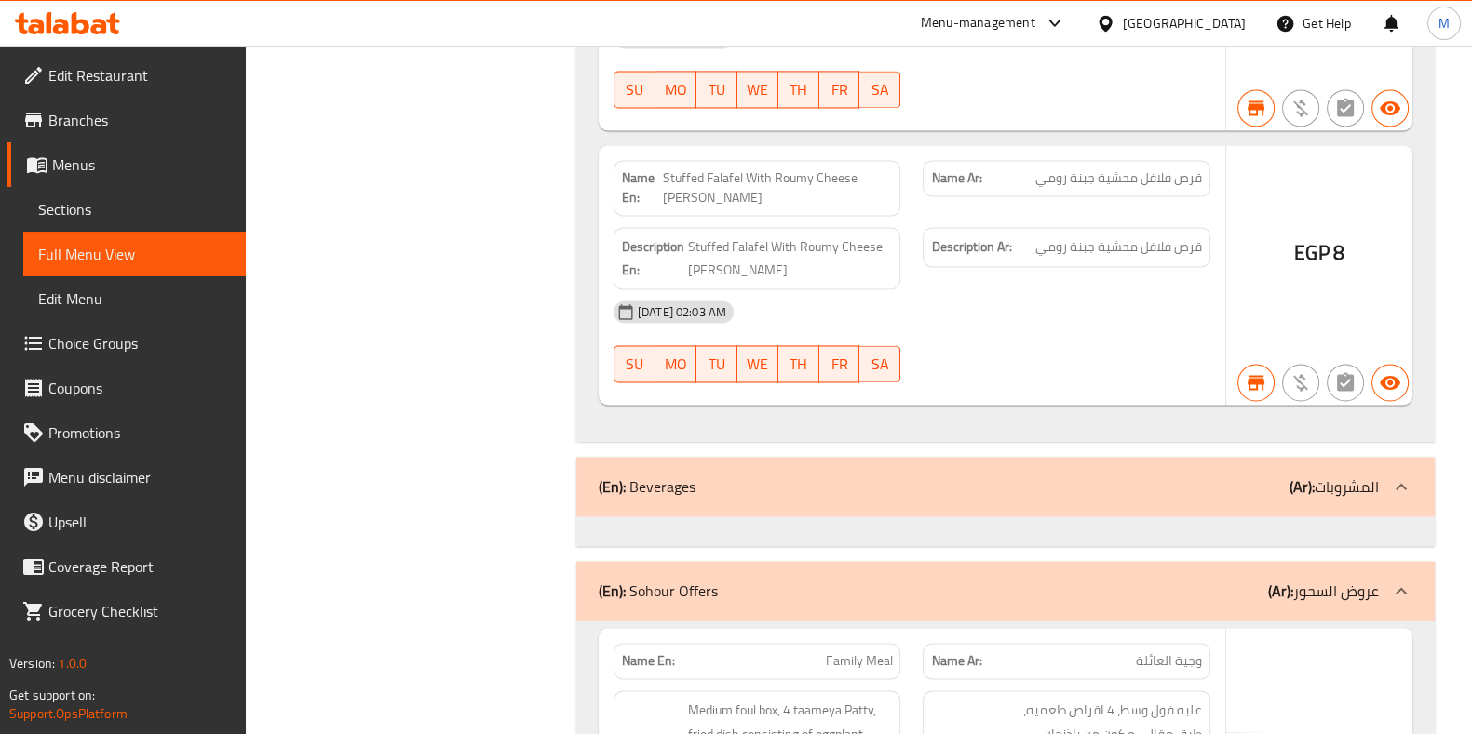
scroll to position [57074, 0]
